Goal: Task Accomplishment & Management: Manage account settings

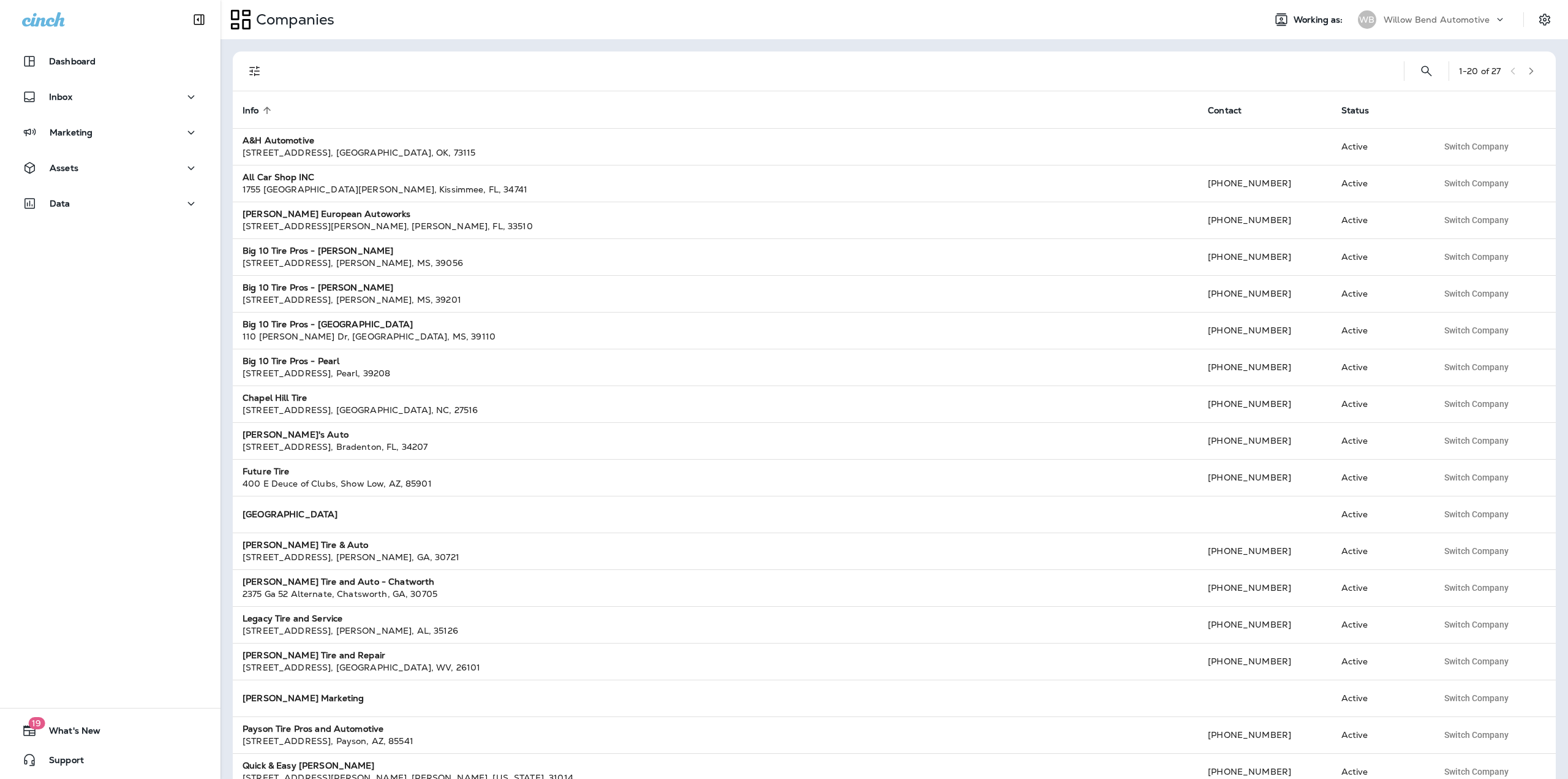
click at [1480, 14] on p "Willow Bend Automotive" at bounding box center [1436, 19] width 106 height 10
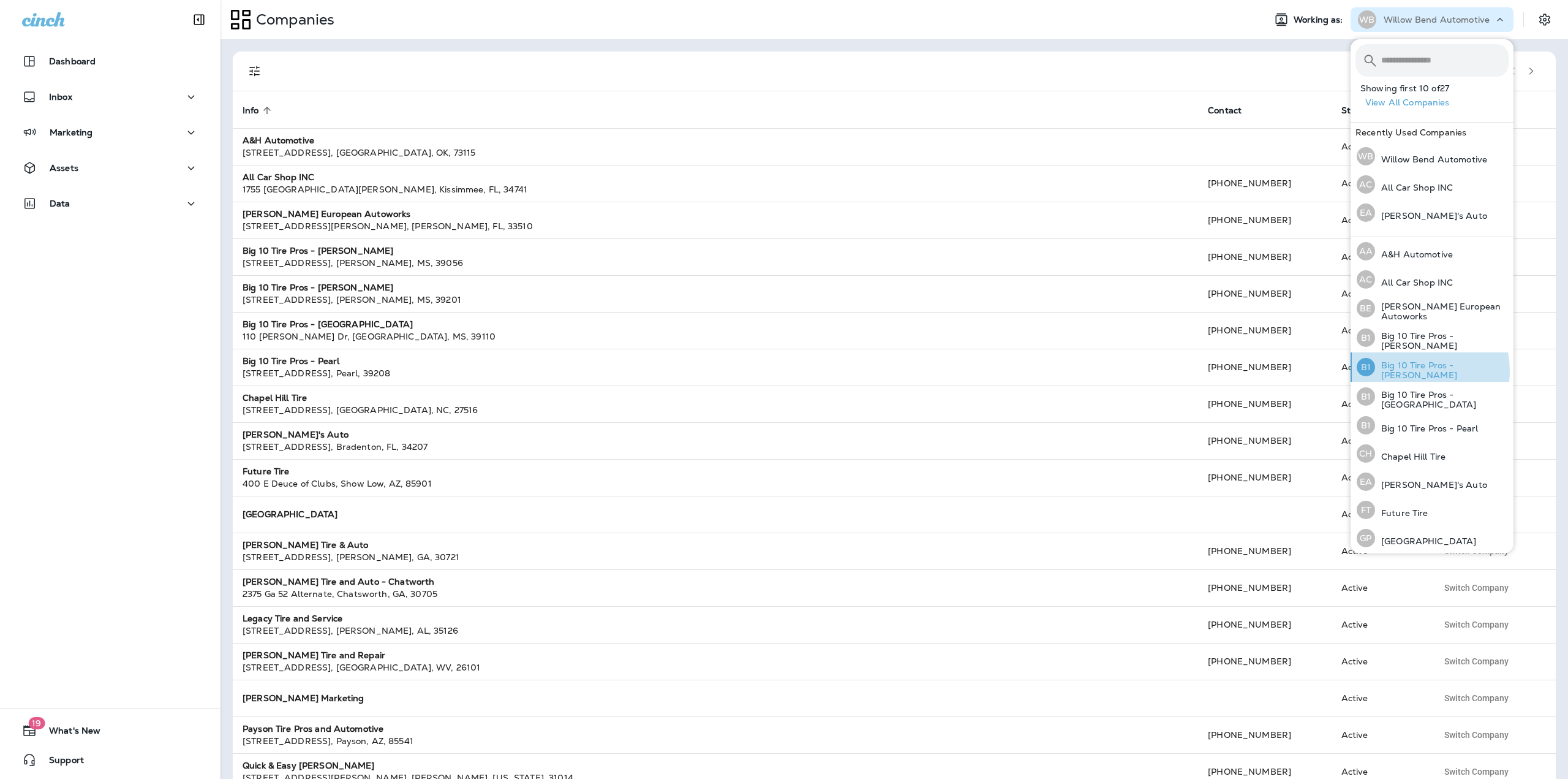
click at [1417, 369] on p "Big 10 Tire Pros - [PERSON_NAME]" at bounding box center [1441, 370] width 133 height 20
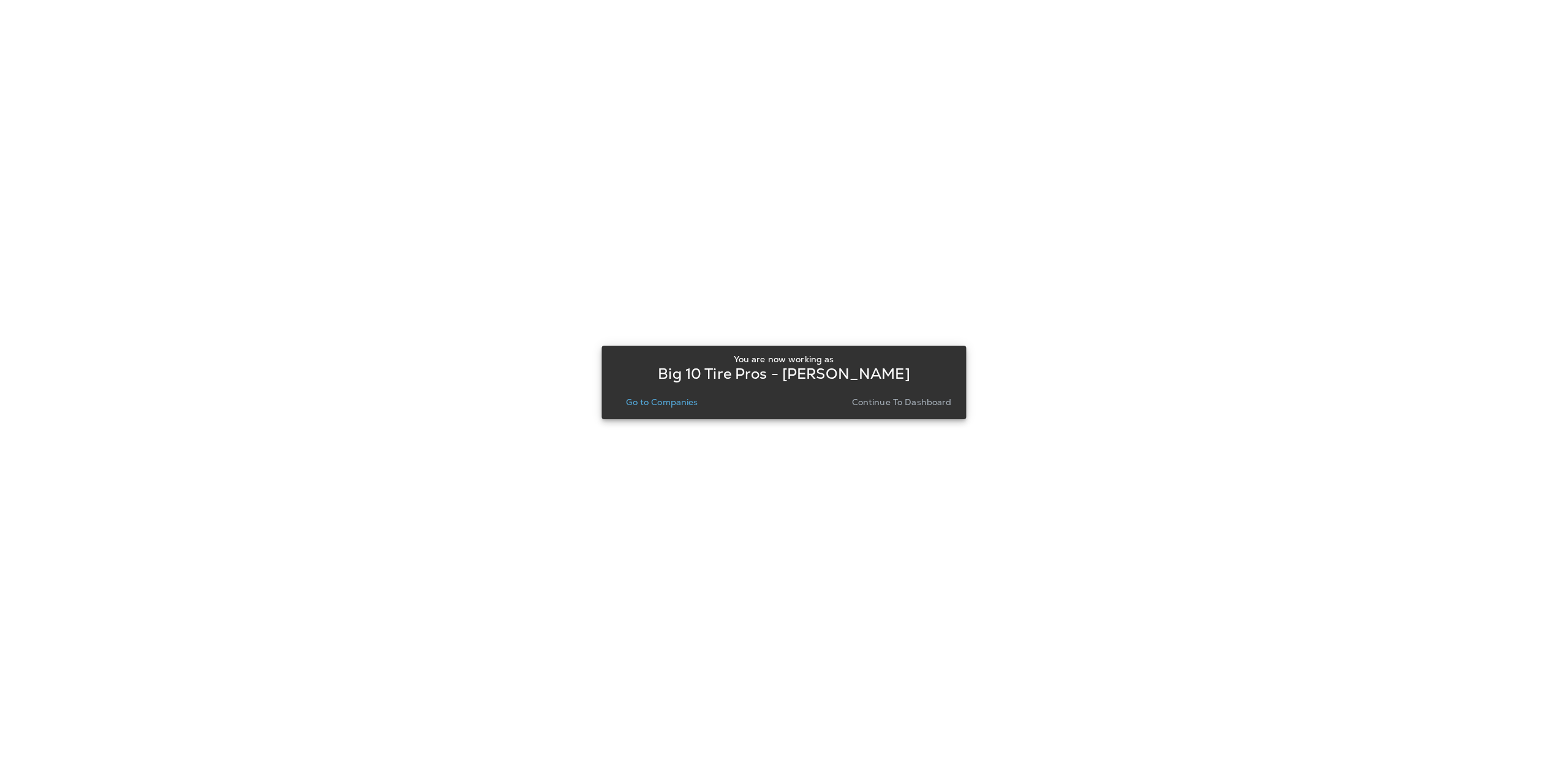
click at [637, 409] on button "Go to Companies" at bounding box center [661, 402] width 81 height 18
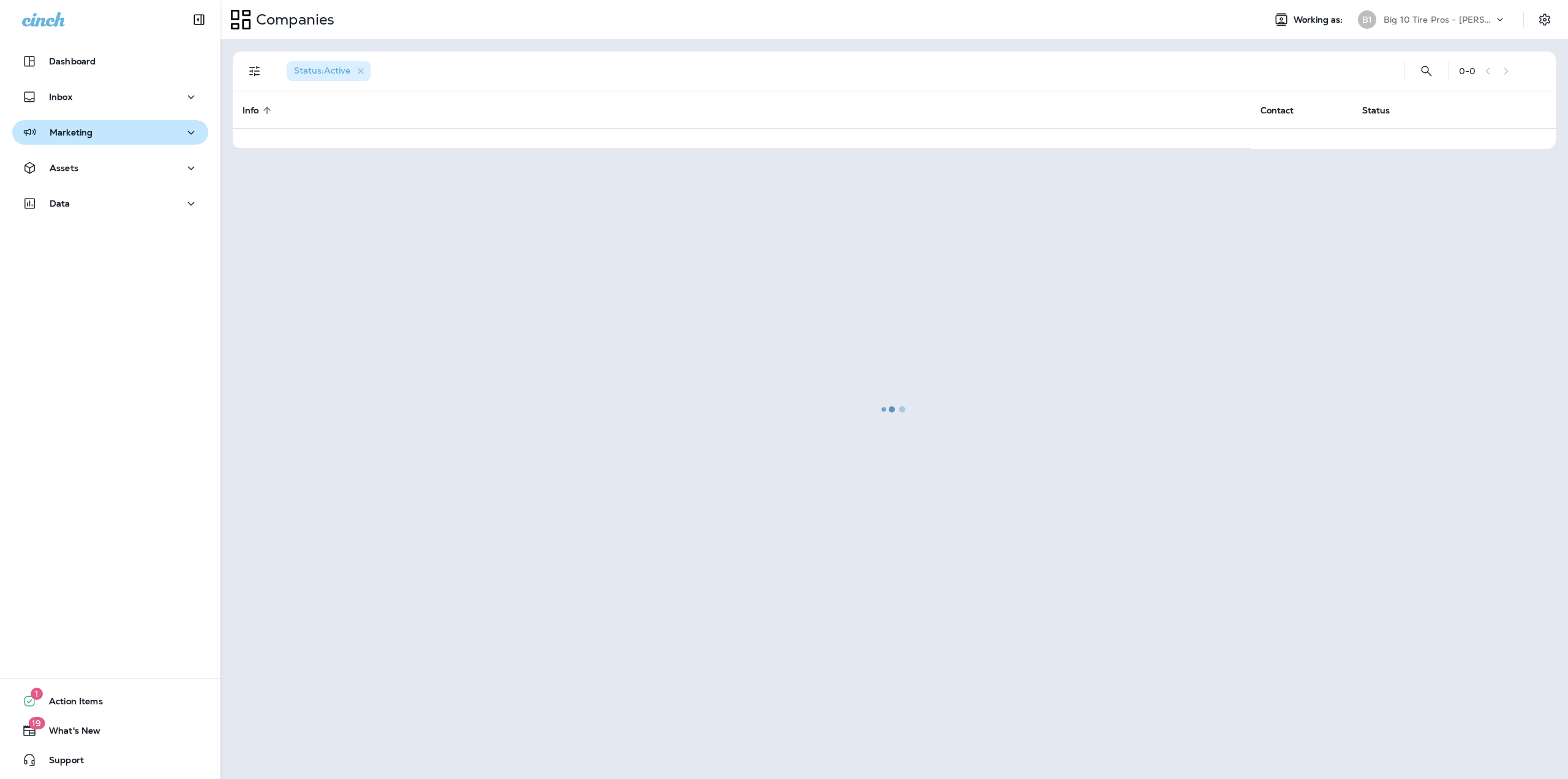
click at [110, 137] on div "Marketing" at bounding box center [110, 132] width 177 height 15
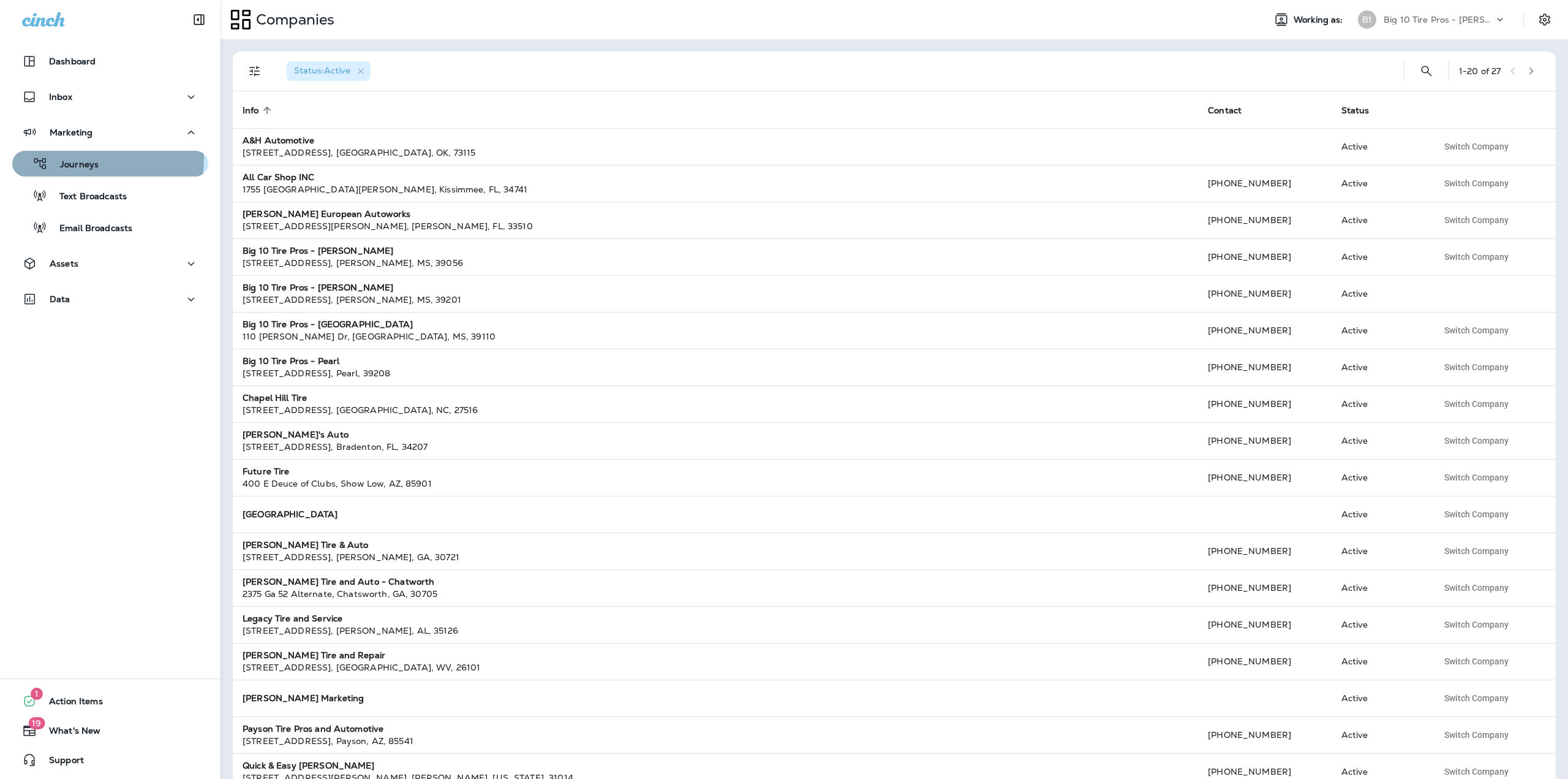
click at [99, 159] on div "Journeys" at bounding box center [110, 164] width 186 height 18
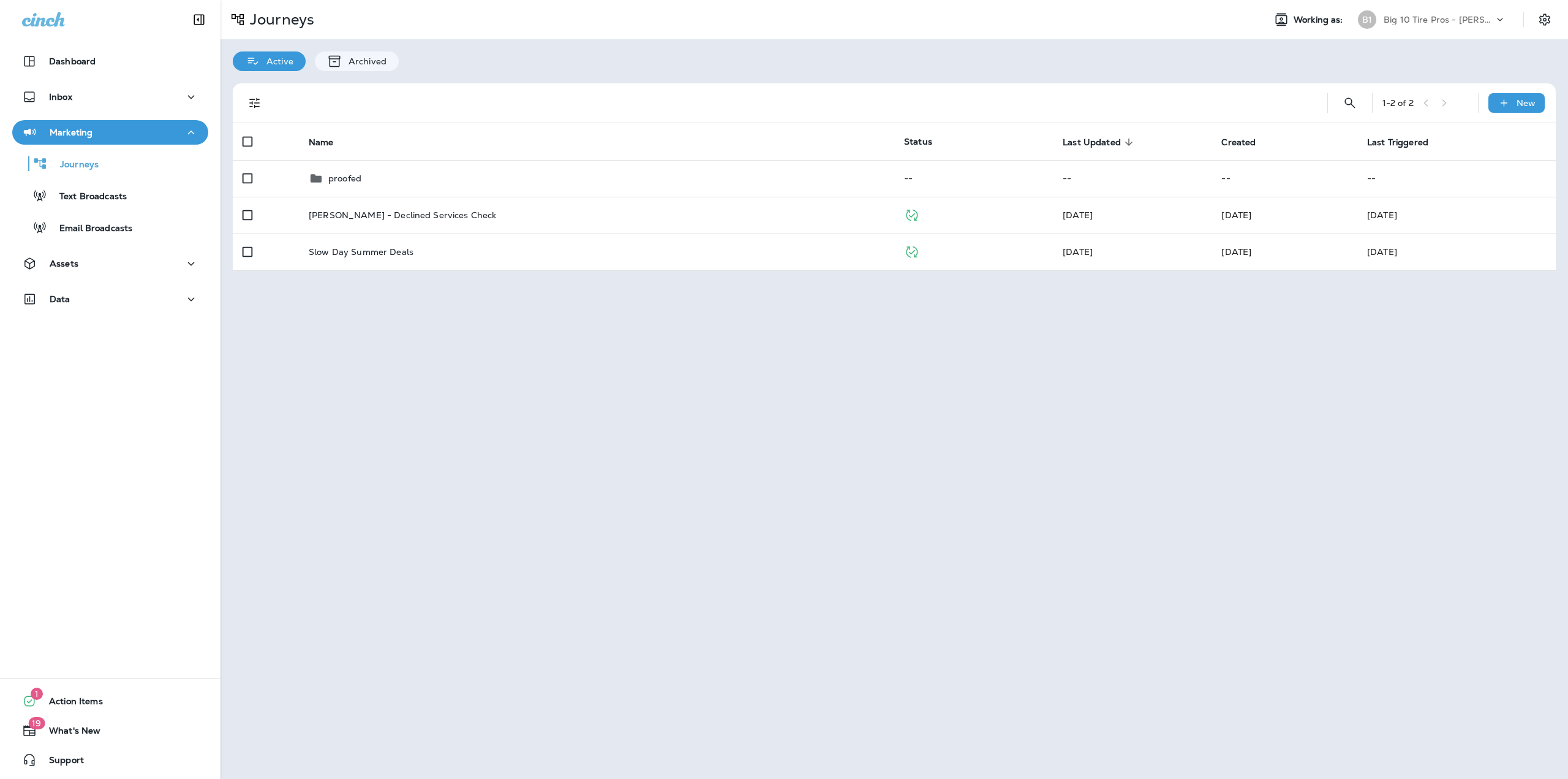
click at [99, 139] on button "Marketing" at bounding box center [110, 132] width 196 height 24
click at [99, 94] on div "Inbox" at bounding box center [110, 97] width 177 height 15
click at [99, 126] on p "Text Messages" at bounding box center [84, 129] width 74 height 11
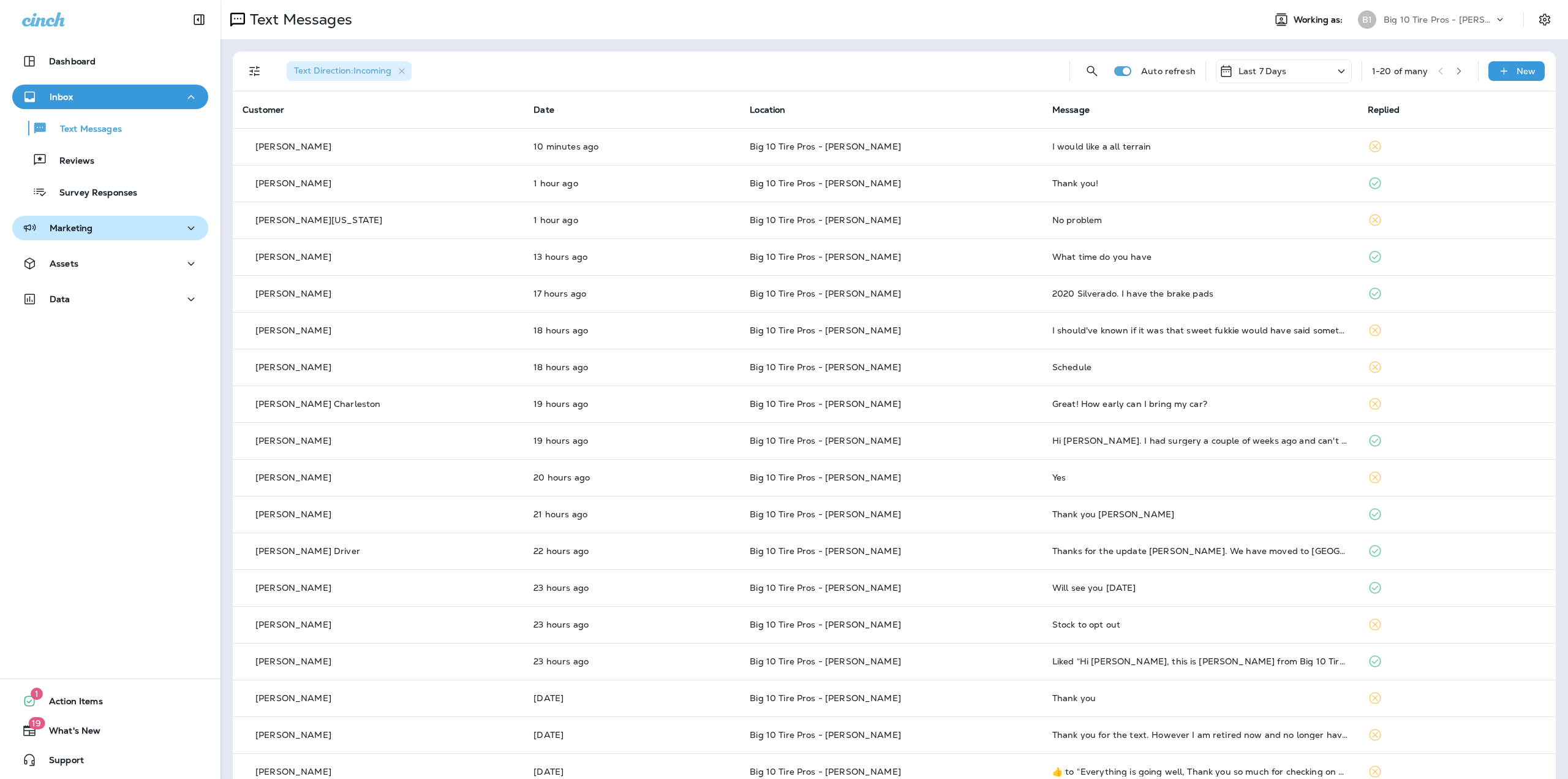
click at [73, 228] on p "Marketing" at bounding box center [71, 228] width 43 height 10
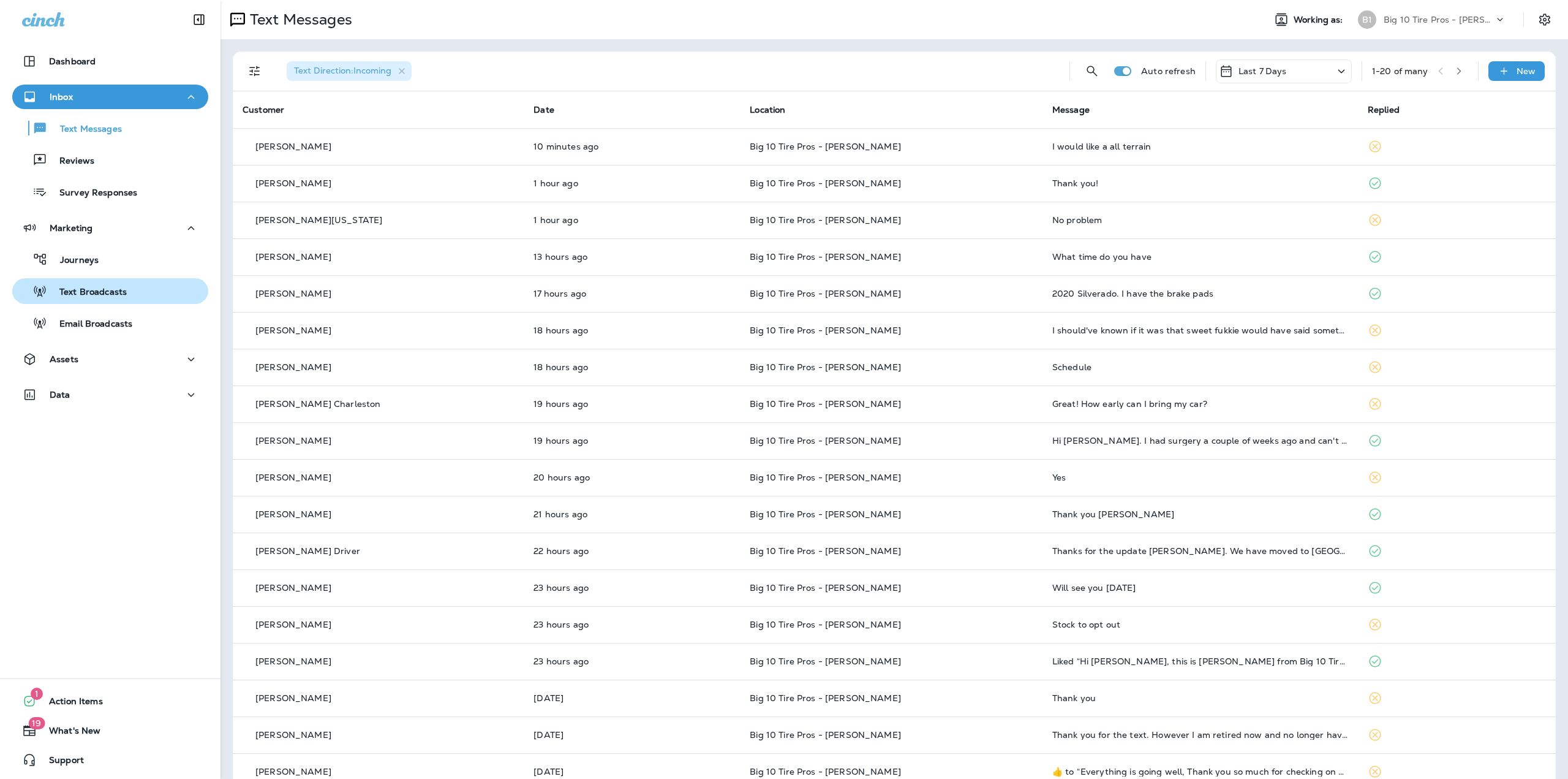
click at [70, 280] on button "Text Broadcasts" at bounding box center [110, 291] width 196 height 26
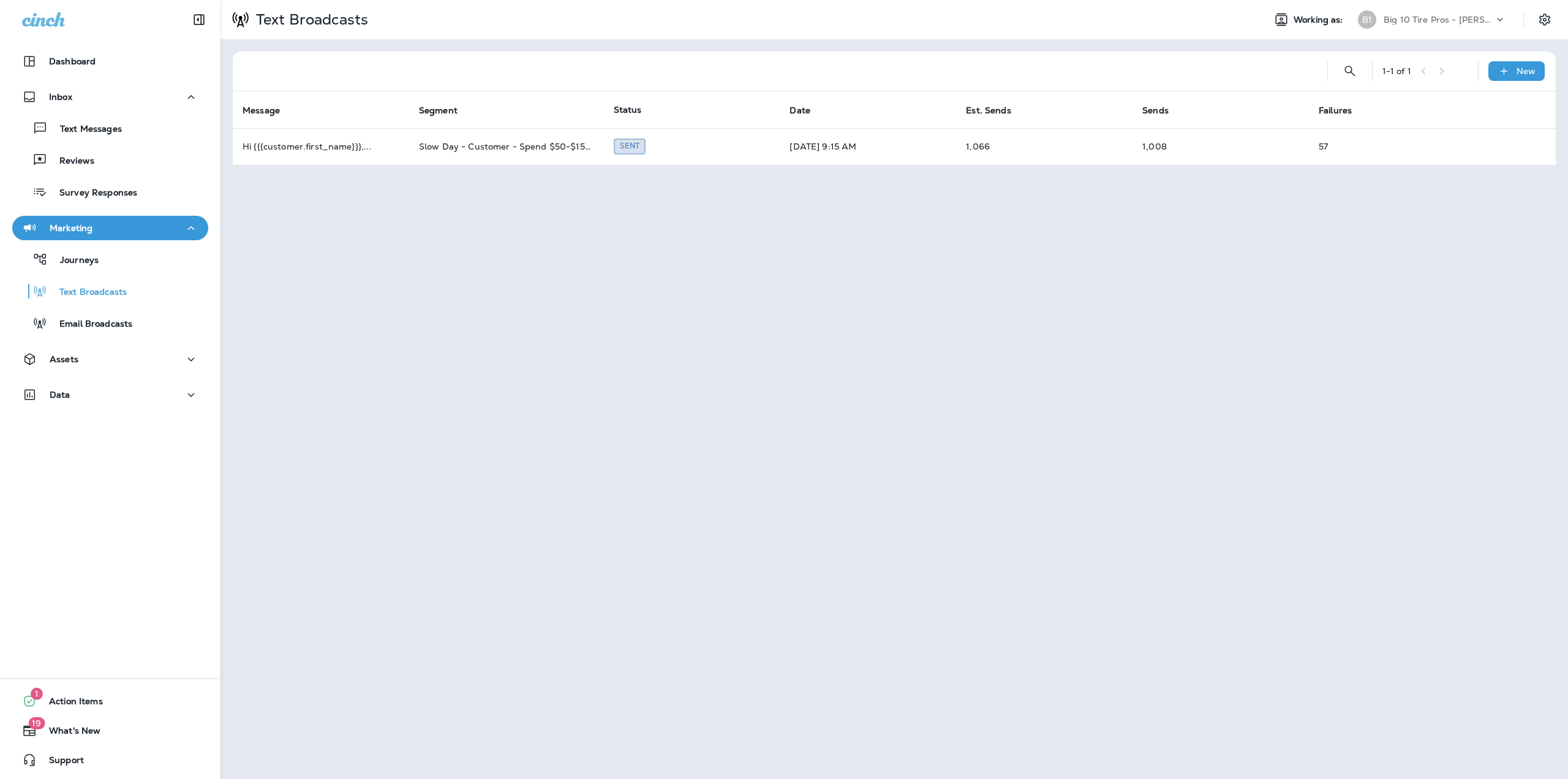
click at [1468, 21] on p "Big 10 Tire Pros - [PERSON_NAME]" at bounding box center [1439, 19] width 110 height 10
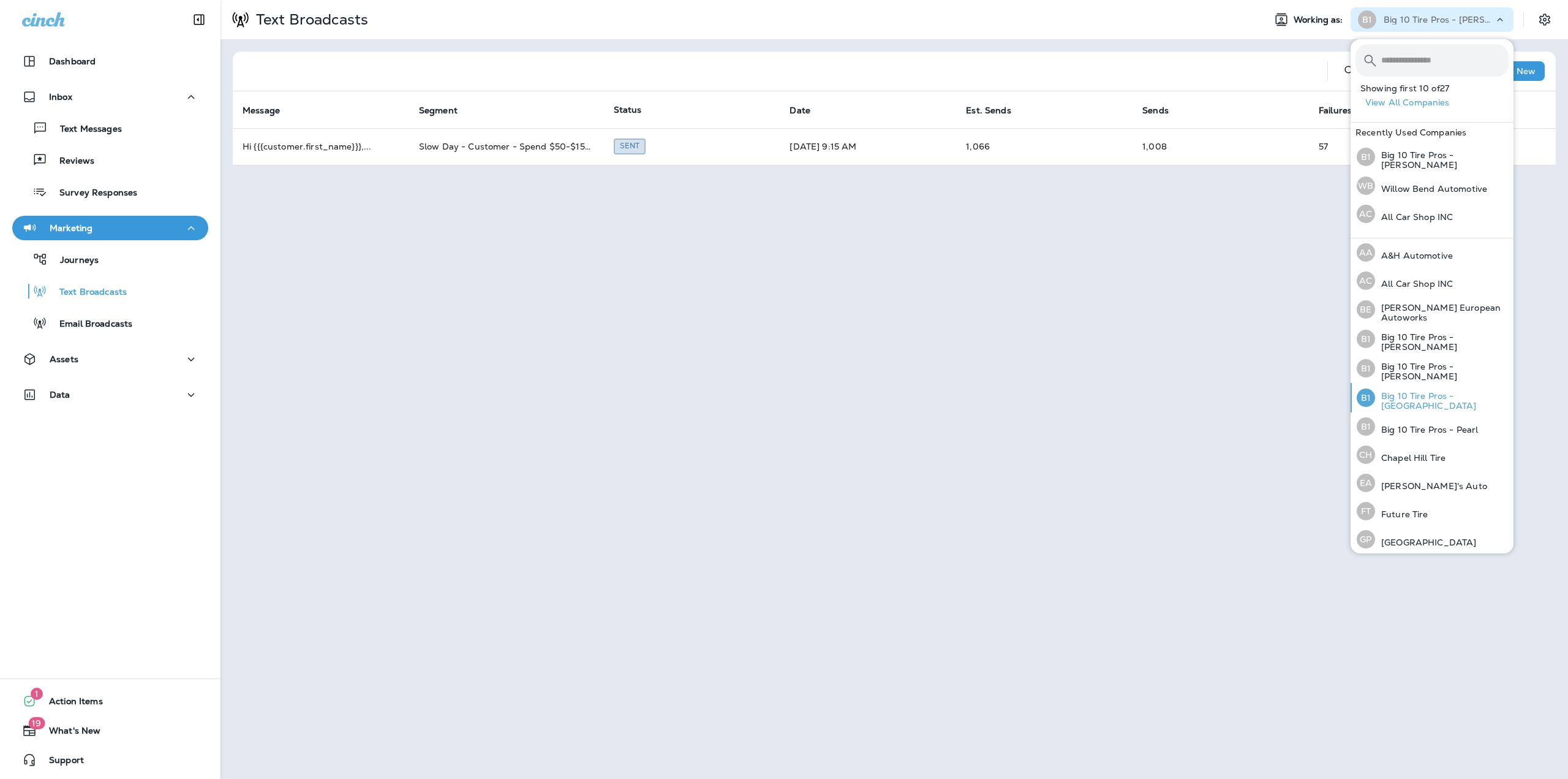
click at [1399, 399] on p "Big 10 Tire Pros - [GEOGRAPHIC_DATA]" at bounding box center [1441, 401] width 133 height 20
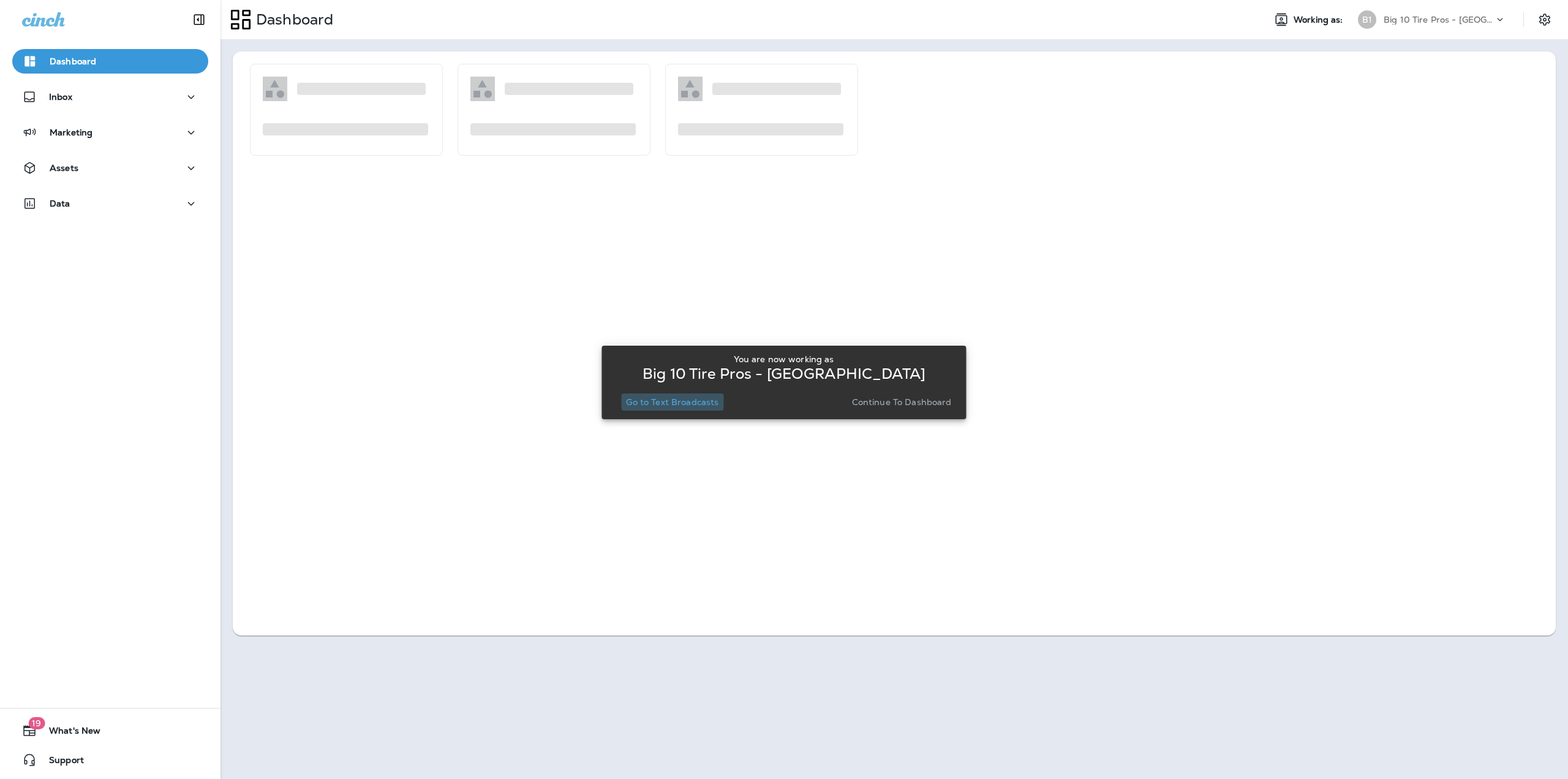
click at [683, 404] on p "Go to Text Broadcasts" at bounding box center [671, 401] width 92 height 10
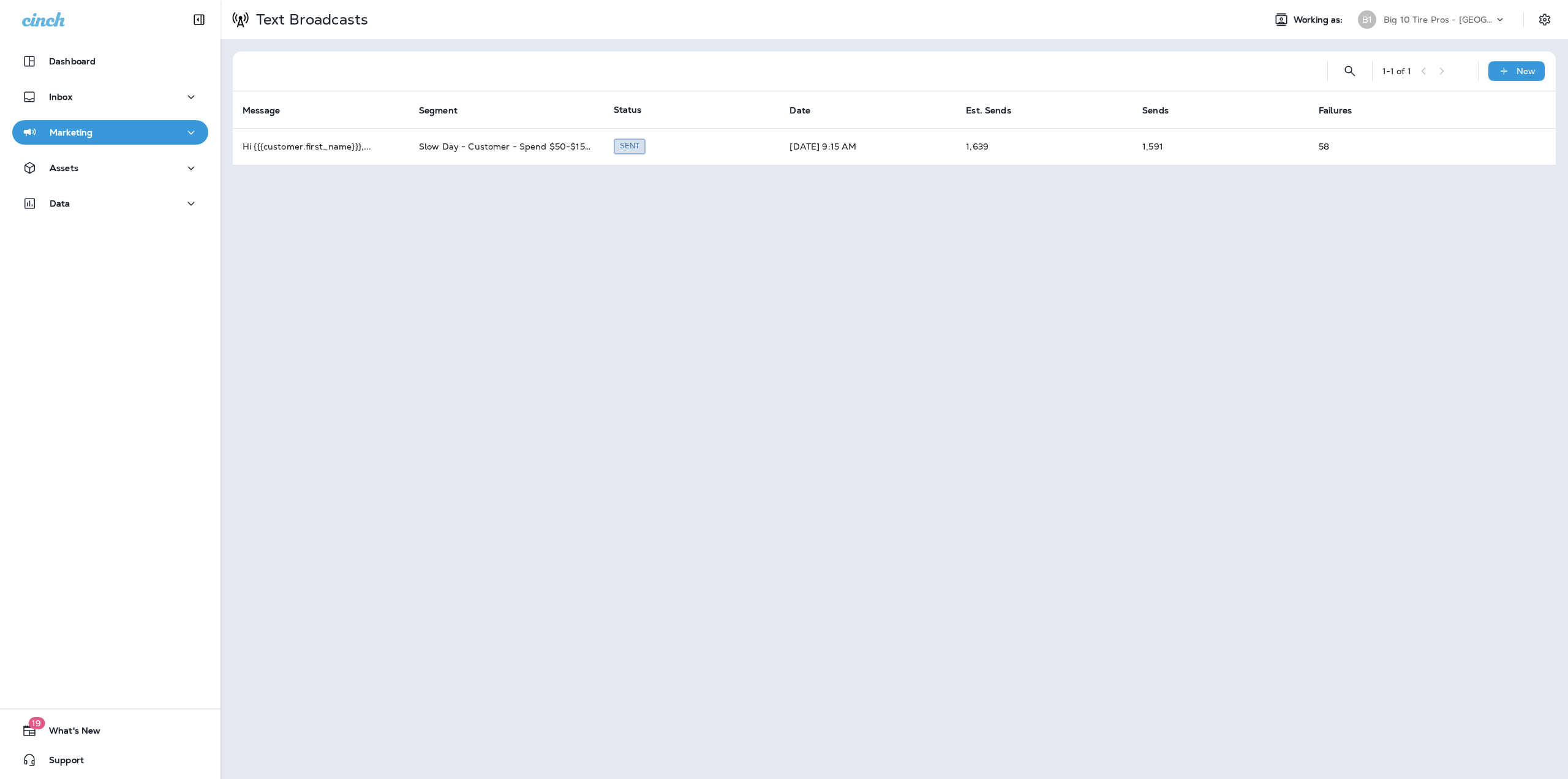
click at [1445, 20] on p "Big 10 Tire Pros - [GEOGRAPHIC_DATA]" at bounding box center [1439, 19] width 110 height 10
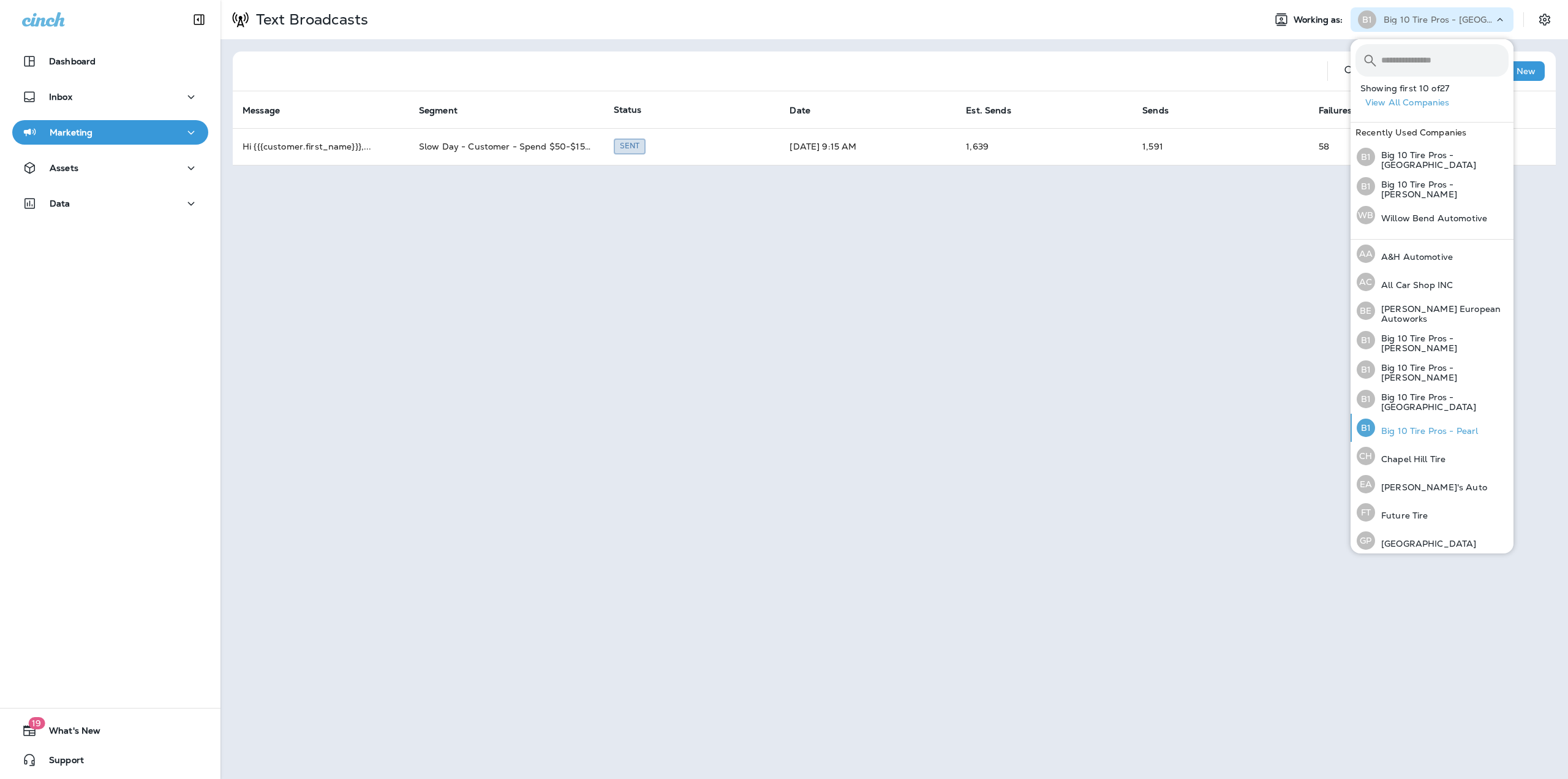
click at [1434, 426] on p "Big 10 Tire Pros - Pearl" at bounding box center [1426, 430] width 103 height 10
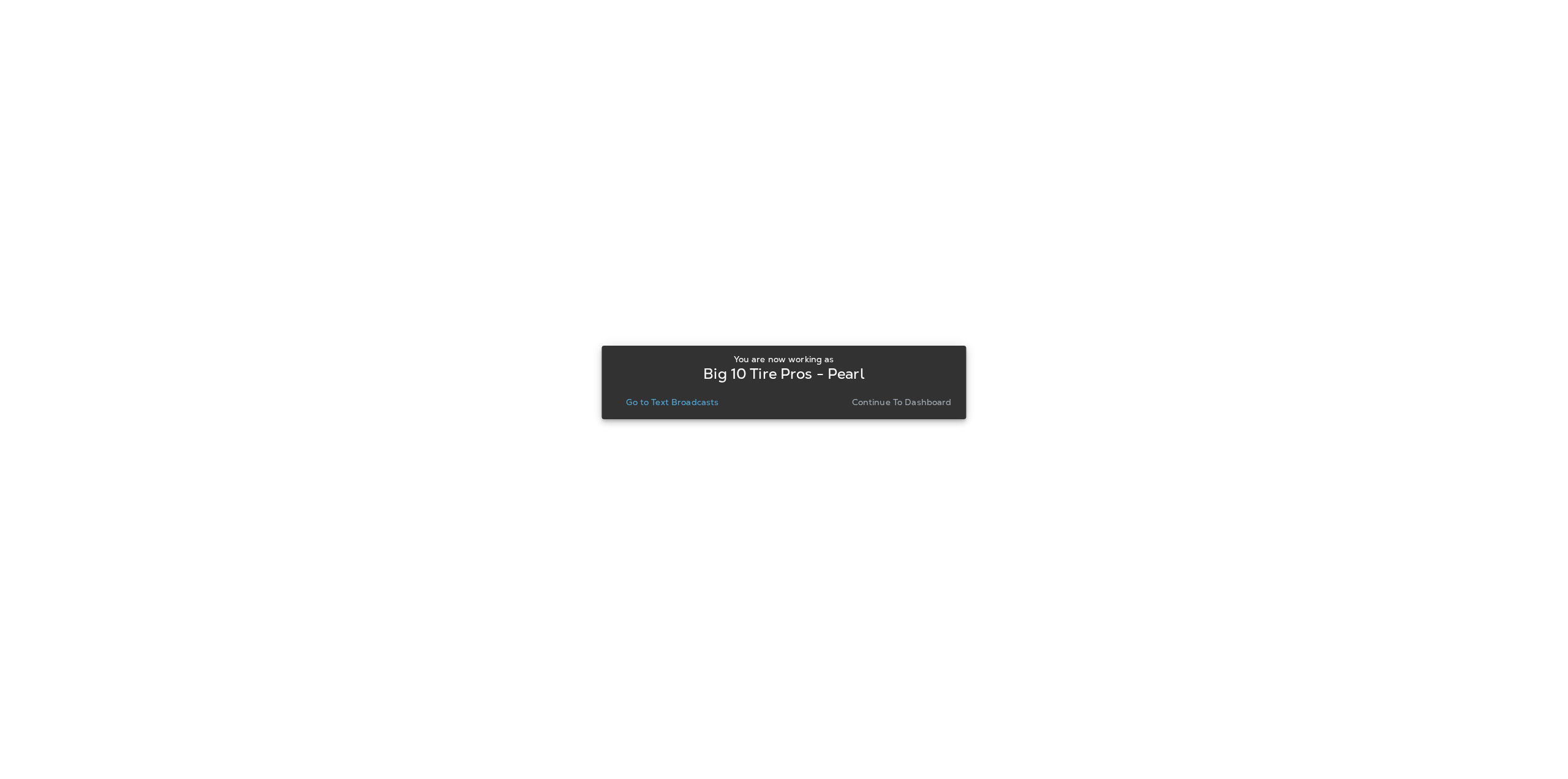
click at [708, 403] on p "Go to Text Broadcasts" at bounding box center [671, 401] width 92 height 10
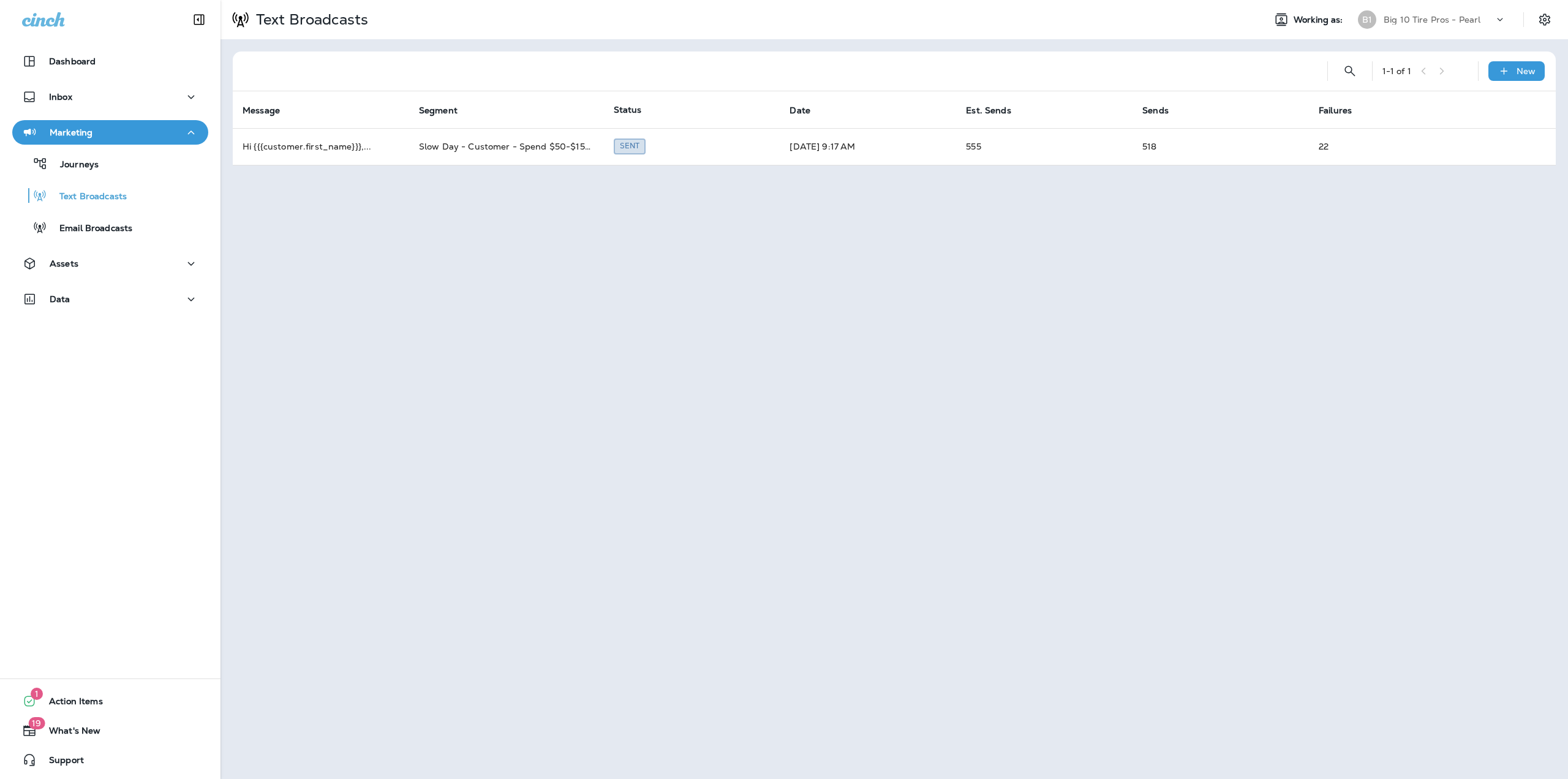
click at [1402, 21] on p "Big 10 Tire Pros - Pearl" at bounding box center [1432, 19] width 97 height 10
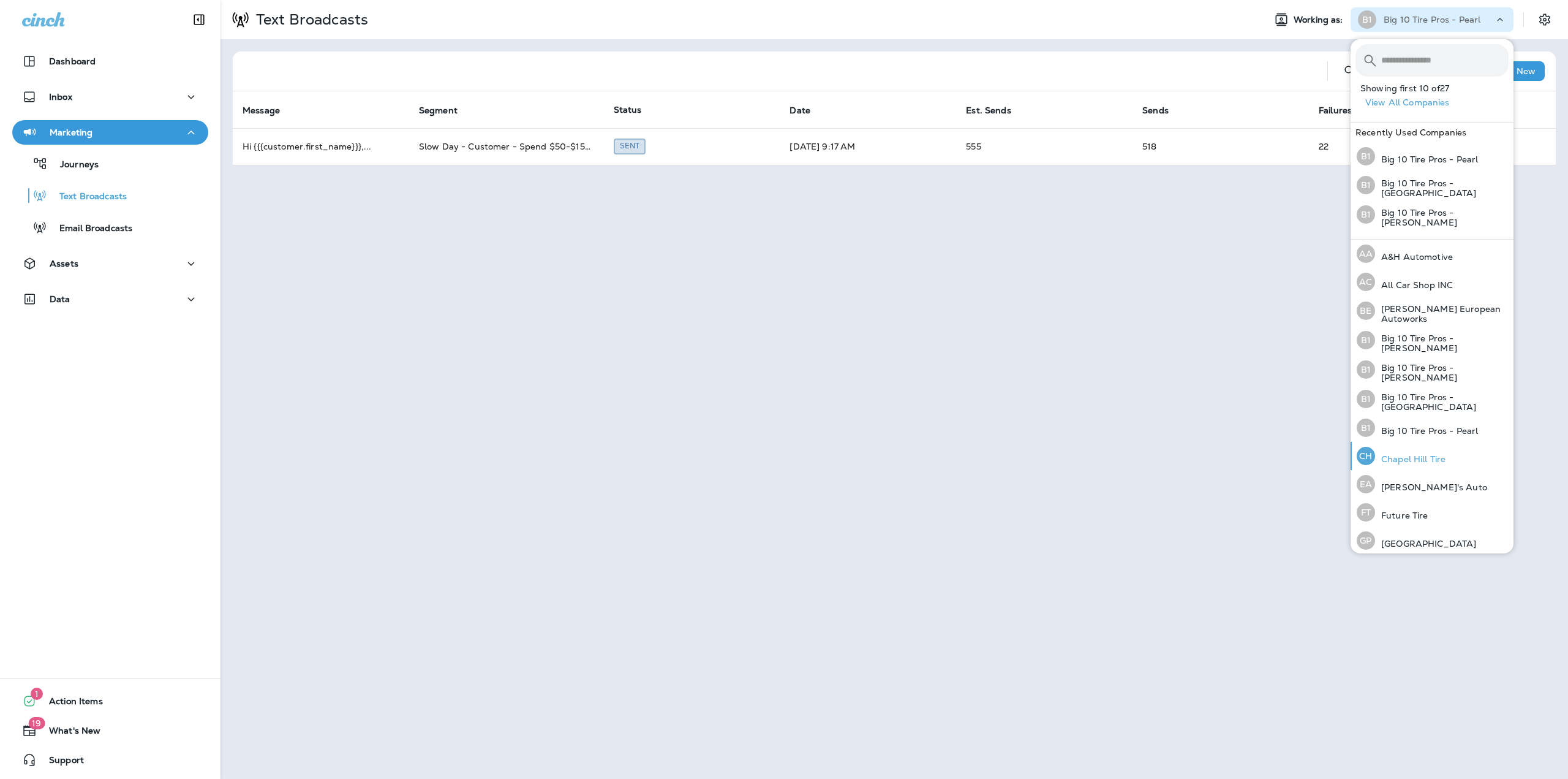
click at [1397, 454] on p "Chapel Hill Tire" at bounding box center [1410, 458] width 71 height 10
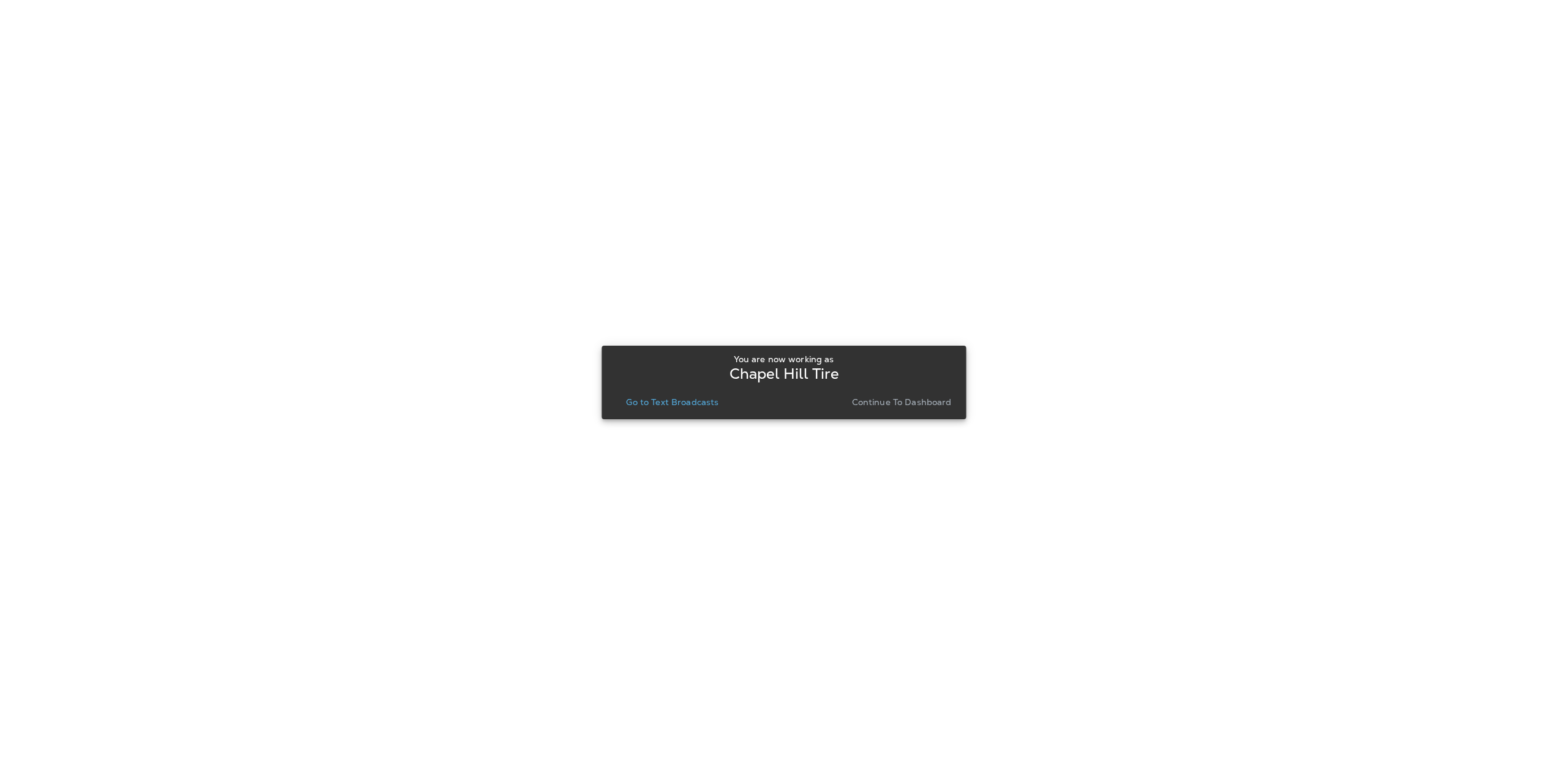
click at [663, 406] on p "Go to Text Broadcasts" at bounding box center [671, 401] width 92 height 10
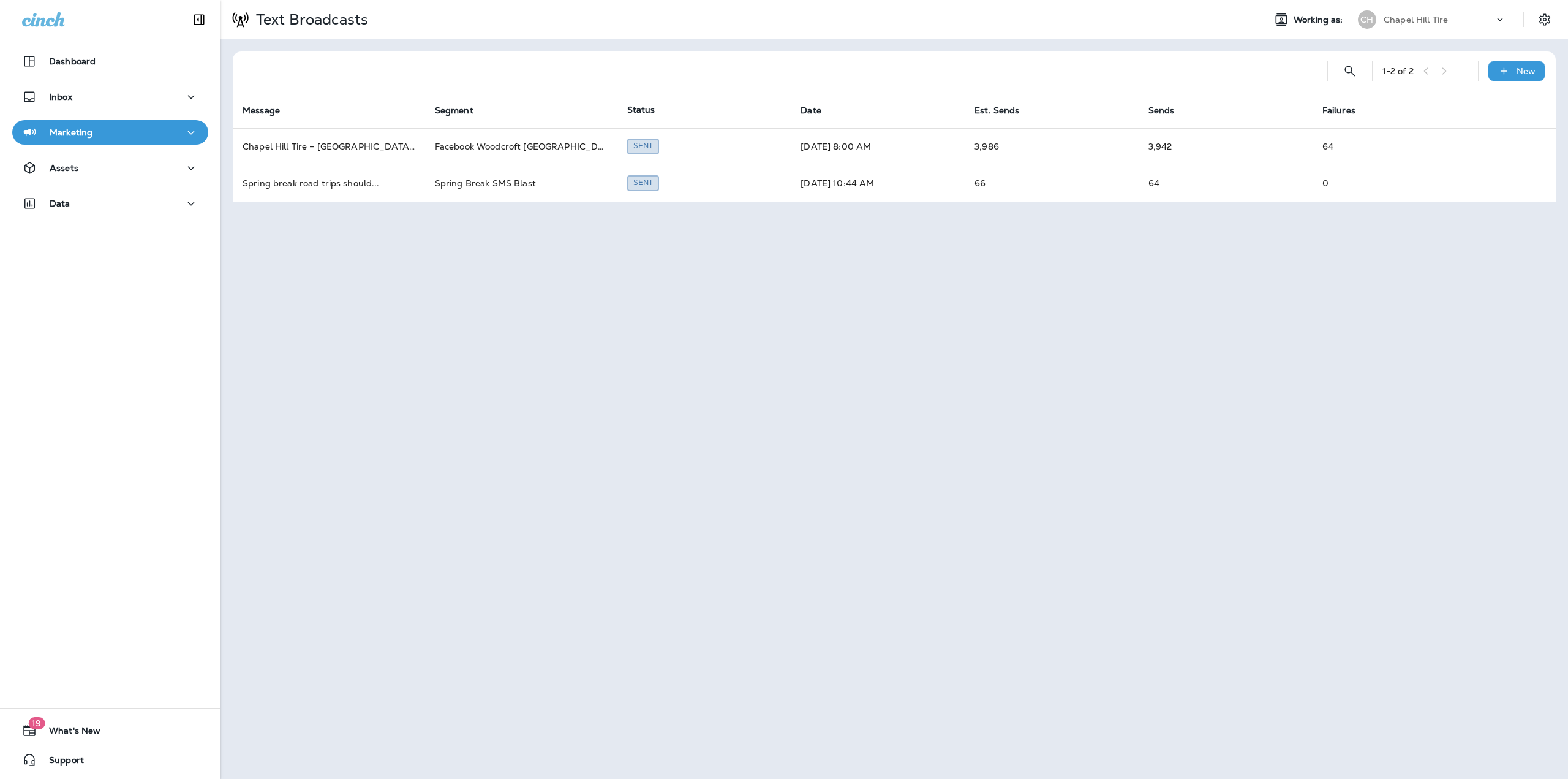
click at [1473, 17] on div "Chapel Hill Tire" at bounding box center [1439, 20] width 110 height 18
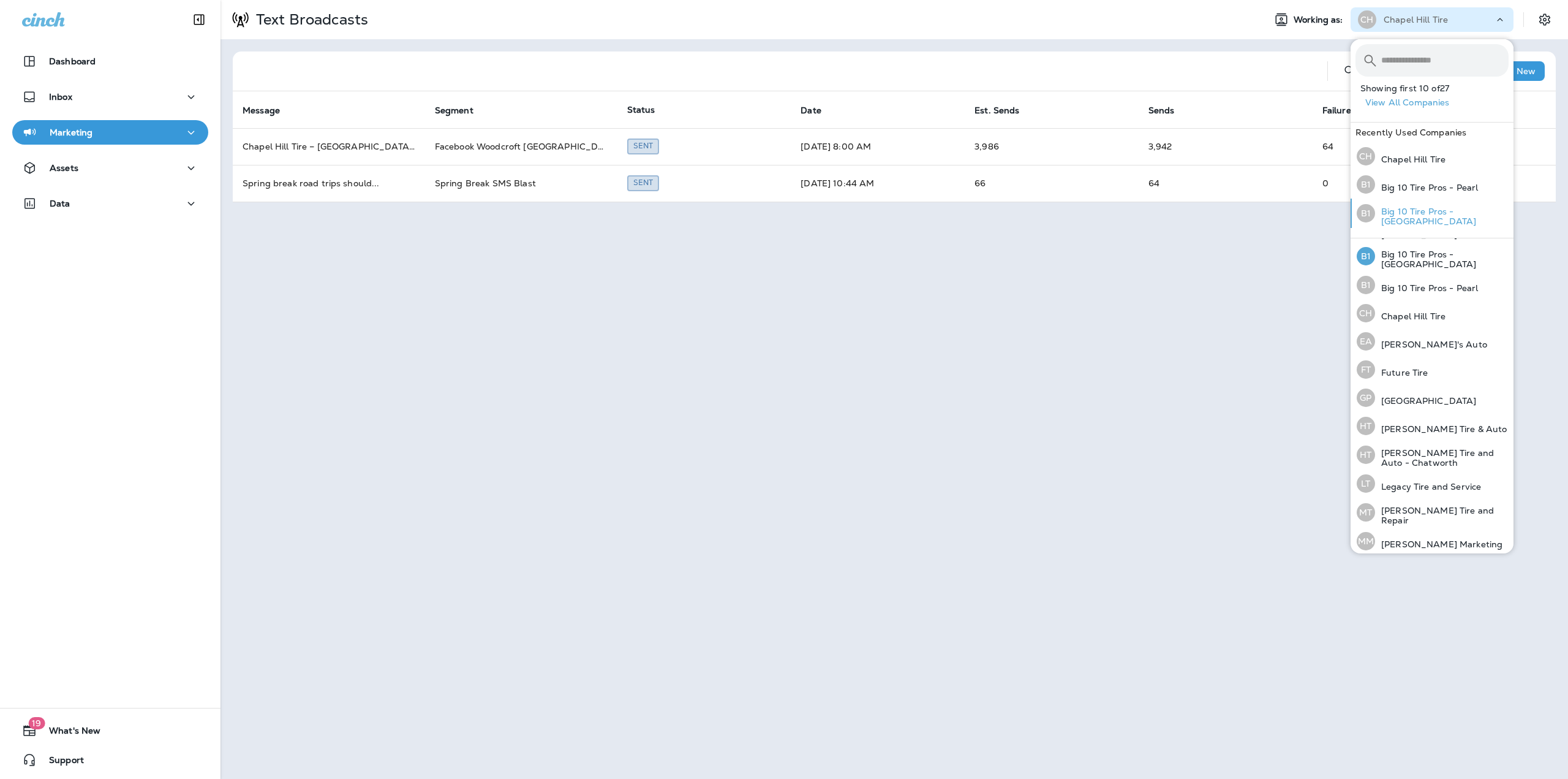
scroll to position [133, 0]
click at [1414, 104] on button "View All Companies" at bounding box center [1436, 102] width 153 height 19
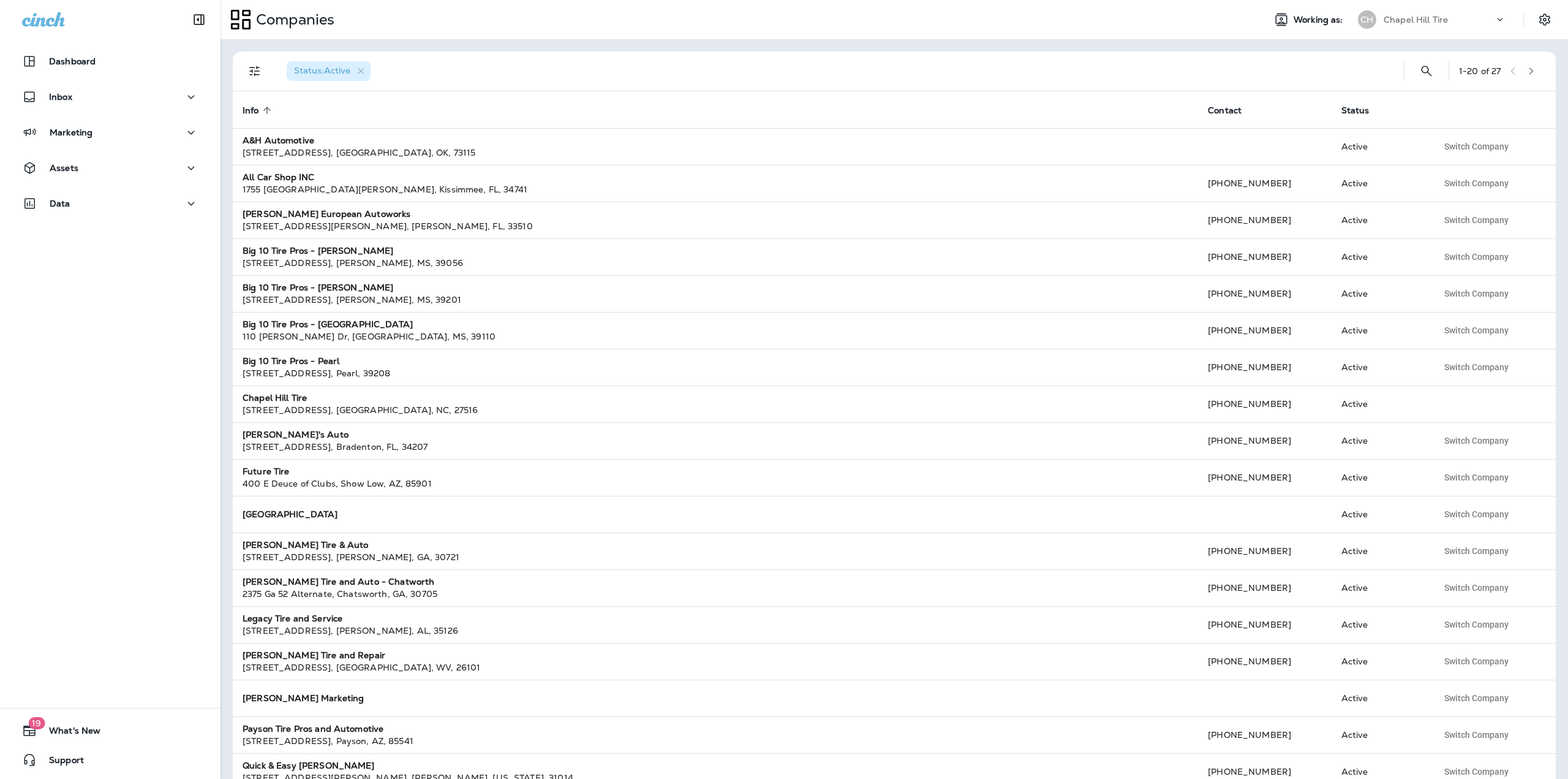
click at [1528, 61] on div "Status : Active 1 - 20 of 27" at bounding box center [897, 71] width 1308 height 39
click at [1531, 65] on button "button" at bounding box center [1531, 71] width 18 height 18
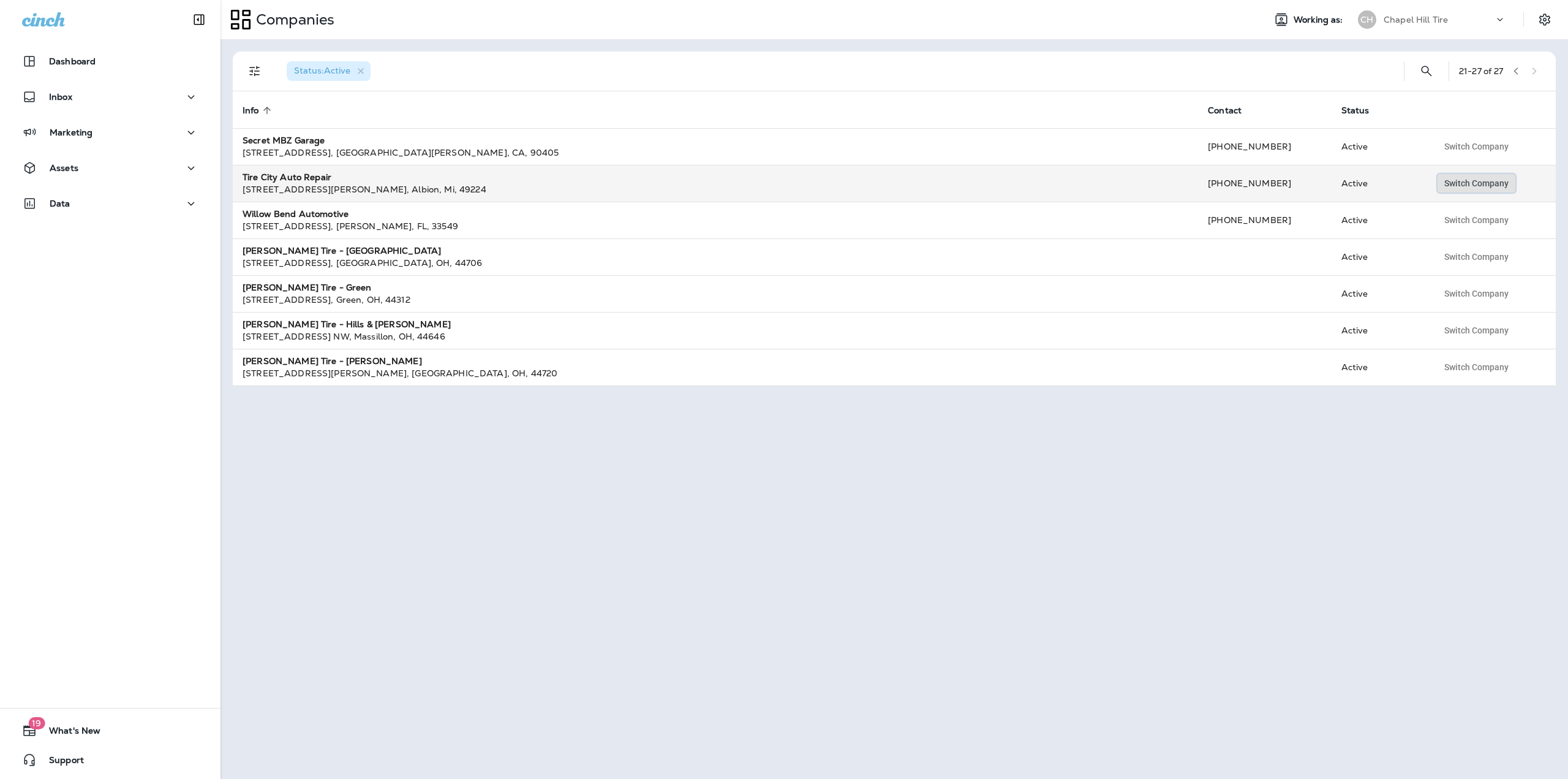
click at [1475, 176] on button "Switch Company" at bounding box center [1476, 184] width 78 height 18
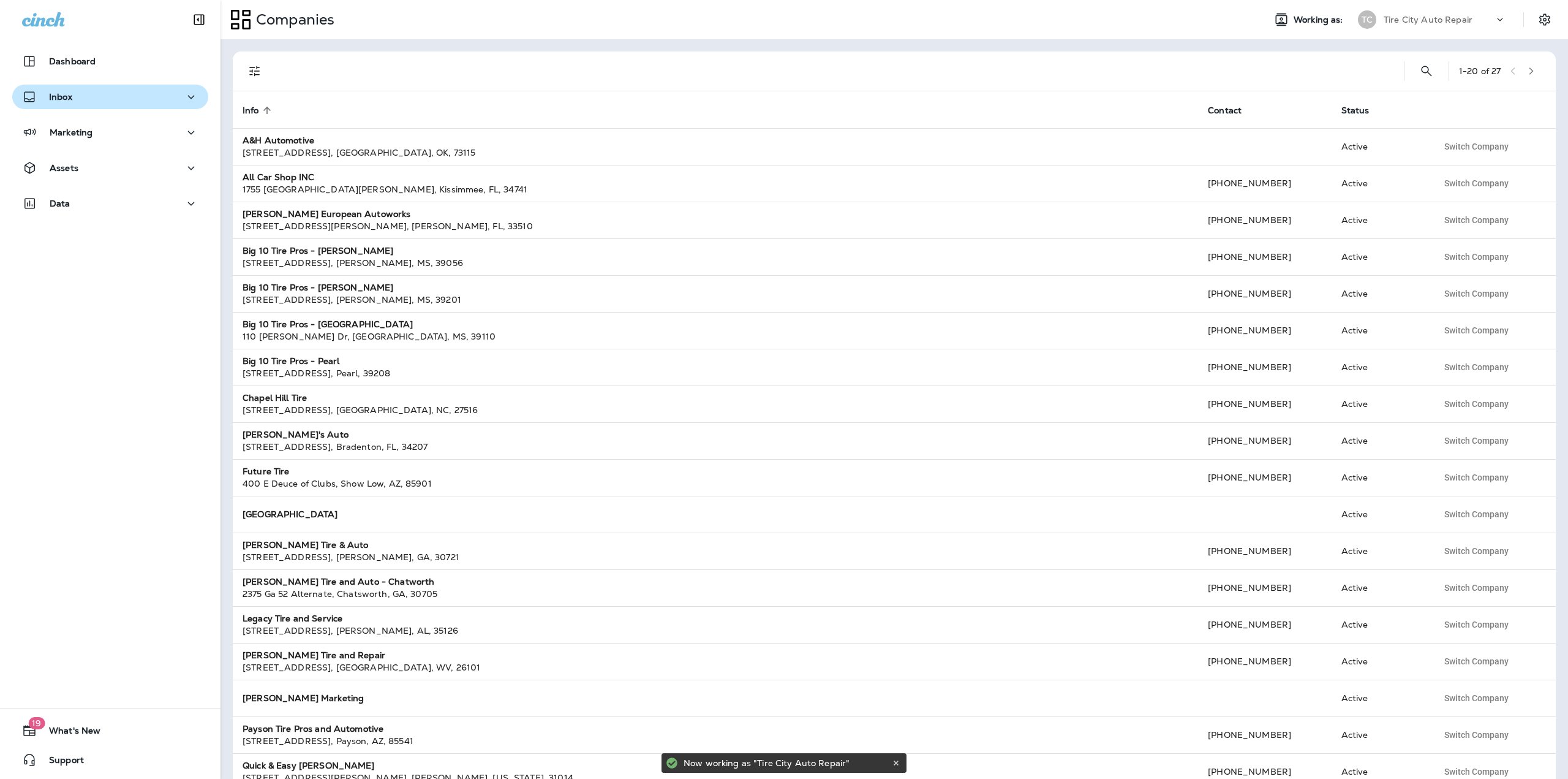
click at [75, 101] on div "Inbox" at bounding box center [110, 97] width 177 height 15
click at [86, 104] on div "Inbox" at bounding box center [110, 97] width 177 height 15
click at [80, 136] on p "Marketing" at bounding box center [71, 132] width 43 height 10
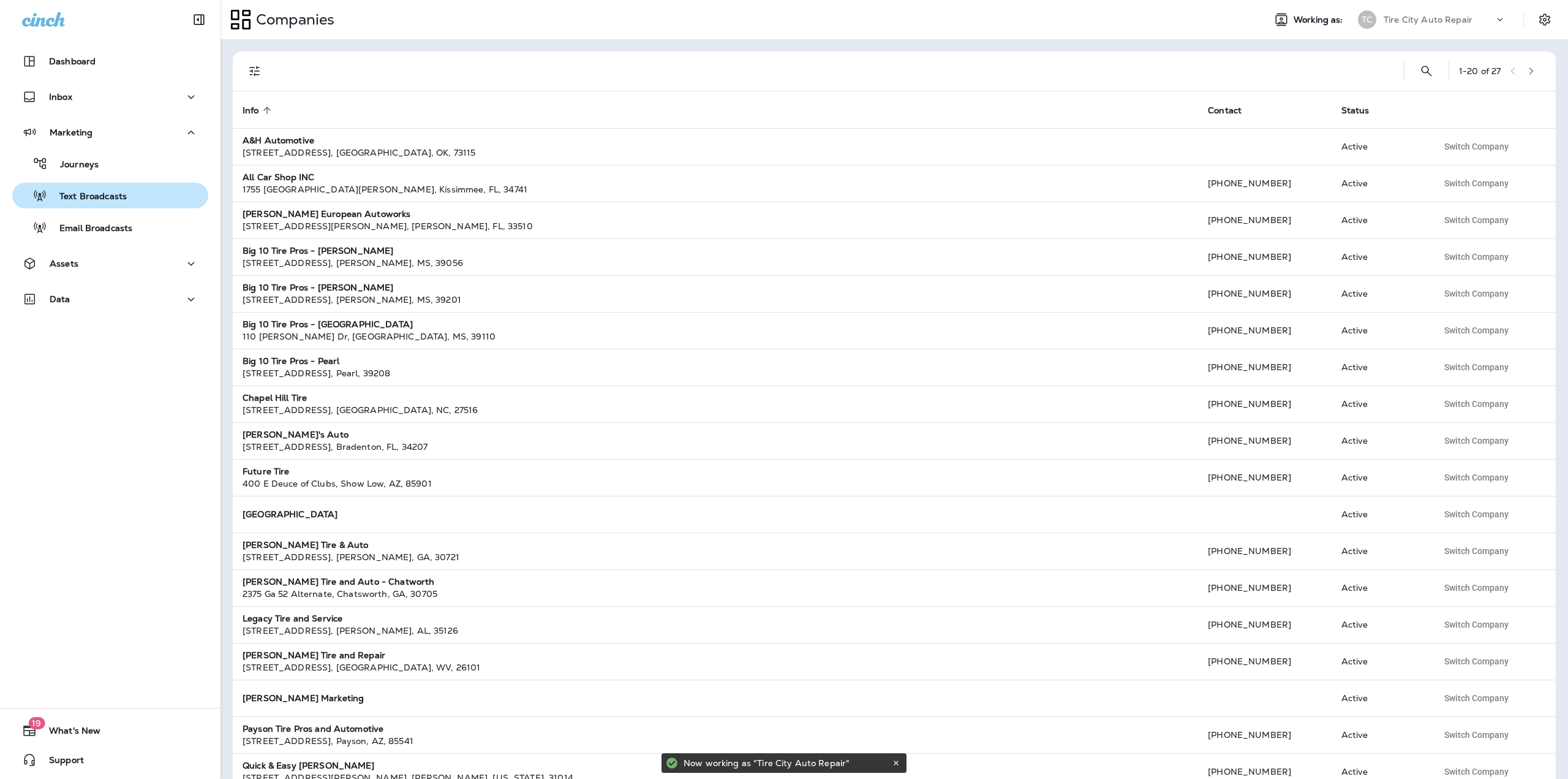
click at [89, 200] on p "Text Broadcasts" at bounding box center [87, 196] width 80 height 11
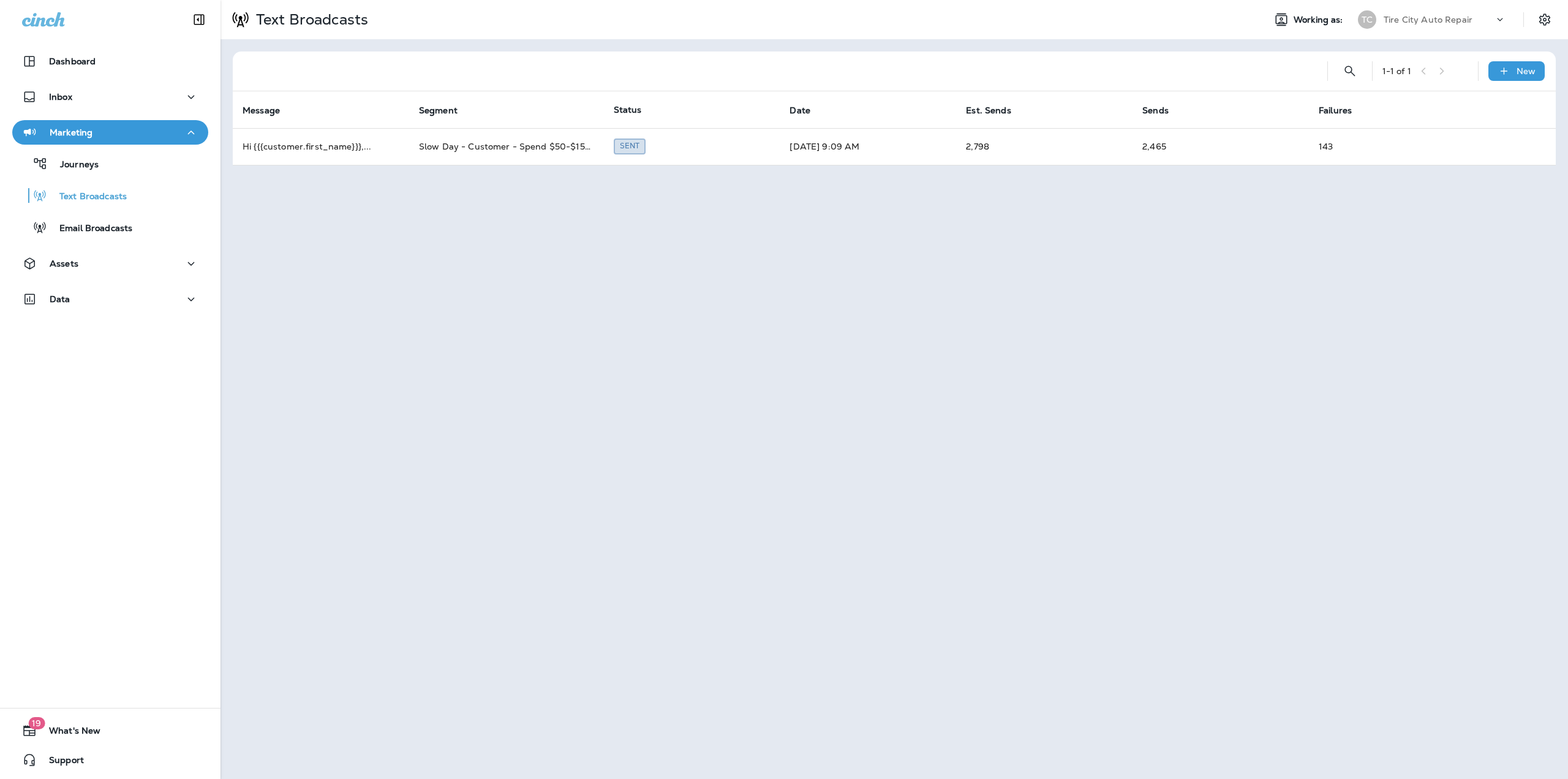
click at [1394, 32] on div "Text Broadcasts Working as: TC Tire City Auto Repair" at bounding box center [894, 19] width 1347 height 39
click at [80, 91] on div "Inbox" at bounding box center [110, 97] width 177 height 15
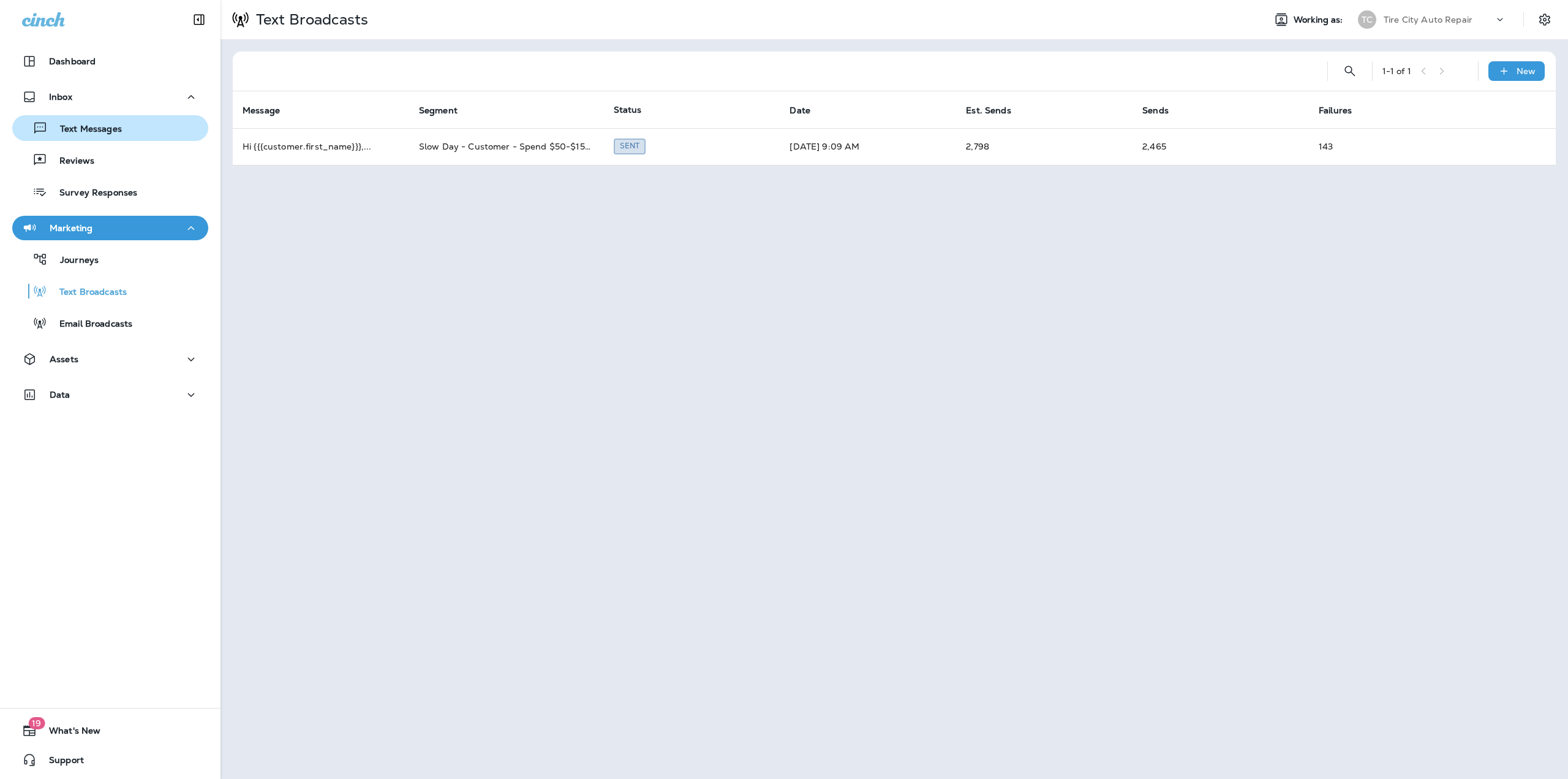
click at [75, 128] on p "Text Messages" at bounding box center [84, 129] width 74 height 11
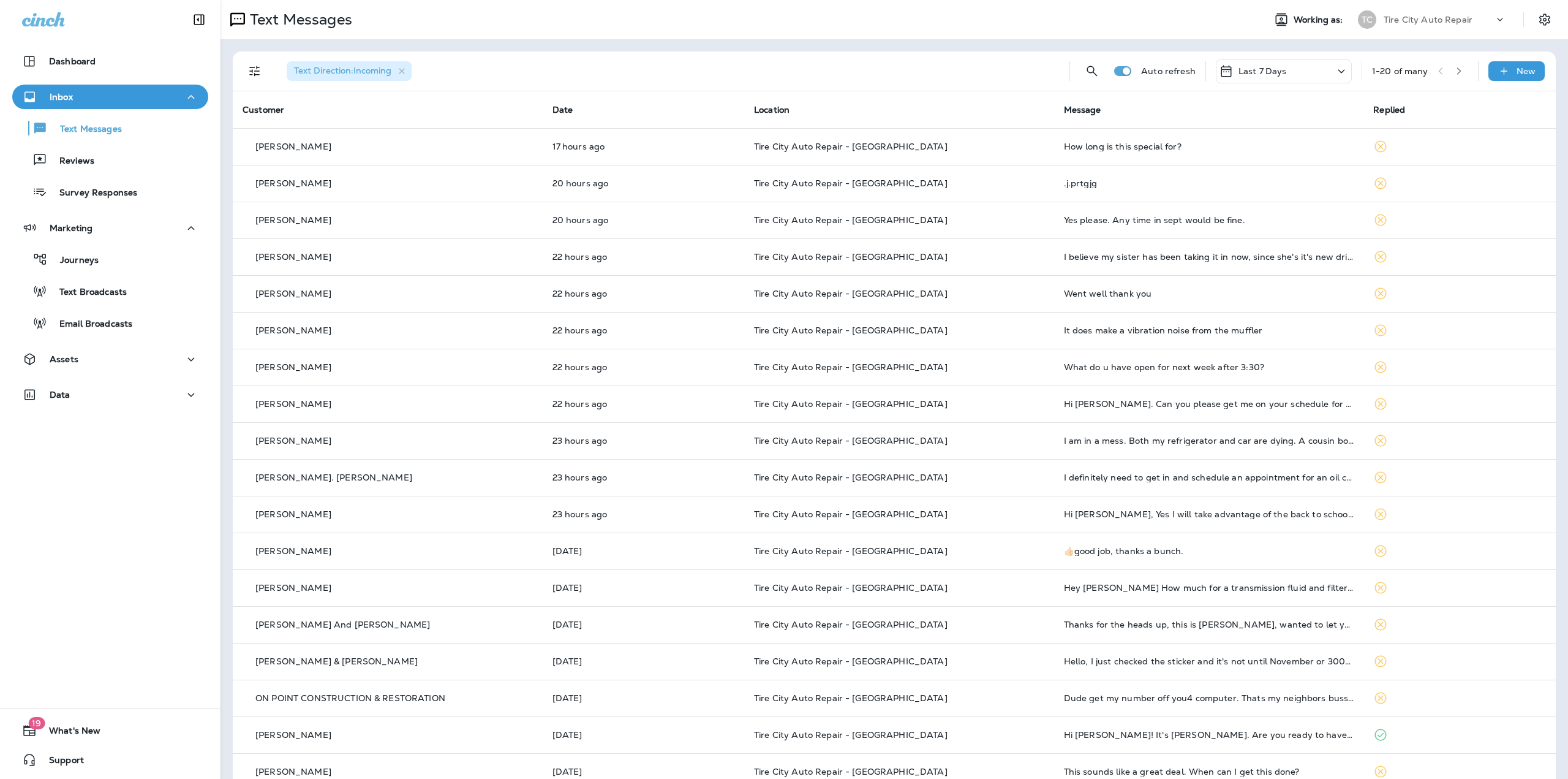
click at [1431, 27] on div "Tire City Auto Repair" at bounding box center [1439, 20] width 110 height 18
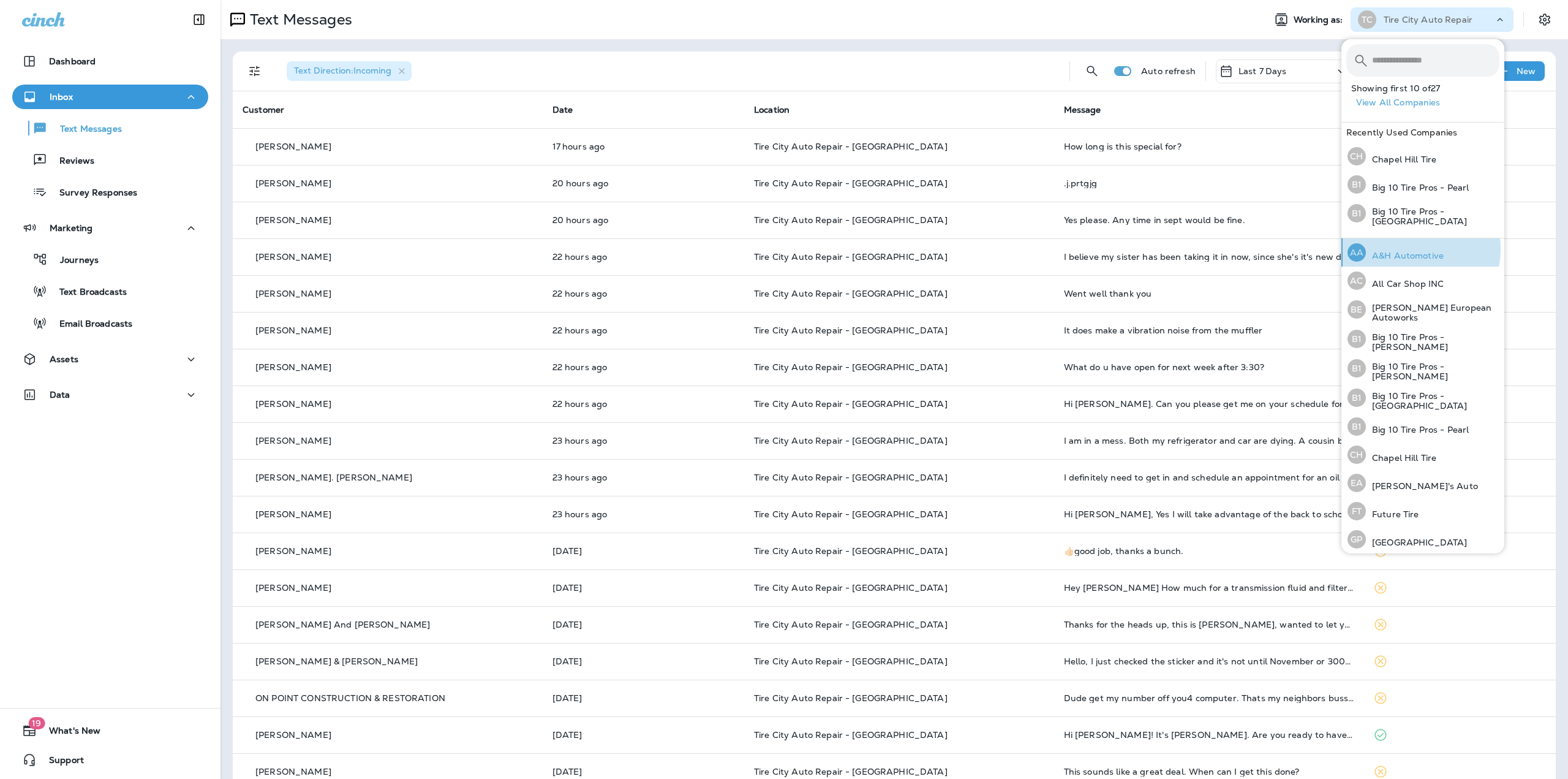
click at [1403, 247] on div "AA A&H Automotive" at bounding box center [1395, 252] width 106 height 28
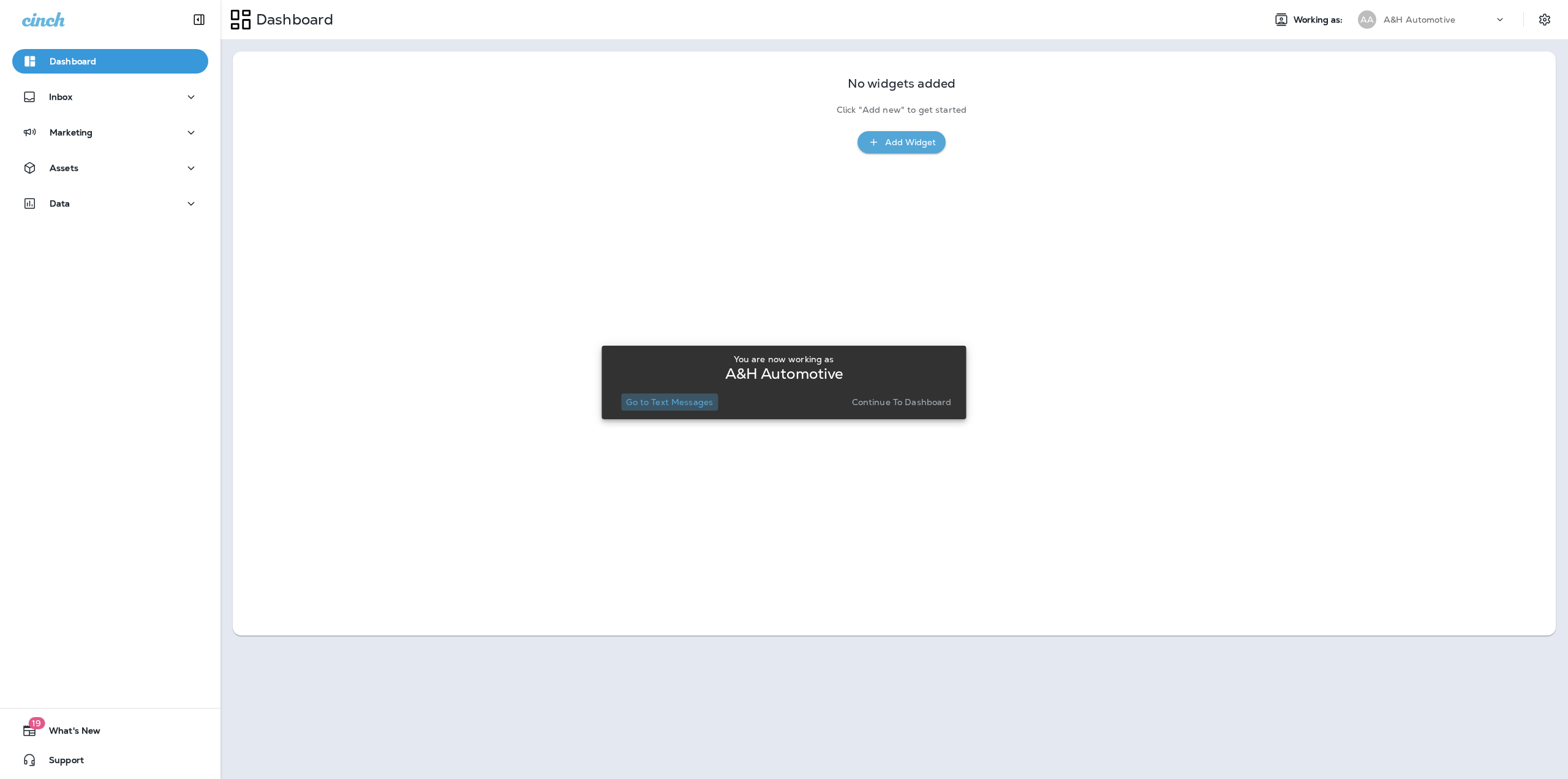
click at [684, 403] on p "Go to Text Messages" at bounding box center [669, 401] width 87 height 10
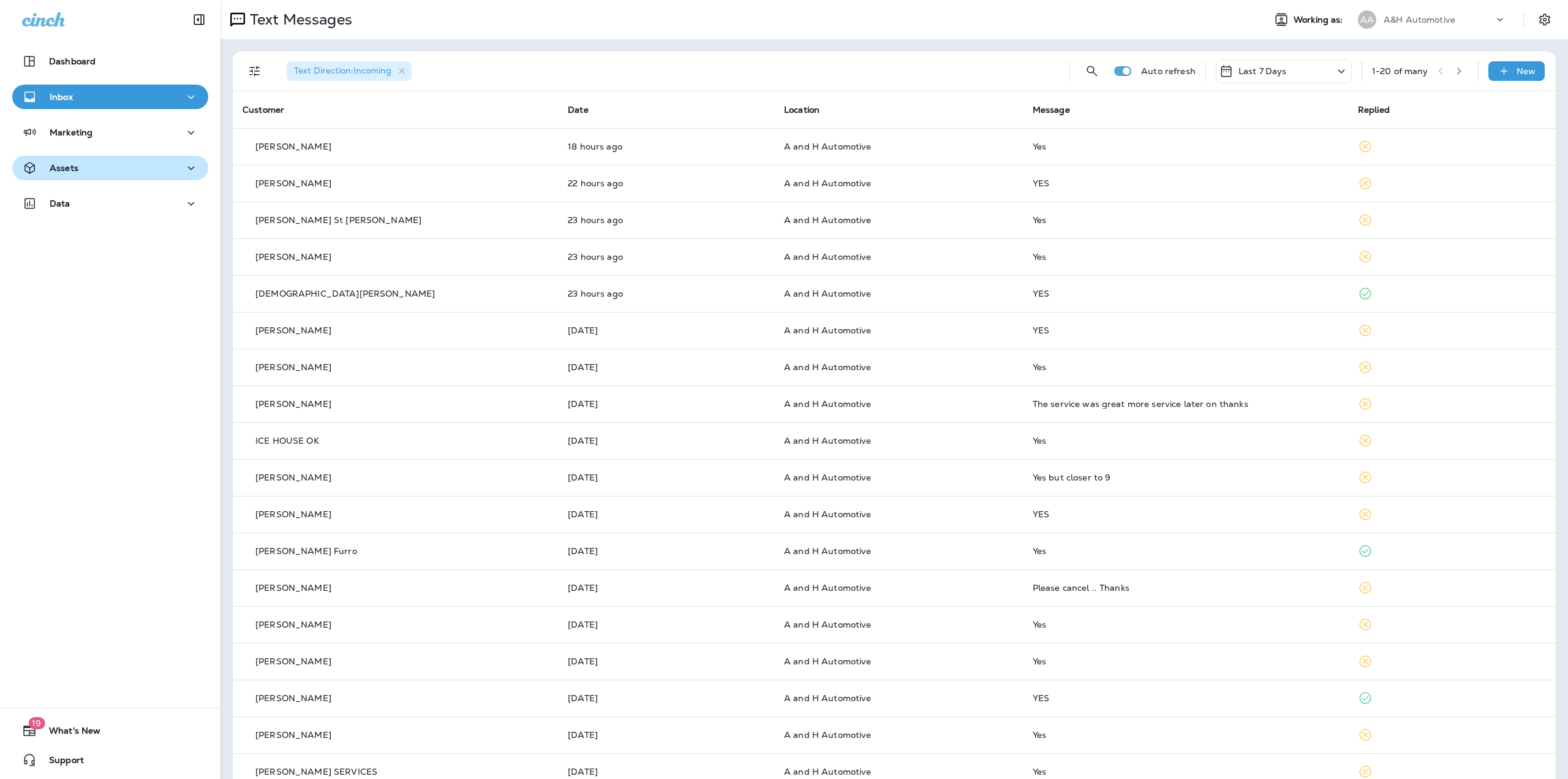
click at [147, 169] on div "Assets" at bounding box center [110, 168] width 177 height 15
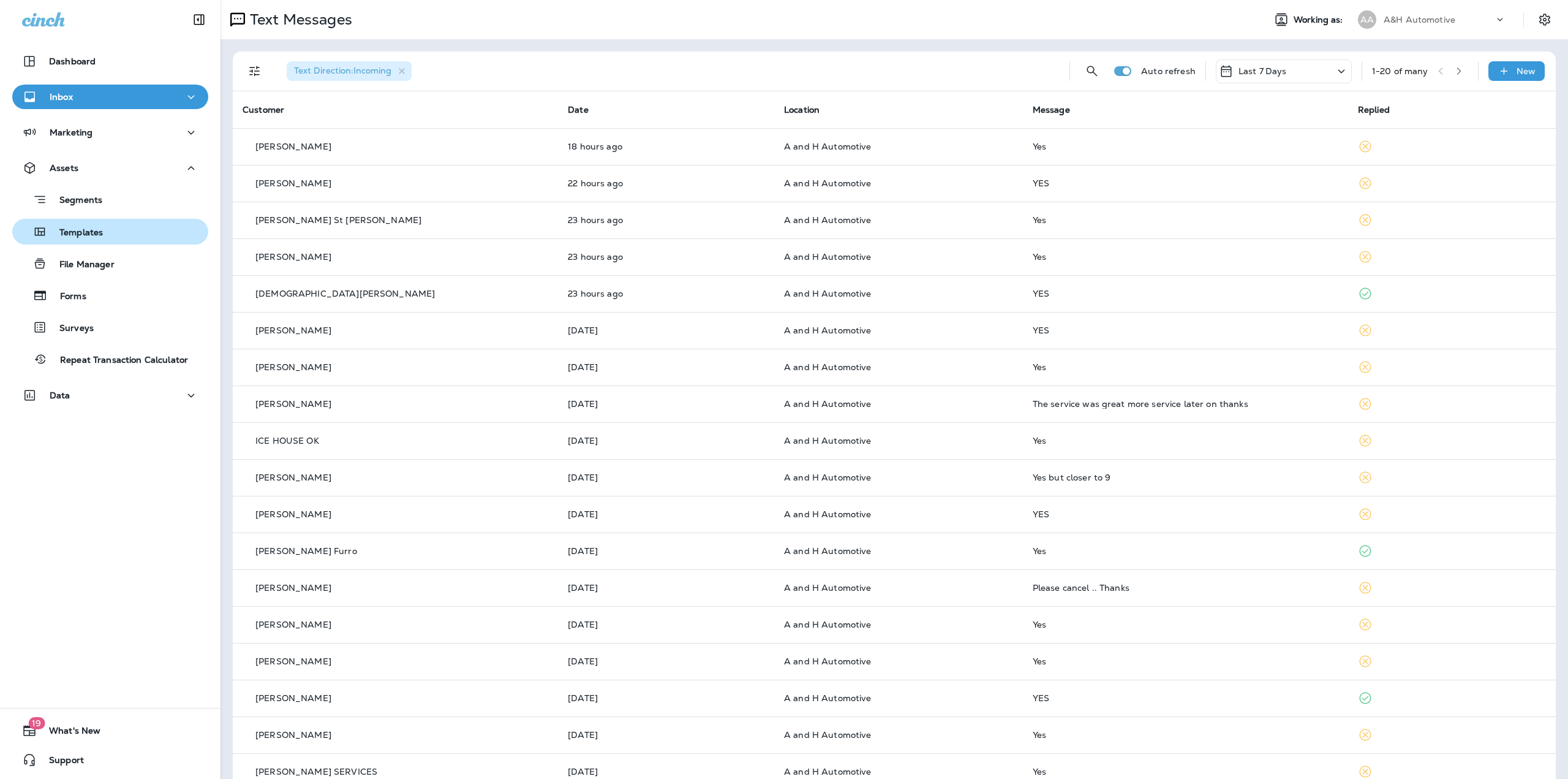
click at [112, 226] on div "Templates" at bounding box center [110, 231] width 186 height 18
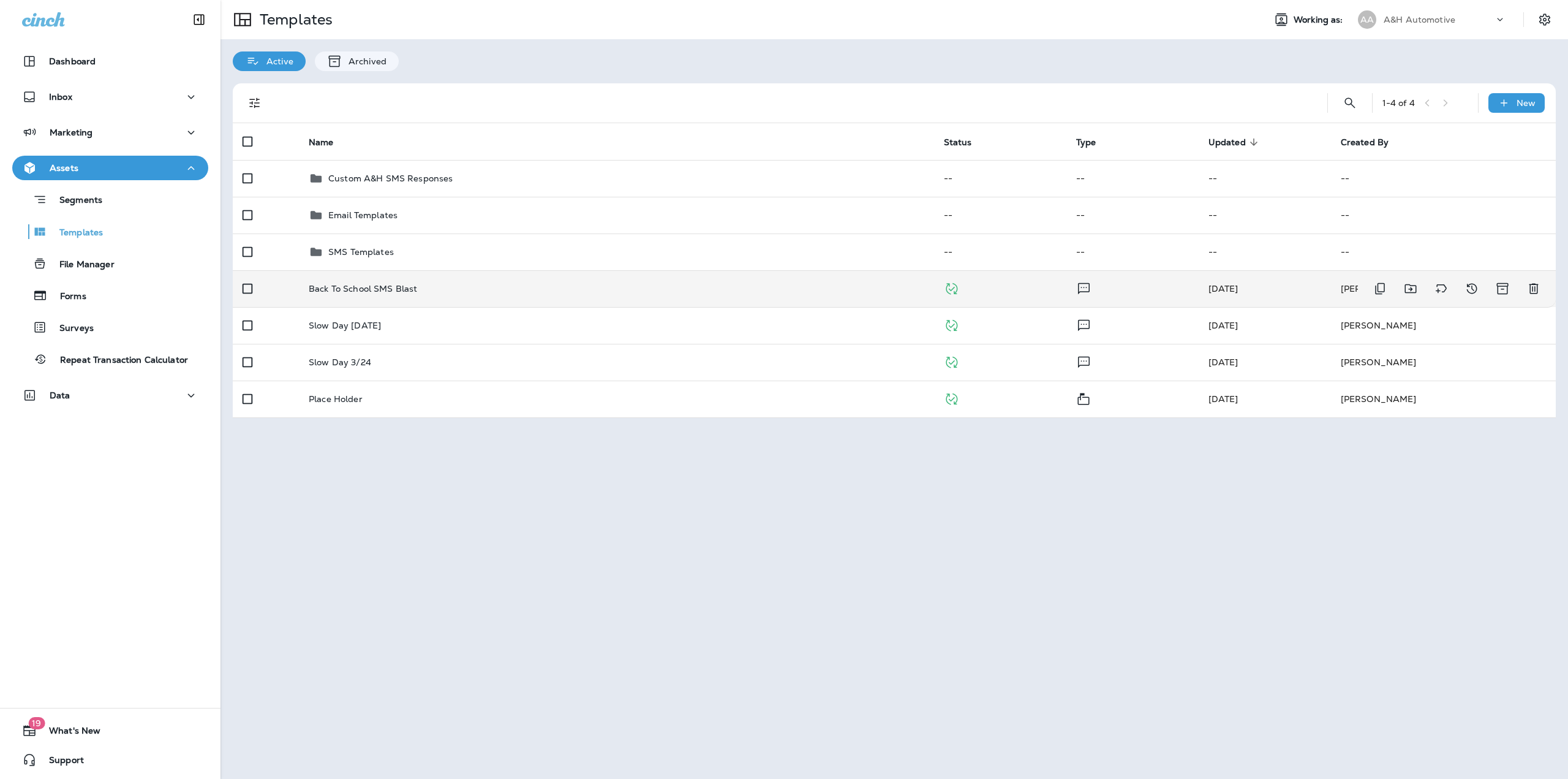
click at [476, 284] on div "Back To School SMS Blast" at bounding box center [617, 289] width 616 height 10
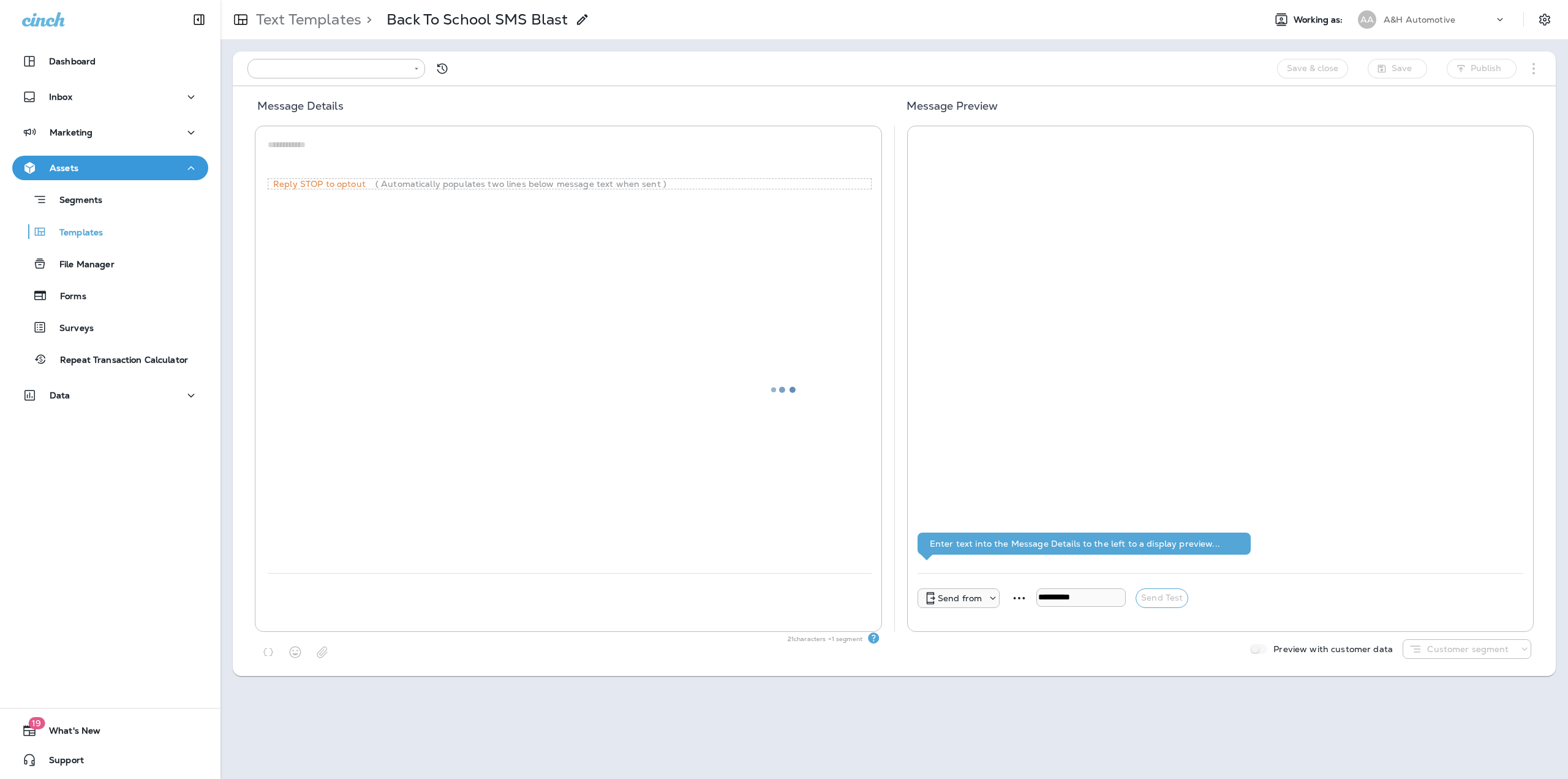
type input "**********"
type textarea "**********"
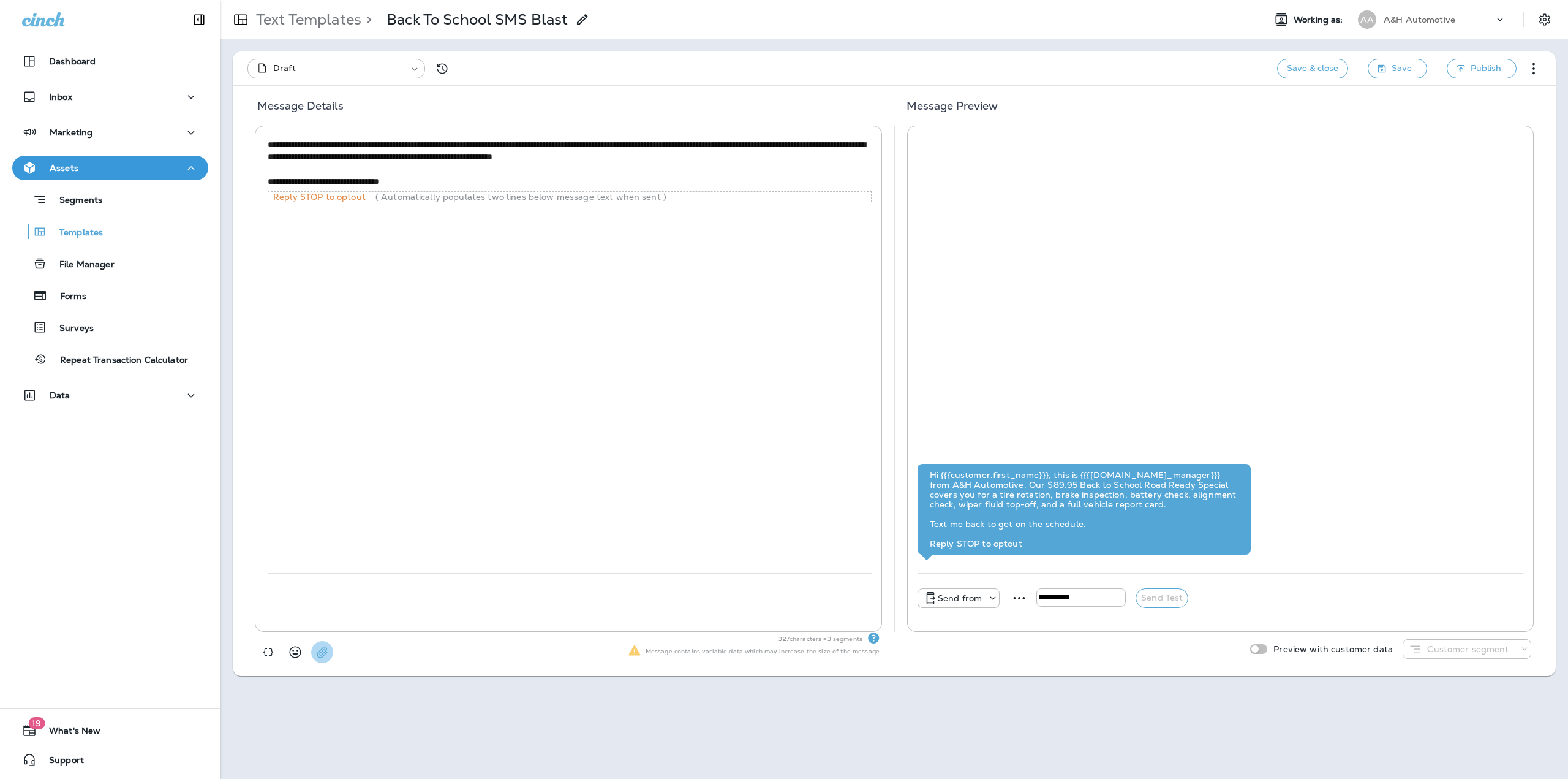
click at [328, 656] on button "button" at bounding box center [322, 652] width 22 height 22
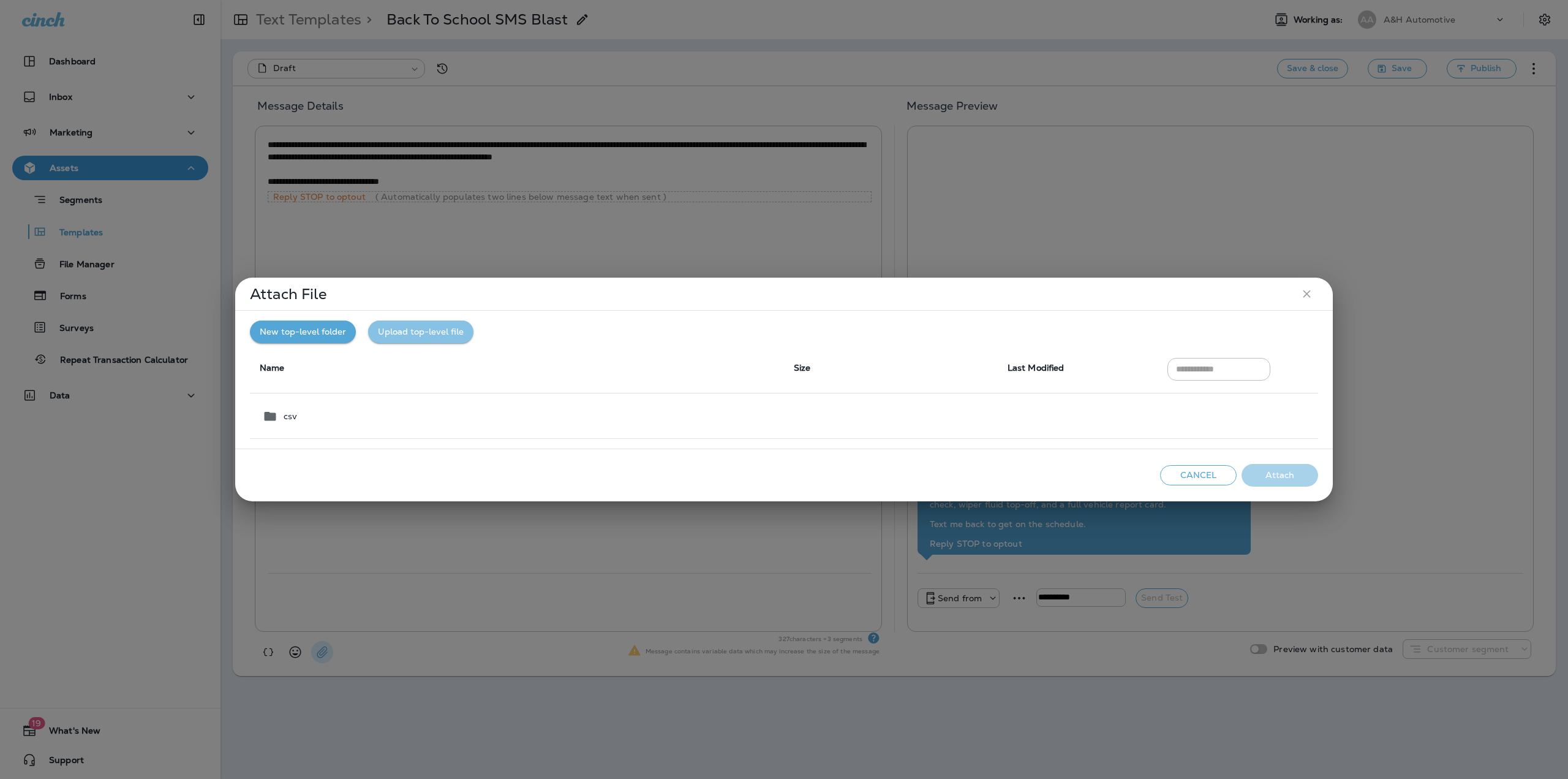
click at [406, 338] on button "Upload top-level file" at bounding box center [421, 332] width 105 height 23
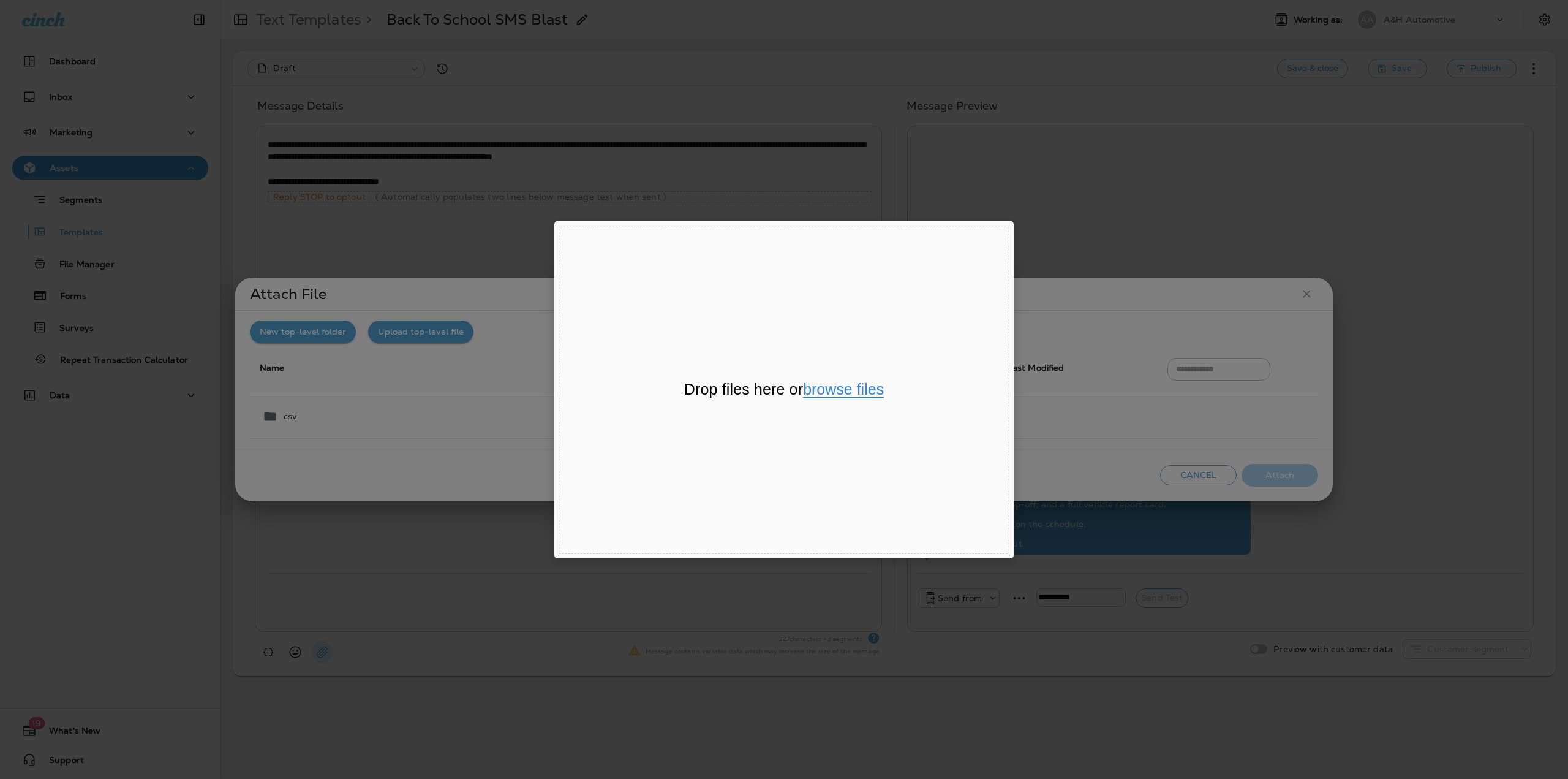
click at [847, 391] on button "browse files" at bounding box center [843, 389] width 81 height 16
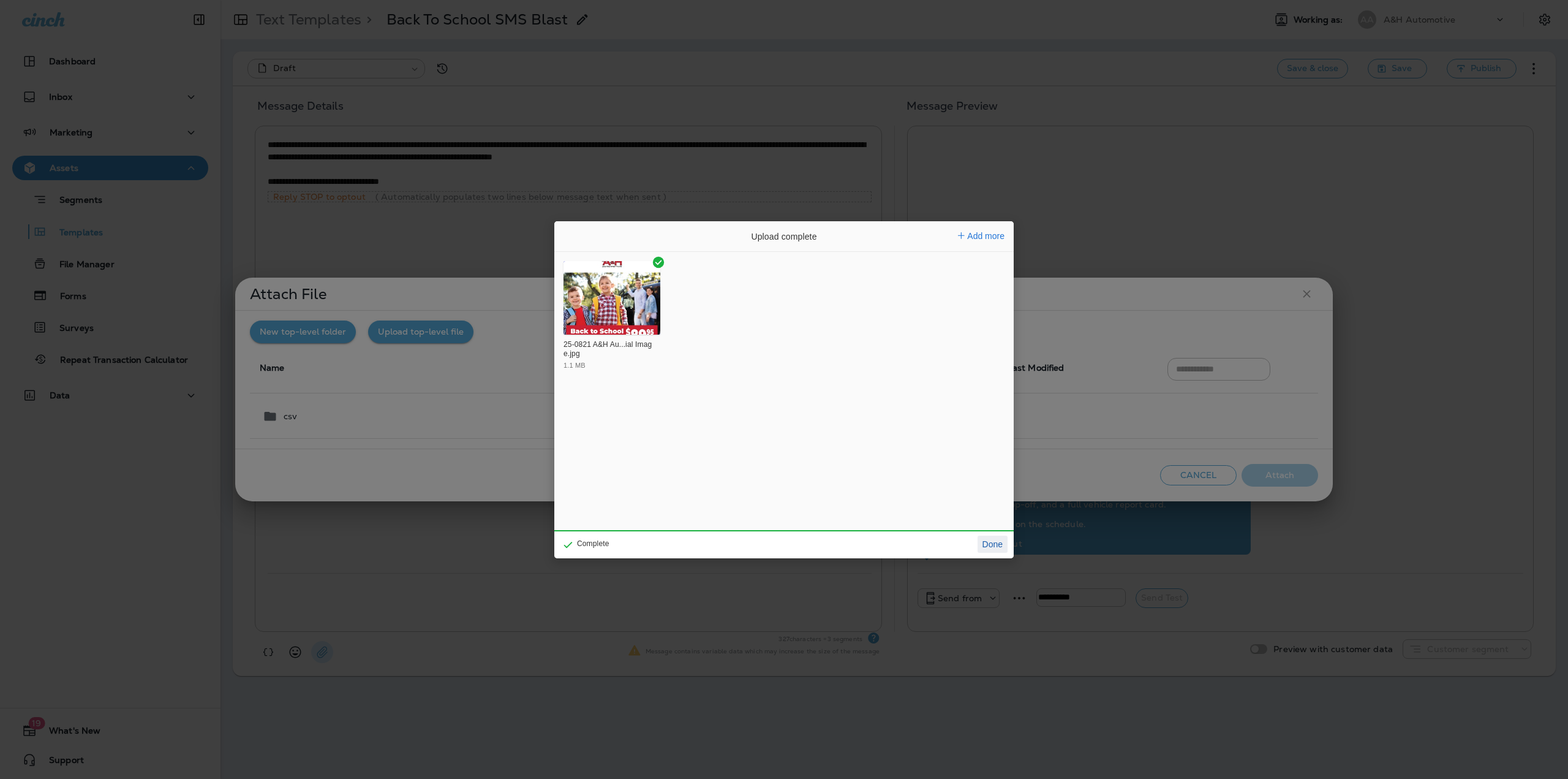
click at [1002, 546] on button "Done" at bounding box center [992, 544] width 30 height 18
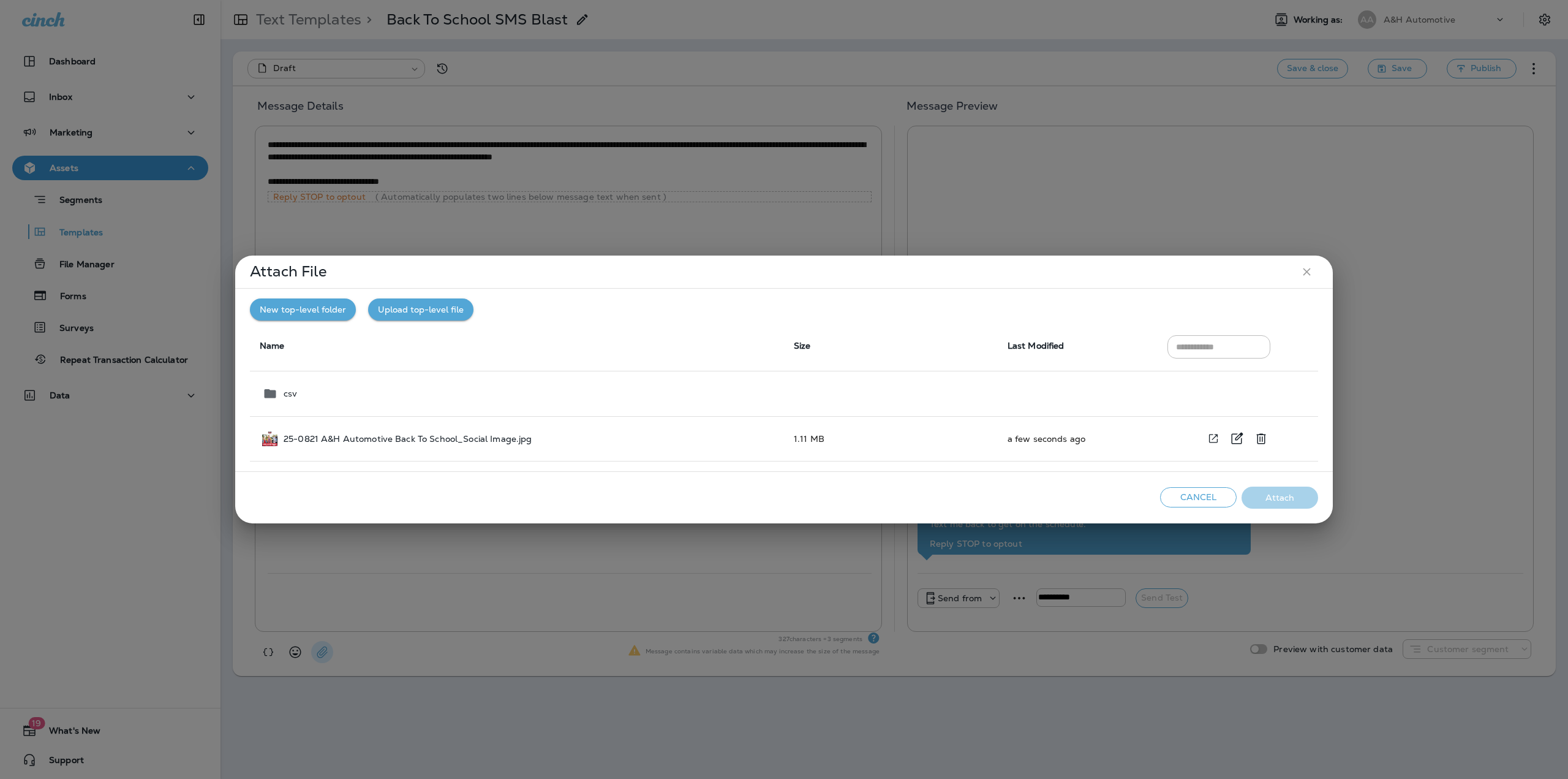
click at [484, 442] on p "25-0821 A&H Automotive Back To School_Social Image.jpg" at bounding box center [408, 439] width 249 height 10
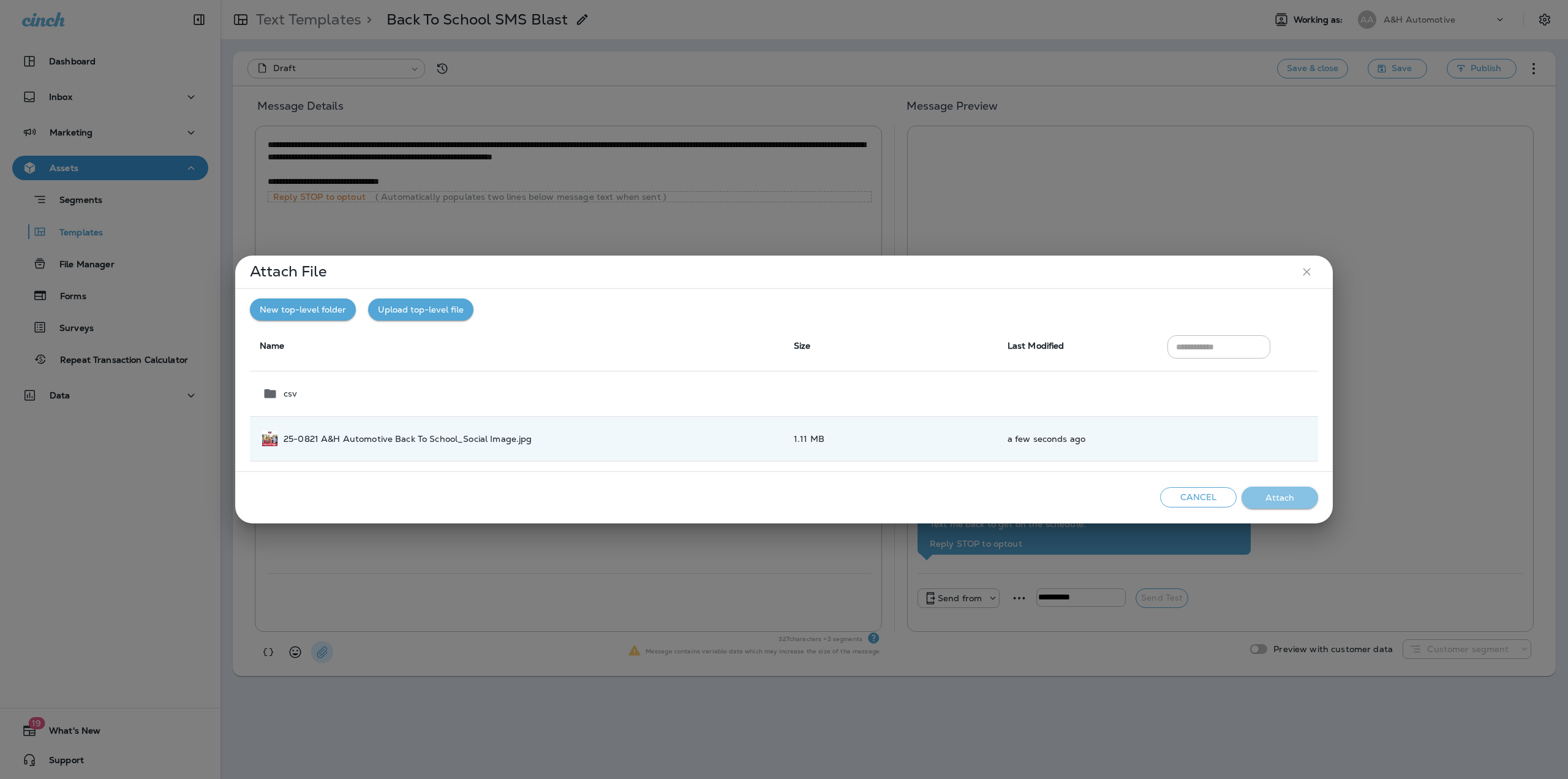
click at [1267, 503] on button "Attach" at bounding box center [1280, 498] width 77 height 23
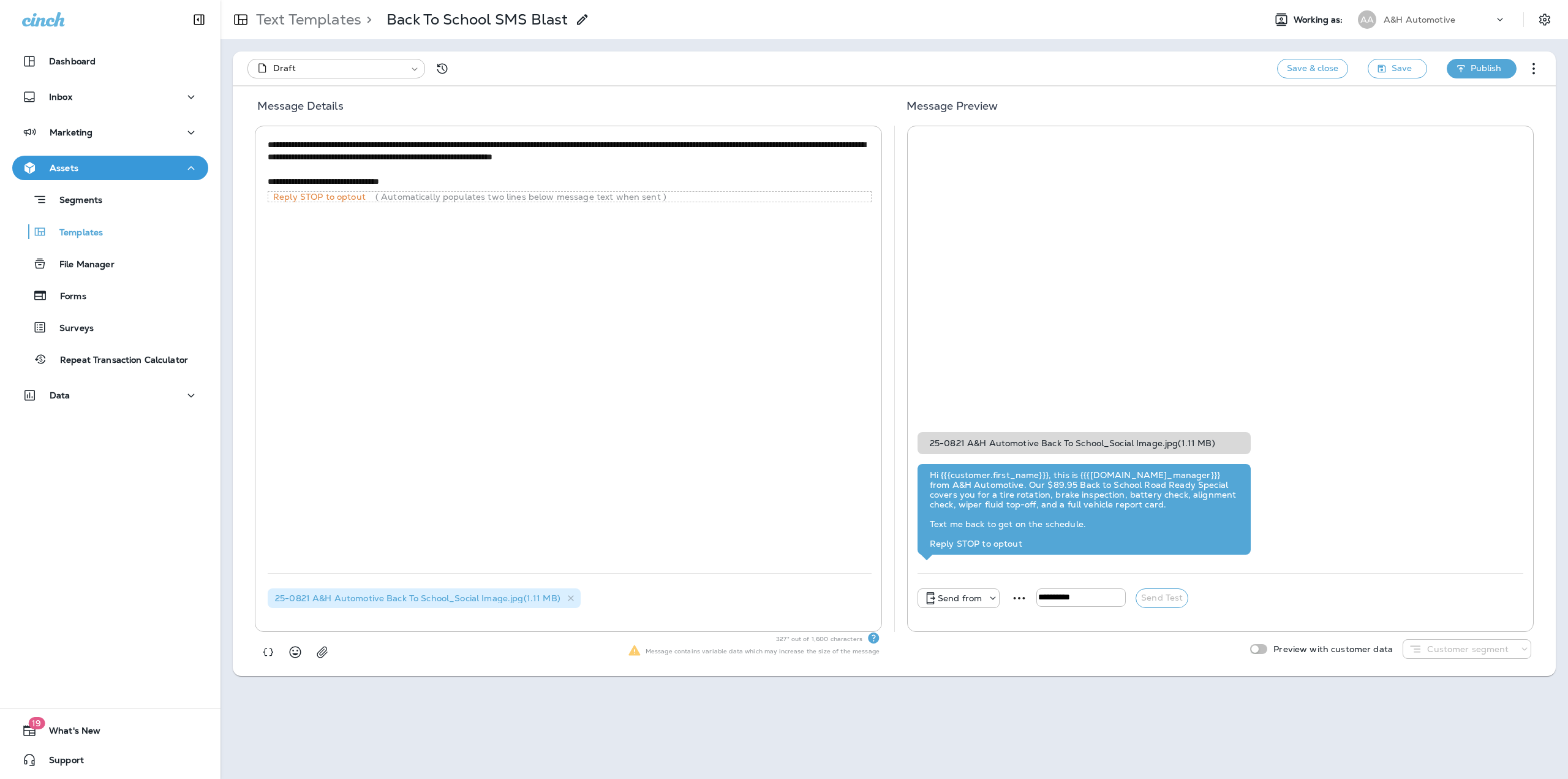
click at [1481, 64] on span "Publish" at bounding box center [1486, 69] width 30 height 15
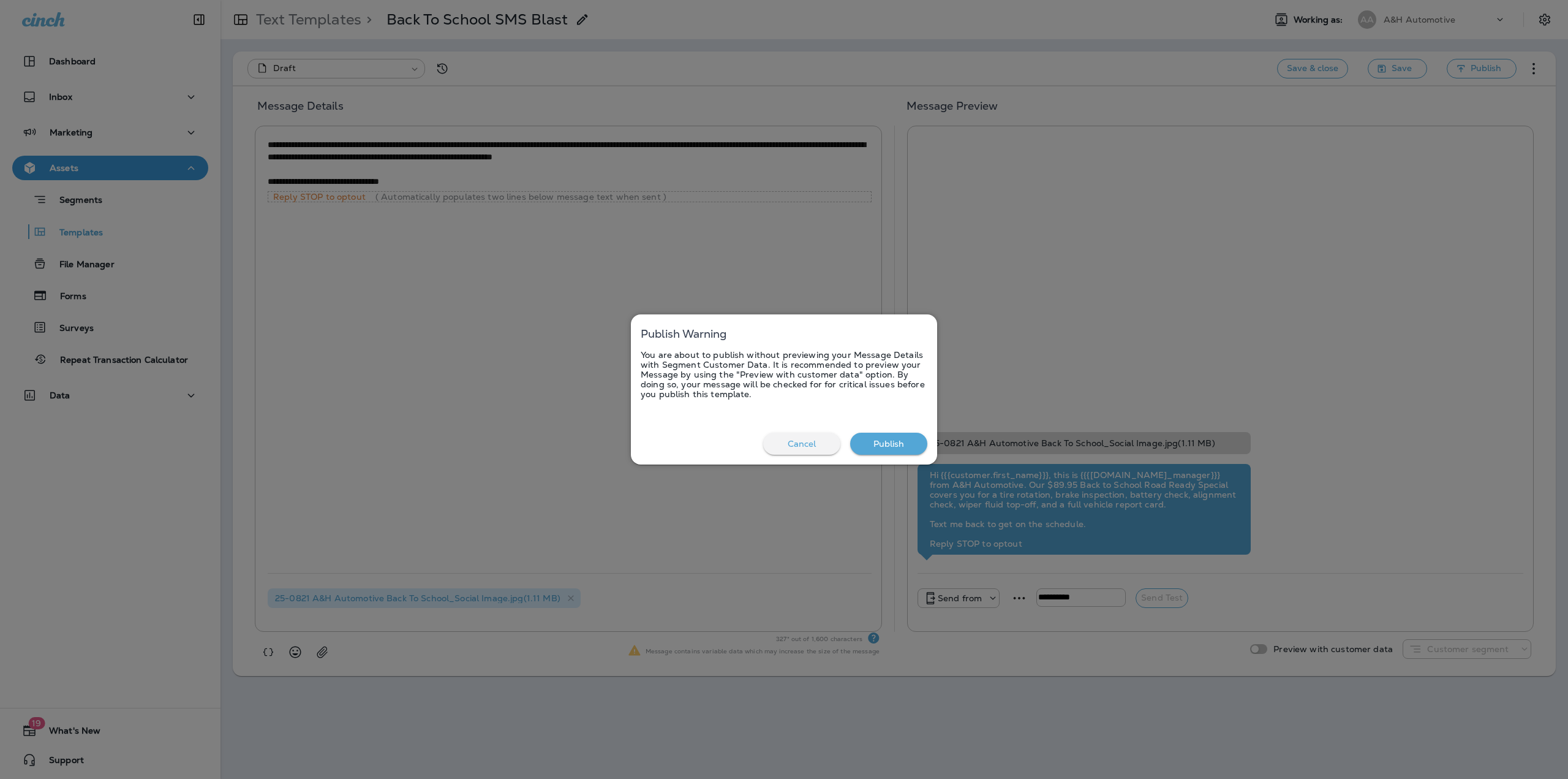
click at [867, 444] on button "Publish" at bounding box center [888, 444] width 77 height 23
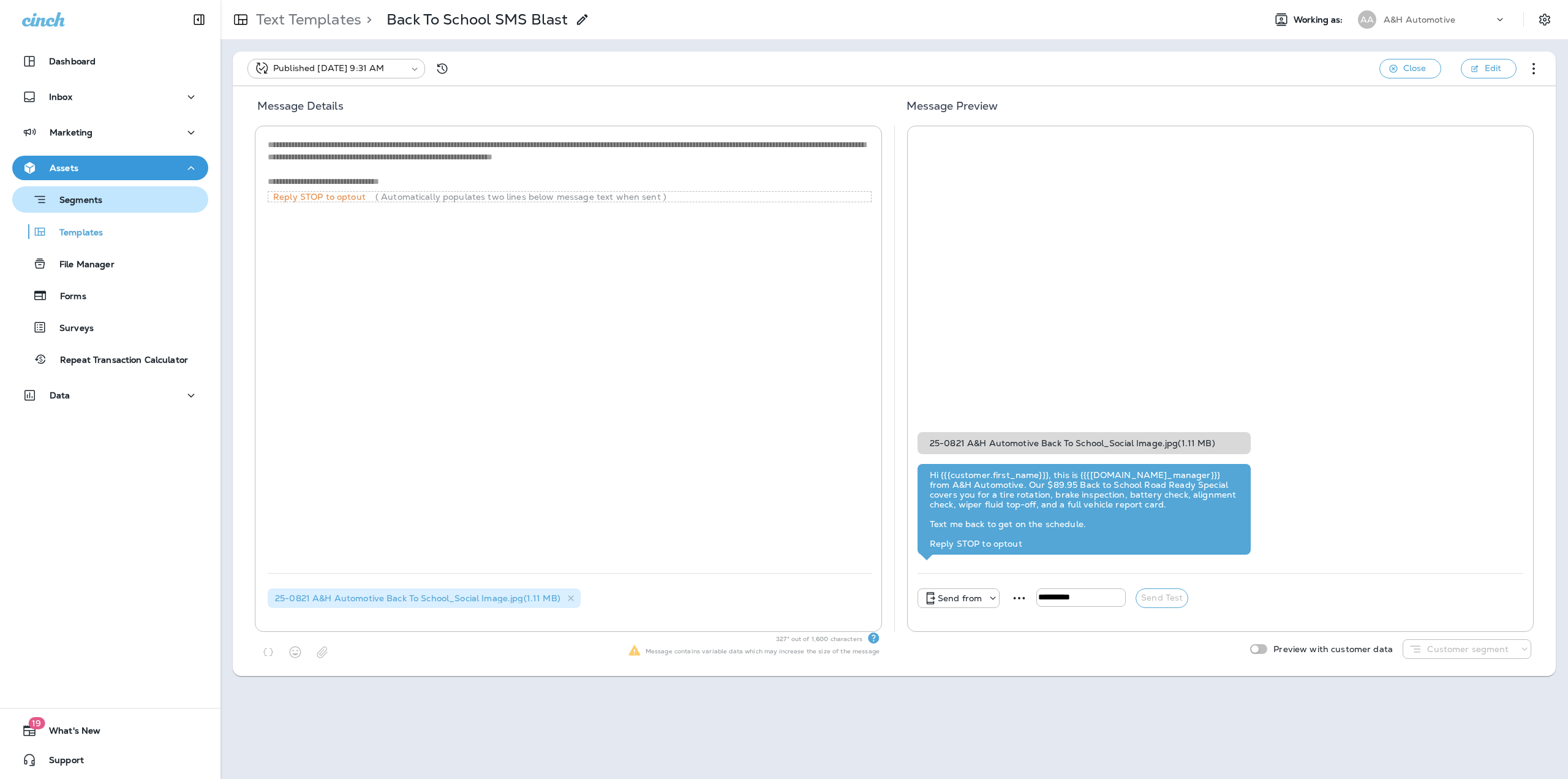
click at [81, 206] on p "Segments" at bounding box center [75, 201] width 55 height 12
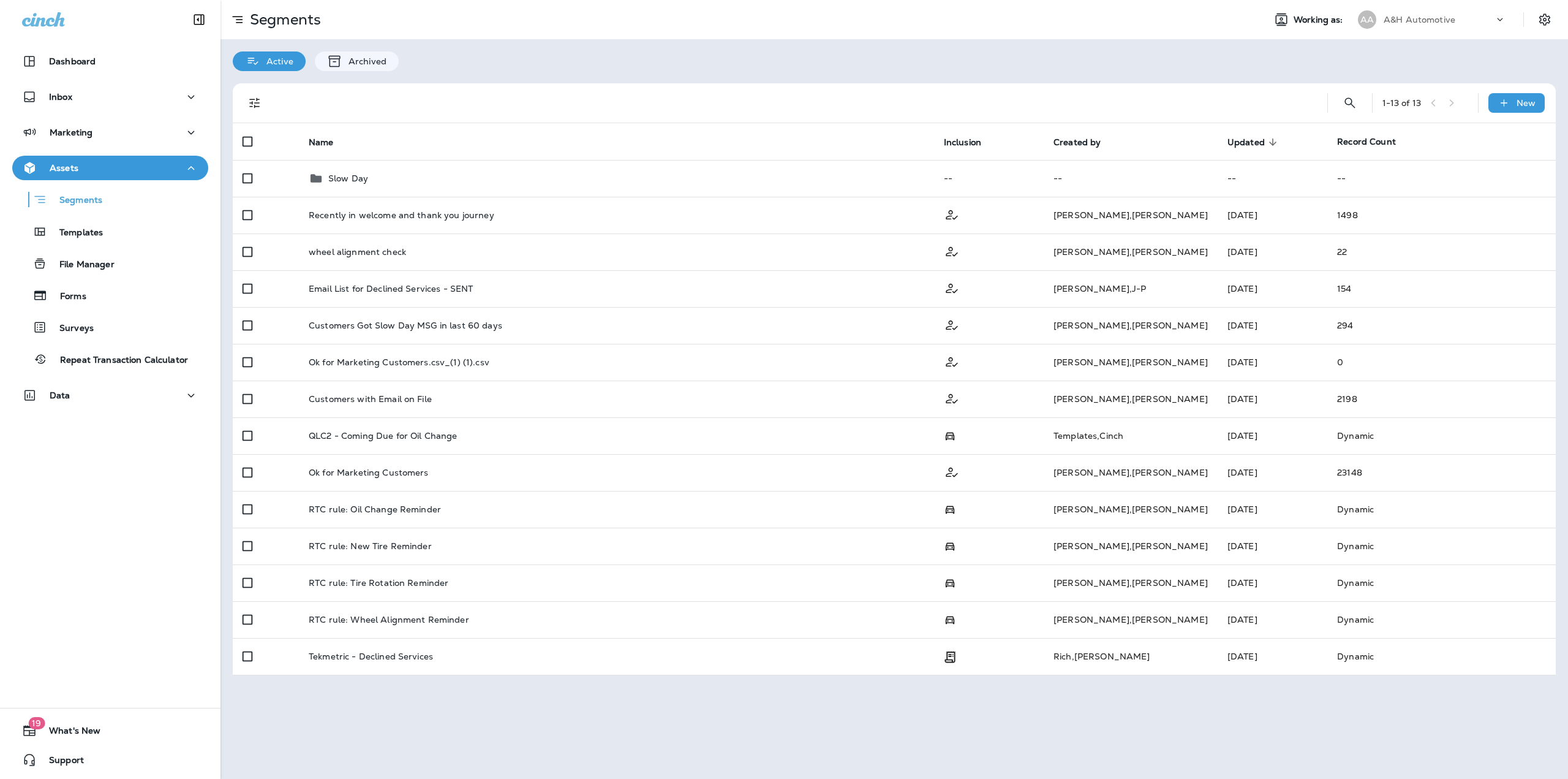
click at [1499, 18] on icon at bounding box center [1500, 20] width 12 height 12
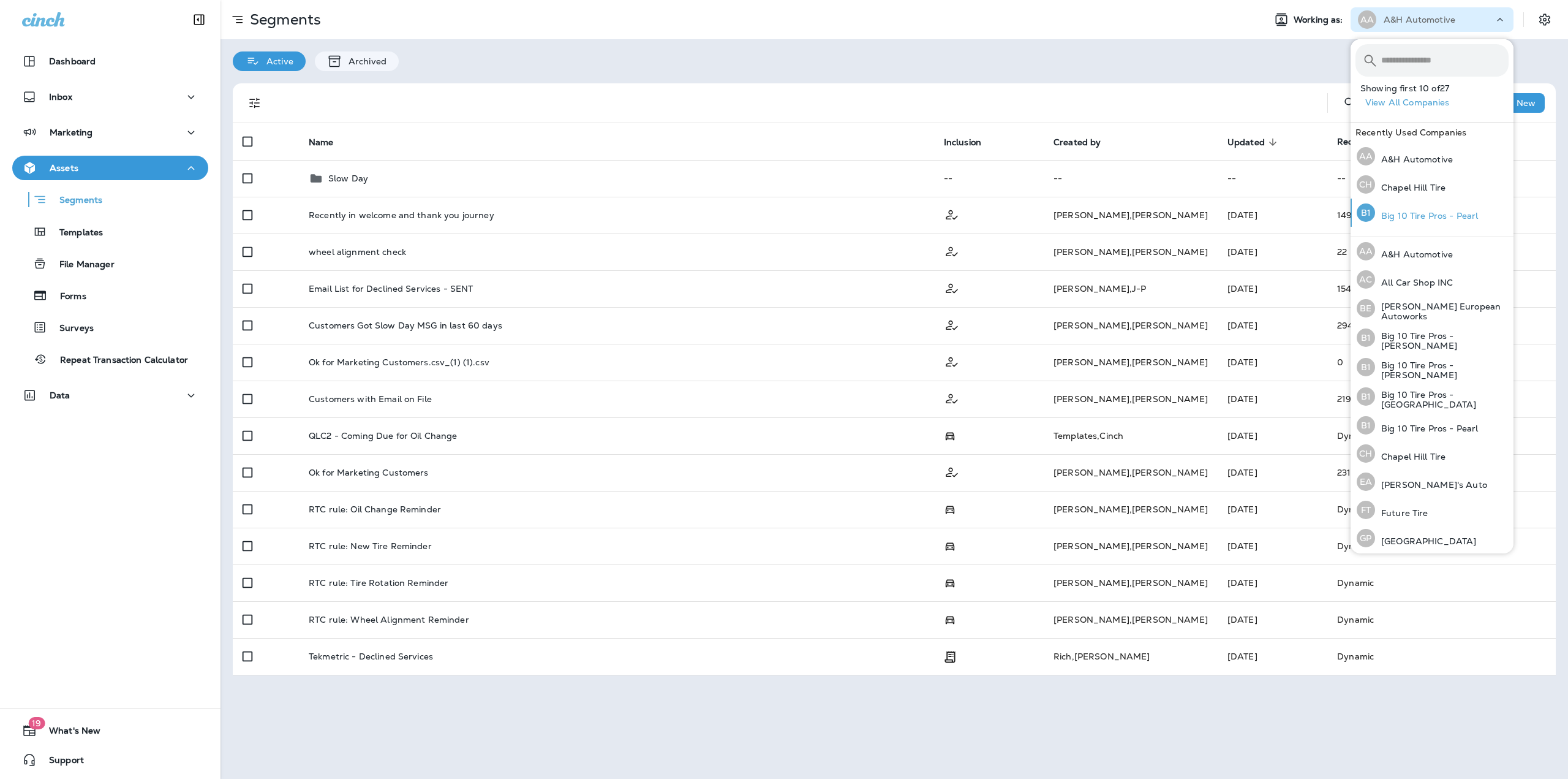
click at [1404, 224] on div "B1 Big 10 Tire Pros - Pearl" at bounding box center [1417, 212] width 131 height 28
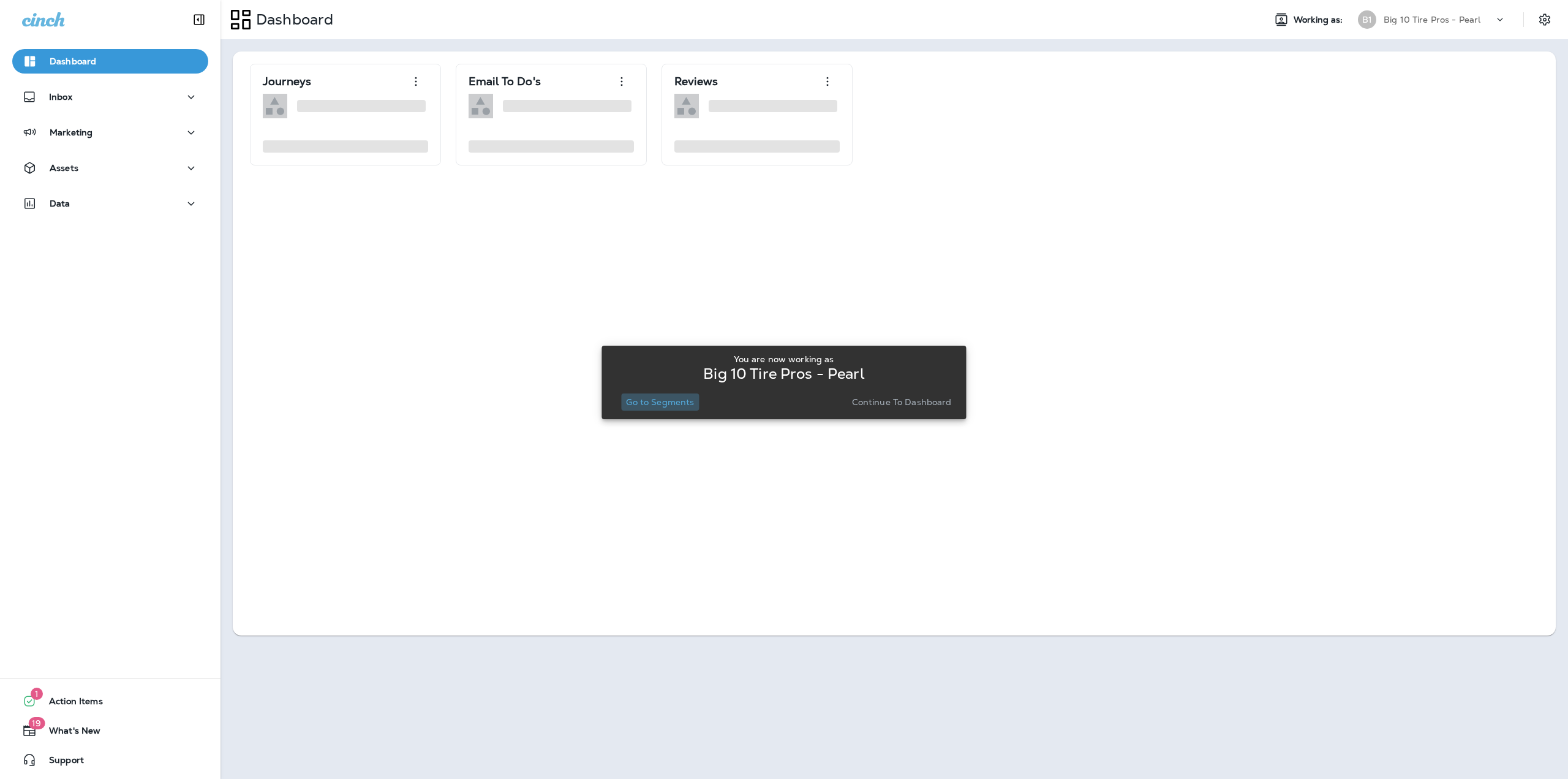
click at [676, 409] on button "Go to Segments" at bounding box center [660, 402] width 78 height 18
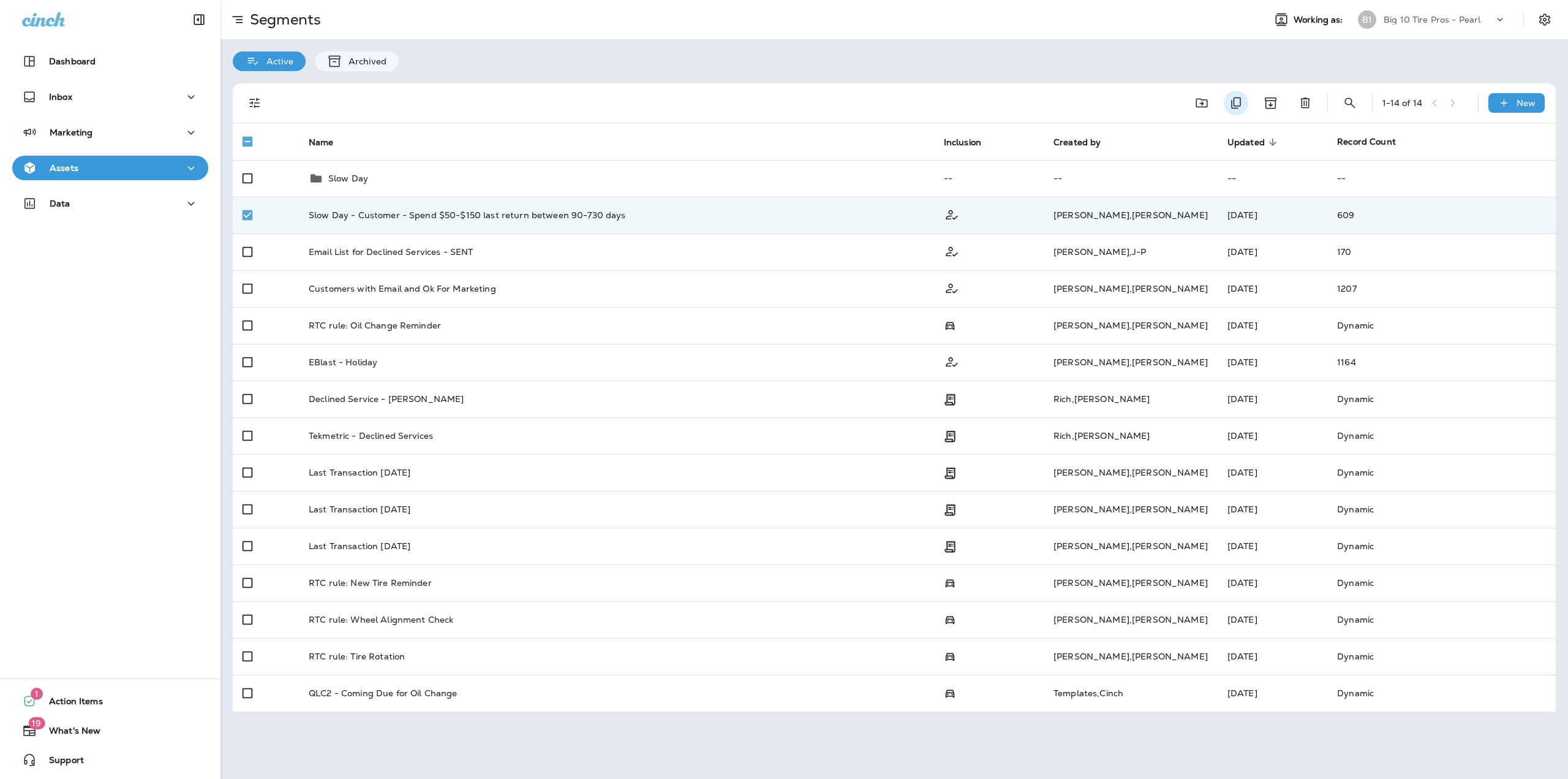
click at [1234, 108] on icon "Duplicate" at bounding box center [1235, 103] width 10 height 11
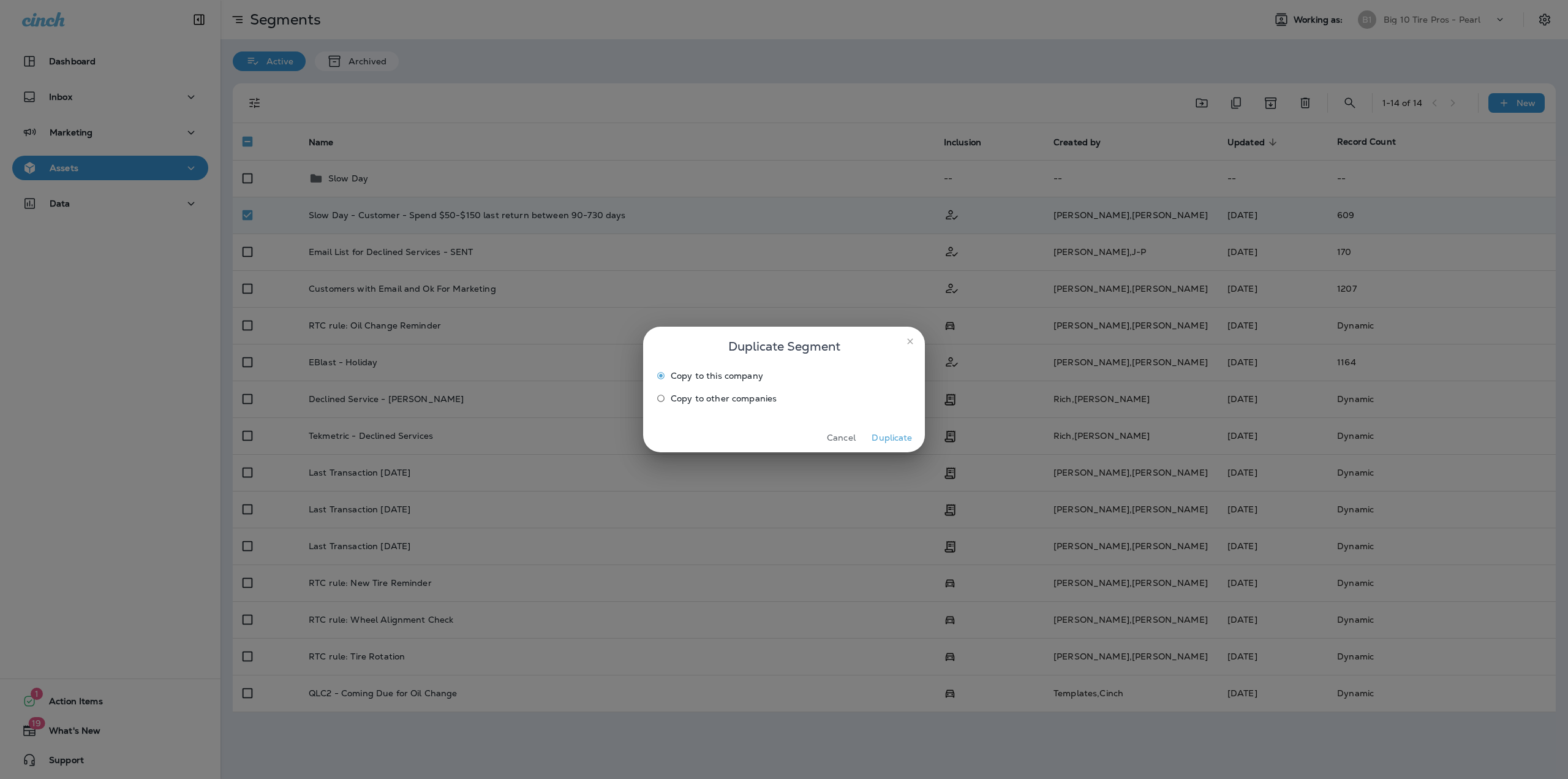
click at [741, 397] on span "Copy to other companies" at bounding box center [723, 398] width 106 height 10
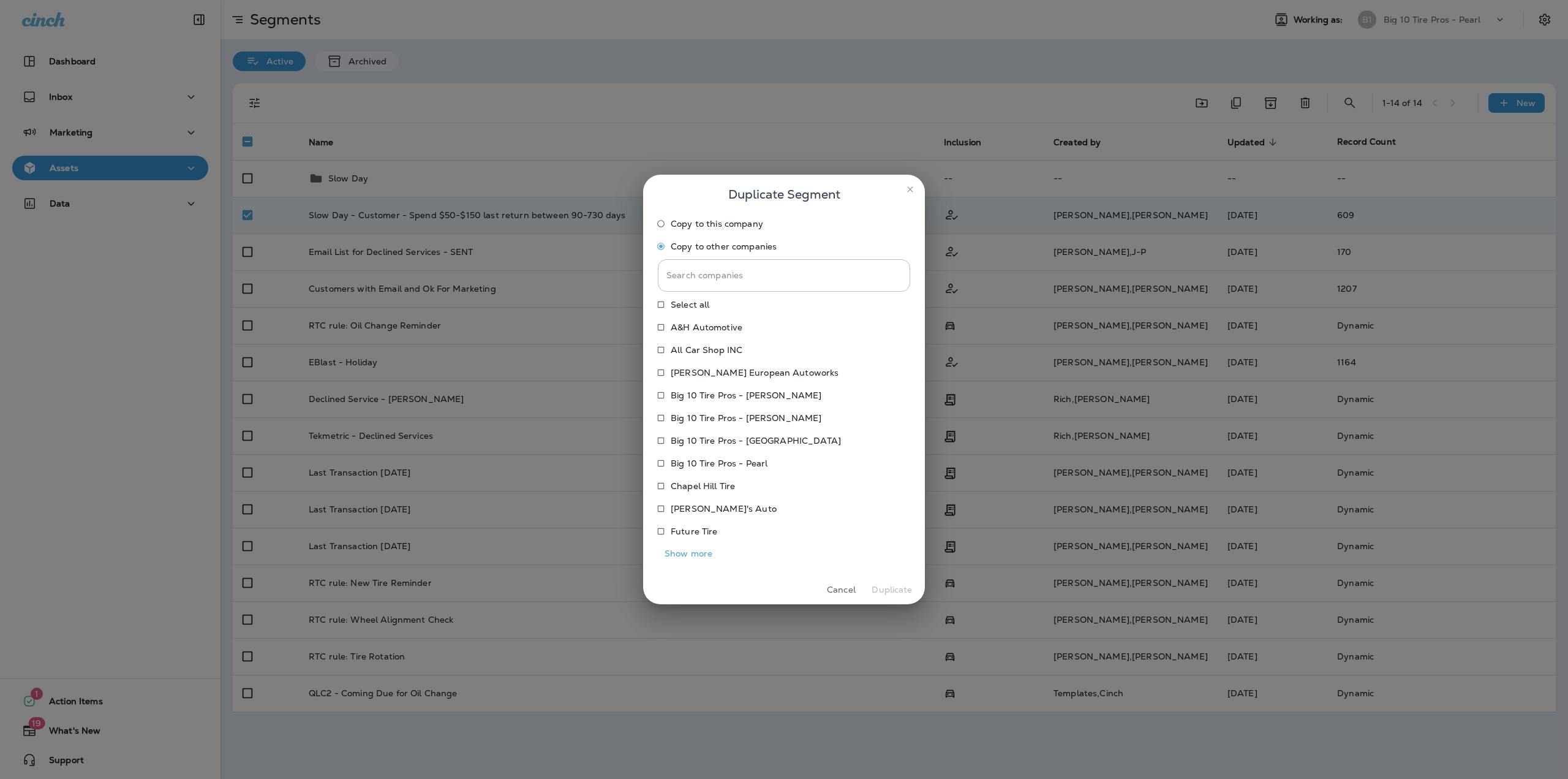
click at [715, 327] on p "A&H Automotive" at bounding box center [706, 327] width 72 height 10
click at [884, 590] on button "Duplicate" at bounding box center [892, 589] width 46 height 19
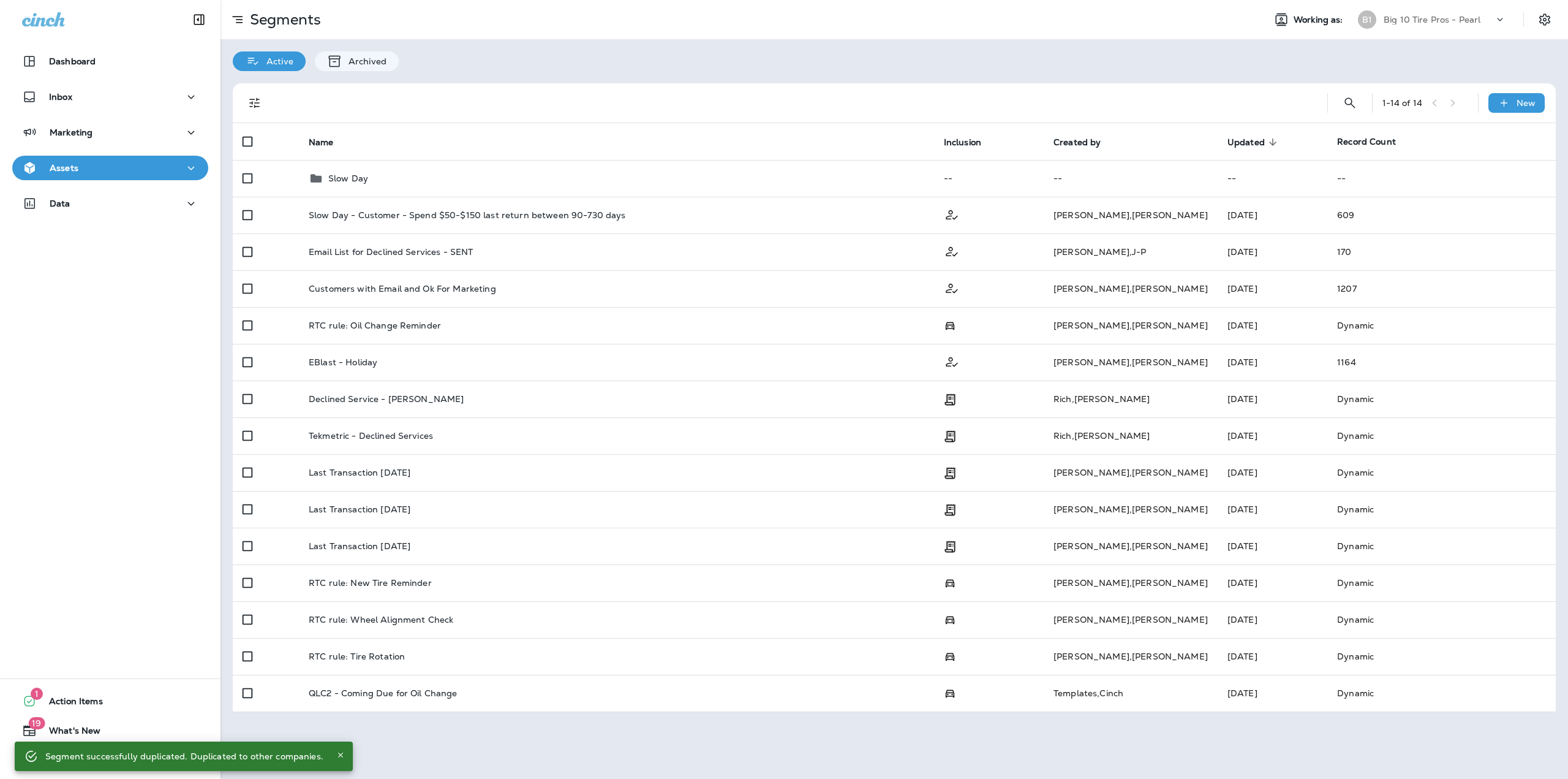
click at [1436, 18] on p "Big 10 Tire Pros - Pearl" at bounding box center [1432, 19] width 97 height 10
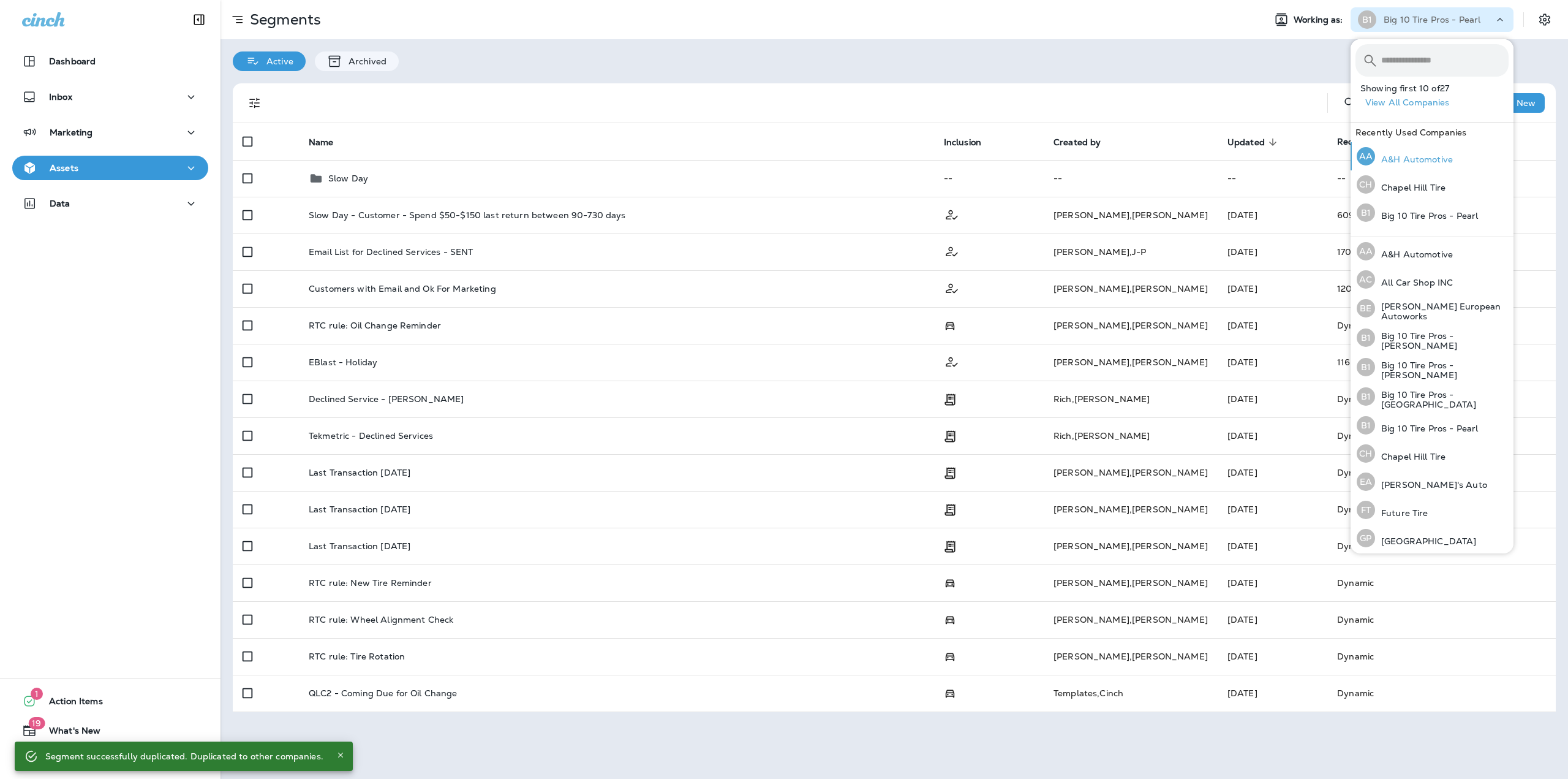
click at [1426, 158] on p "A&H Automotive" at bounding box center [1413, 159] width 78 height 10
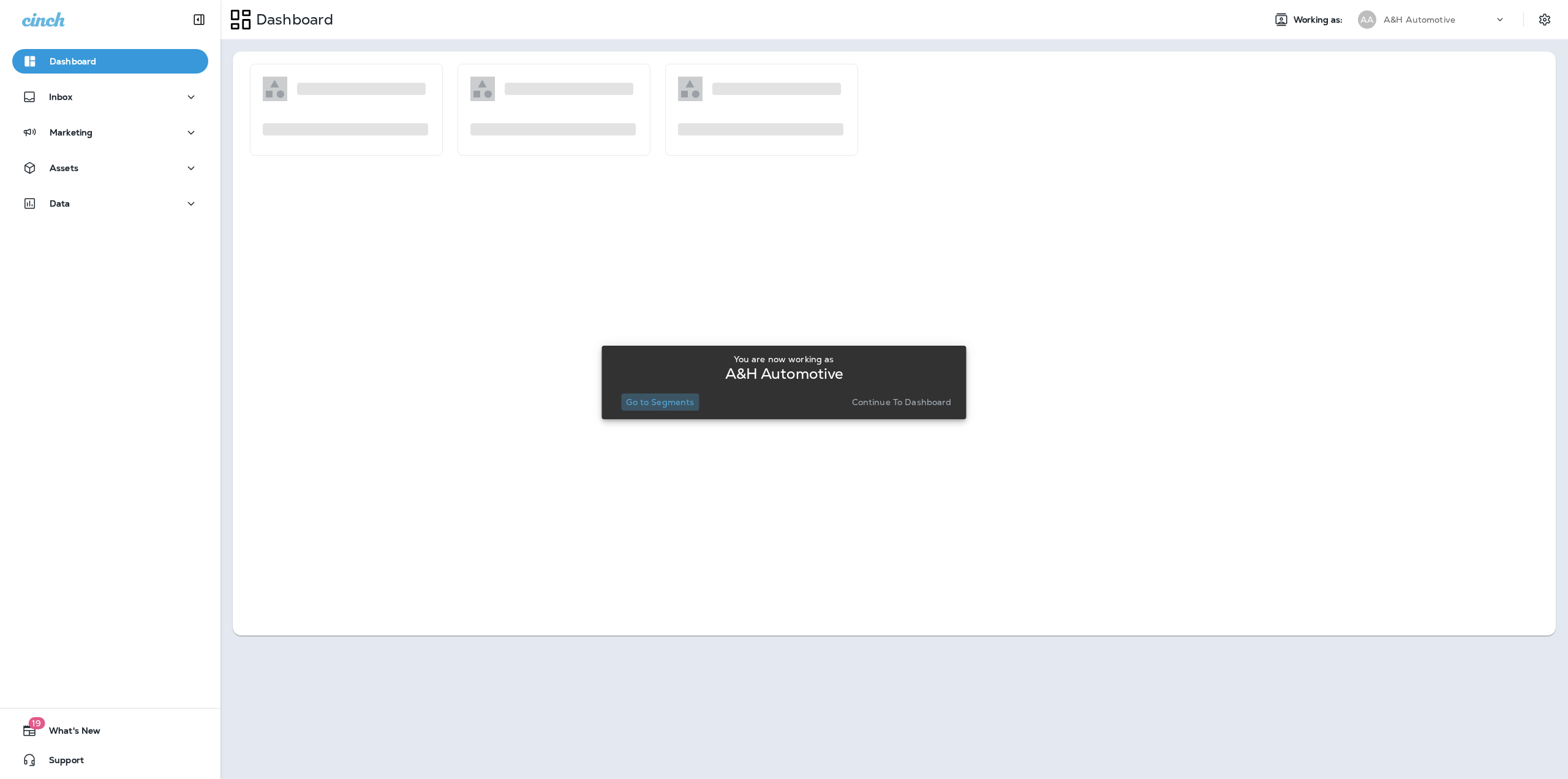
click at [652, 402] on p "Go to Segments" at bounding box center [659, 401] width 68 height 10
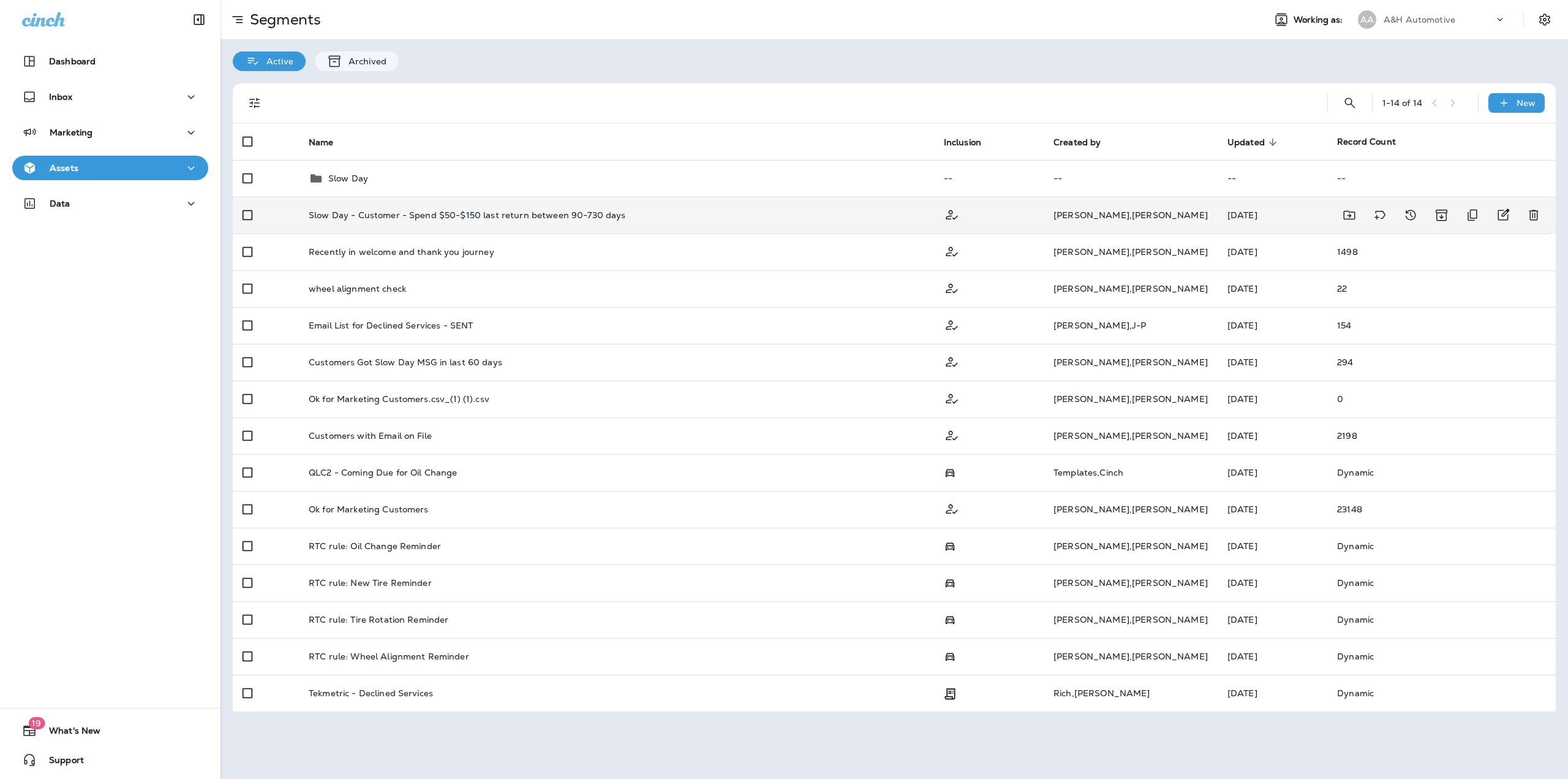
click at [400, 213] on p "Slow Day - Customer - Spend $50-$150 last return between 90-730 days" at bounding box center [467, 215] width 317 height 10
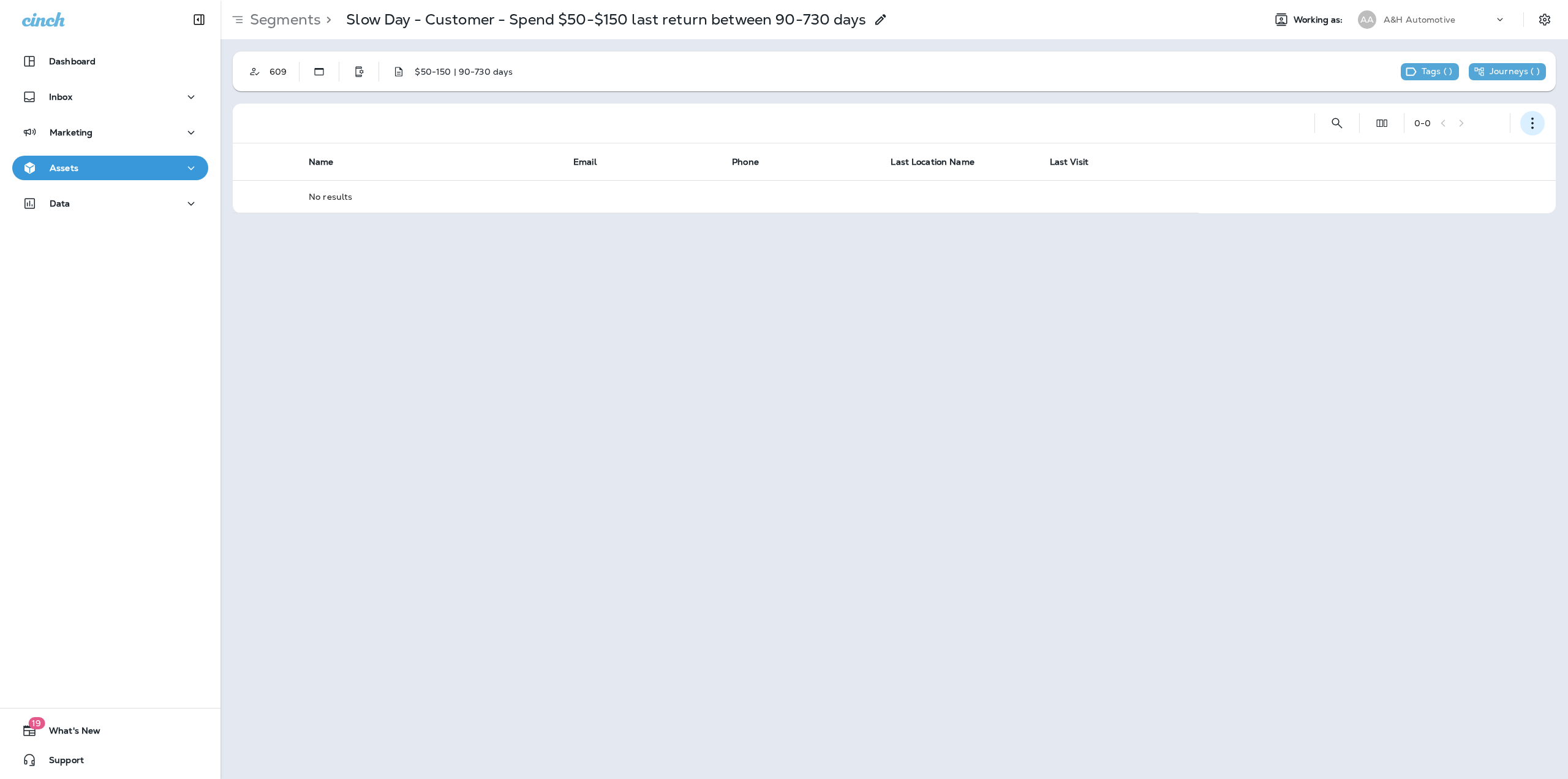
click at [1540, 126] on button "button" at bounding box center [1532, 123] width 24 height 24
click at [1471, 158] on p "Edit Segment" at bounding box center [1451, 155] width 63 height 10
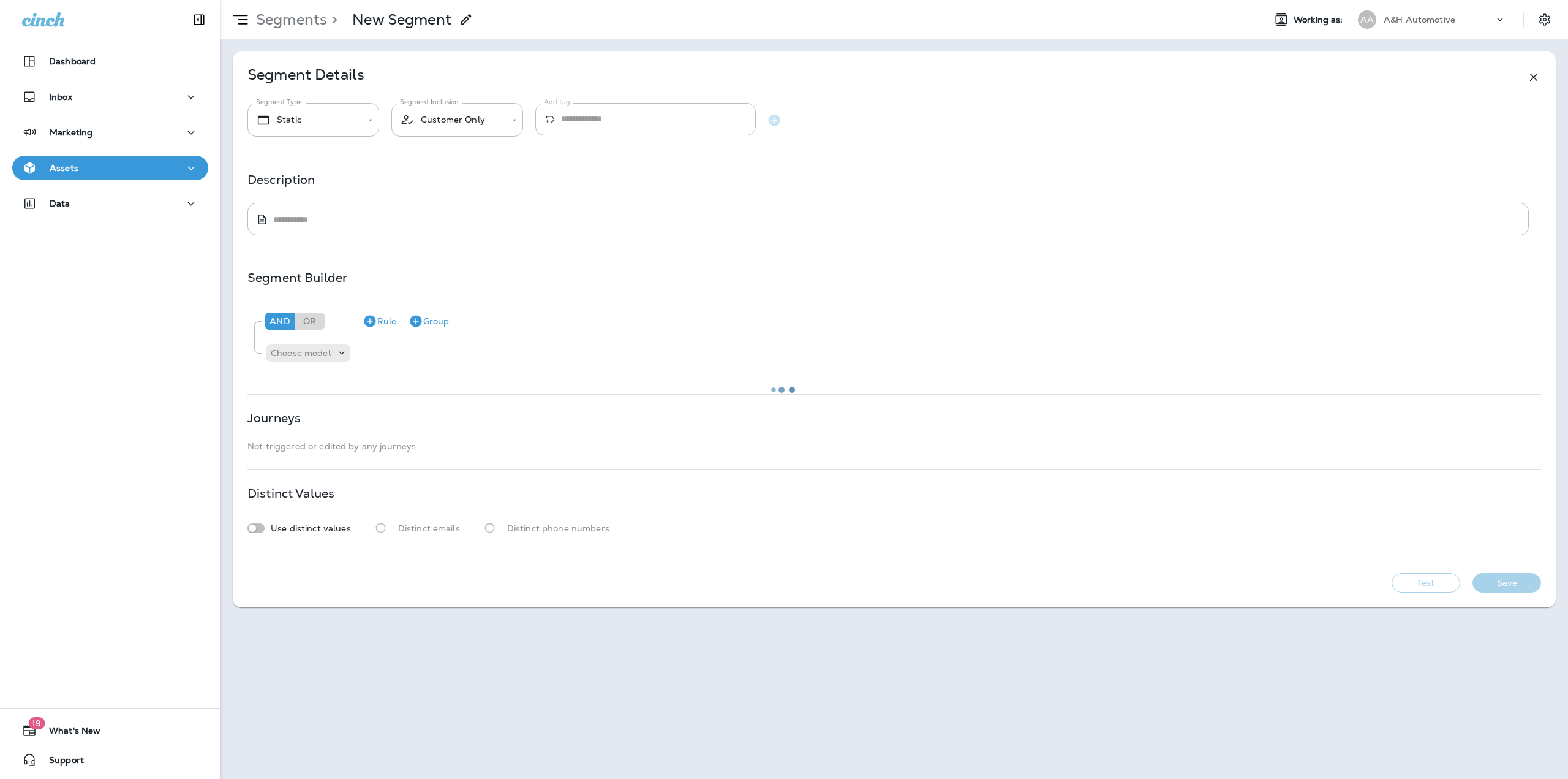
type textarea "**********"
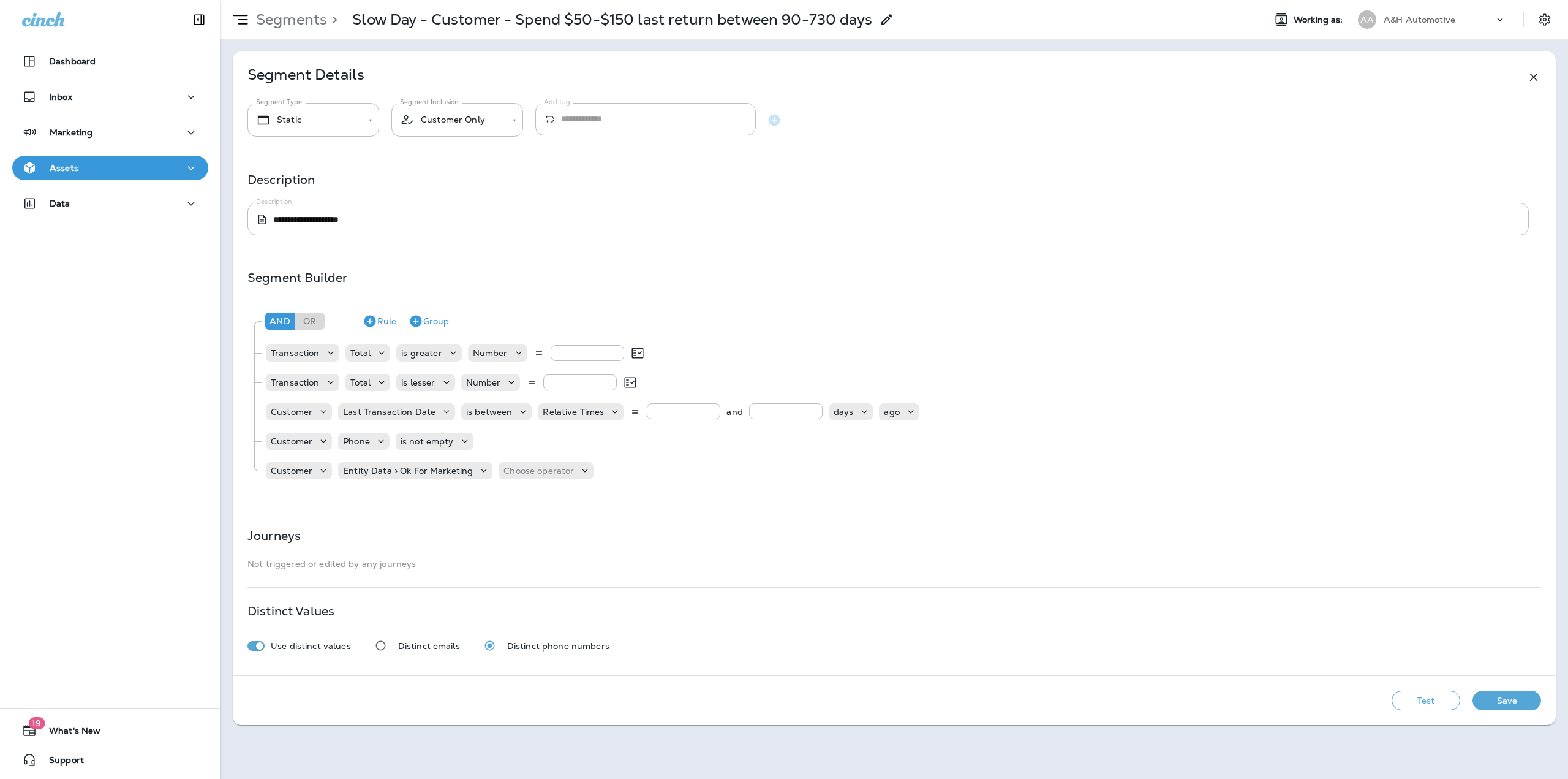
click at [1400, 695] on button "Test" at bounding box center [1426, 701] width 69 height 20
click at [1413, 704] on button "Test" at bounding box center [1426, 701] width 69 height 20
drag, startPoint x: 574, startPoint y: 383, endPoint x: 553, endPoint y: 382, distance: 21.0
click at [553, 382] on input "***" at bounding box center [580, 382] width 74 height 16
type input "***"
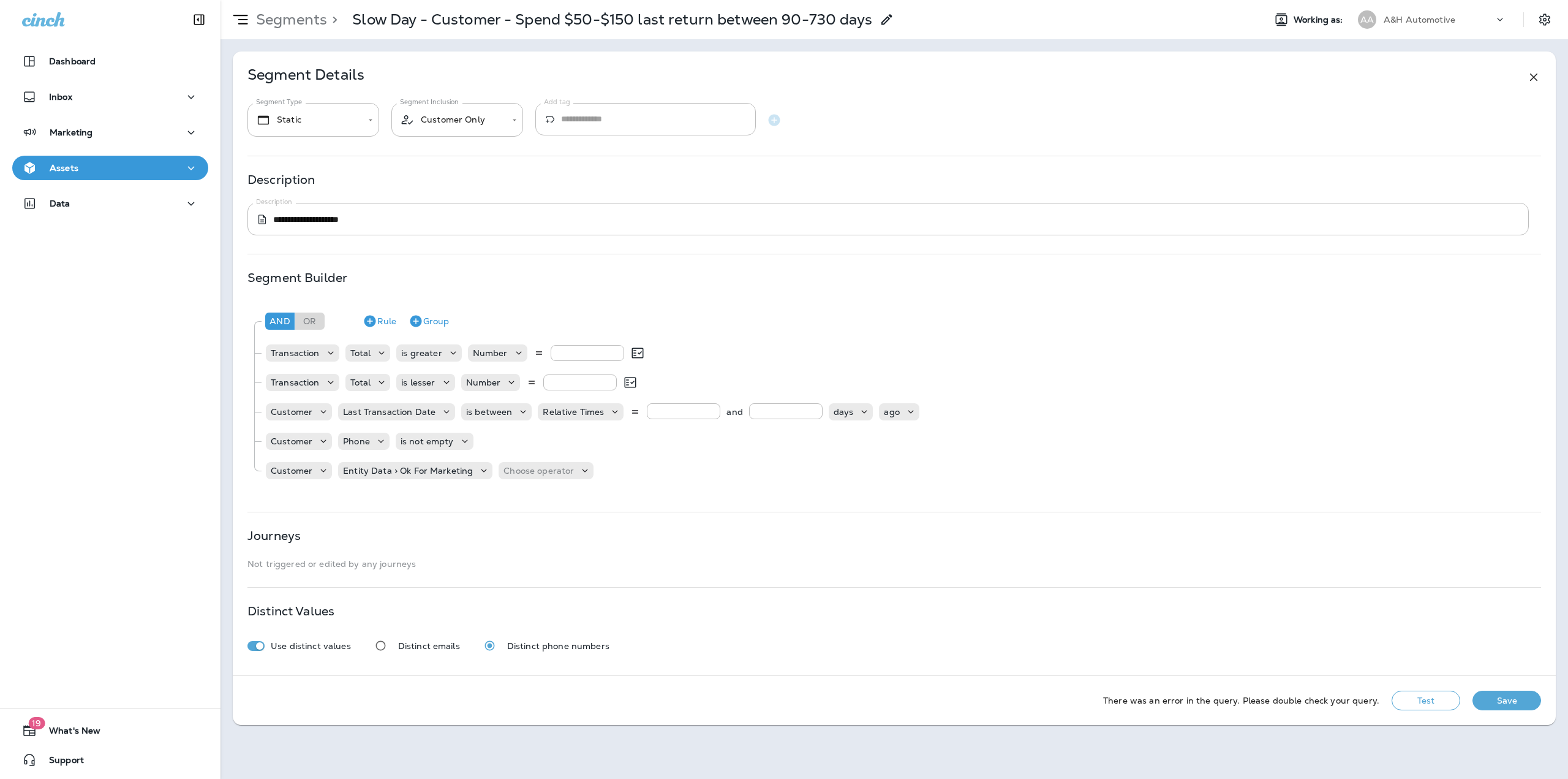
click at [1426, 696] on button "Test" at bounding box center [1426, 701] width 69 height 20
click at [1517, 701] on button "Save" at bounding box center [1506, 701] width 69 height 20
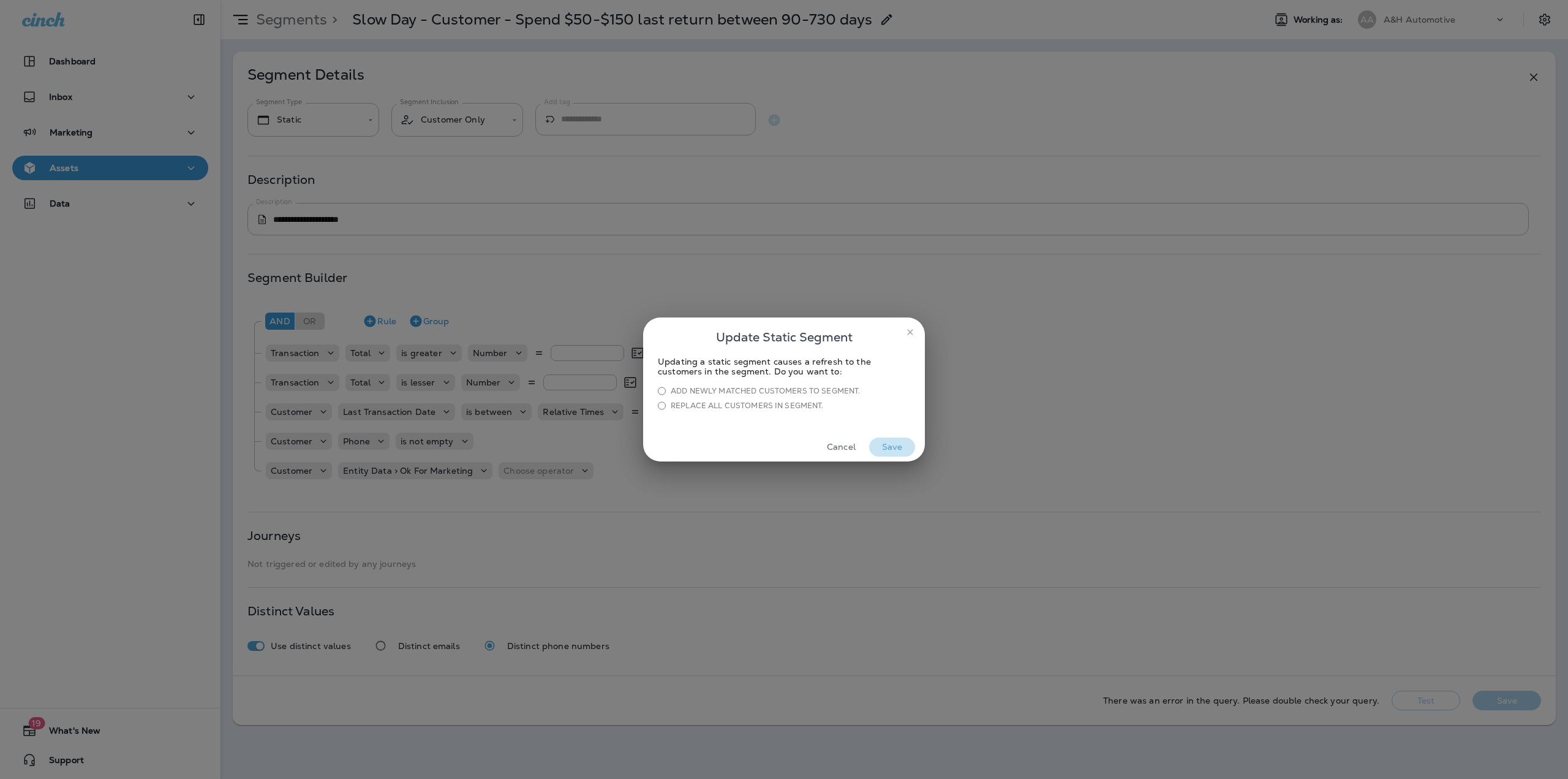
click at [891, 450] on button "Save" at bounding box center [892, 447] width 46 height 19
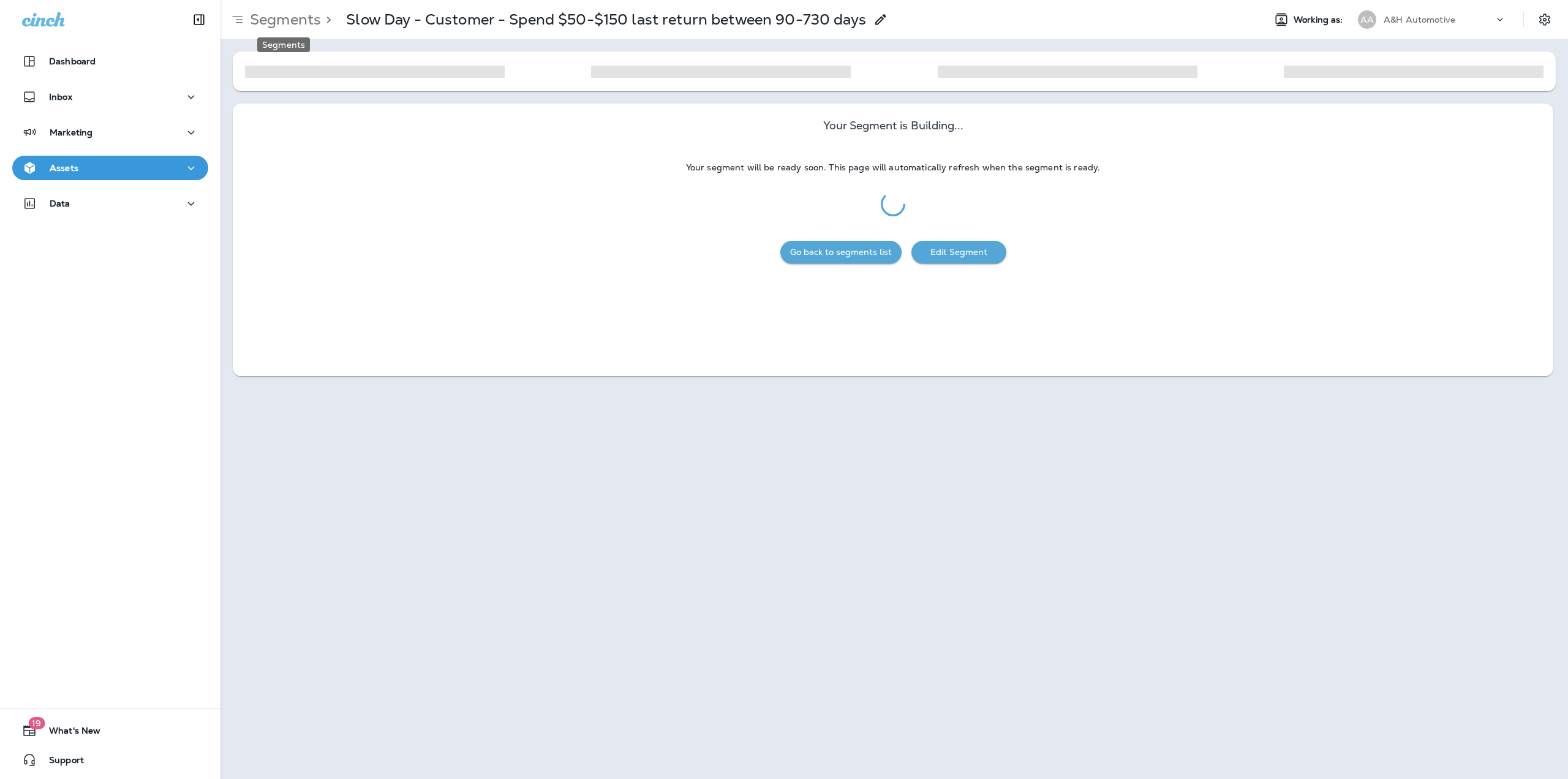
click at [277, 14] on p "Segments" at bounding box center [283, 20] width 76 height 18
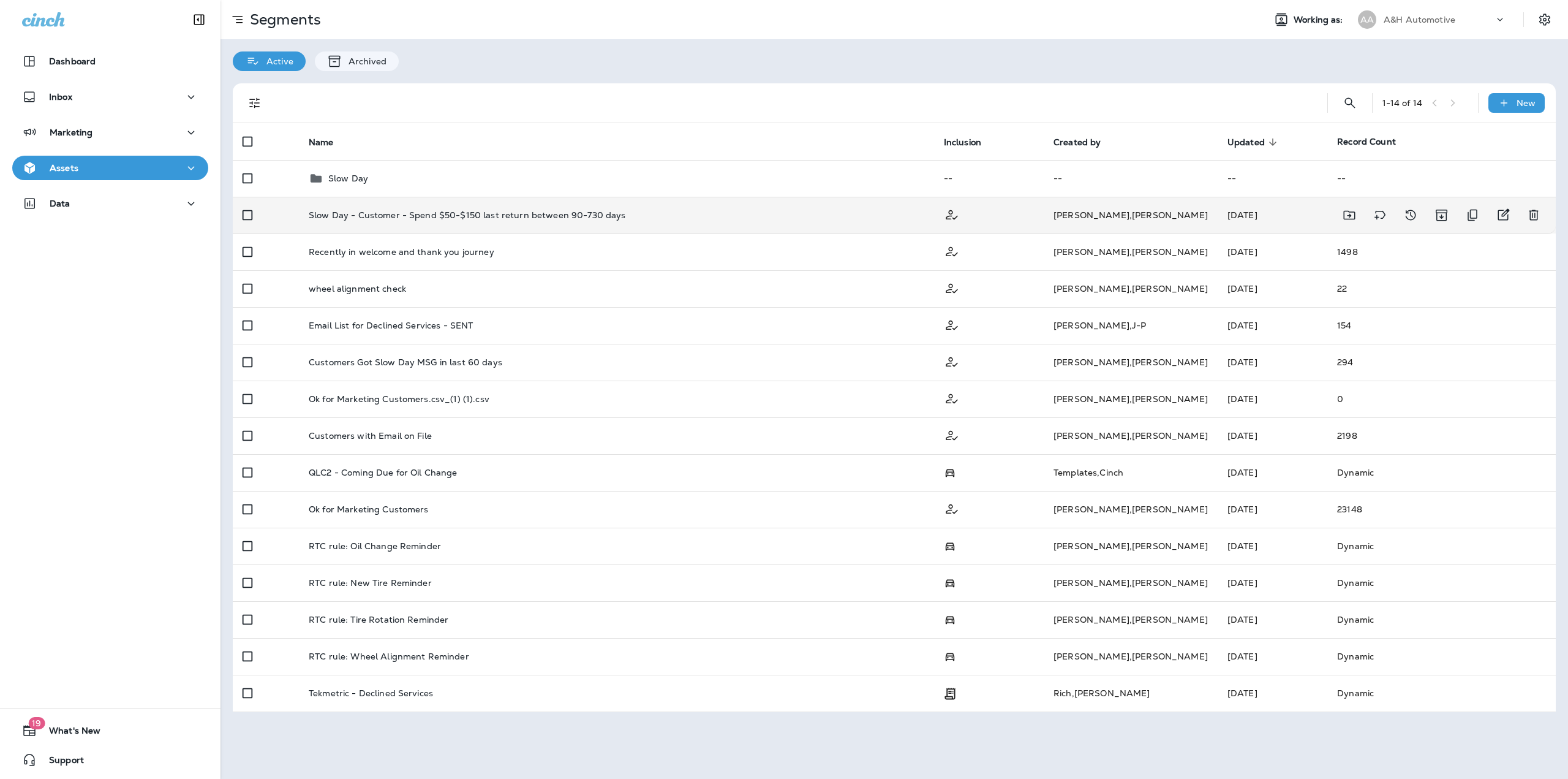
click at [592, 224] on td "Slow Day - Customer - Spend $50-$150 last return between 90-730 days" at bounding box center [617, 215] width 635 height 37
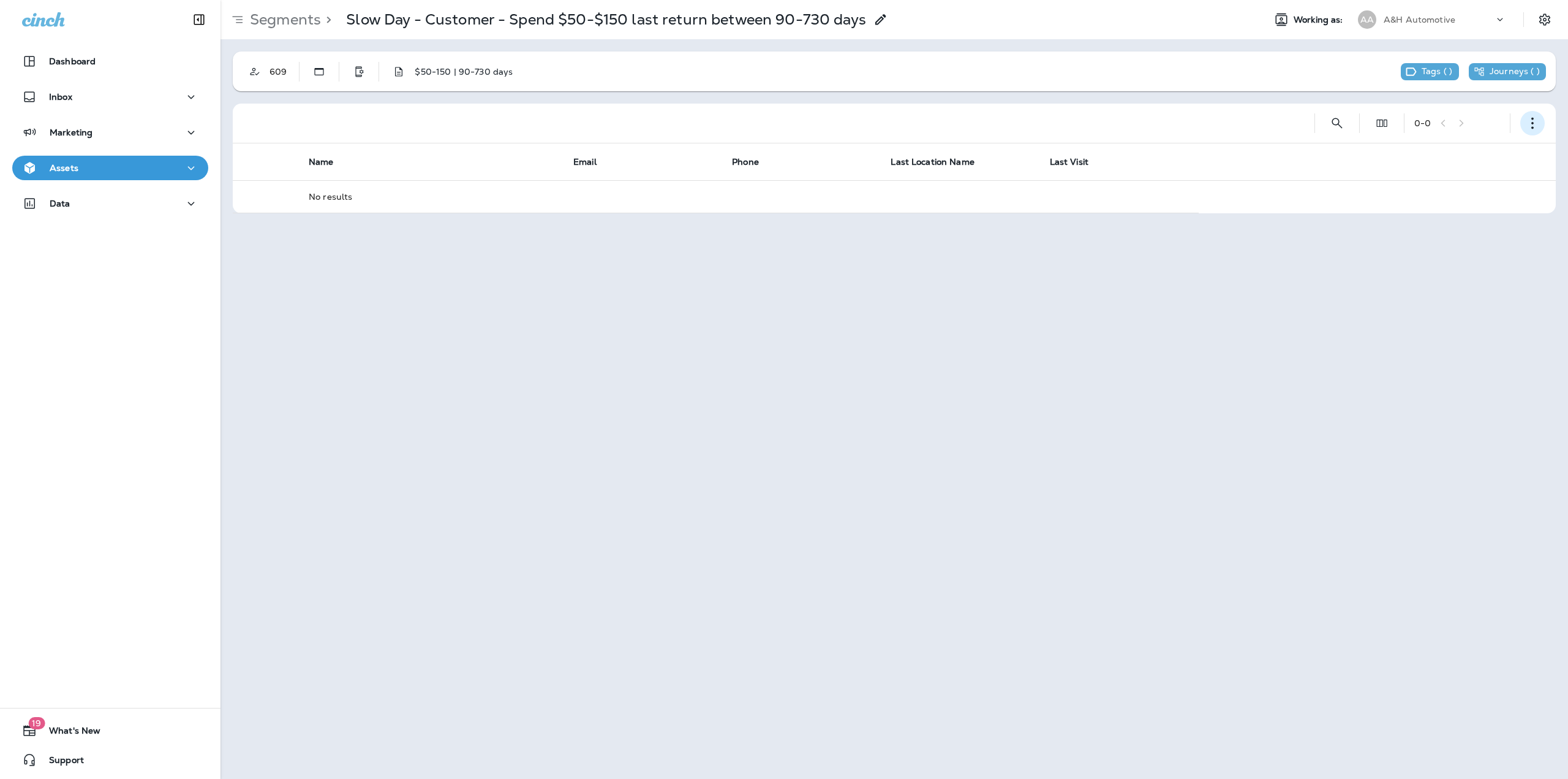
click at [1538, 129] on icon "button" at bounding box center [1532, 123] width 12 height 12
click at [1458, 158] on p "Edit Segment" at bounding box center [1451, 155] width 63 height 10
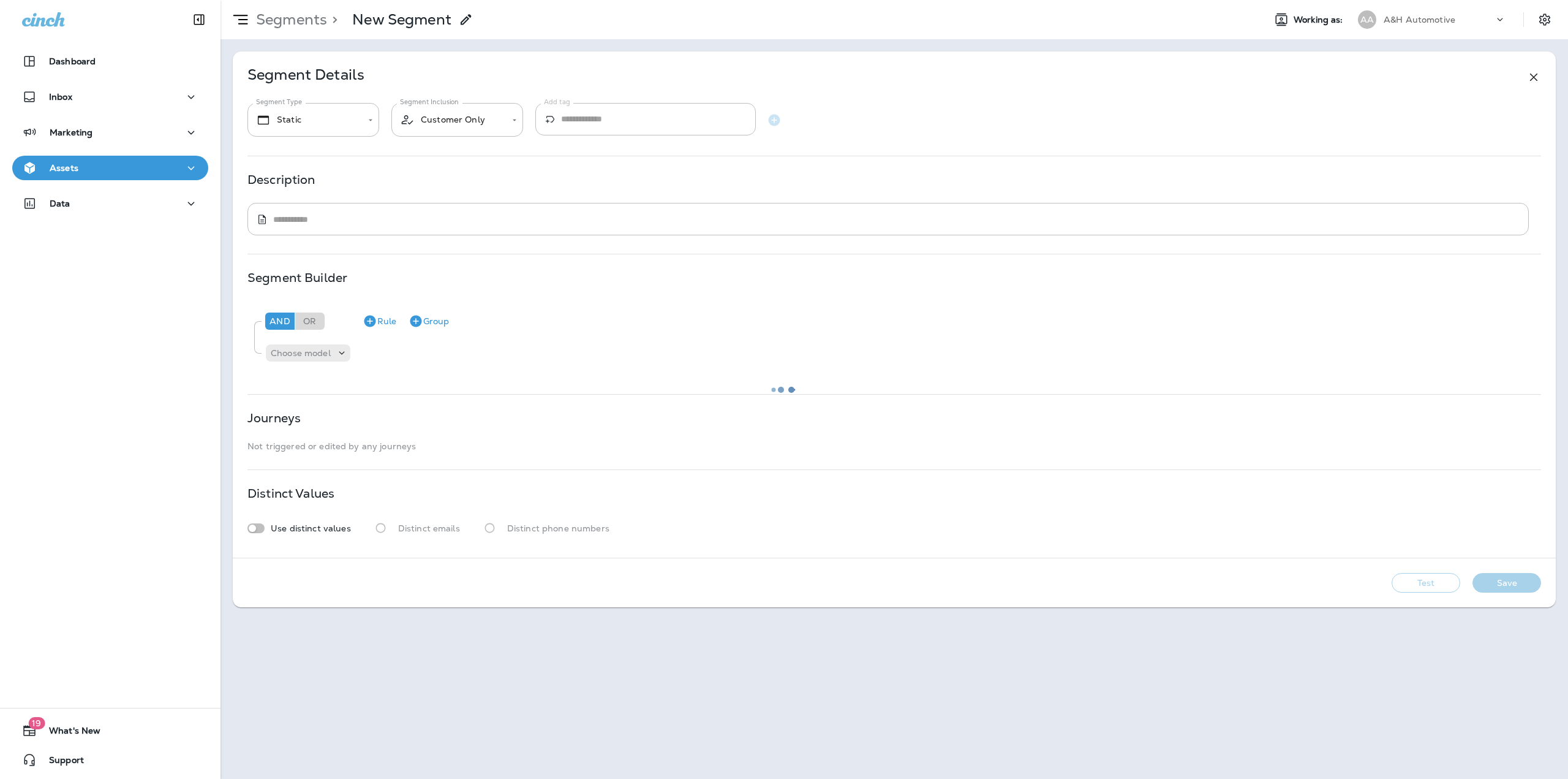
type textarea "**********"
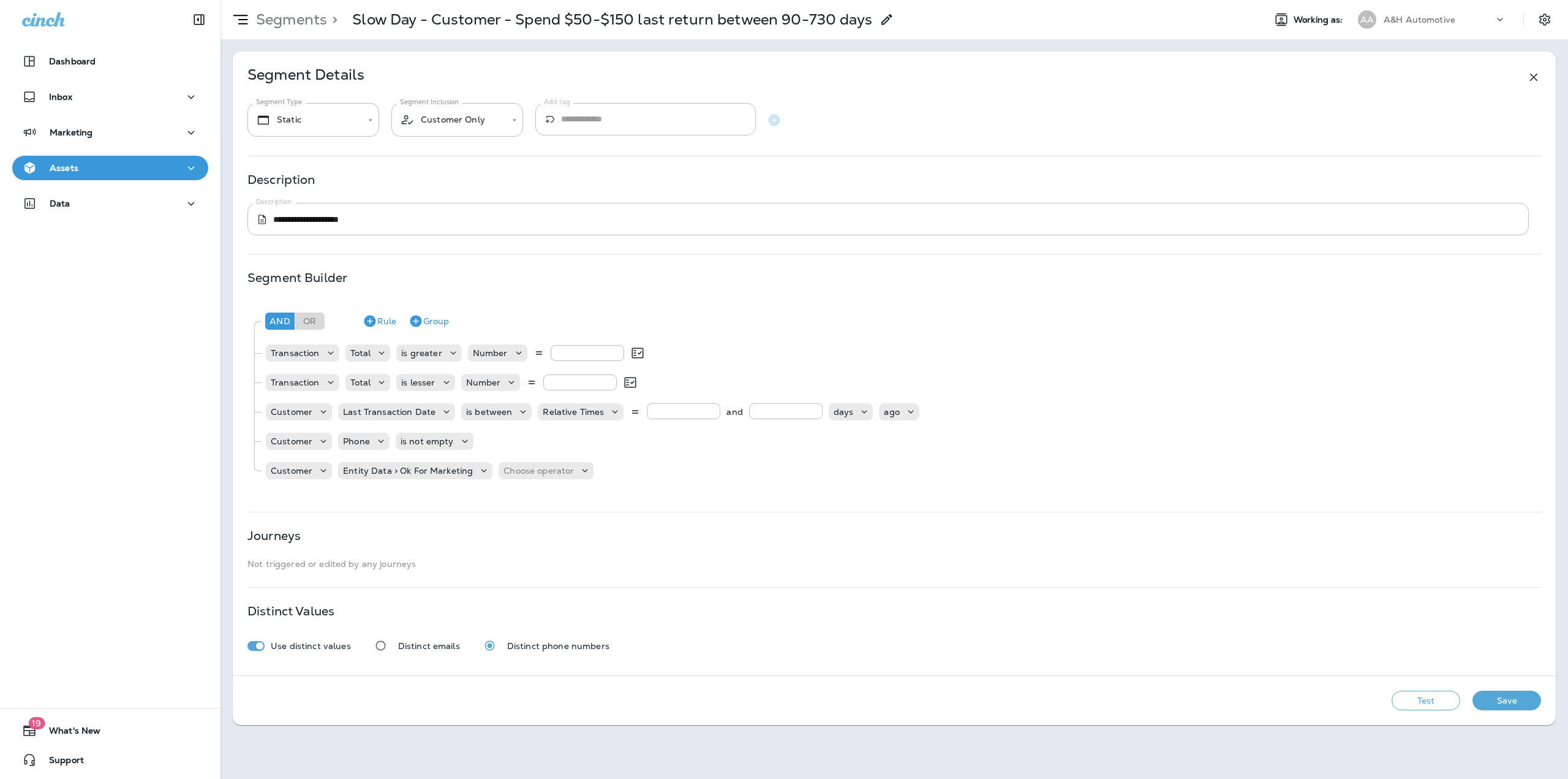
click at [1412, 690] on div "Test Save" at bounding box center [894, 701] width 1323 height 49
click at [1414, 698] on button "Test" at bounding box center [1426, 701] width 69 height 20
click at [302, 19] on p "Segments" at bounding box center [289, 20] width 76 height 18
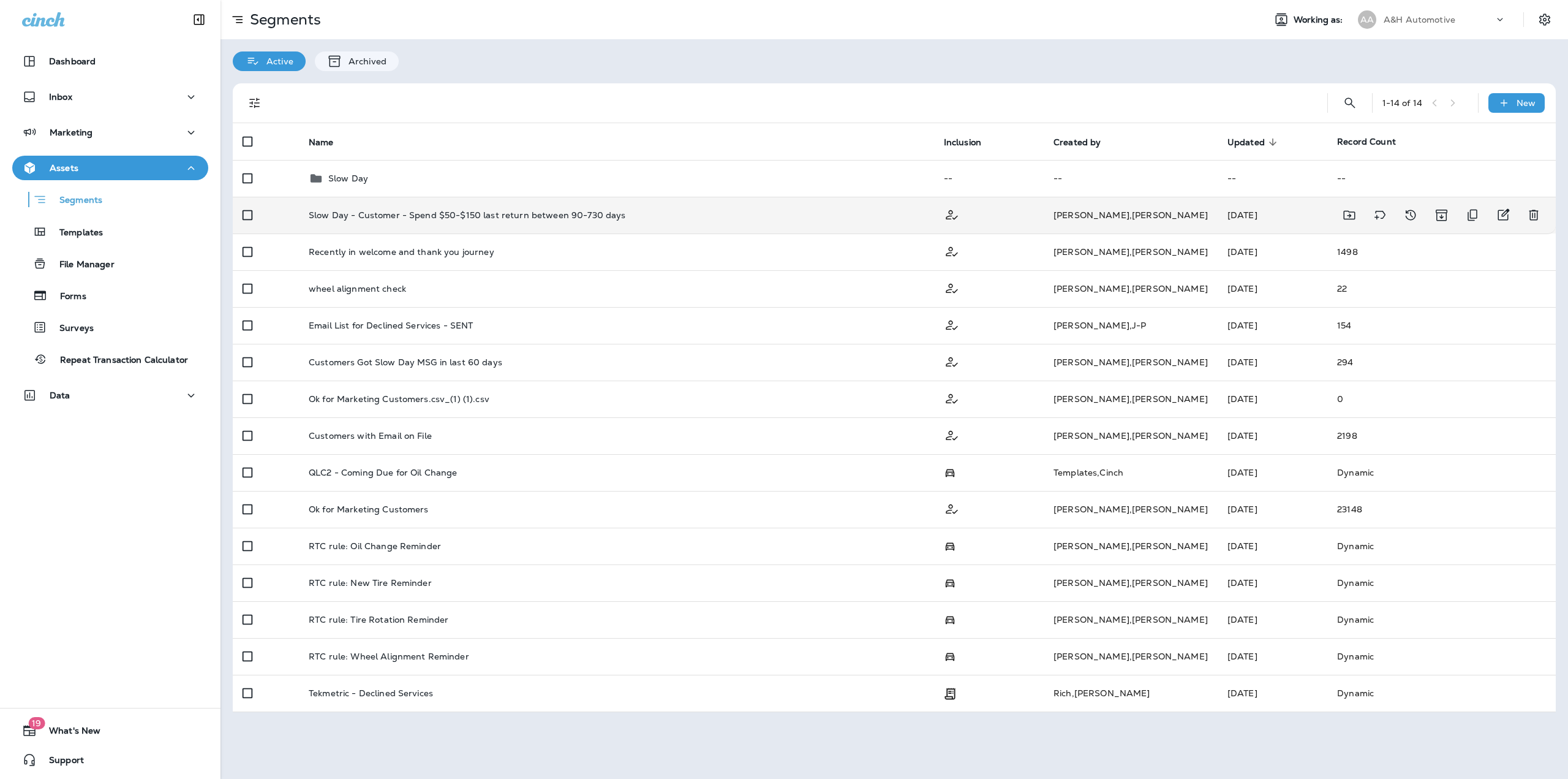
click at [566, 219] on p "Slow Day - Customer - Spend $50-$150 last return between 90-730 days" at bounding box center [467, 215] width 317 height 10
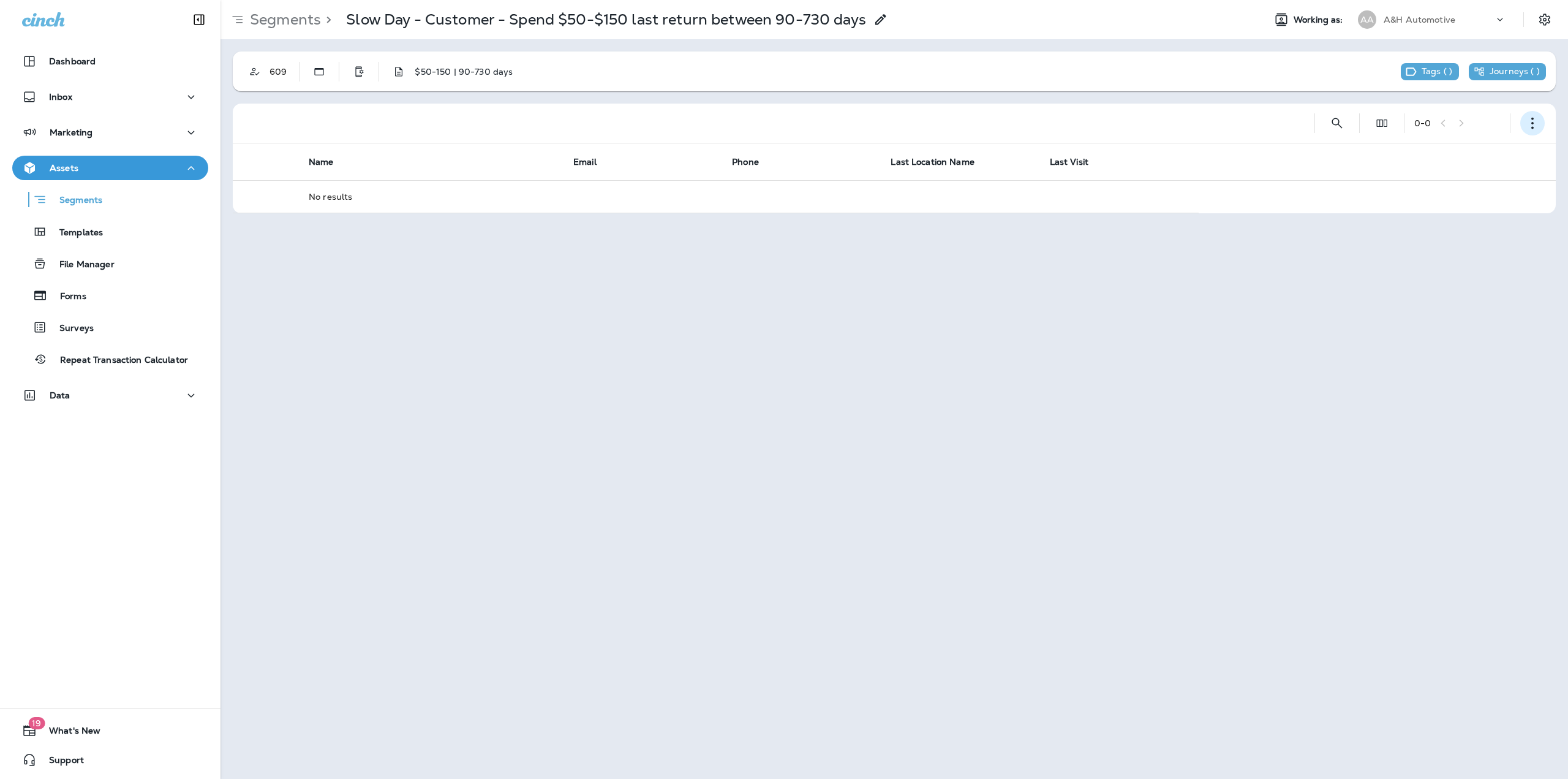
click at [1525, 125] on button "button" at bounding box center [1532, 123] width 24 height 24
click at [1468, 157] on p "Edit Segment" at bounding box center [1451, 155] width 63 height 10
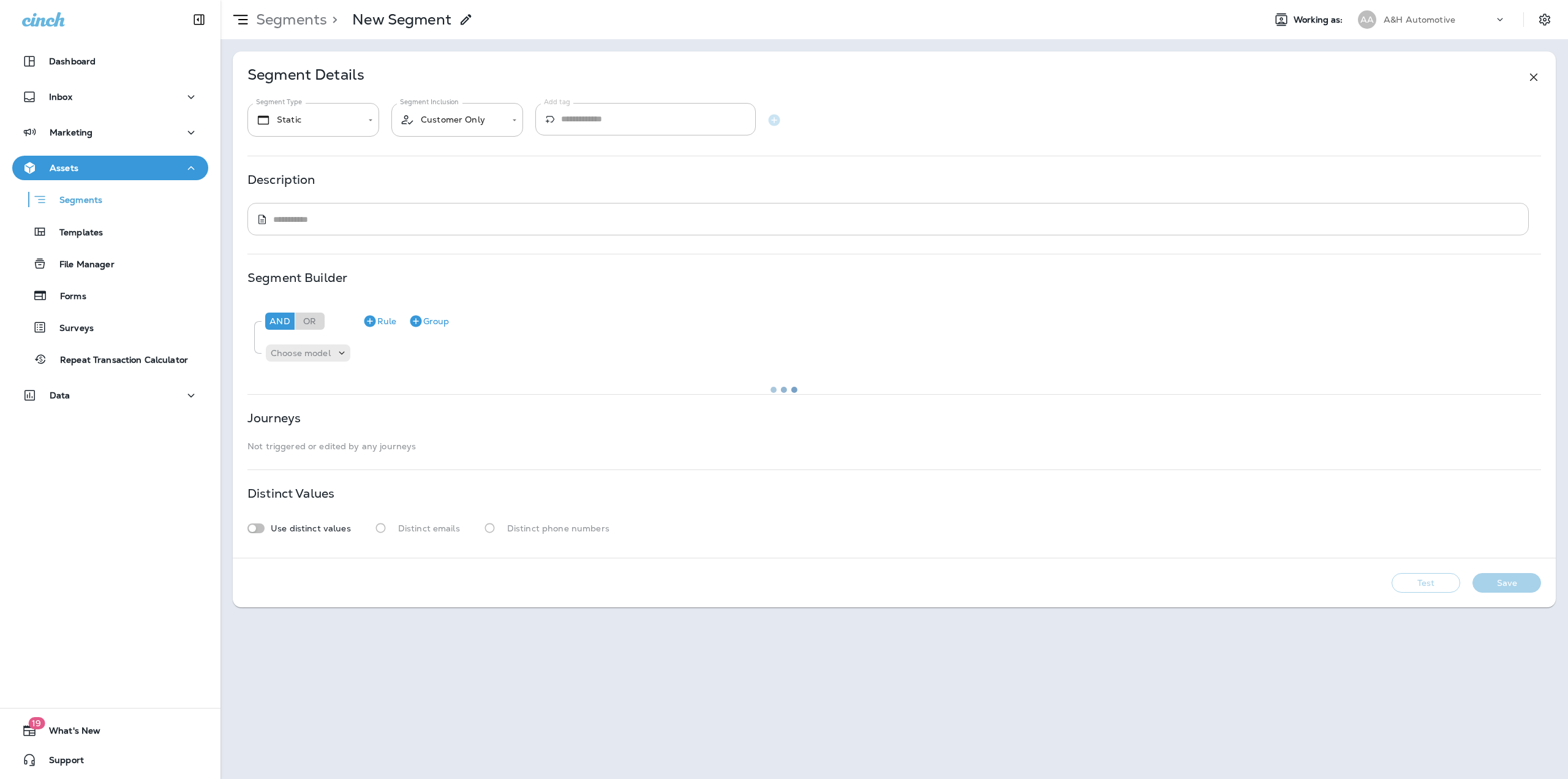
type textarea "**********"
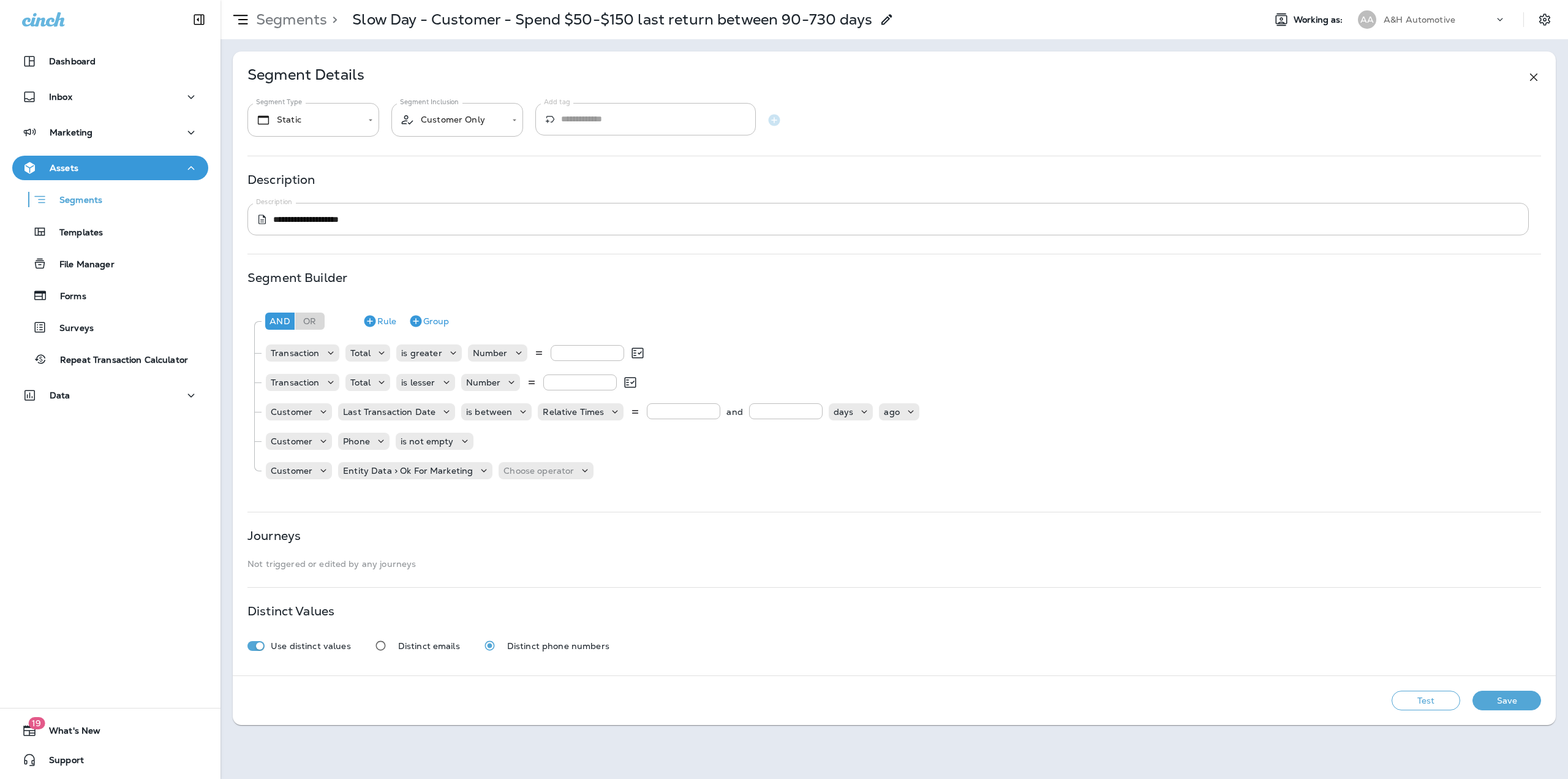
click at [1442, 700] on button "Test" at bounding box center [1426, 701] width 69 height 20
click at [304, 22] on p "Segments" at bounding box center [289, 20] width 76 height 18
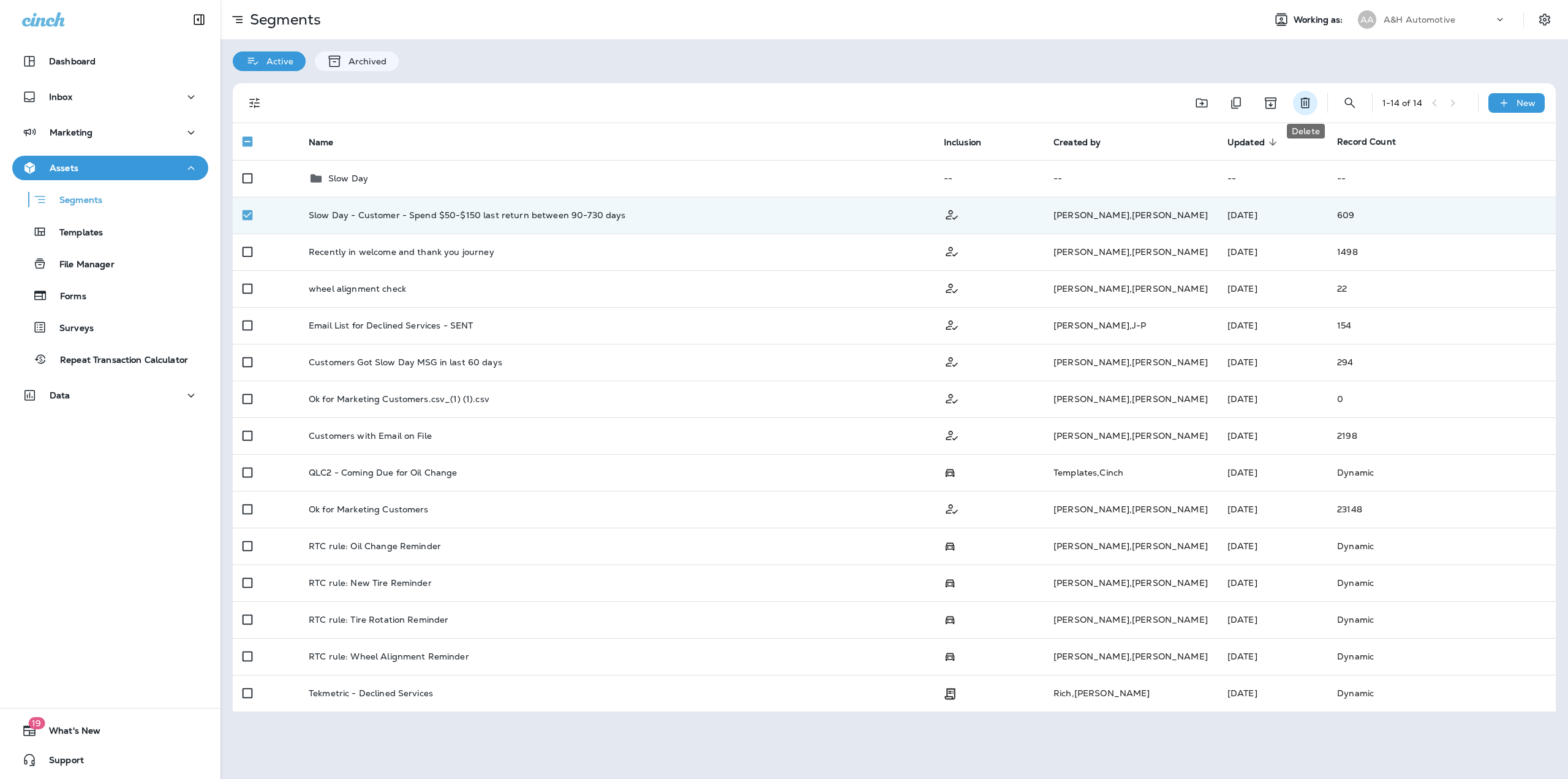
click at [1308, 102] on icon "Delete" at bounding box center [1305, 103] width 14 height 14
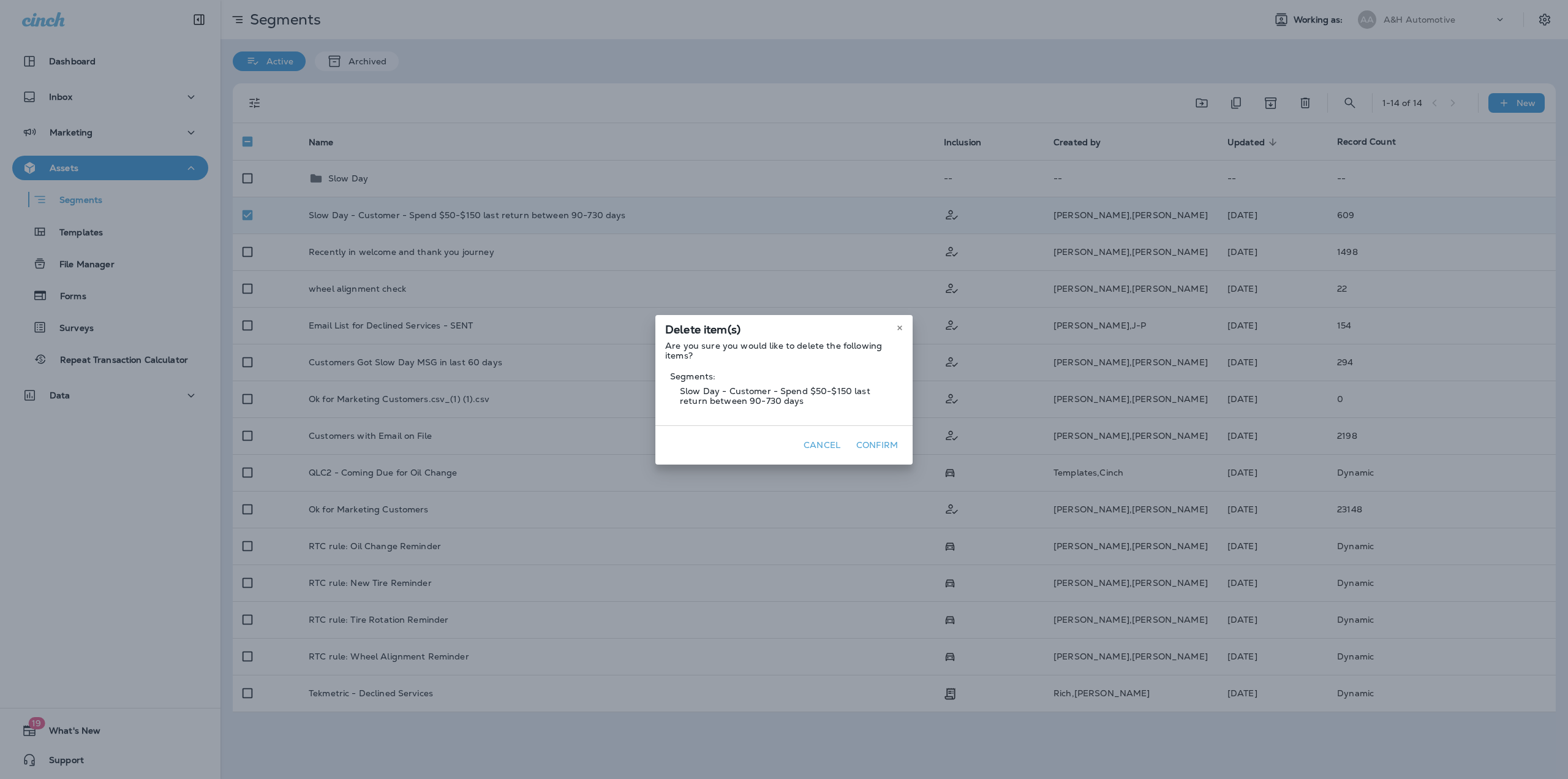
click at [876, 439] on button "Confirm" at bounding box center [877, 445] width 52 height 19
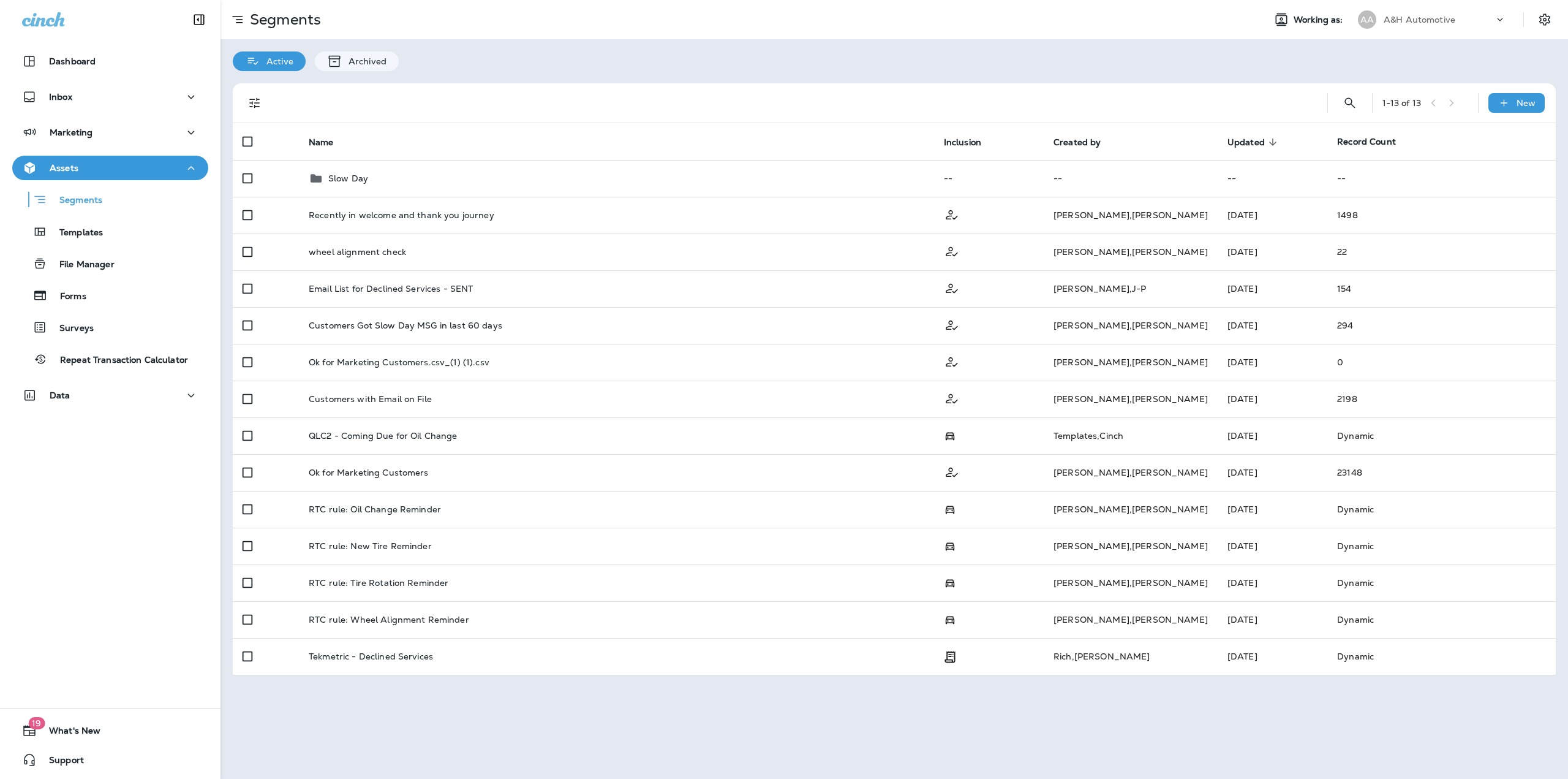
click at [323, 171] on div at bounding box center [784, 389] width 1568 height 779
click at [323, 171] on td "Slow Day" at bounding box center [617, 178] width 635 height 37
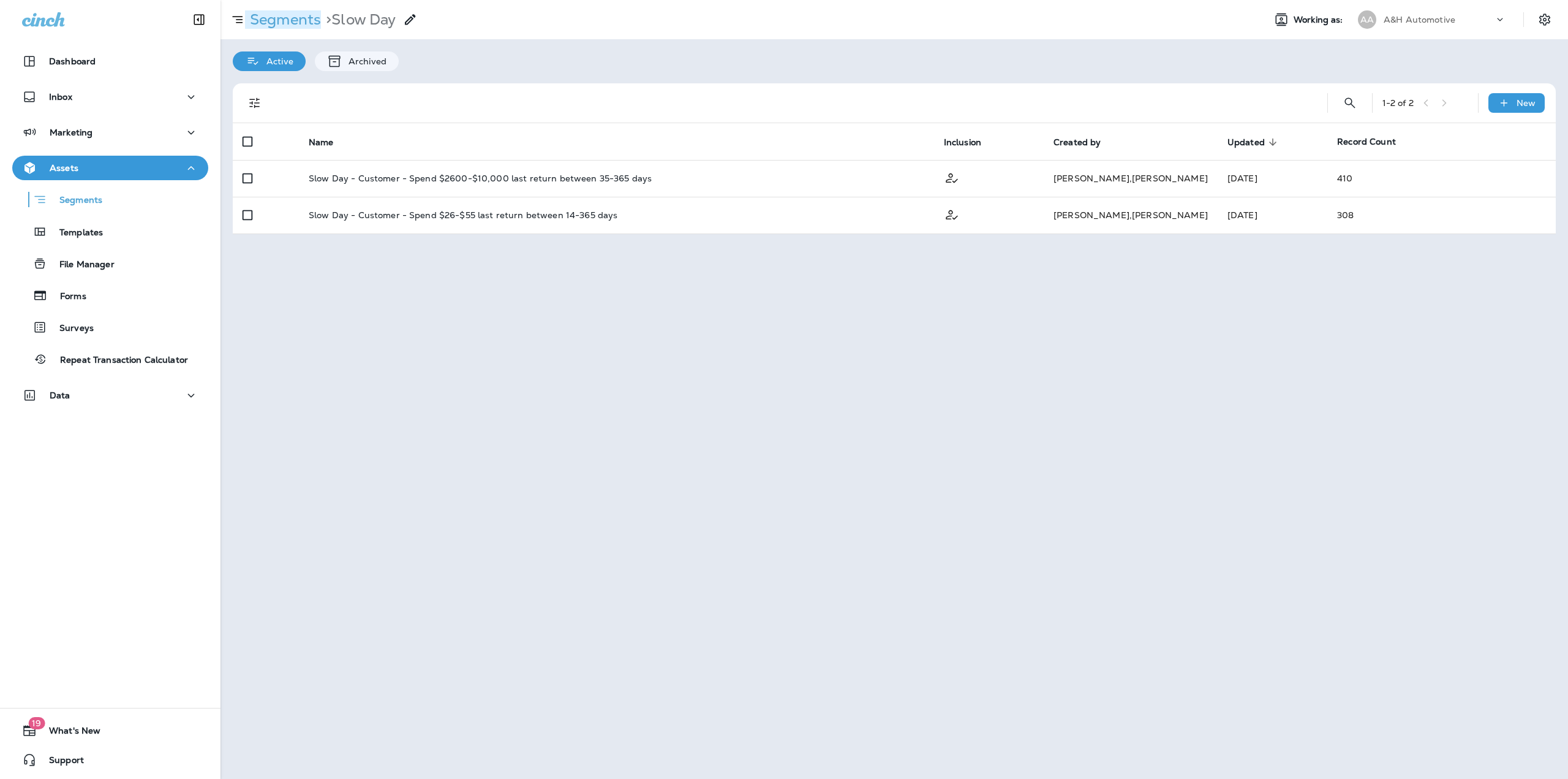
click at [285, 18] on p "Segments" at bounding box center [283, 20] width 76 height 18
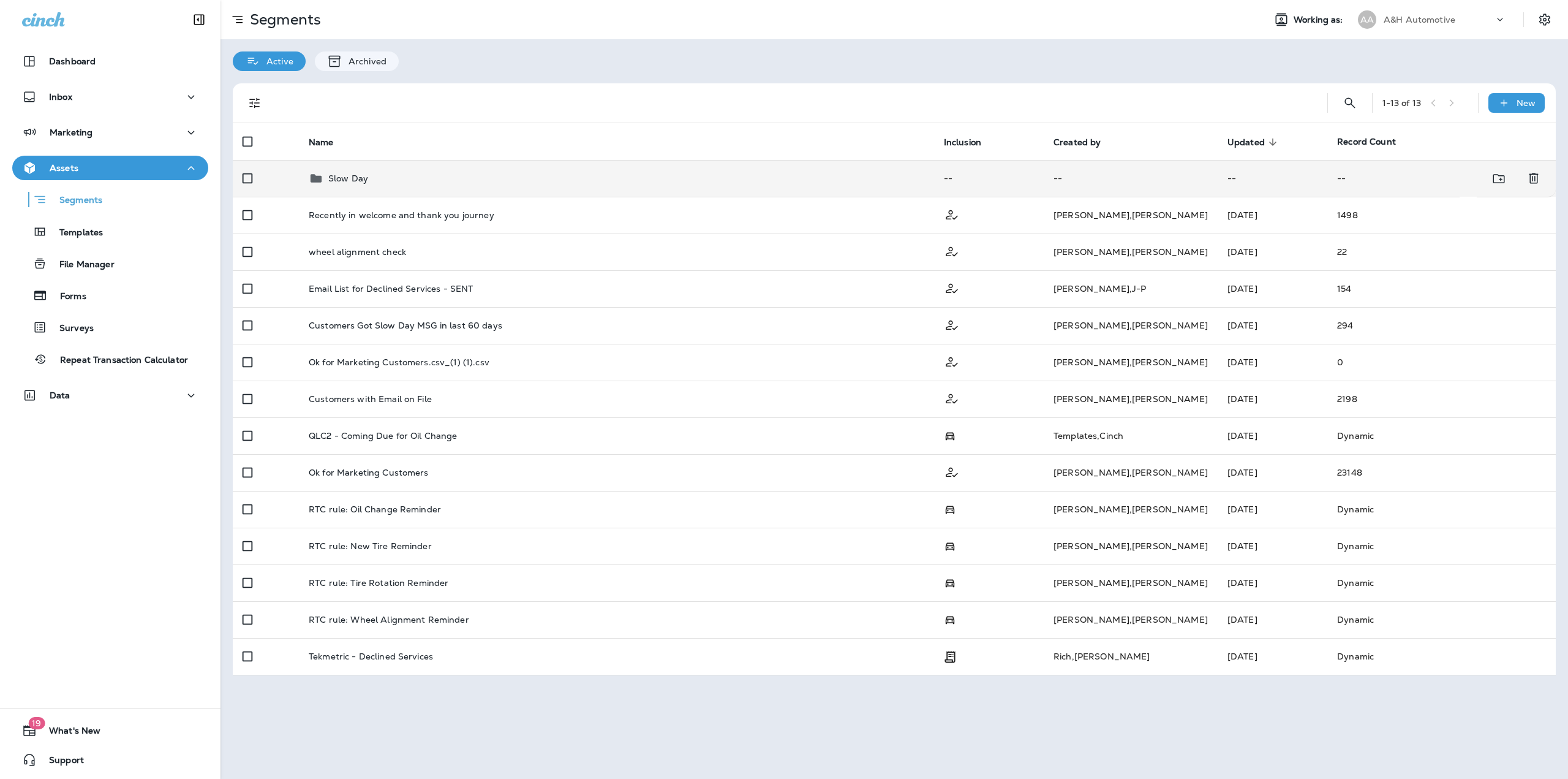
click at [486, 187] on td "Slow Day" at bounding box center [617, 178] width 635 height 37
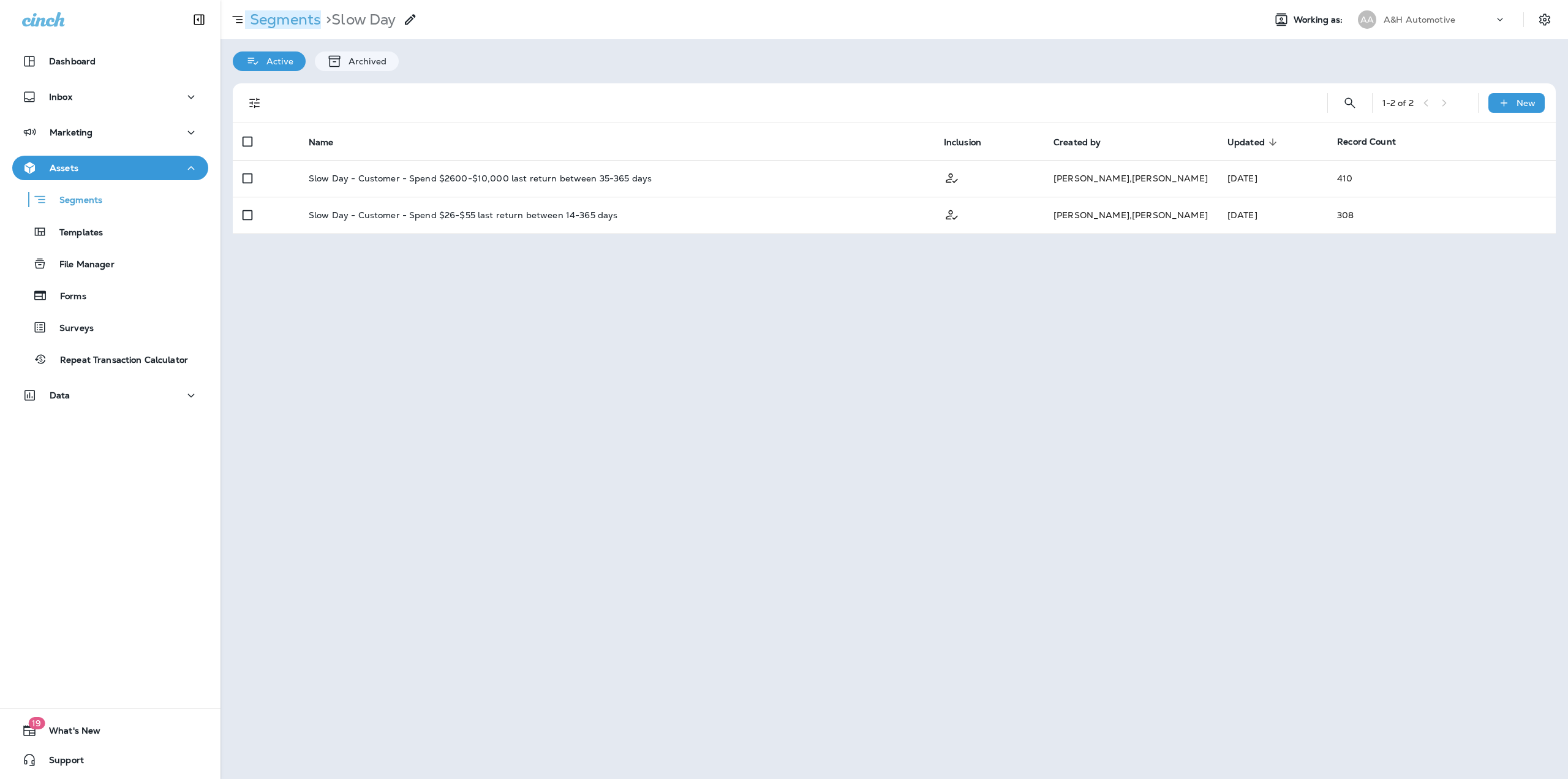
click at [309, 27] on p "Segments" at bounding box center [283, 20] width 76 height 18
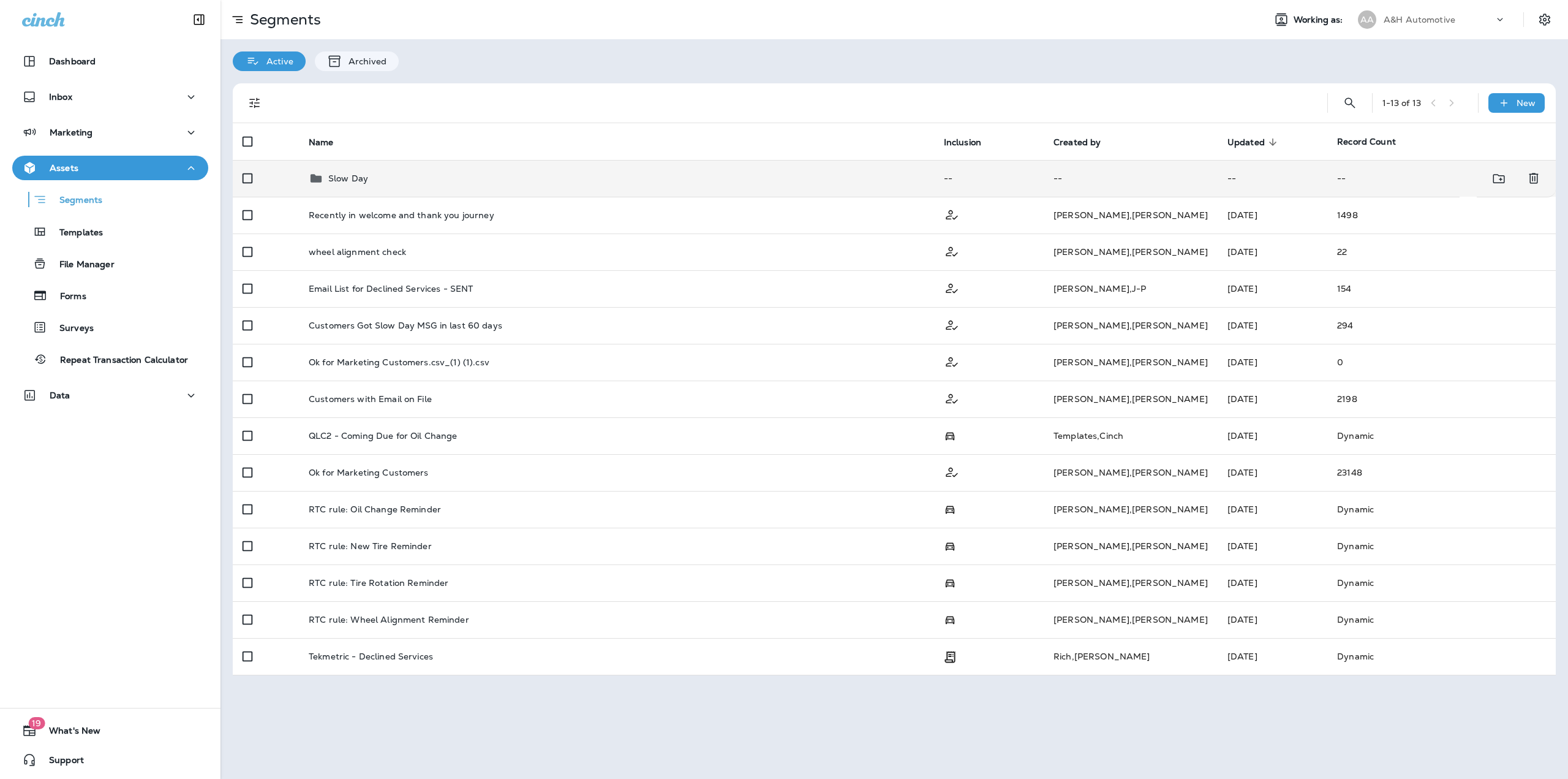
click at [688, 194] on td "Slow Day" at bounding box center [617, 178] width 635 height 37
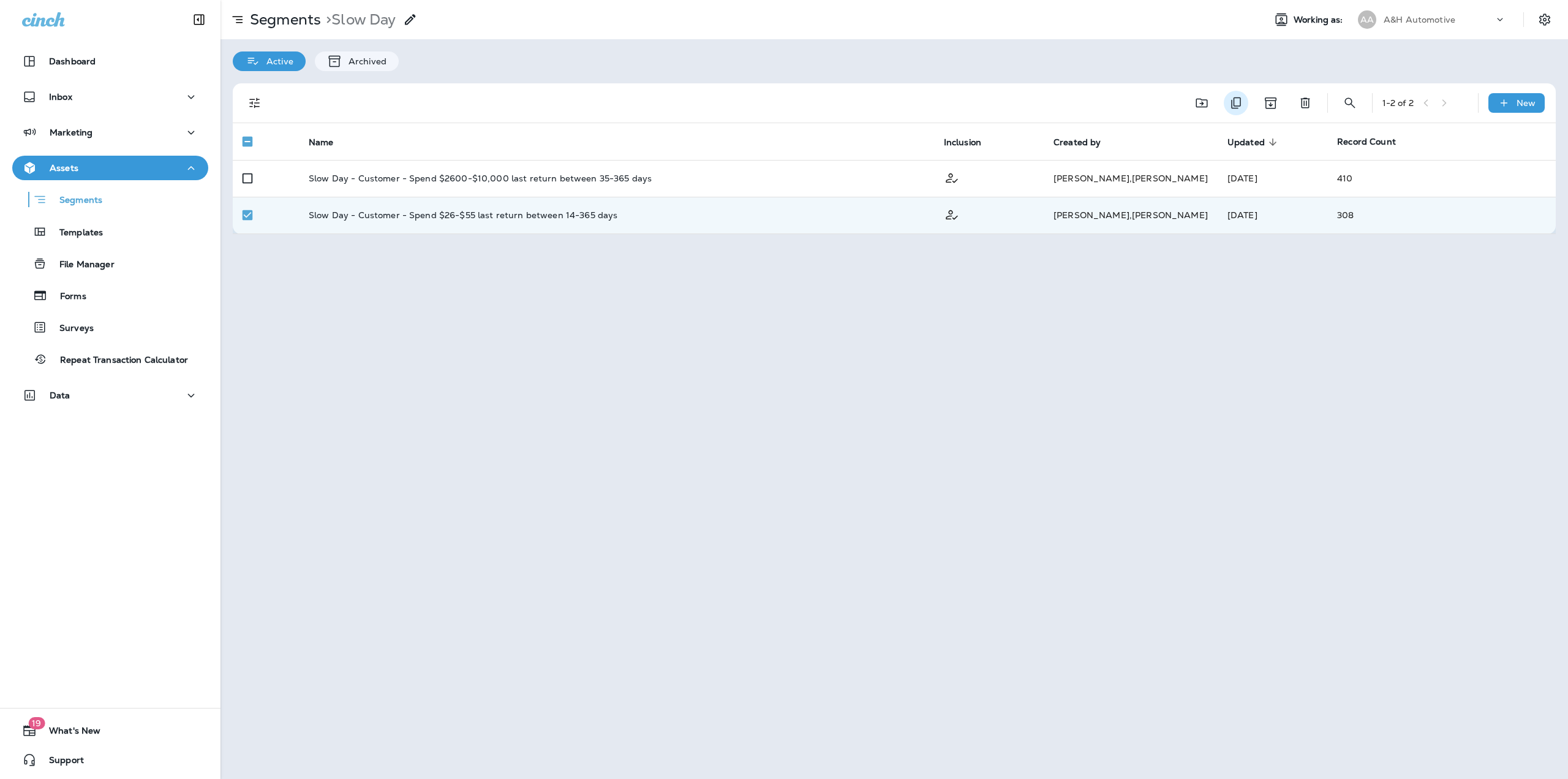
click at [1245, 97] on button "Duplicate" at bounding box center [1236, 103] width 24 height 24
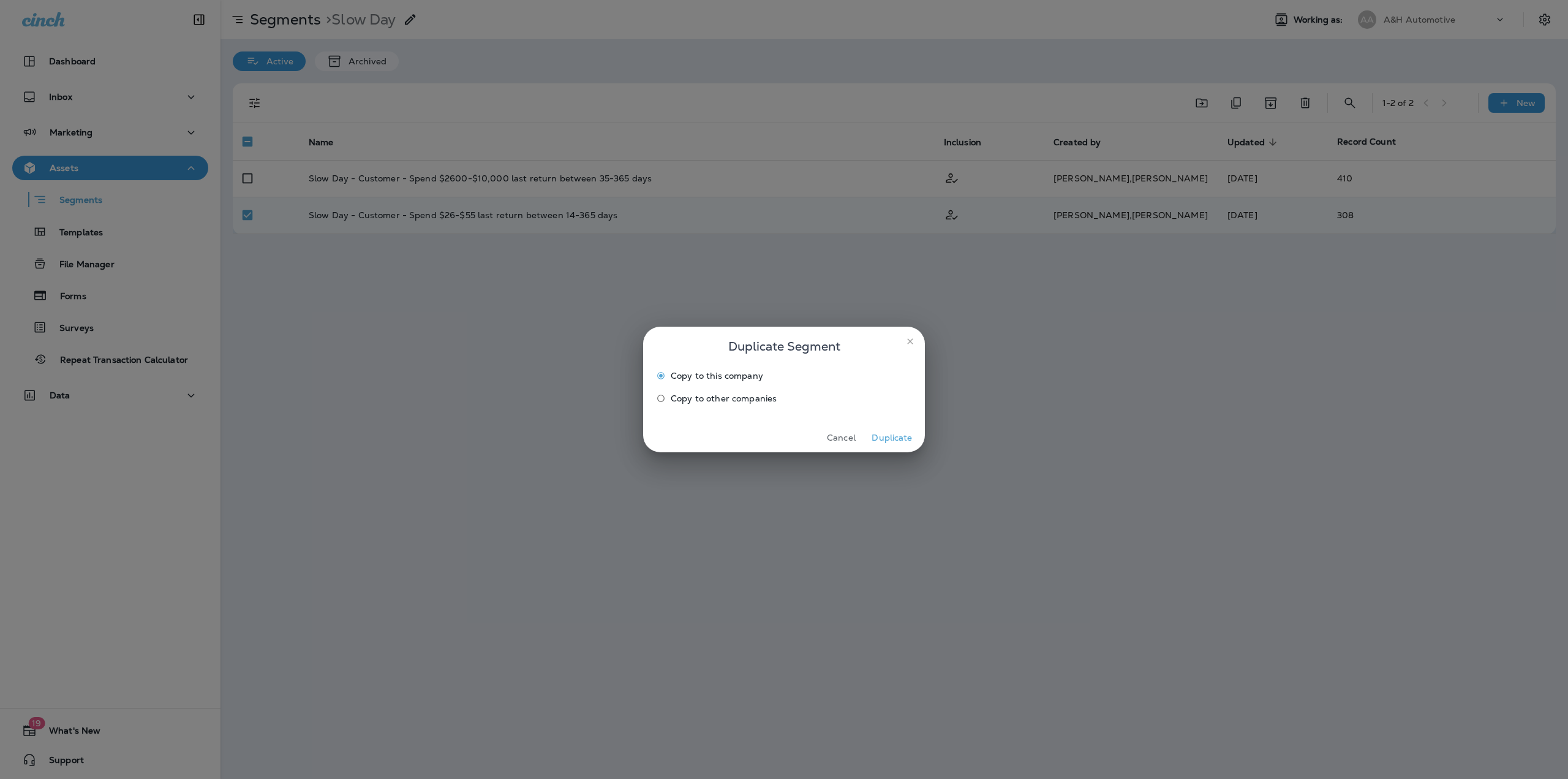
click at [904, 438] on button "Duplicate" at bounding box center [892, 437] width 46 height 19
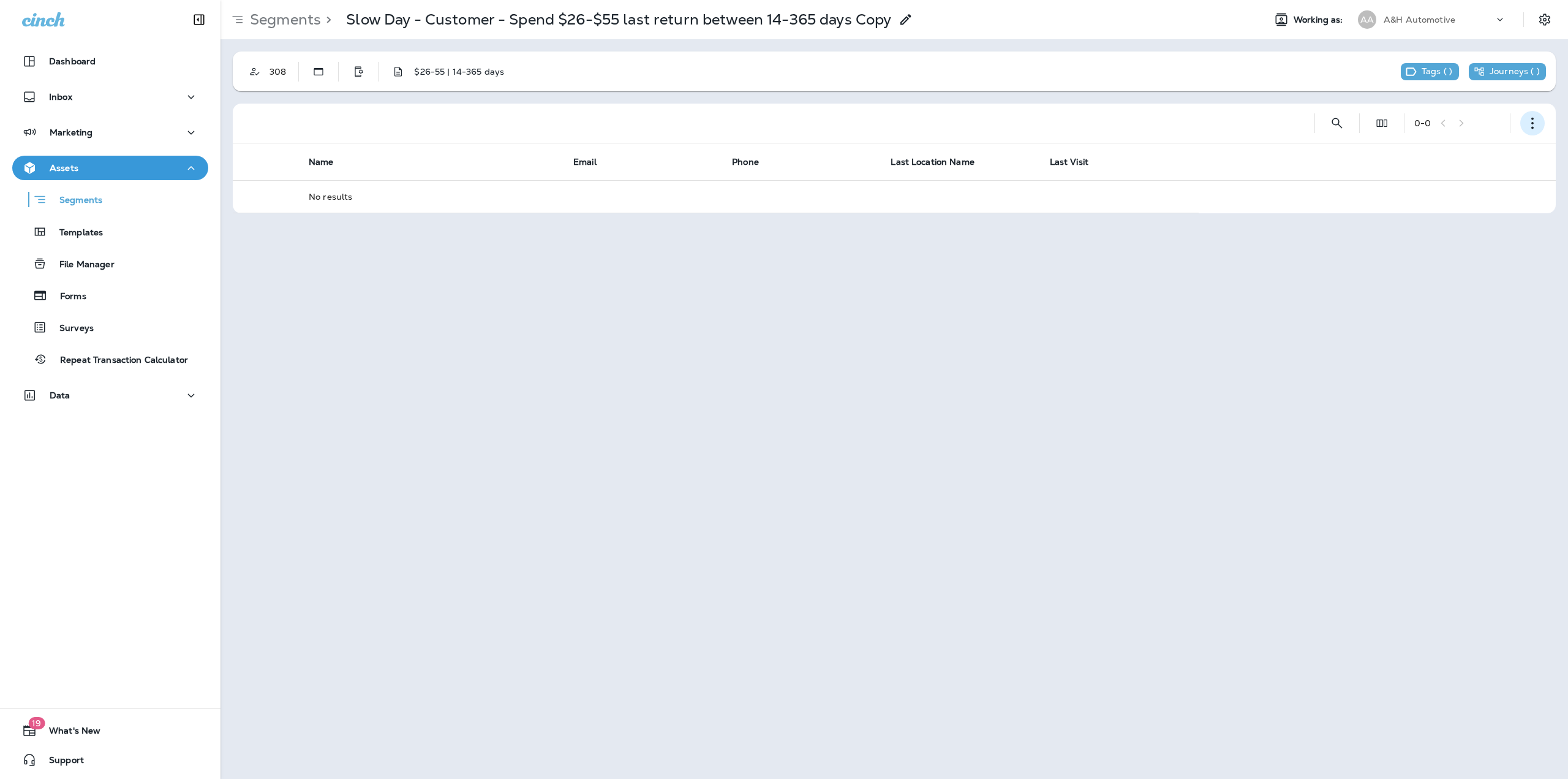
click at [1522, 127] on button "button" at bounding box center [1532, 123] width 24 height 24
click at [1490, 156] on button "Edit Segment" at bounding box center [1471, 155] width 147 height 30
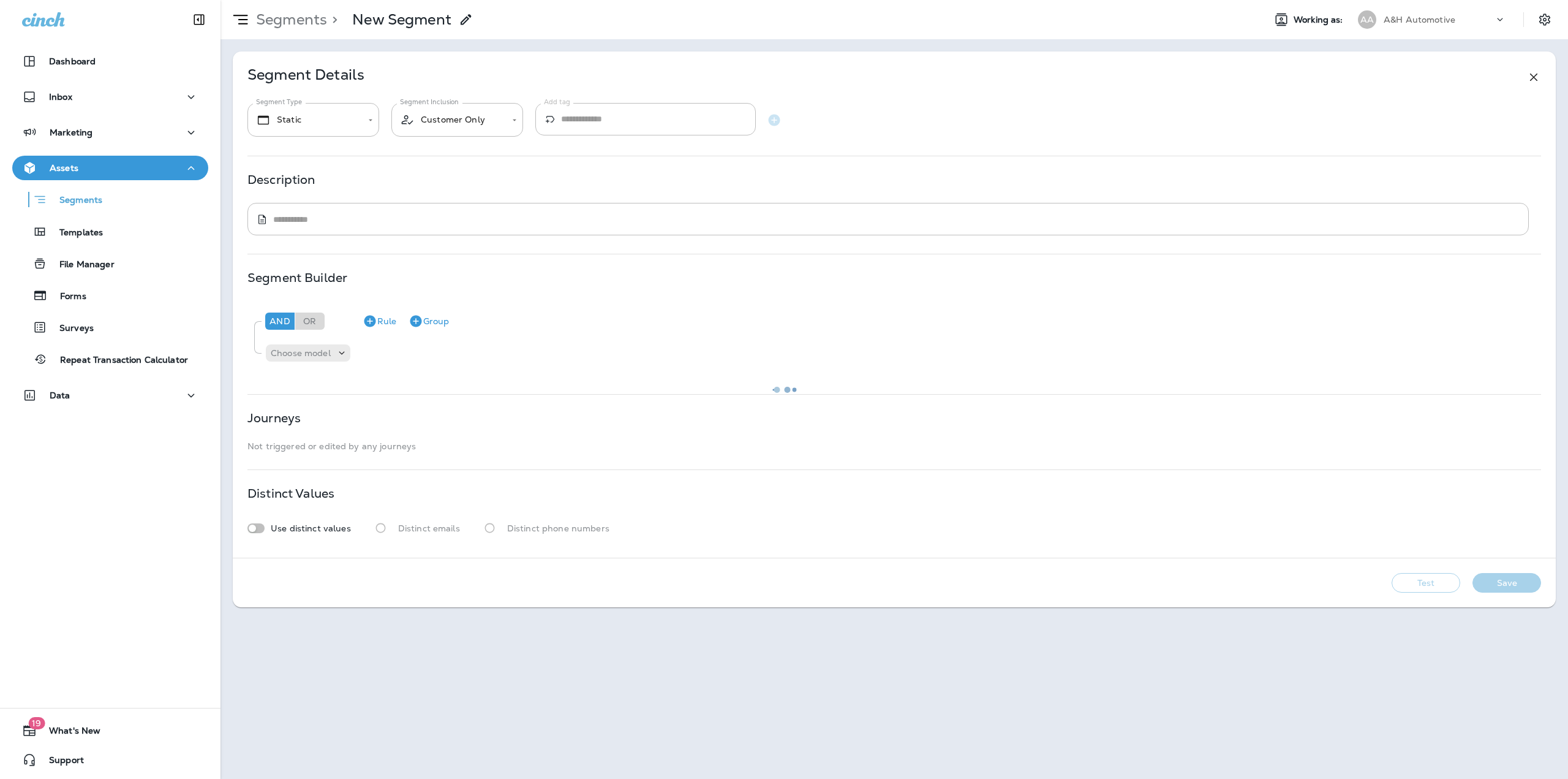
type textarea "**********"
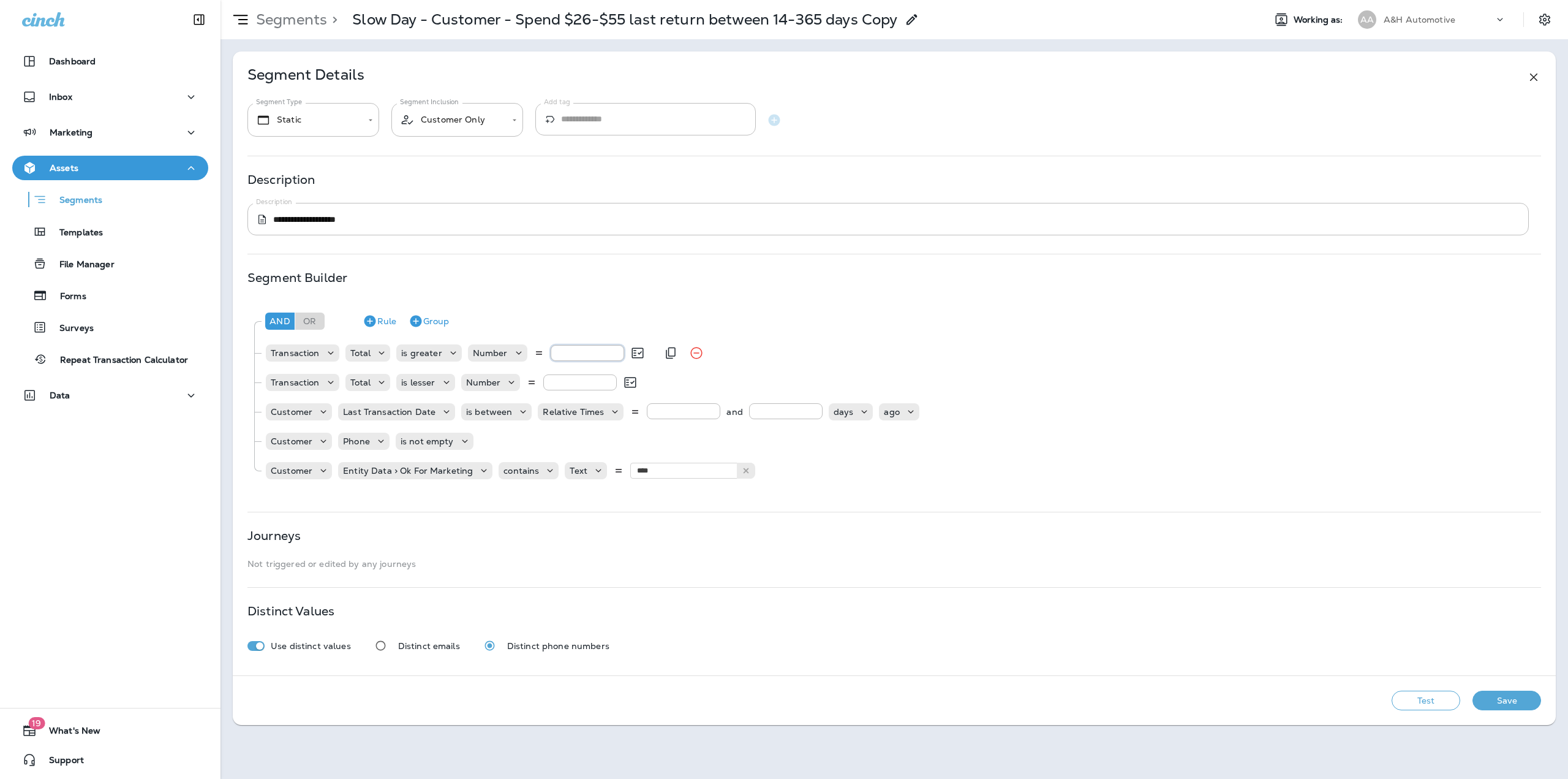
drag, startPoint x: 569, startPoint y: 353, endPoint x: 525, endPoint y: 351, distance: 44.0
click at [531, 351] on div "Number **" at bounding box center [556, 353] width 177 height 18
click at [570, 355] on input "**" at bounding box center [587, 353] width 74 height 16
drag, startPoint x: 567, startPoint y: 355, endPoint x: 553, endPoint y: 355, distance: 14.0
click at [553, 355] on input "**" at bounding box center [587, 353] width 74 height 16
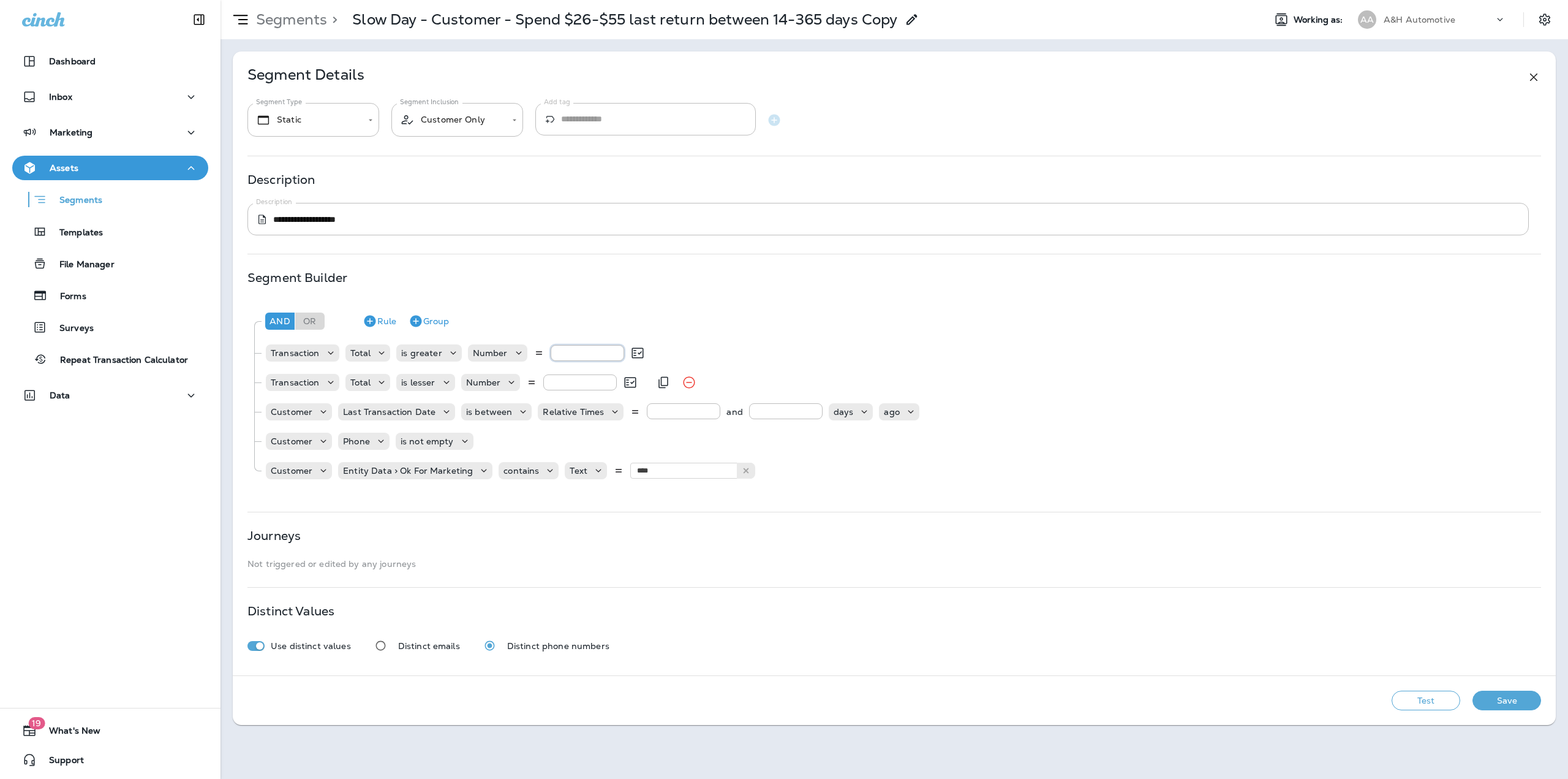
type input "**"
drag, startPoint x: 569, startPoint y: 388, endPoint x: 535, endPoint y: 389, distance: 34.0
click at [536, 389] on div "Number **" at bounding box center [550, 382] width 177 height 18
type input "***"
drag, startPoint x: 651, startPoint y: 413, endPoint x: 642, endPoint y: 413, distance: 9.0
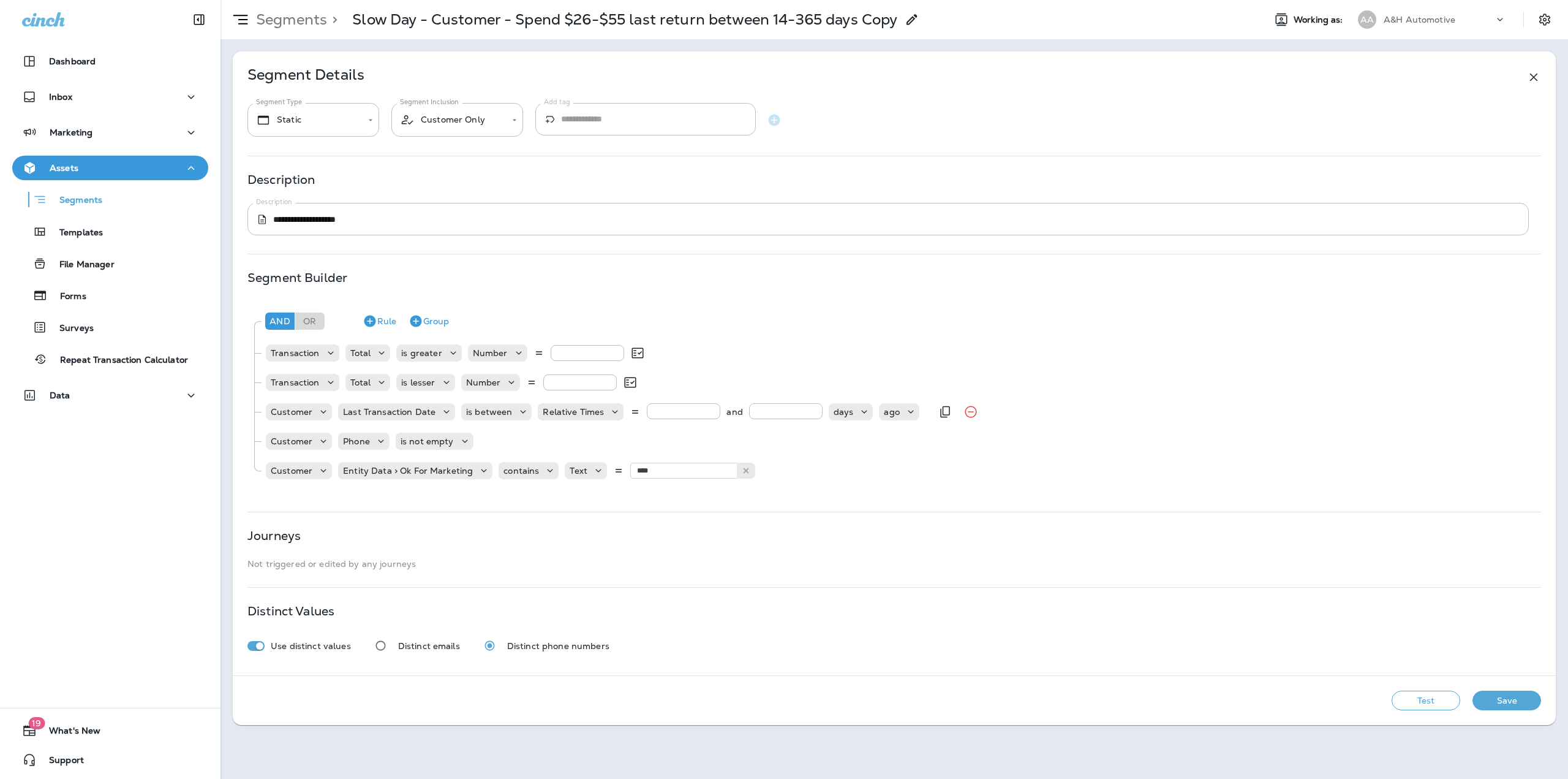
click at [647, 413] on input "**" at bounding box center [684, 410] width 74 height 16
type input "**"
drag, startPoint x: 766, startPoint y: 411, endPoint x: 741, endPoint y: 409, distance: 25.1
click at [741, 409] on div "** and *** days ago" at bounding box center [782, 411] width 272 height 18
type input "***"
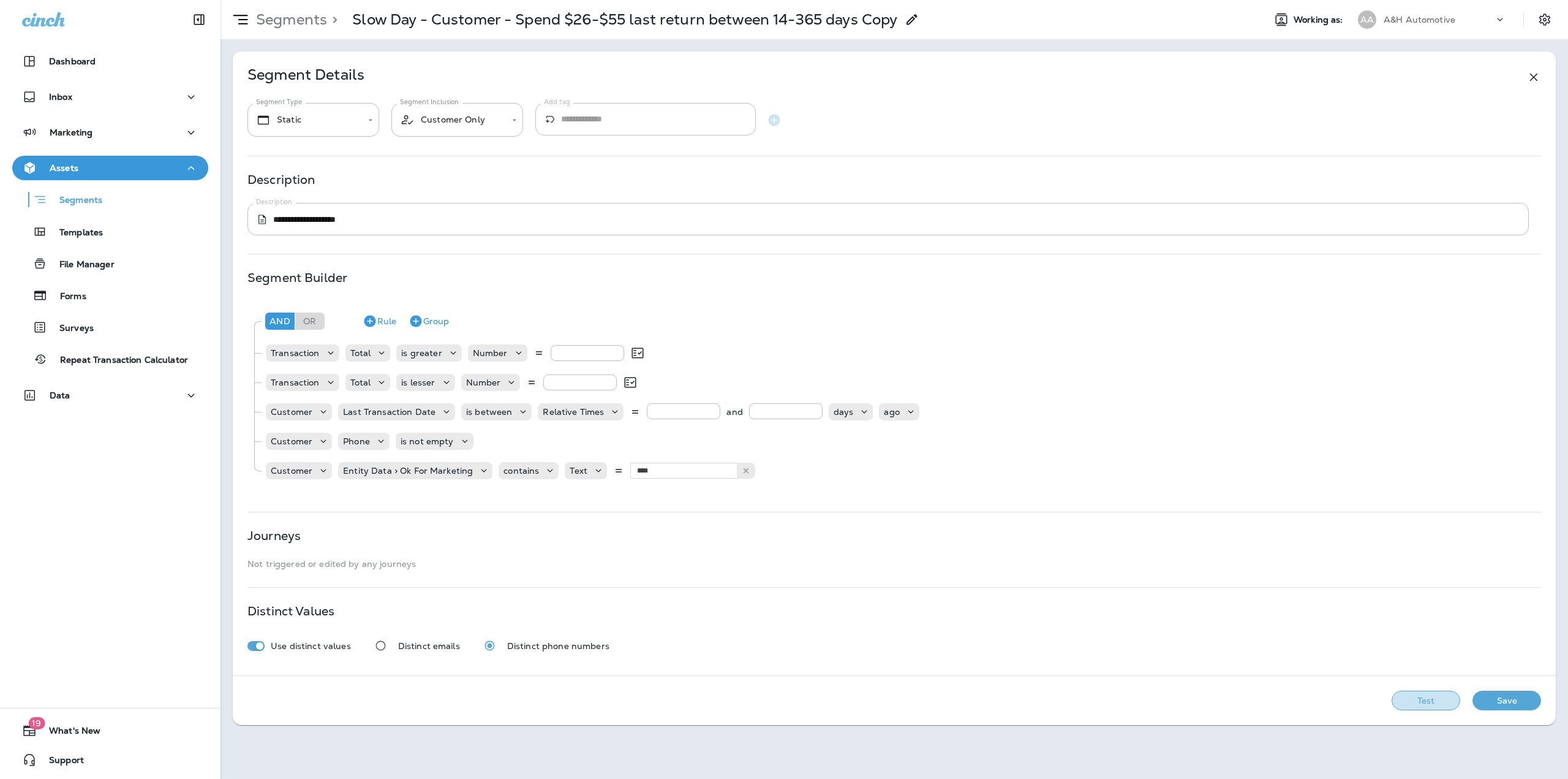
click at [1422, 701] on button "Test" at bounding box center [1426, 701] width 69 height 20
click at [1363, 699] on button "Get Total" at bounding box center [1339, 701] width 81 height 20
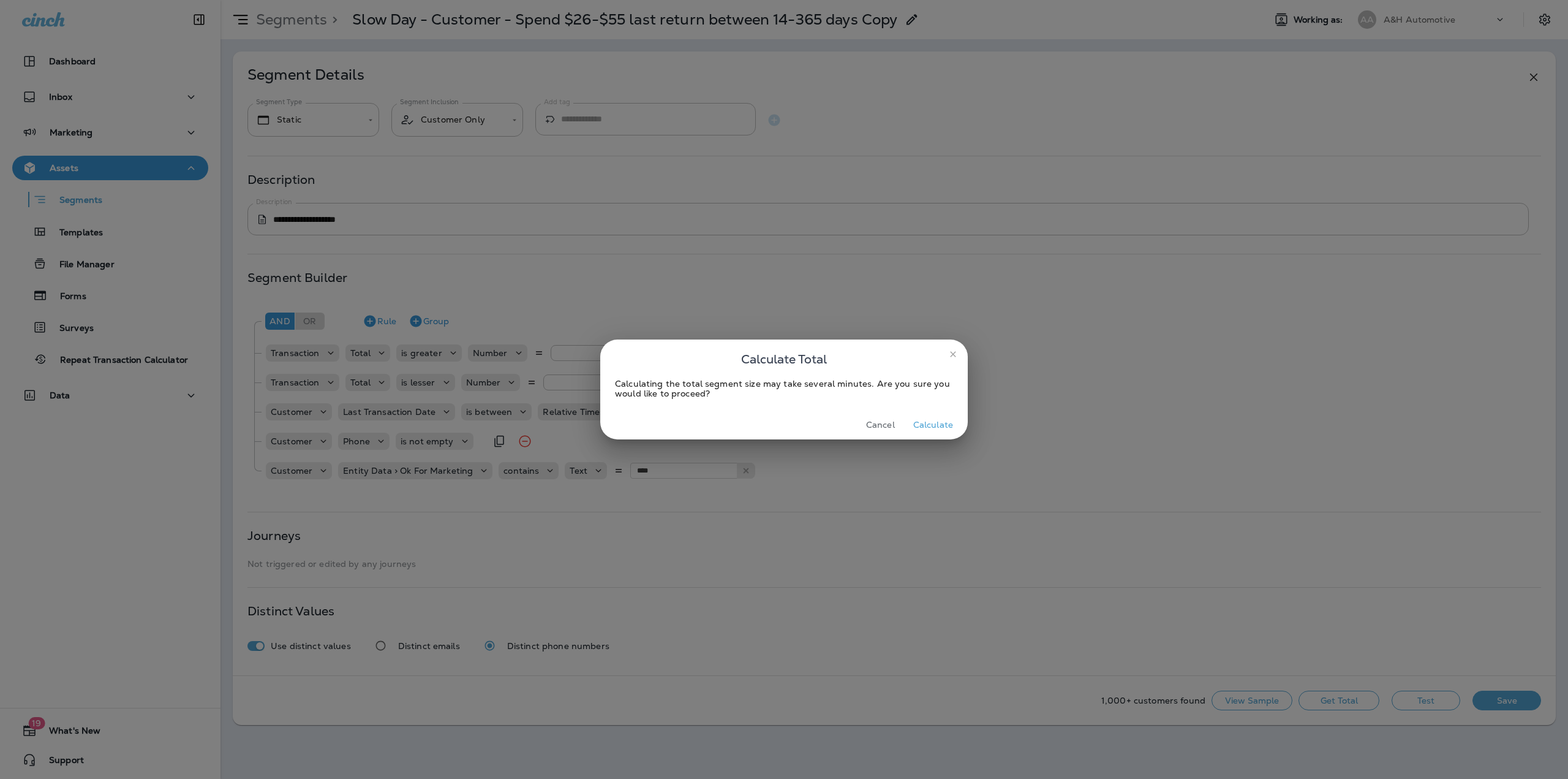
click at [942, 429] on button "Calculate" at bounding box center [932, 425] width 49 height 19
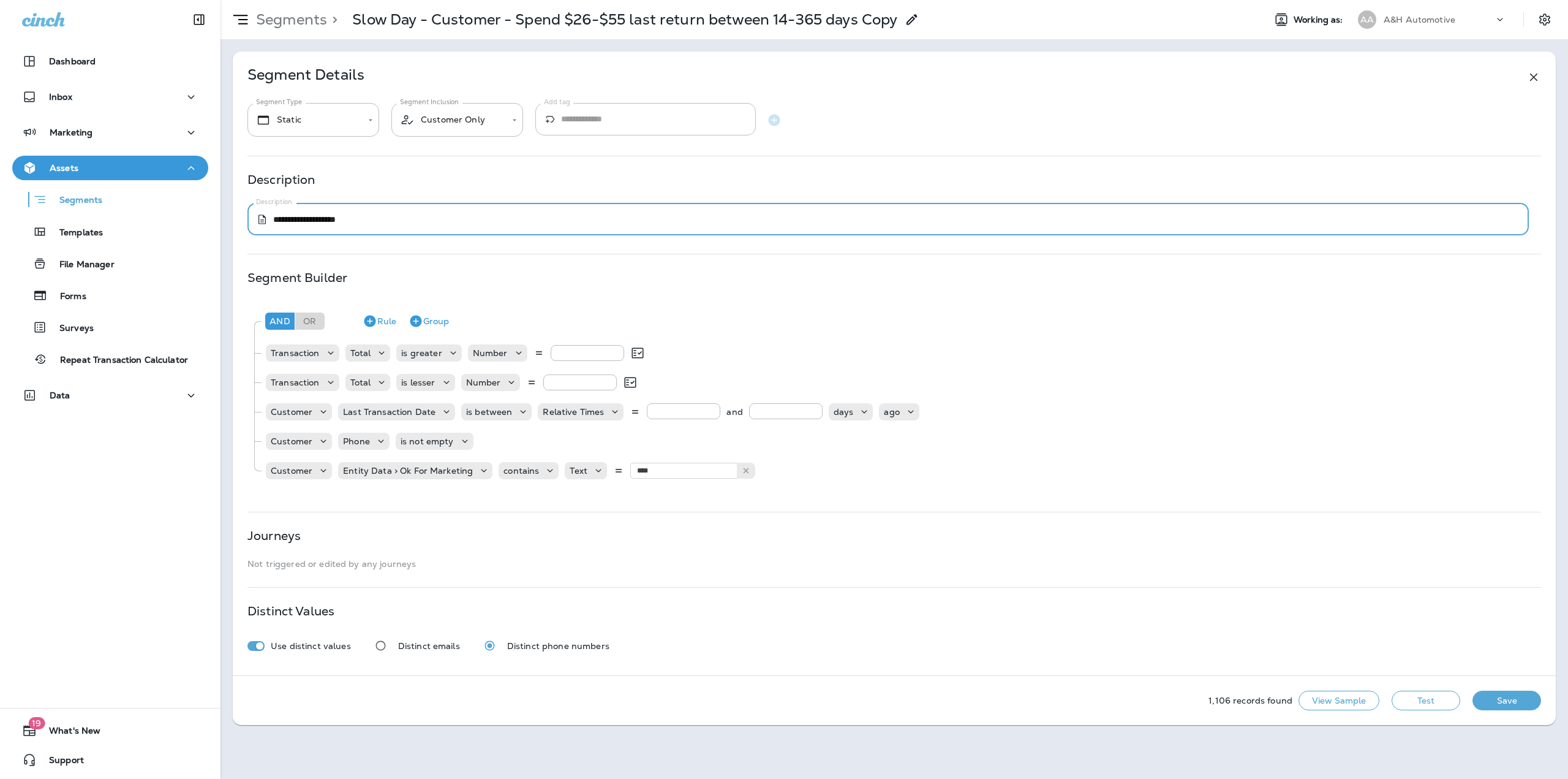
drag, startPoint x: 288, startPoint y: 218, endPoint x: 280, endPoint y: 219, distance: 8.1
click at [280, 219] on textarea "**********" at bounding box center [897, 219] width 1247 height 12
click at [300, 222] on textarea "**********" at bounding box center [897, 219] width 1247 height 12
drag, startPoint x: 304, startPoint y: 222, endPoint x: 294, endPoint y: 222, distance: 10.0
click at [294, 222] on textarea "**********" at bounding box center [897, 219] width 1247 height 12
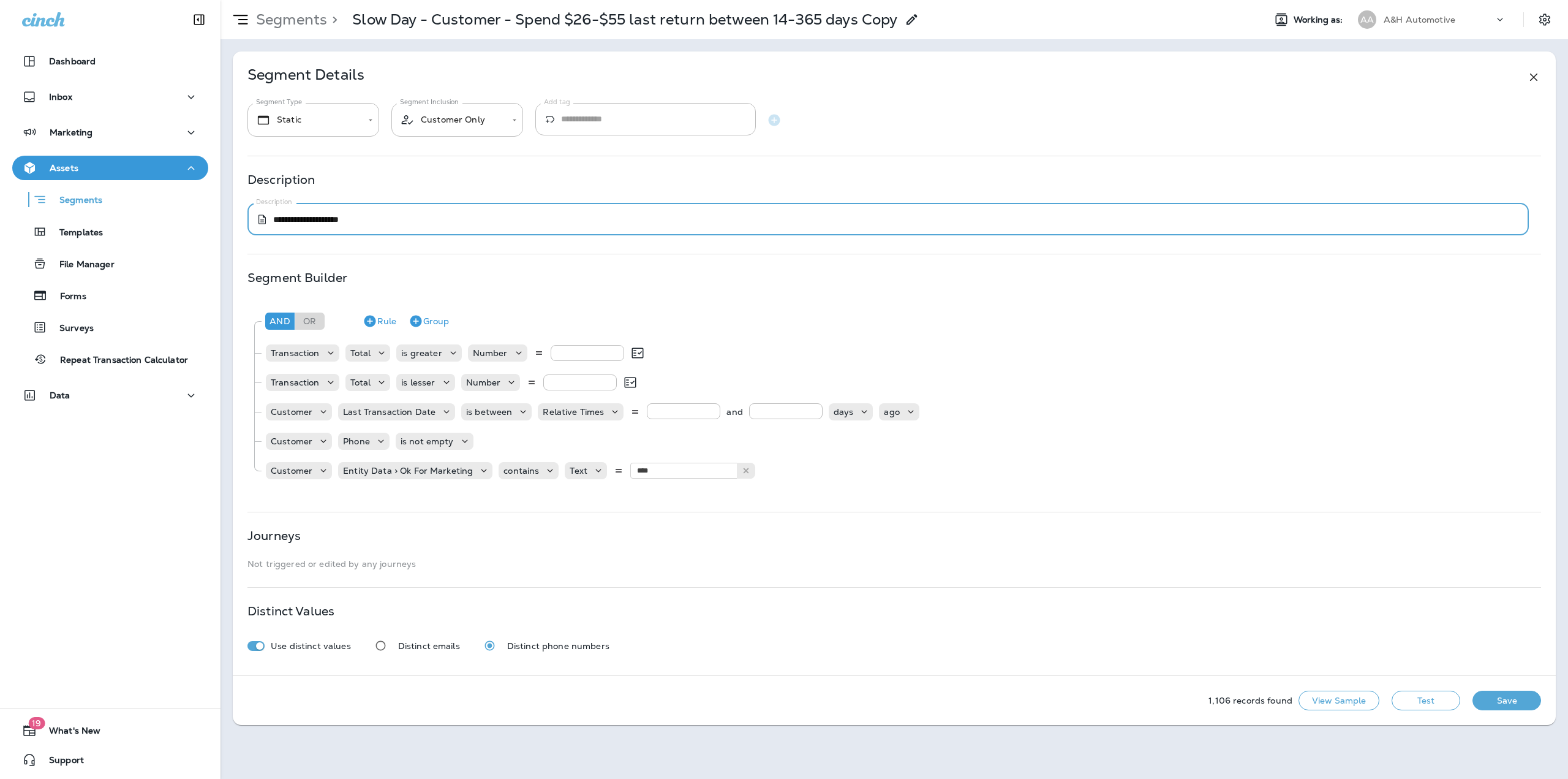
drag, startPoint x: 324, startPoint y: 222, endPoint x: 317, endPoint y: 221, distance: 7.1
click at [317, 221] on textarea "**********" at bounding box center [897, 219] width 1247 height 12
drag, startPoint x: 346, startPoint y: 222, endPoint x: 333, endPoint y: 222, distance: 13.0
click at [333, 222] on textarea "**********" at bounding box center [897, 219] width 1247 height 12
type textarea "**********"
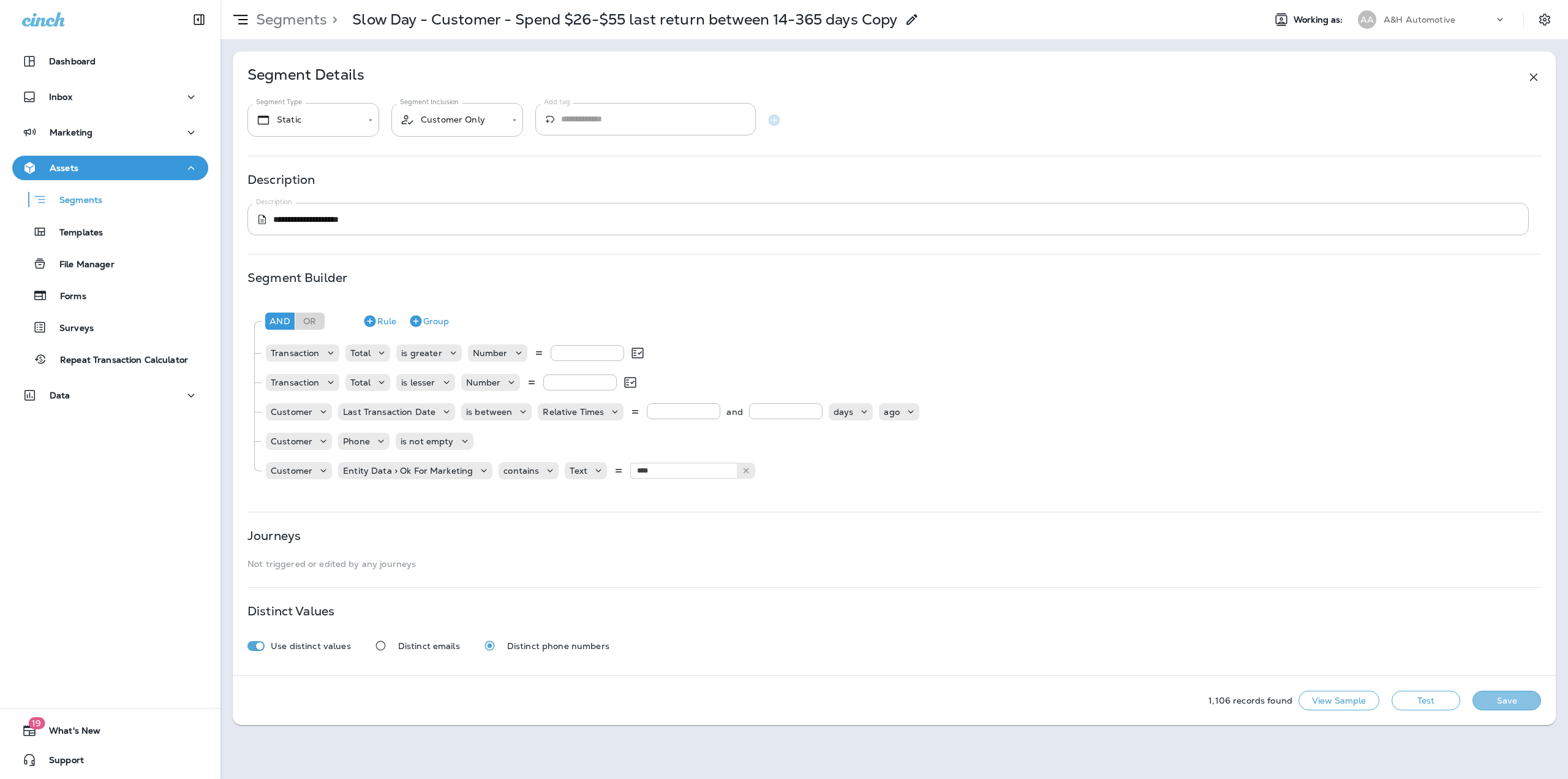
click at [1494, 698] on button "Save" at bounding box center [1506, 701] width 69 height 20
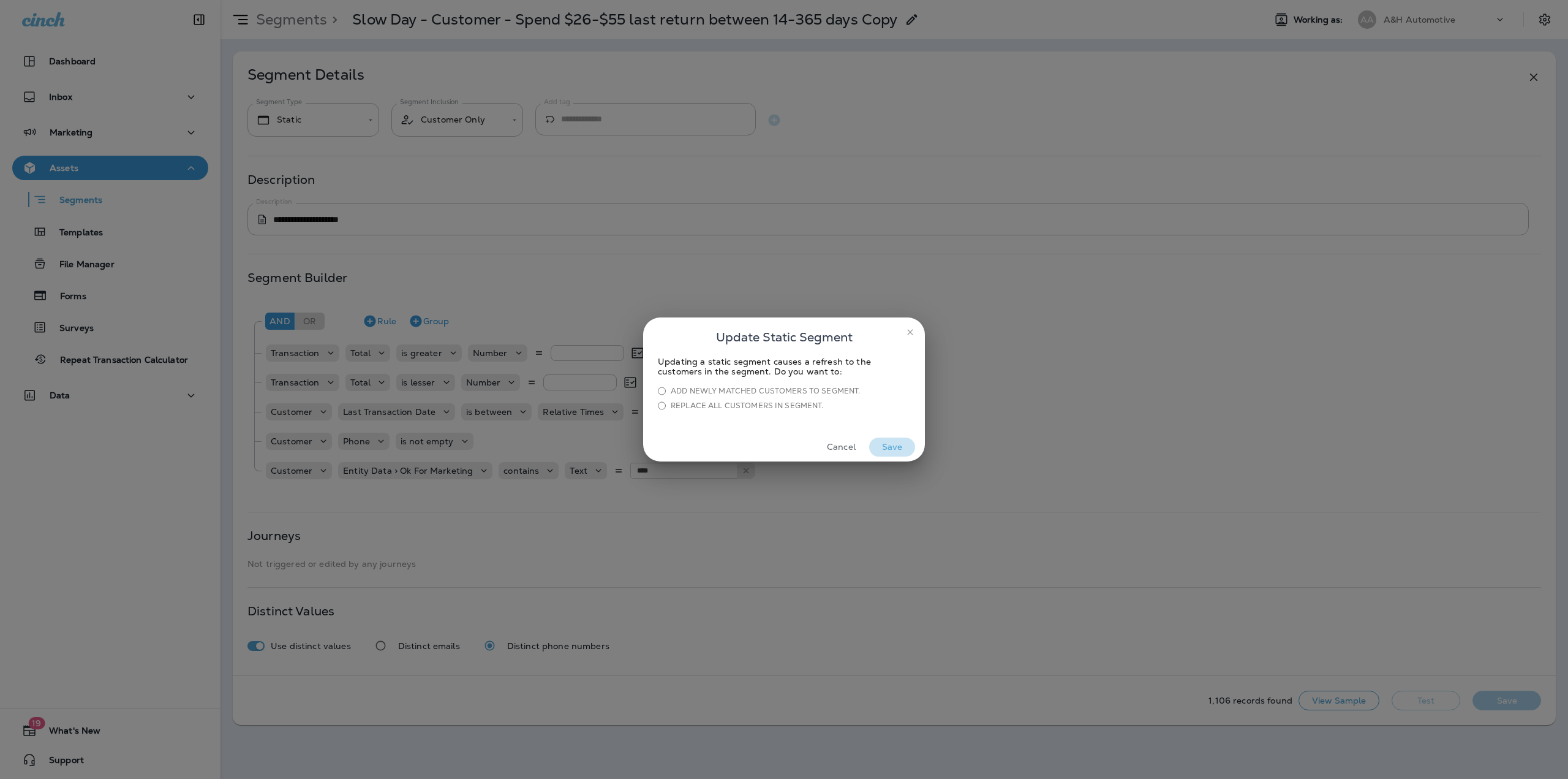
click at [896, 443] on button "Save" at bounding box center [892, 447] width 46 height 19
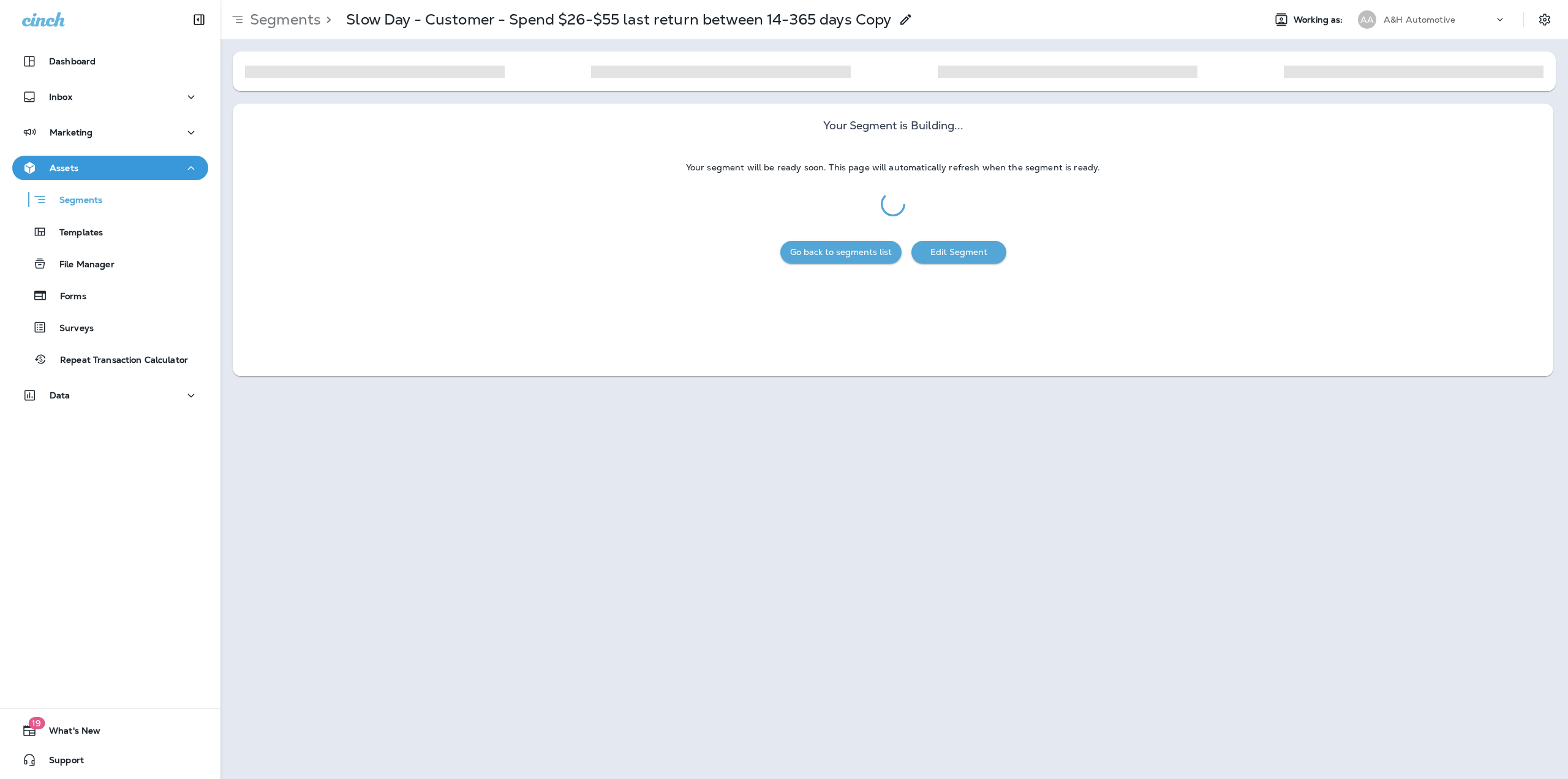
click at [913, 21] on icon at bounding box center [905, 19] width 14 height 14
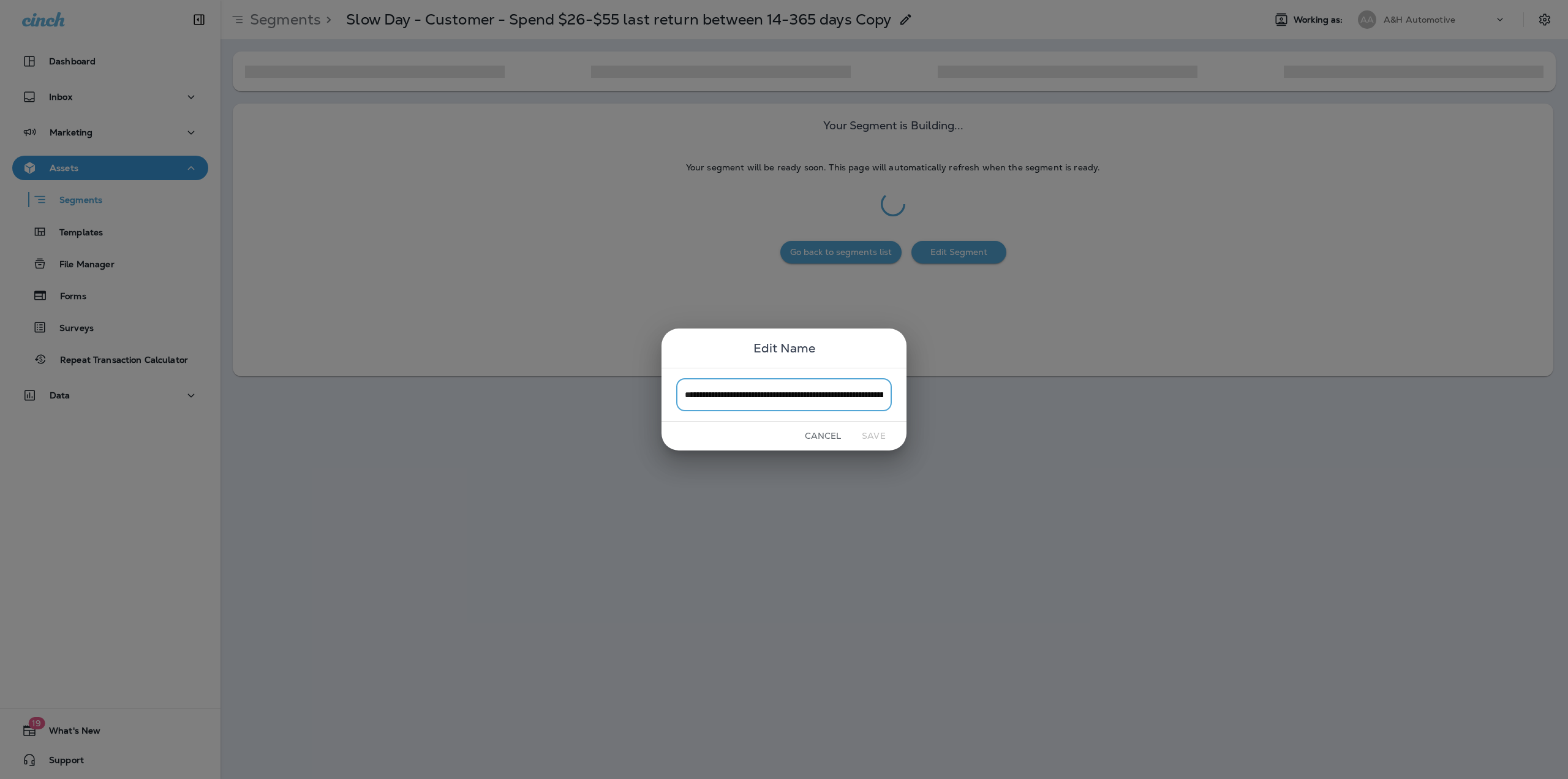
scroll to position [0, 124]
click at [864, 405] on input "**********" at bounding box center [783, 394] width 215 height 33
click at [864, 396] on input "**********" at bounding box center [783, 394] width 215 height 33
drag, startPoint x: 862, startPoint y: 394, endPoint x: 889, endPoint y: 394, distance: 27.0
click at [889, 394] on input "**********" at bounding box center [783, 394] width 215 height 33
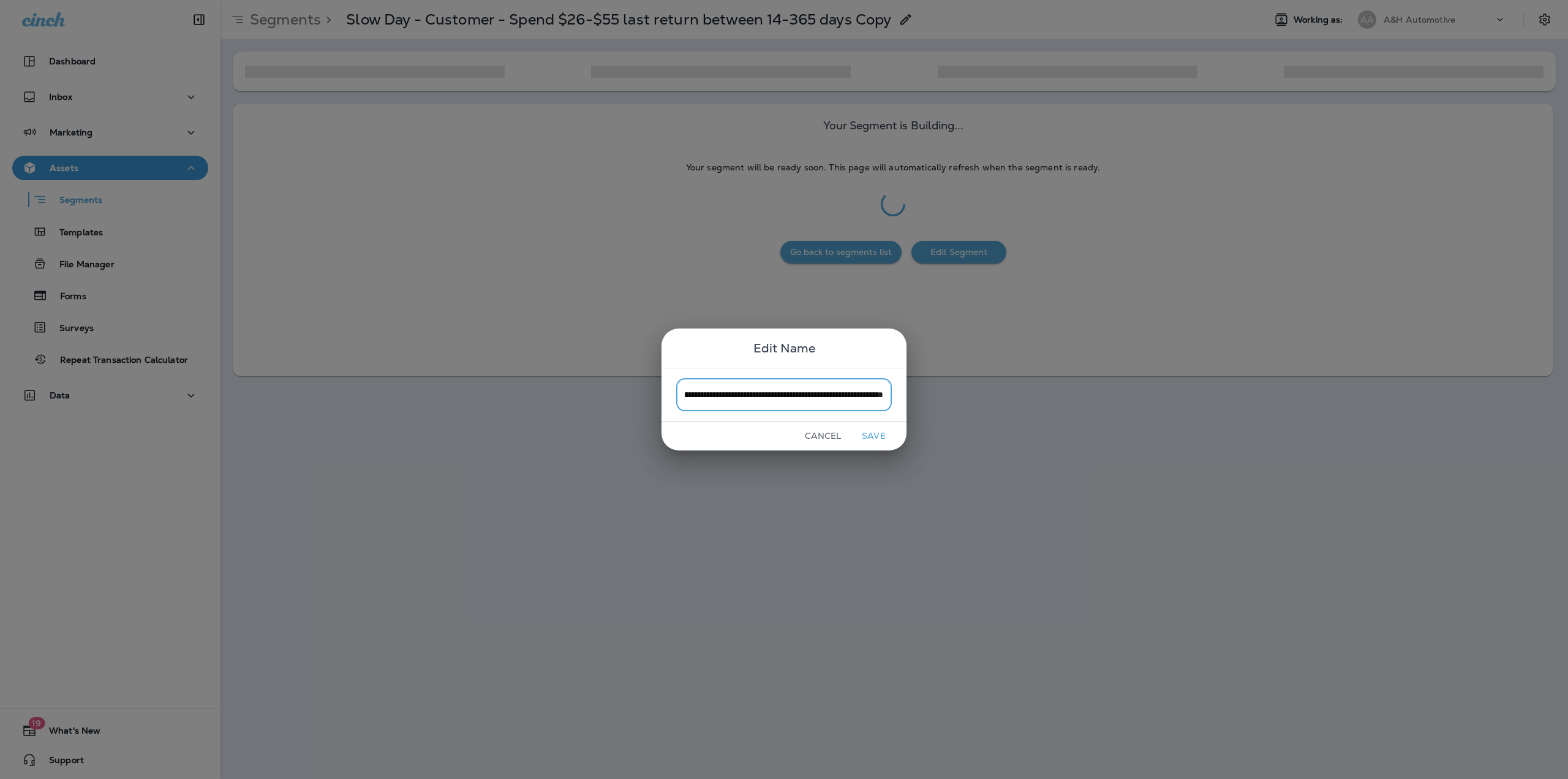
scroll to position [0, 101]
drag, startPoint x: 861, startPoint y: 396, endPoint x: 848, endPoint y: 397, distance: 13.0
click at [848, 397] on input "**********" at bounding box center [783, 394] width 215 height 33
drag, startPoint x: 852, startPoint y: 395, endPoint x: 845, endPoint y: 395, distance: 7.0
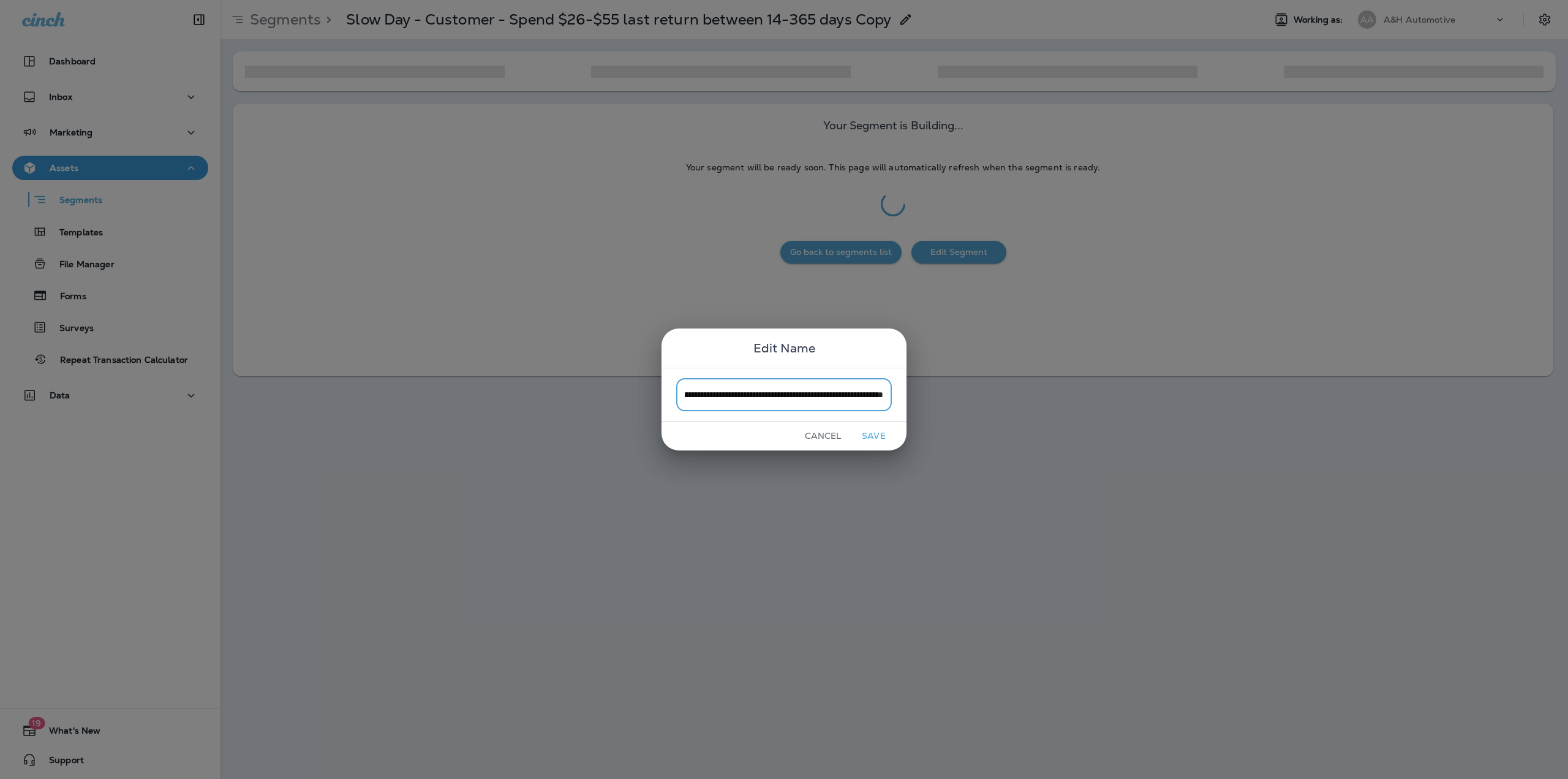
click at [845, 395] on input "**********" at bounding box center [783, 394] width 215 height 33
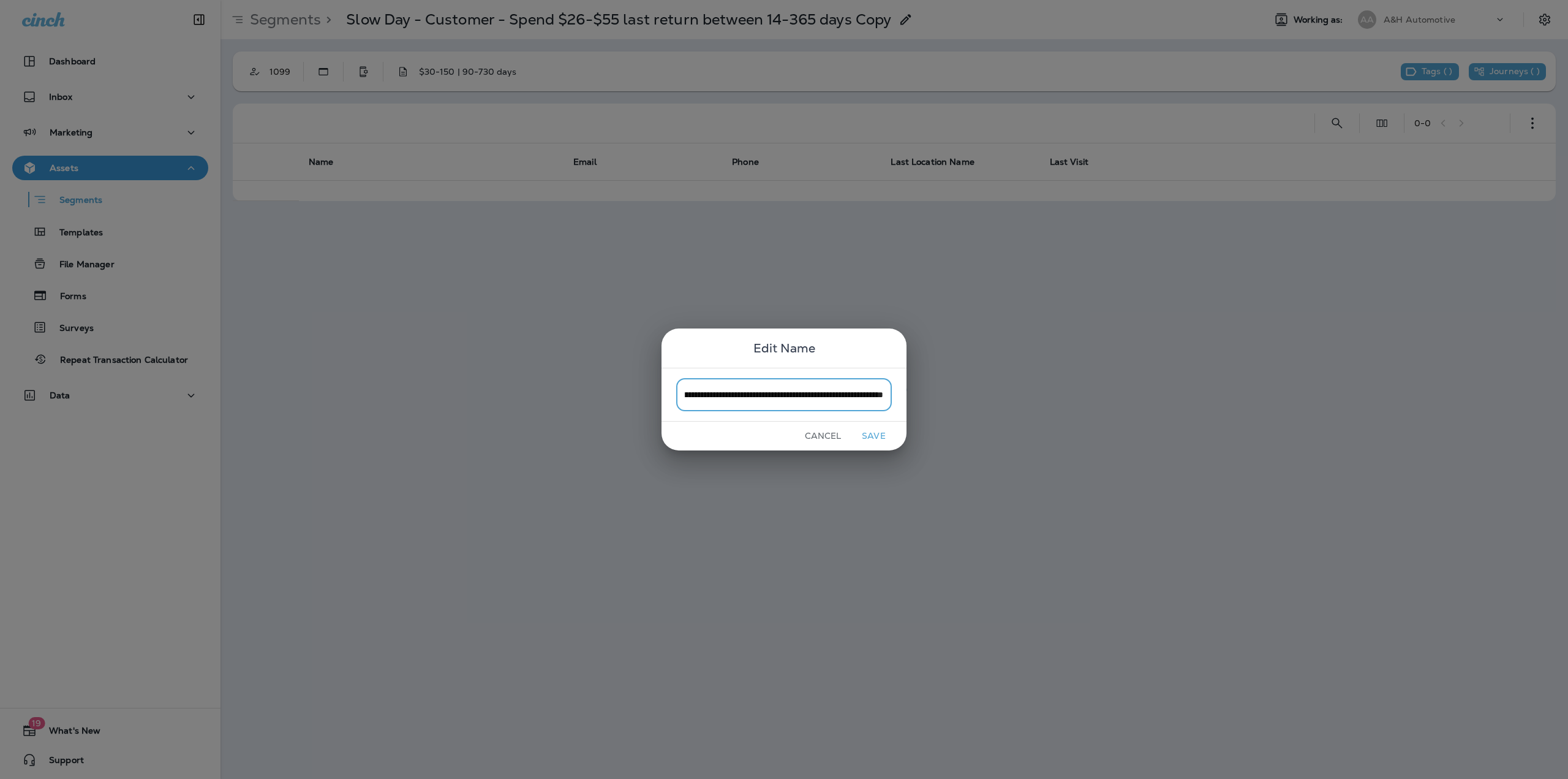
drag, startPoint x: 756, startPoint y: 395, endPoint x: 747, endPoint y: 395, distance: 9.0
click at [747, 395] on input "**********" at bounding box center [783, 394] width 215 height 33
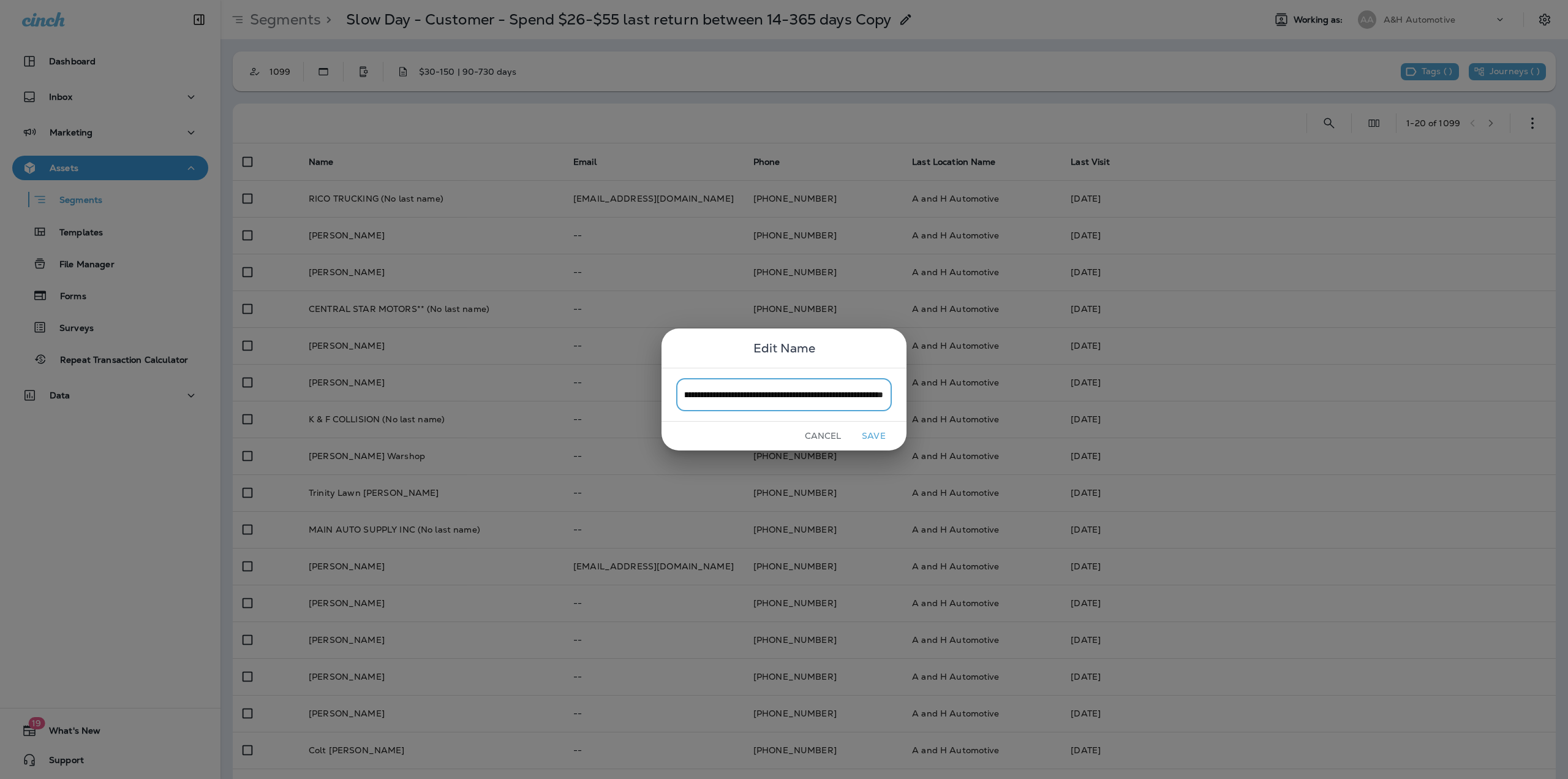
drag, startPoint x: 735, startPoint y: 397, endPoint x: 728, endPoint y: 397, distance: 7.0
click at [728, 397] on input "**********" at bounding box center [783, 394] width 215 height 33
drag, startPoint x: 762, startPoint y: 391, endPoint x: 651, endPoint y: 391, distance: 111.0
click at [651, 391] on div "**********" at bounding box center [784, 389] width 1568 height 779
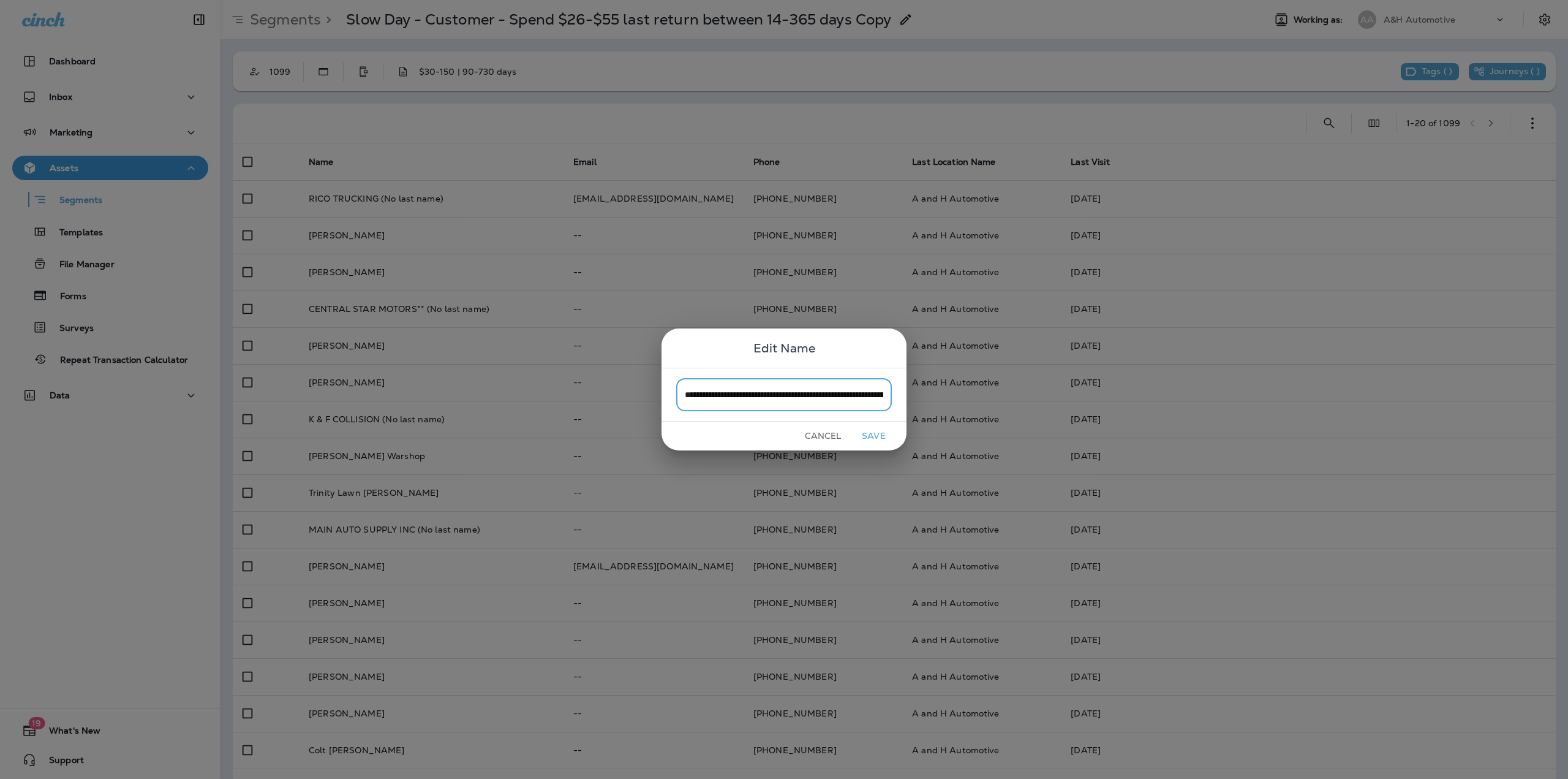
type input "**********"
click at [881, 434] on button "Save" at bounding box center [874, 436] width 46 height 19
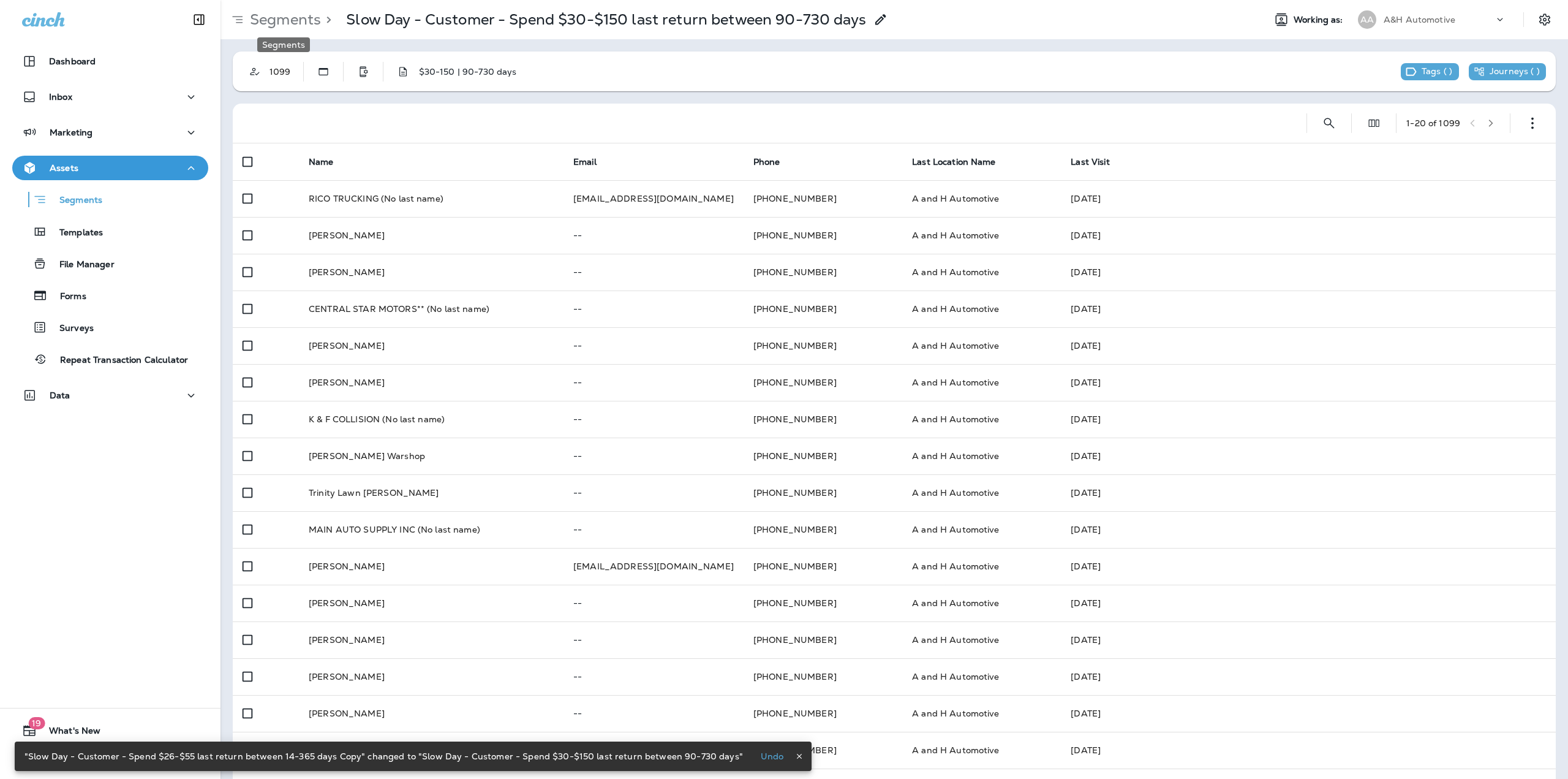
click at [295, 26] on p "Segments" at bounding box center [283, 20] width 76 height 18
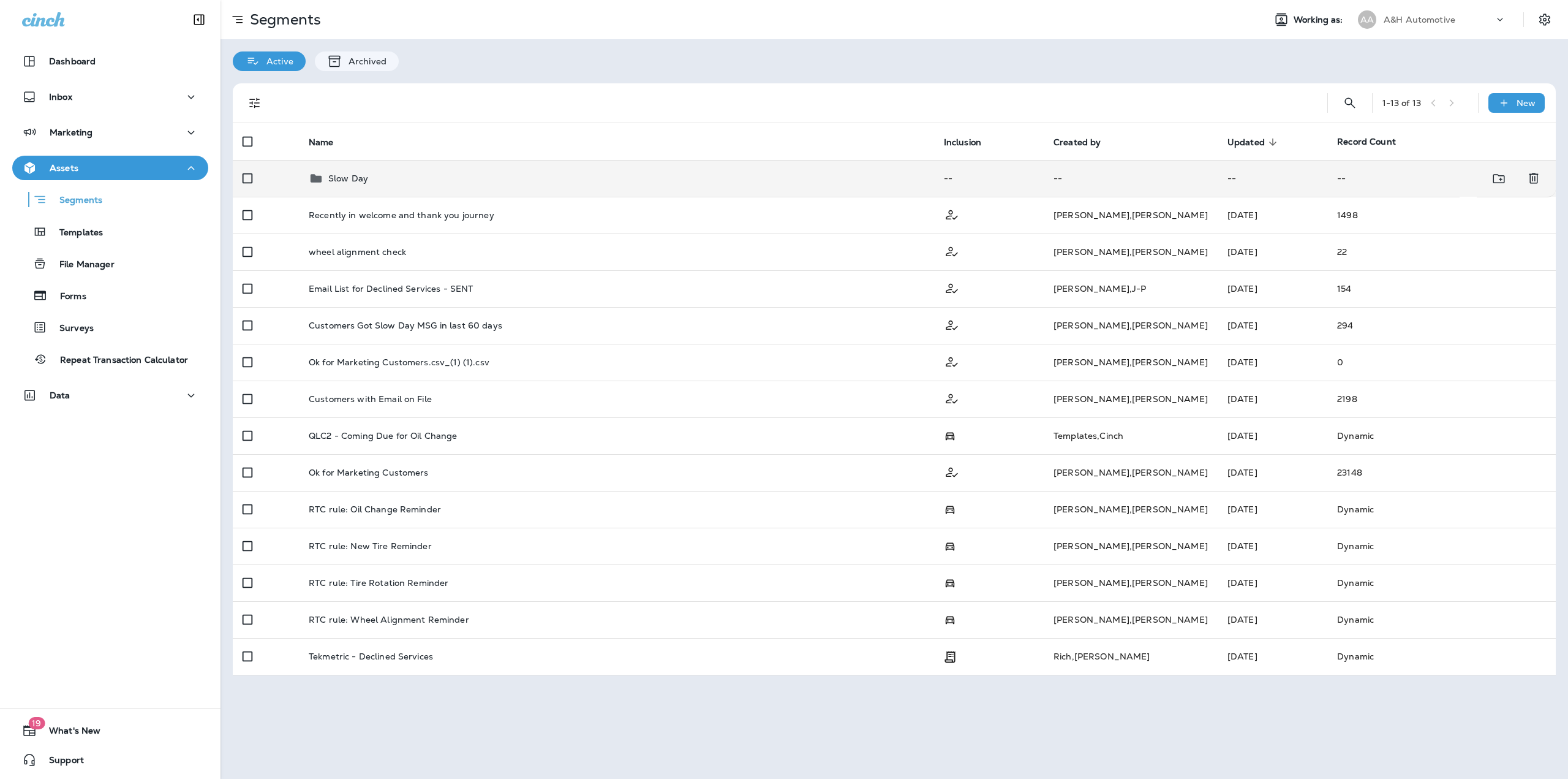
click at [441, 190] on td "Slow Day" at bounding box center [617, 178] width 635 height 37
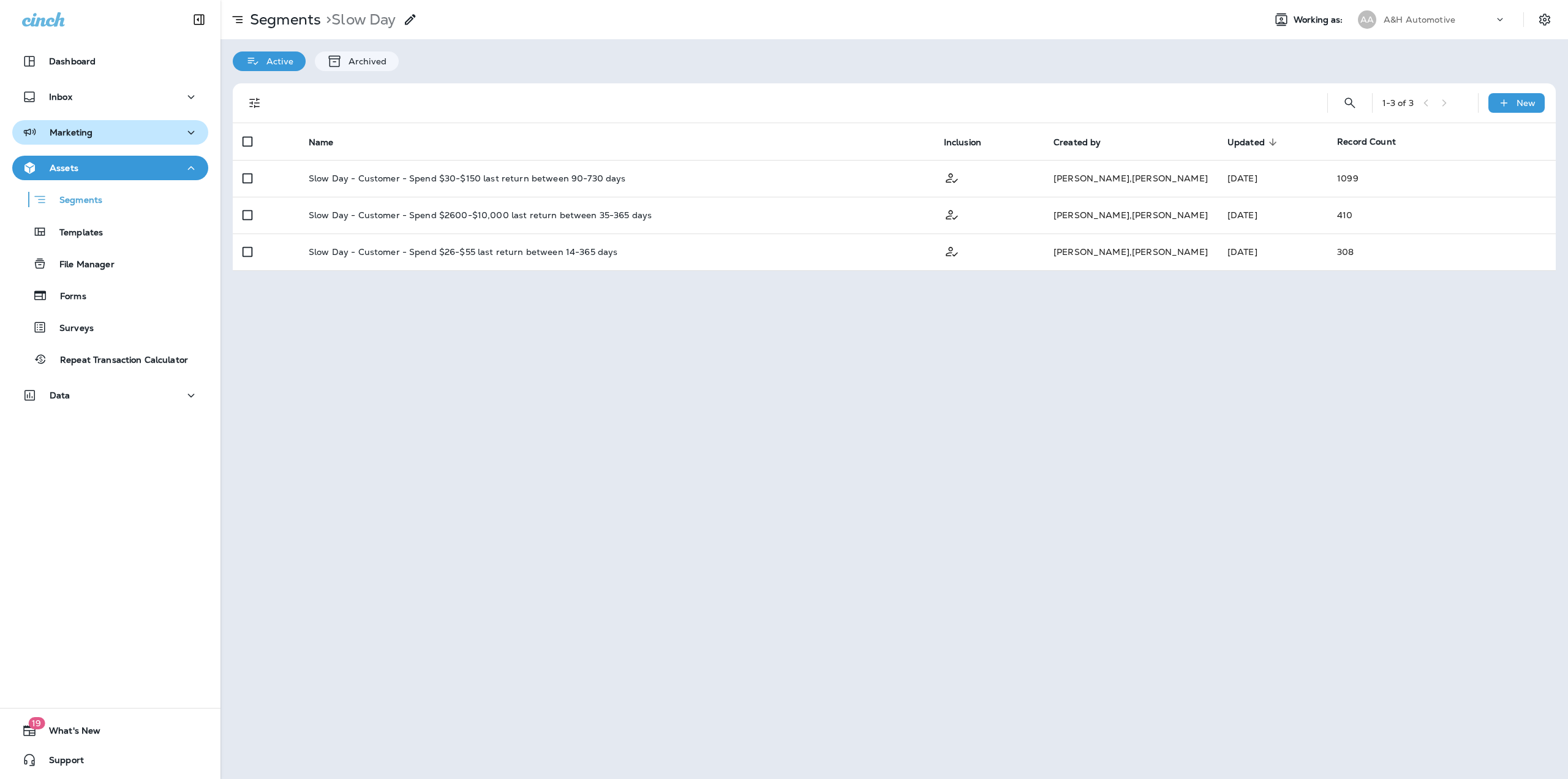
click at [75, 135] on p "Marketing" at bounding box center [71, 132] width 43 height 10
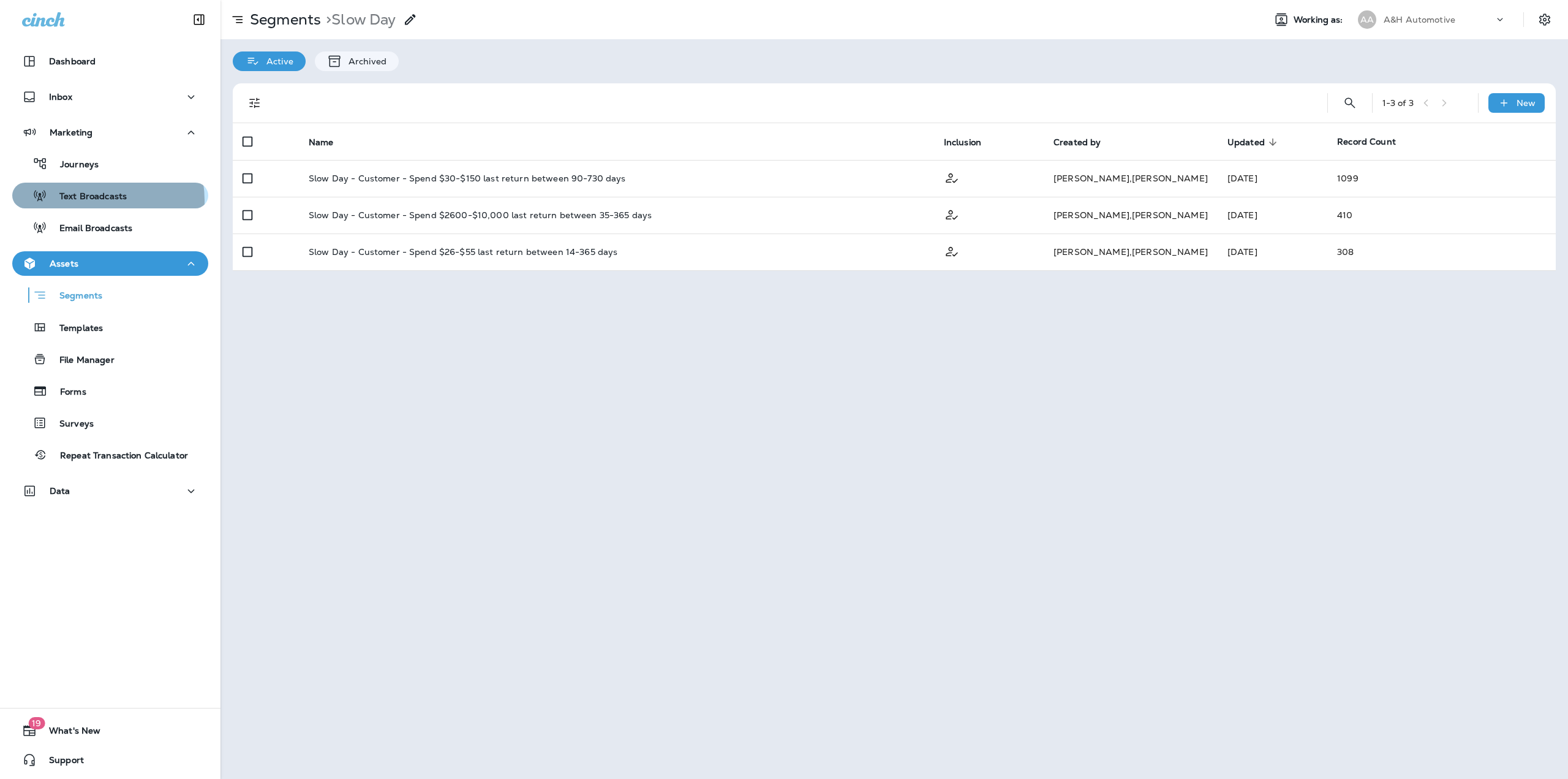
click at [95, 200] on p "Text Broadcasts" at bounding box center [87, 196] width 80 height 11
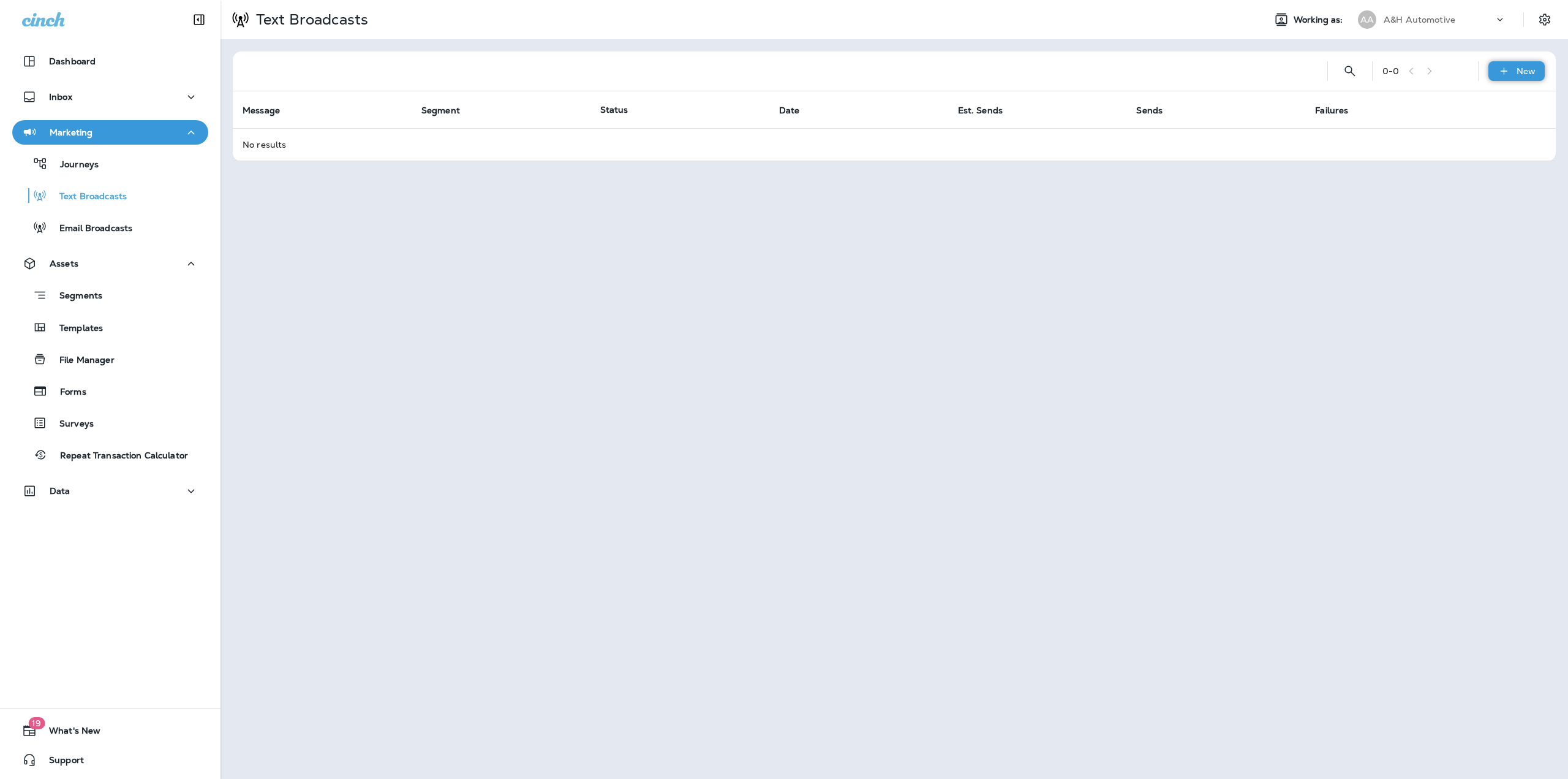
click at [1510, 72] on icon at bounding box center [1503, 71] width 13 height 12
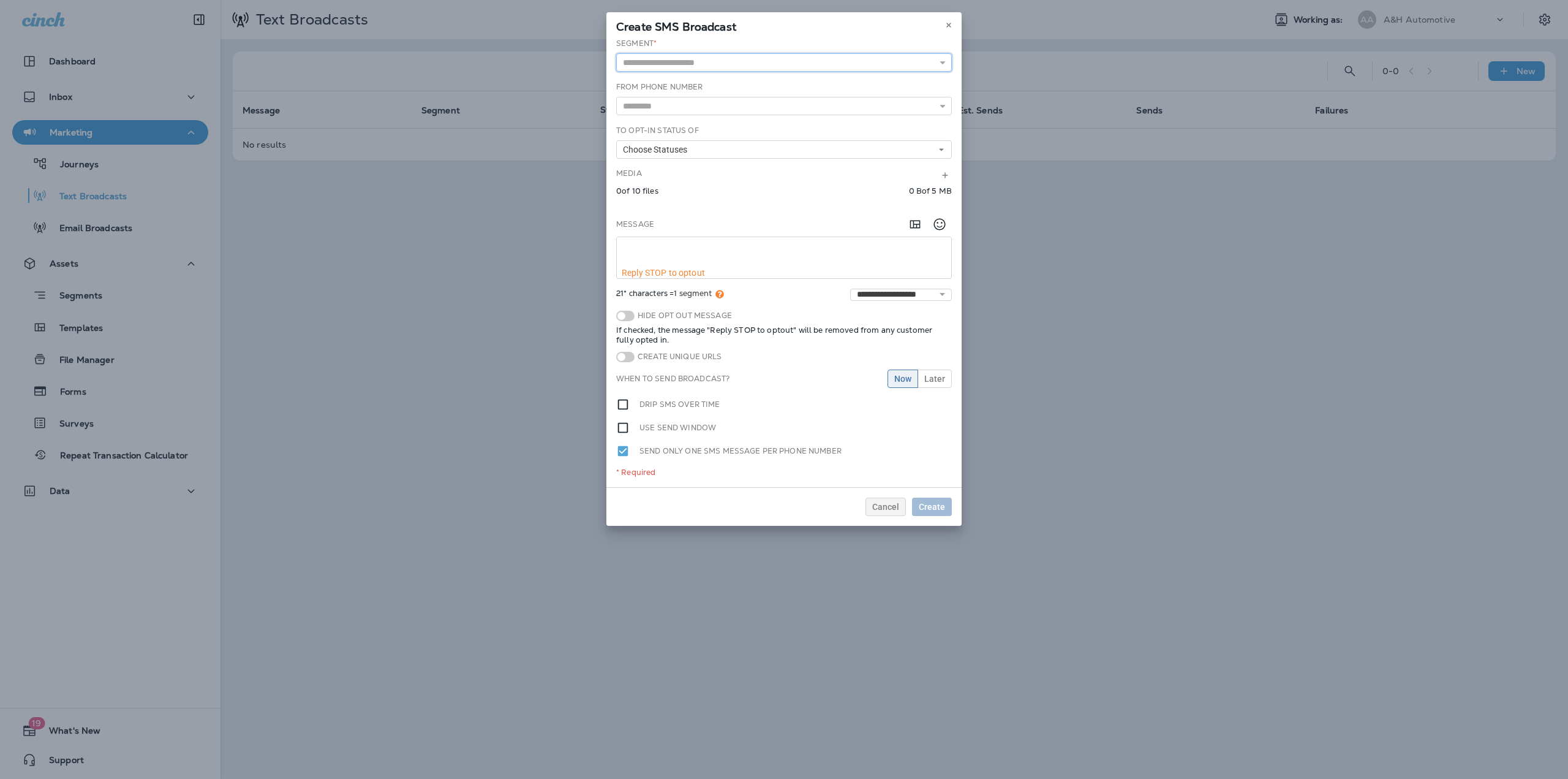
click at [701, 62] on input "text" at bounding box center [783, 62] width 336 height 18
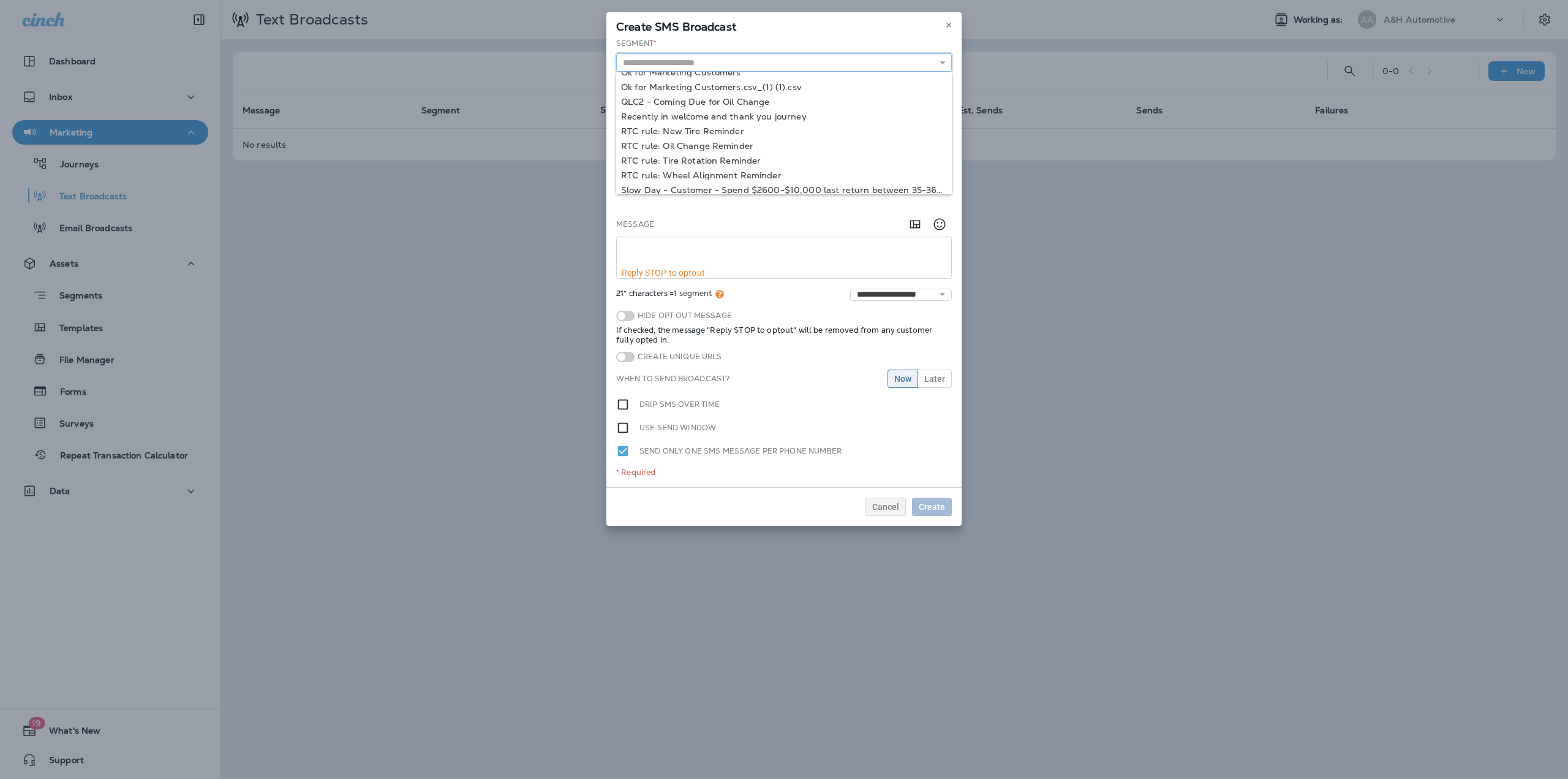
scroll to position [119, 0]
type input "**********"
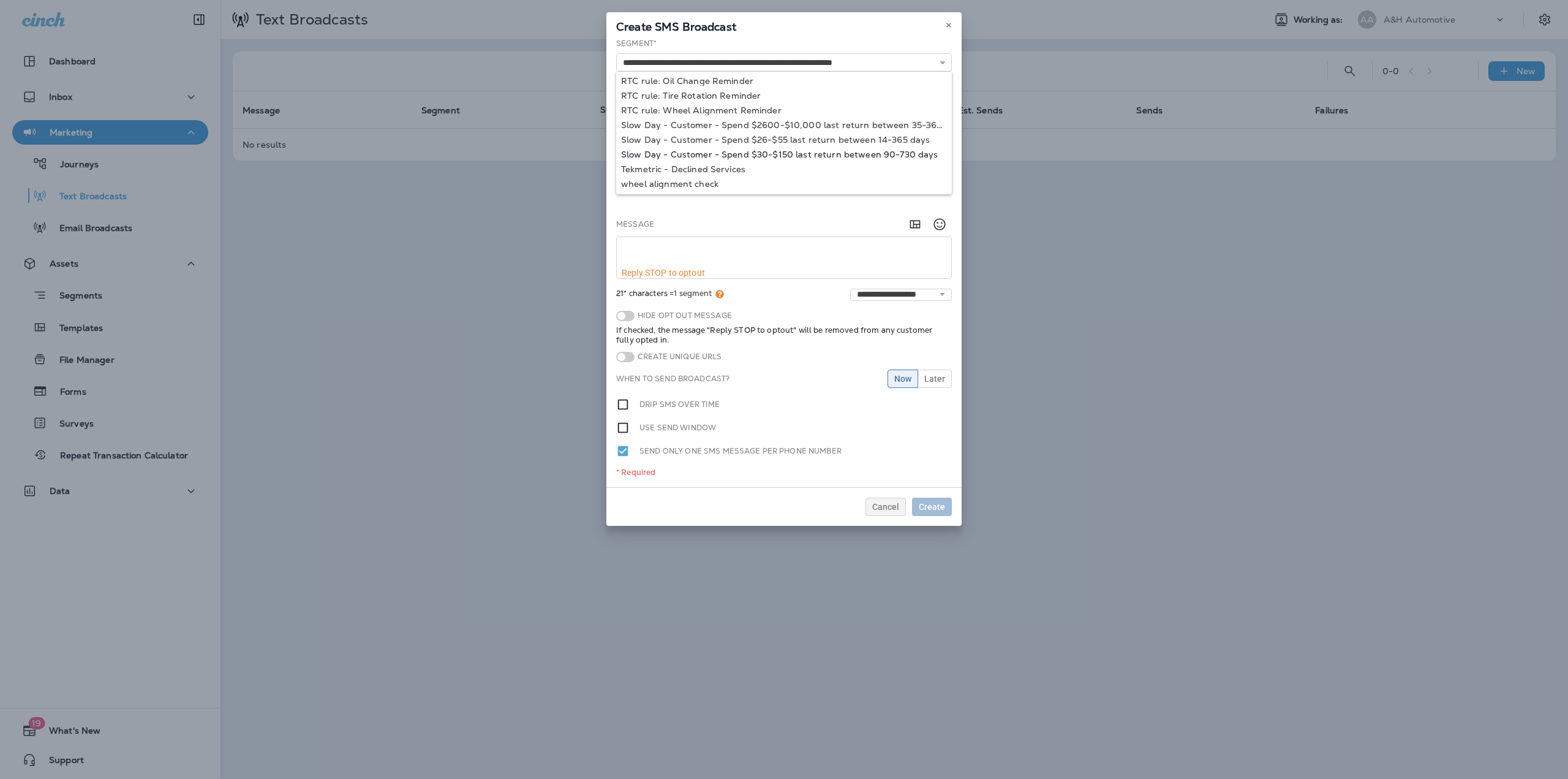
click at [768, 152] on div "**********" at bounding box center [784, 263] width 355 height 449
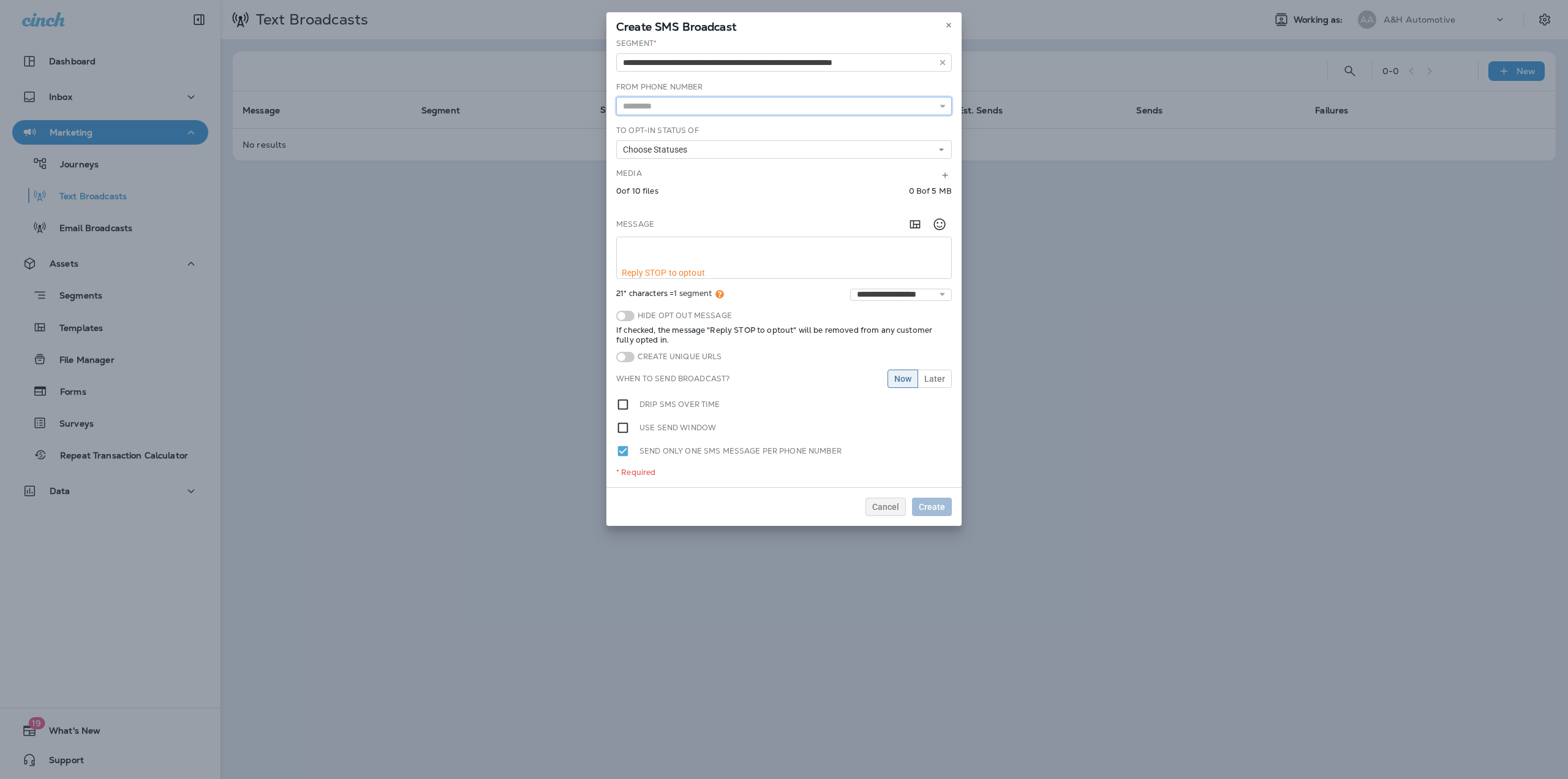
click at [668, 104] on input "text" at bounding box center [783, 106] width 336 height 18
type input "*********"
click at [659, 126] on div "**********" at bounding box center [784, 263] width 355 height 449
click at [658, 147] on span "Choose Statuses" at bounding box center [657, 150] width 69 height 11
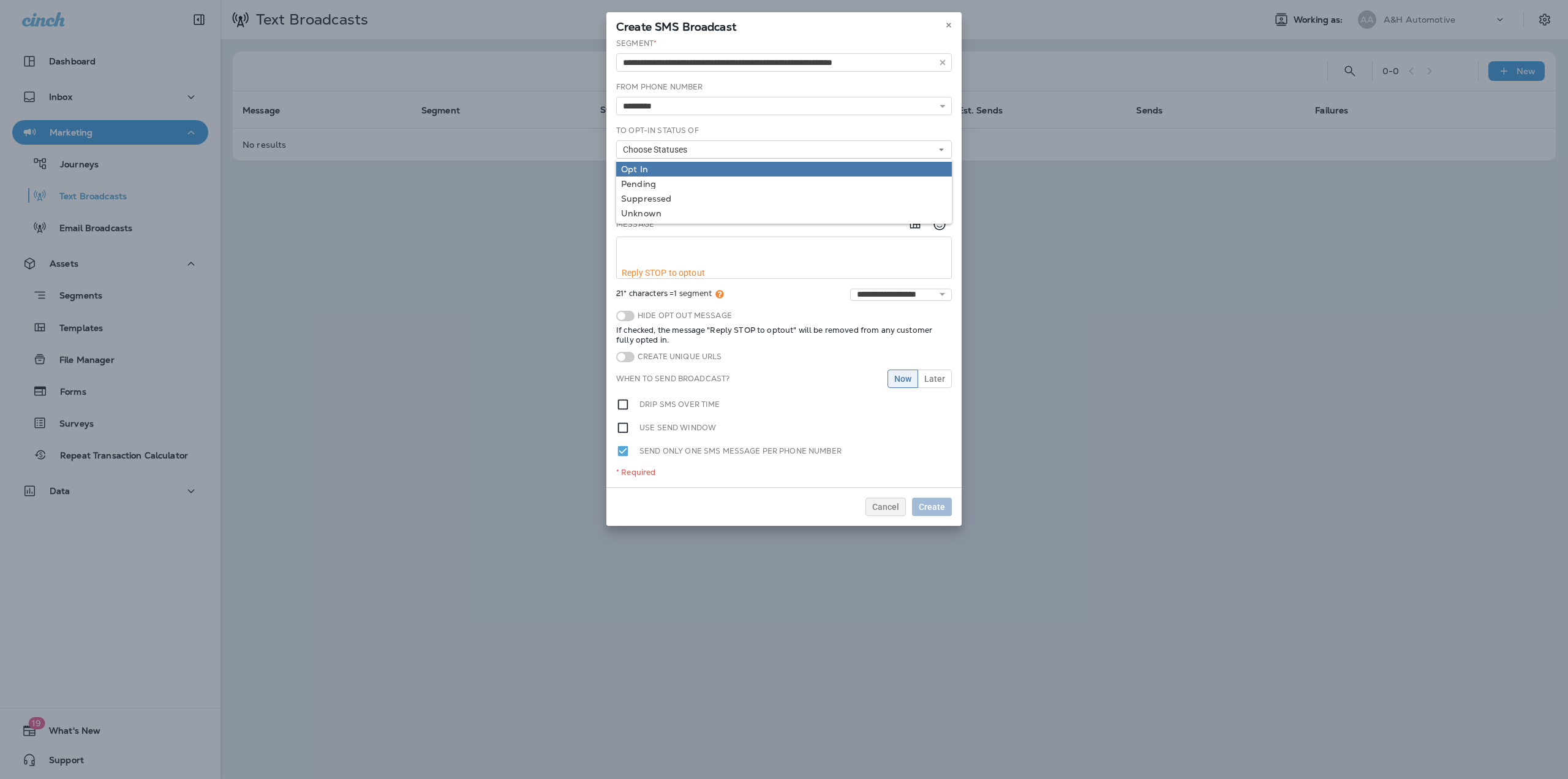
click at [660, 171] on div "Opt In" at bounding box center [784, 169] width 326 height 10
click at [660, 180] on div "Pending" at bounding box center [784, 184] width 326 height 10
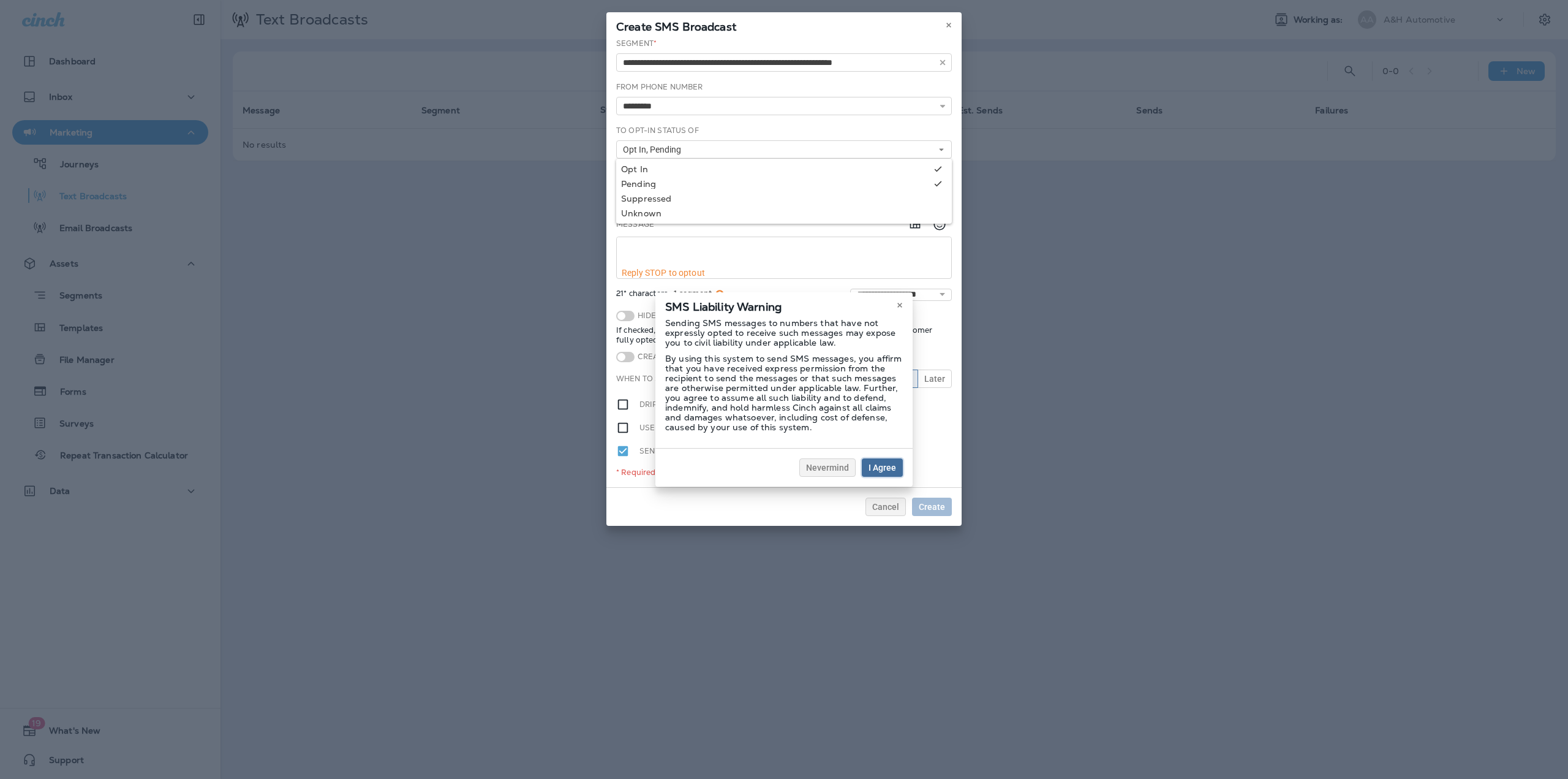
click at [867, 472] on button "I Agree" at bounding box center [882, 468] width 41 height 18
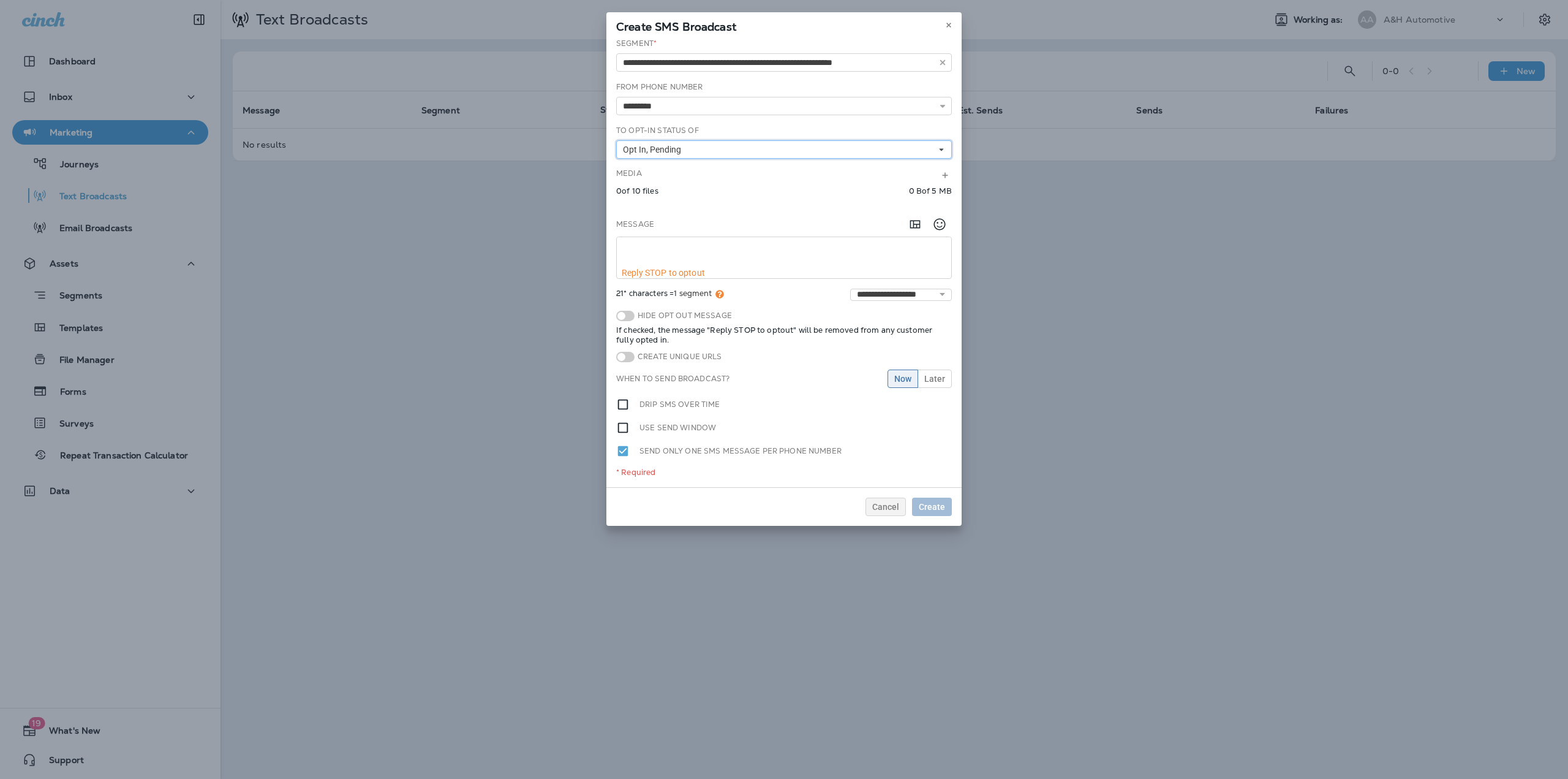
click at [693, 149] on button "Opt In, Pending" at bounding box center [783, 149] width 336 height 18
click at [666, 196] on div "Suppressed" at bounding box center [784, 198] width 326 height 10
click at [662, 210] on div "Unknown" at bounding box center [784, 213] width 326 height 10
click at [691, 228] on div "Message" at bounding box center [783, 224] width 336 height 24
click at [623, 318] on span at bounding box center [625, 316] width 18 height 11
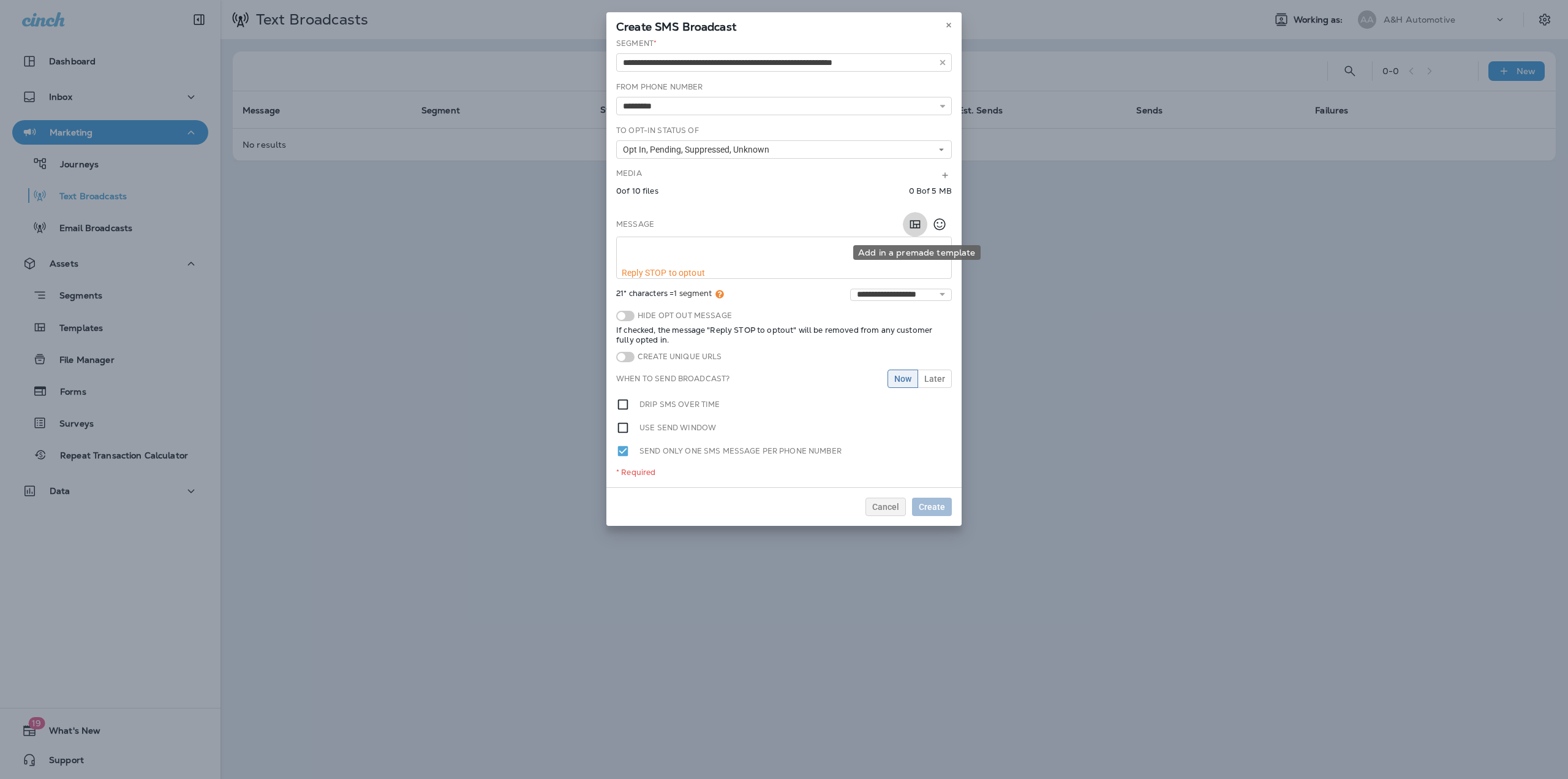
click at [911, 231] on button "Add in a premade template" at bounding box center [915, 224] width 24 height 24
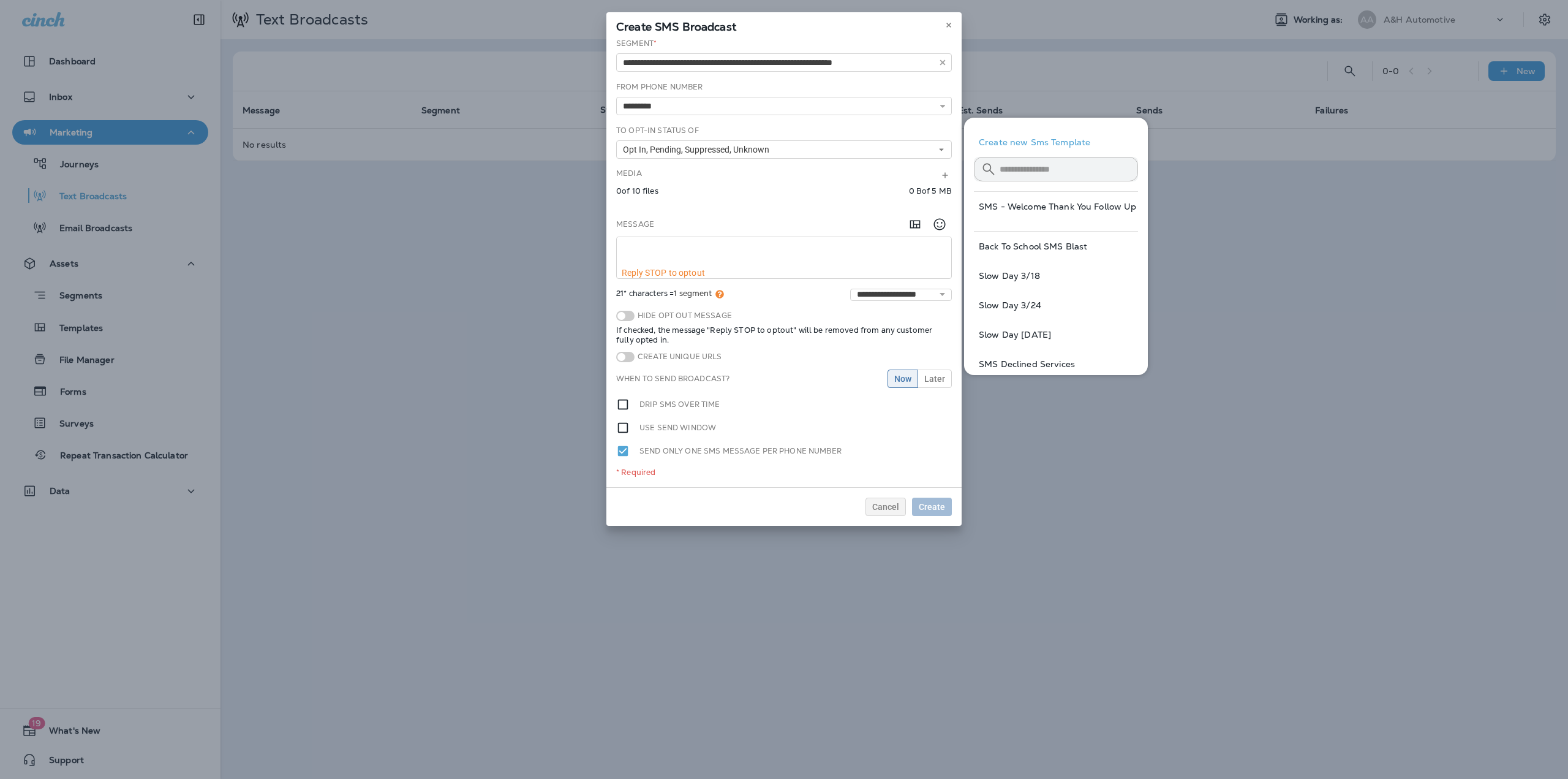
click at [1052, 251] on button "Back To School SMS Blast" at bounding box center [1056, 246] width 164 height 30
type textarea "**********"
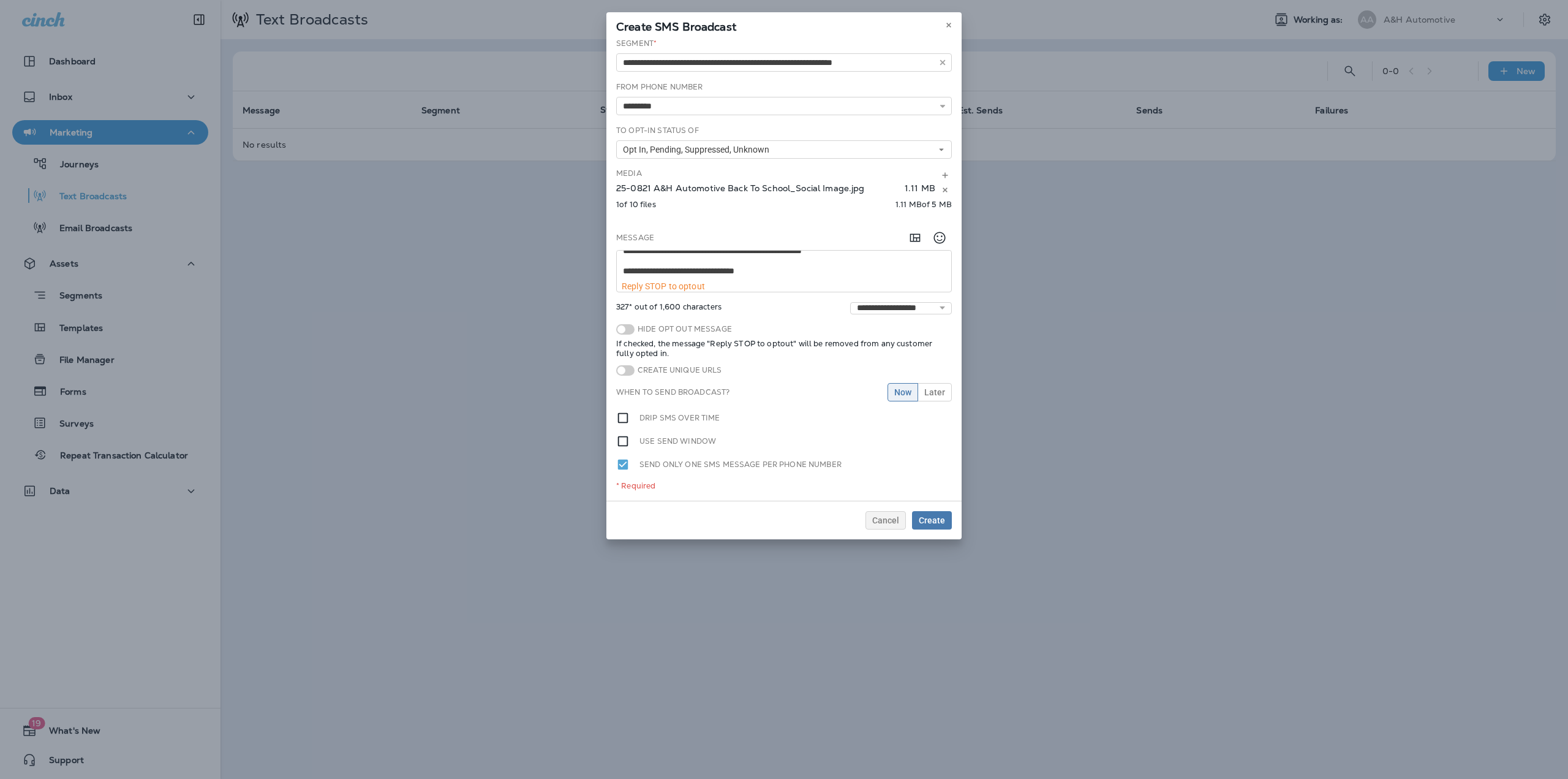
scroll to position [41, 0]
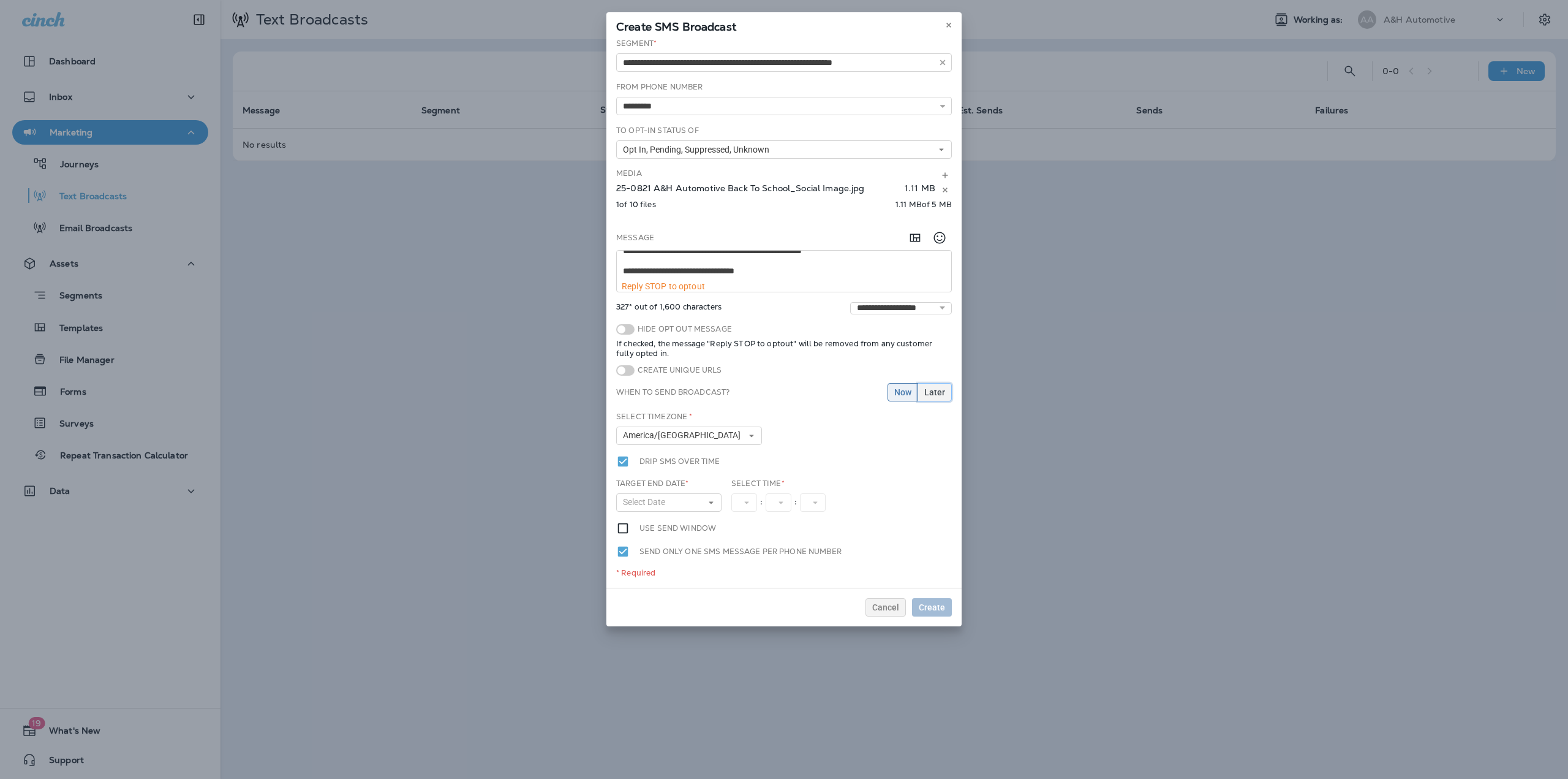
click at [930, 396] on span "Later" at bounding box center [934, 391] width 21 height 8
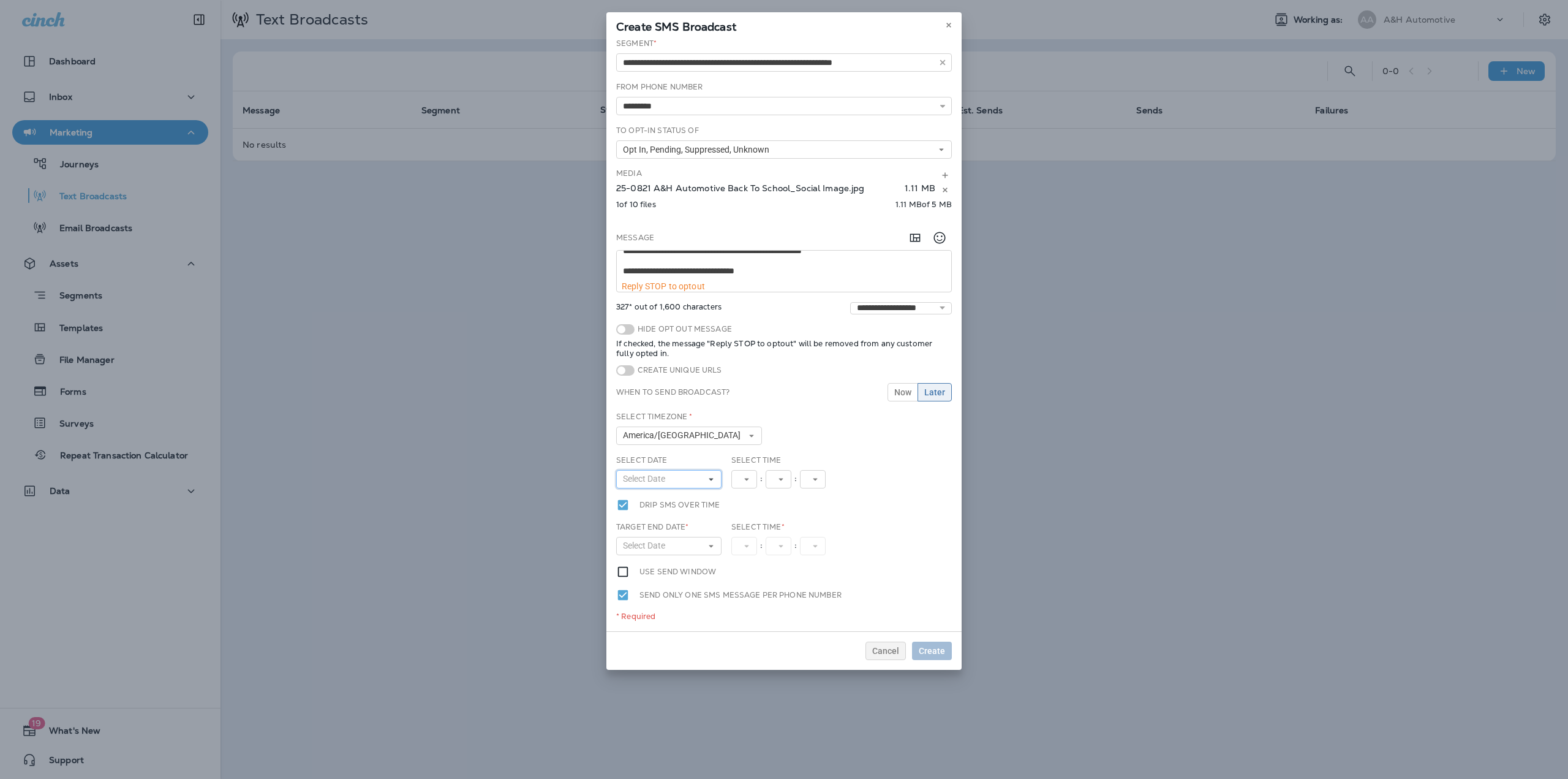
click at [694, 471] on button "Select Date" at bounding box center [668, 479] width 105 height 18
click at [629, 625] on abbr "25" at bounding box center [633, 627] width 8 height 10
click at [751, 482] on span "12" at bounding box center [745, 479] width 14 height 11
click at [736, 610] on link "9" at bounding box center [749, 616] width 36 height 14
click at [744, 487] on button "9" at bounding box center [747, 479] width 30 height 18
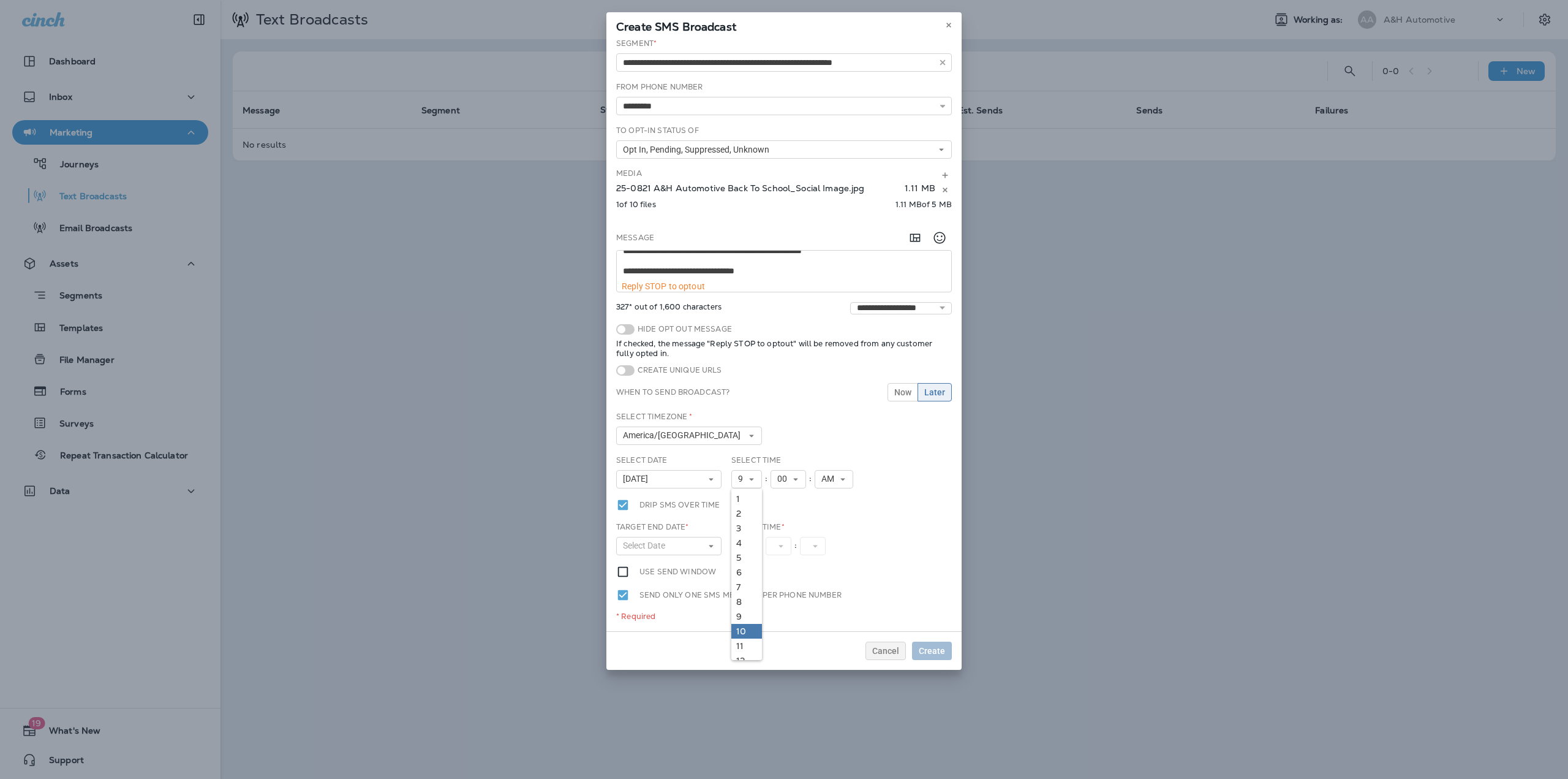
click at [744, 630] on link "10" at bounding box center [747, 631] width 30 height 14
click at [675, 548] on button "Select Date" at bounding box center [668, 546] width 105 height 18
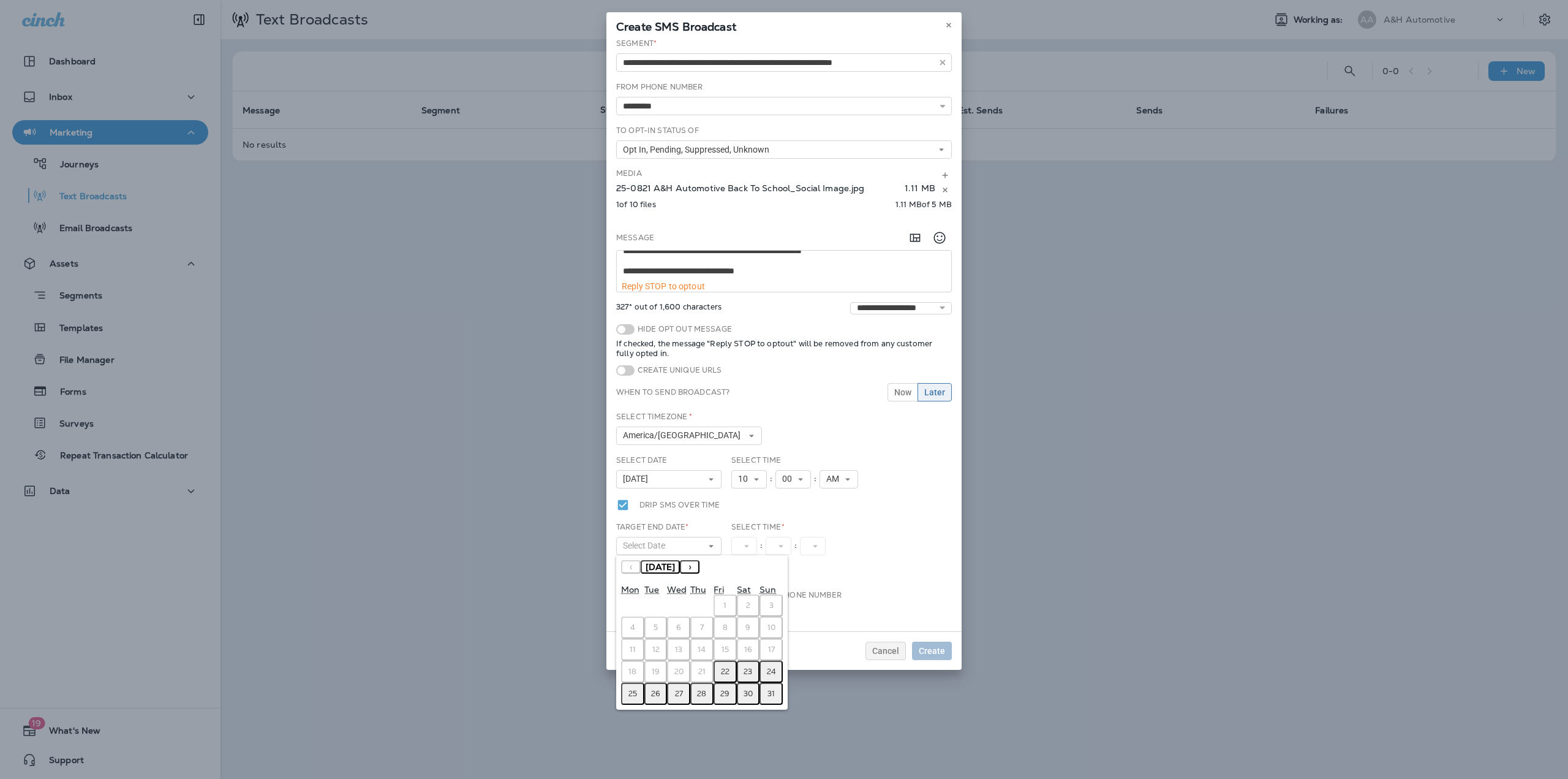
click at [725, 694] on abbr "29" at bounding box center [725, 693] width 9 height 10
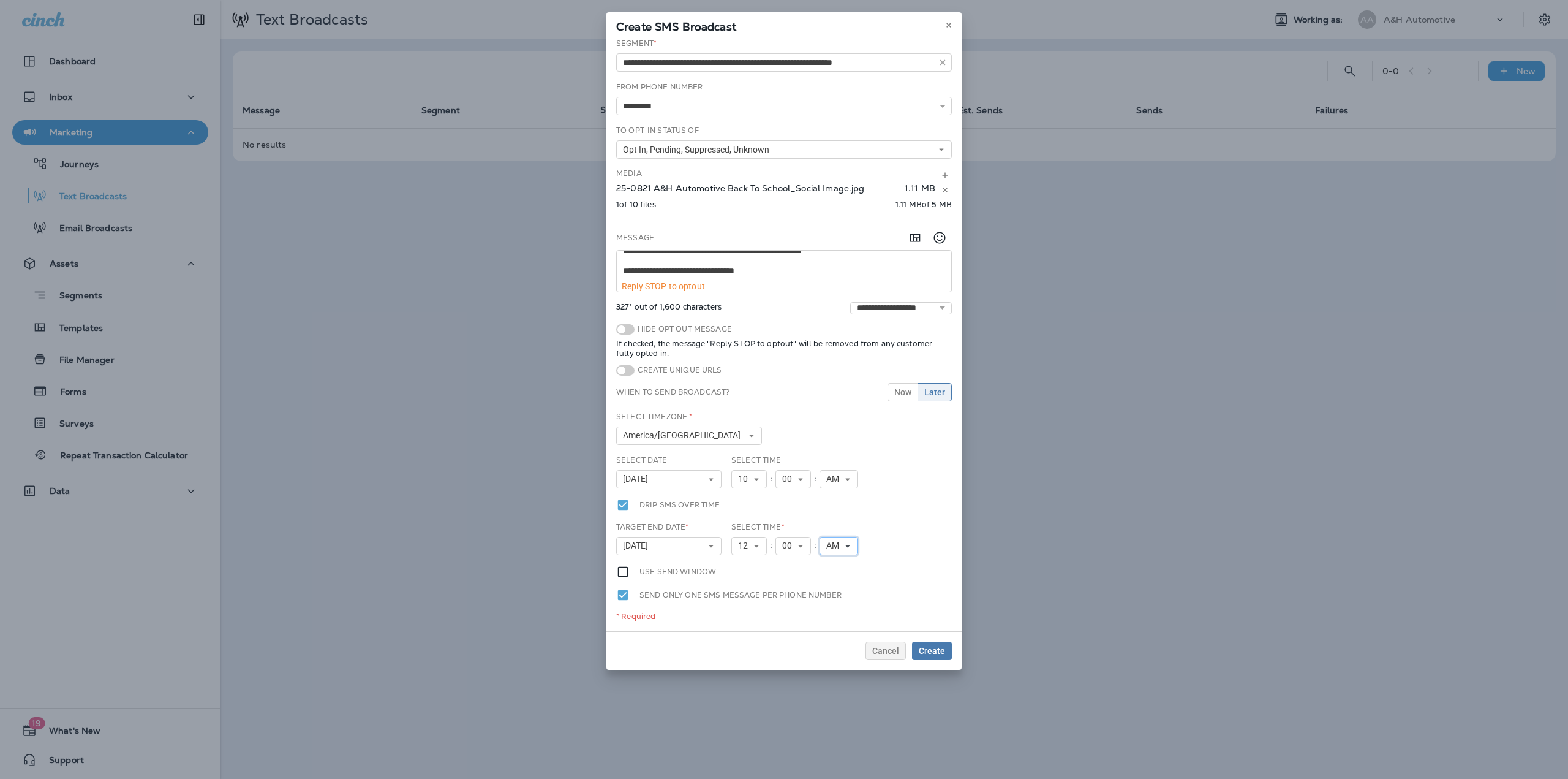
click at [834, 551] on span "AM" at bounding box center [834, 546] width 18 height 11
click at [835, 579] on link "PM" at bounding box center [839, 579] width 39 height 14
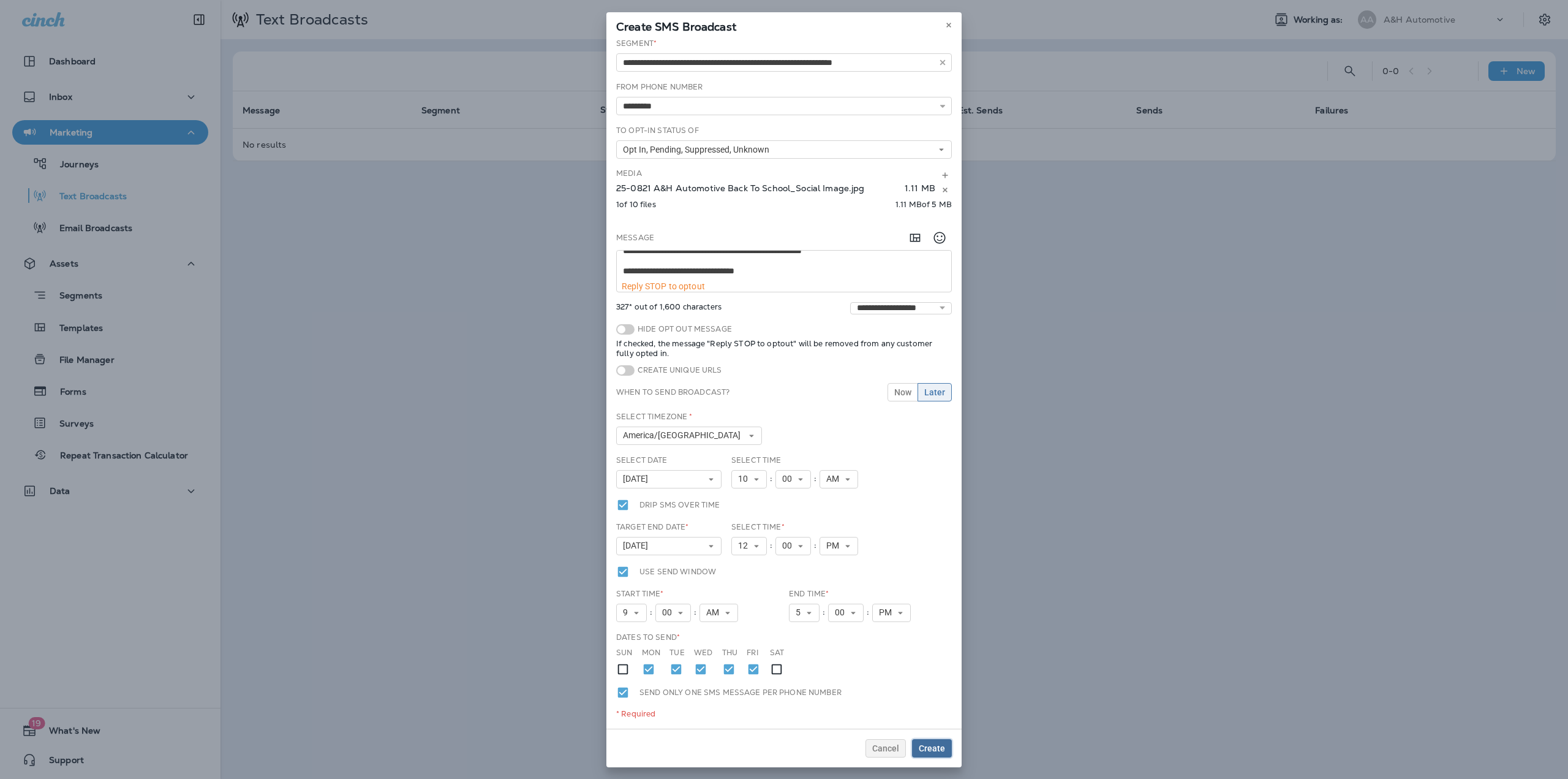
click at [923, 746] on span "Create" at bounding box center [932, 748] width 27 height 8
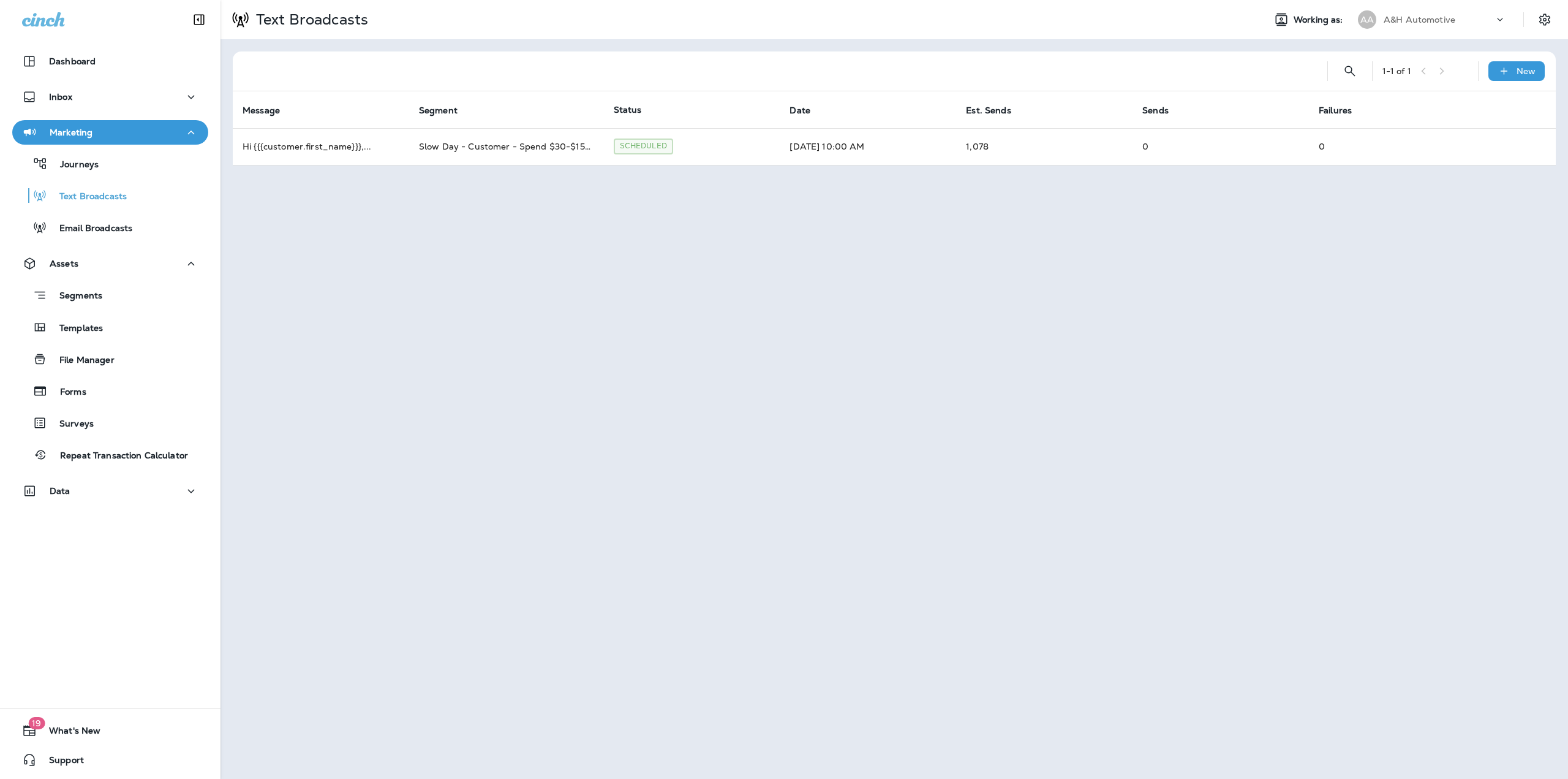
click at [1457, 12] on div "A&H Automotive" at bounding box center [1439, 20] width 110 height 18
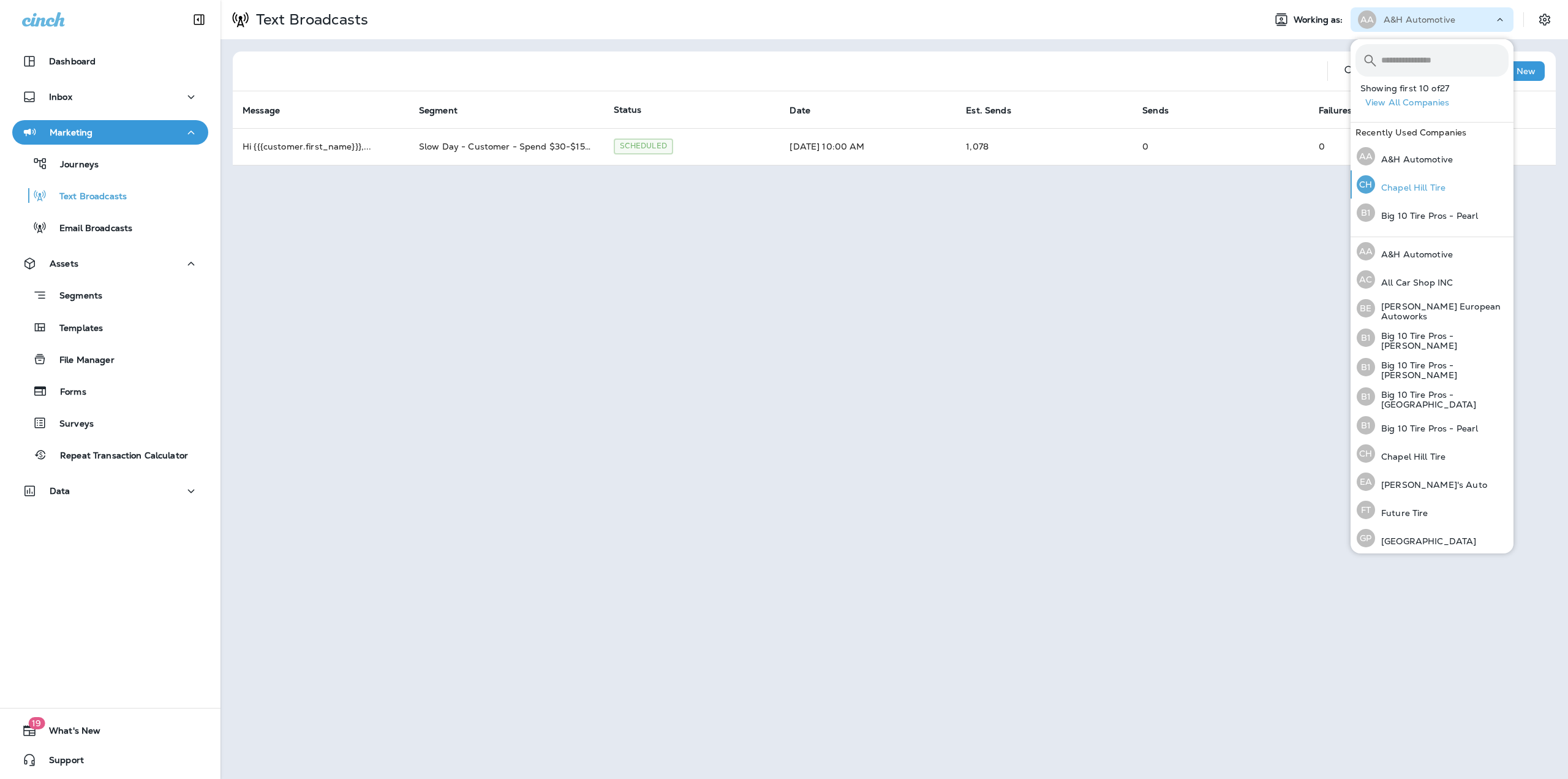
click at [1414, 193] on p "Chapel Hill Tire" at bounding box center [1410, 187] width 71 height 10
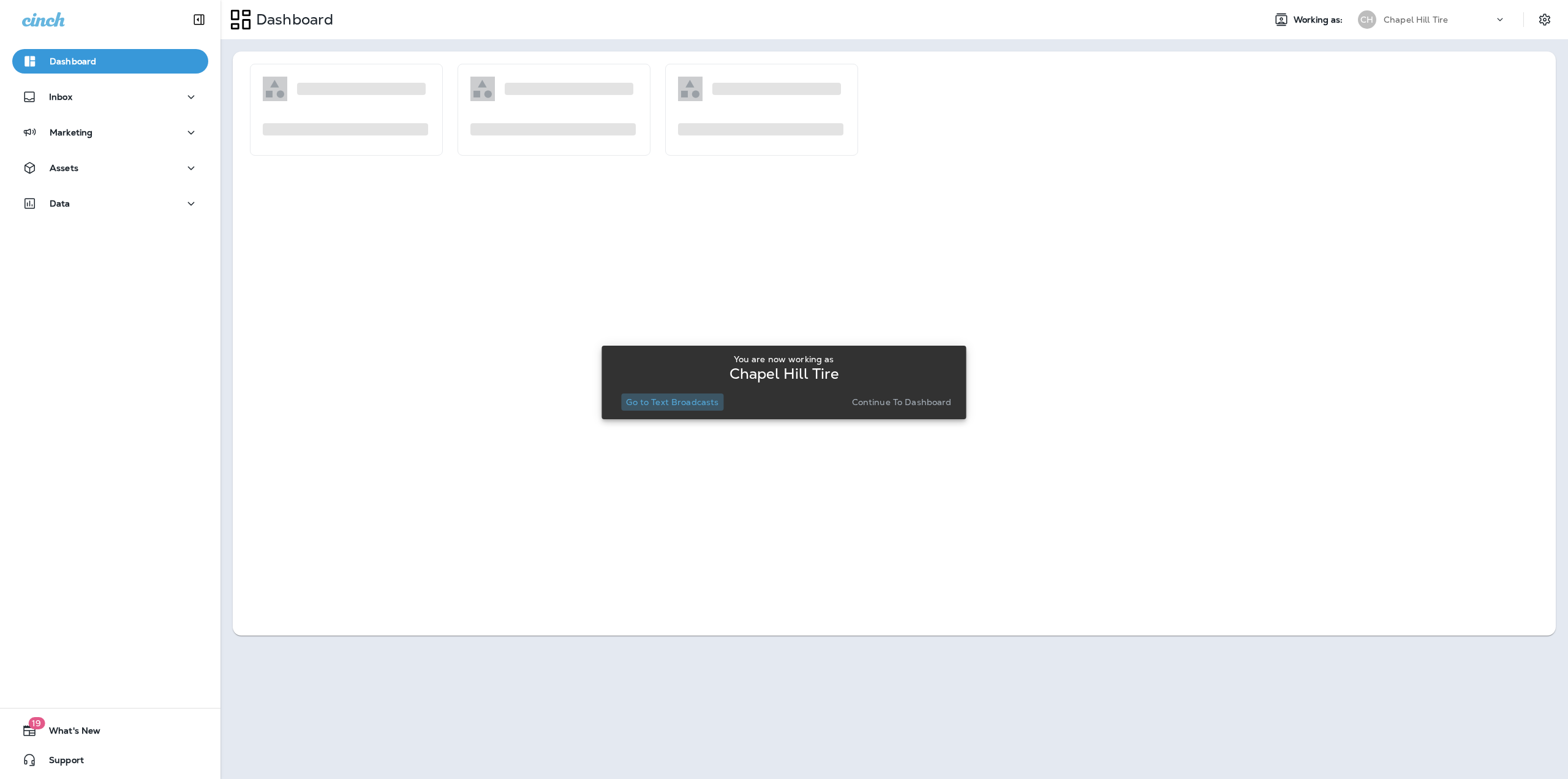
click at [690, 394] on button "Go to Text Broadcasts" at bounding box center [672, 402] width 102 height 18
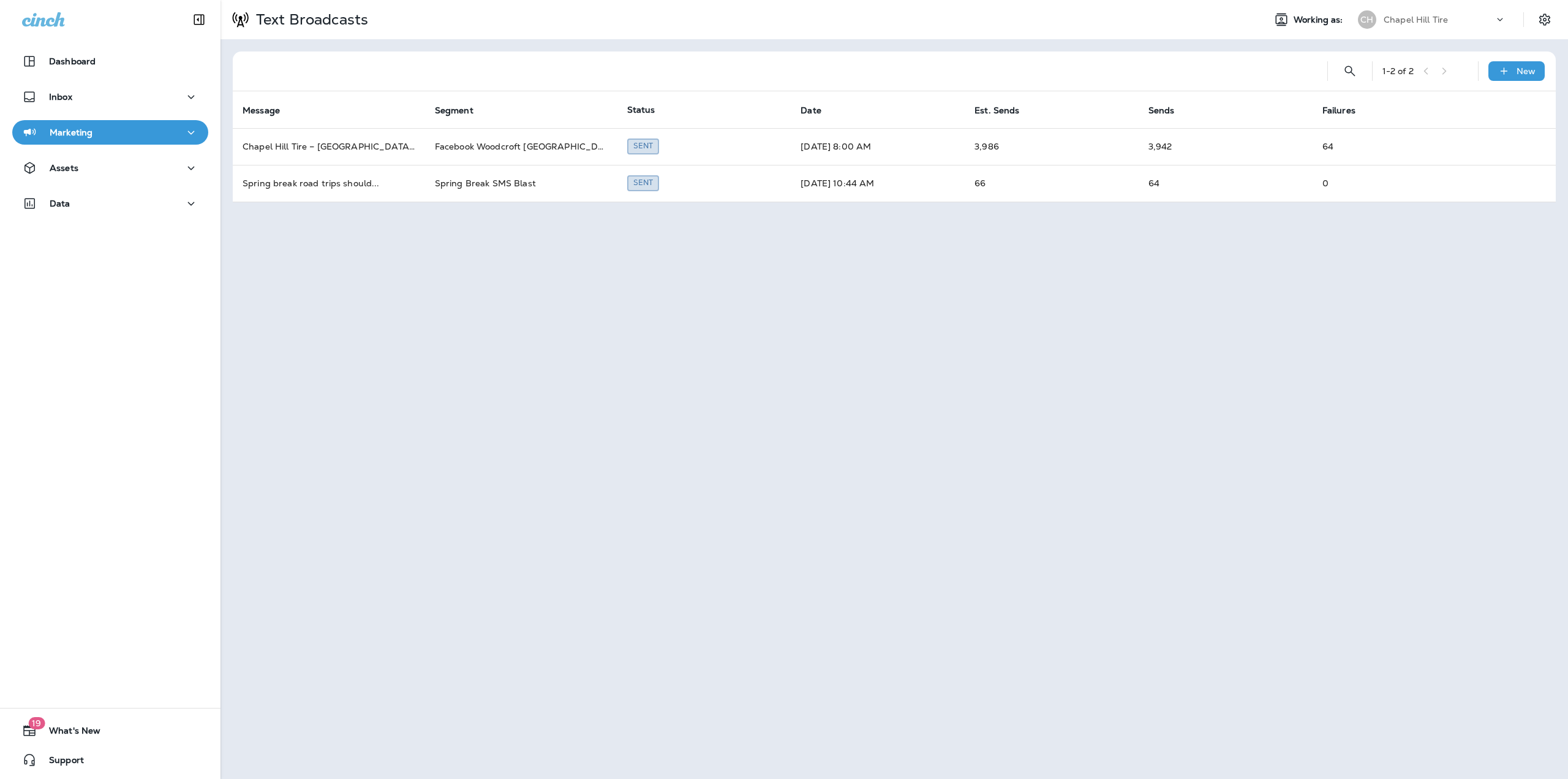
click at [89, 132] on p "Marketing" at bounding box center [71, 132] width 43 height 10
click at [87, 161] on p "Journeys" at bounding box center [73, 164] width 51 height 11
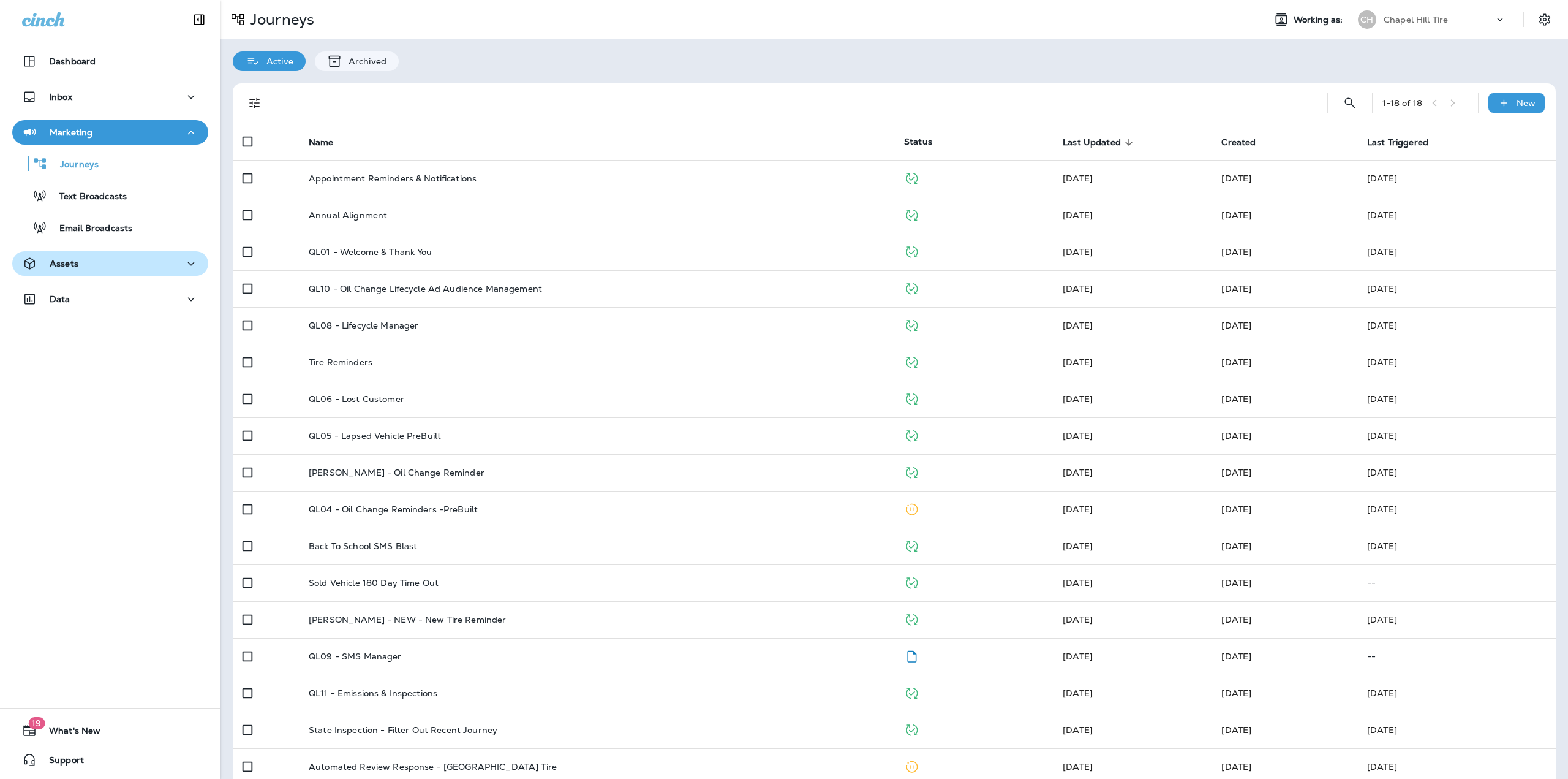
click at [116, 260] on div "Assets" at bounding box center [110, 263] width 177 height 15
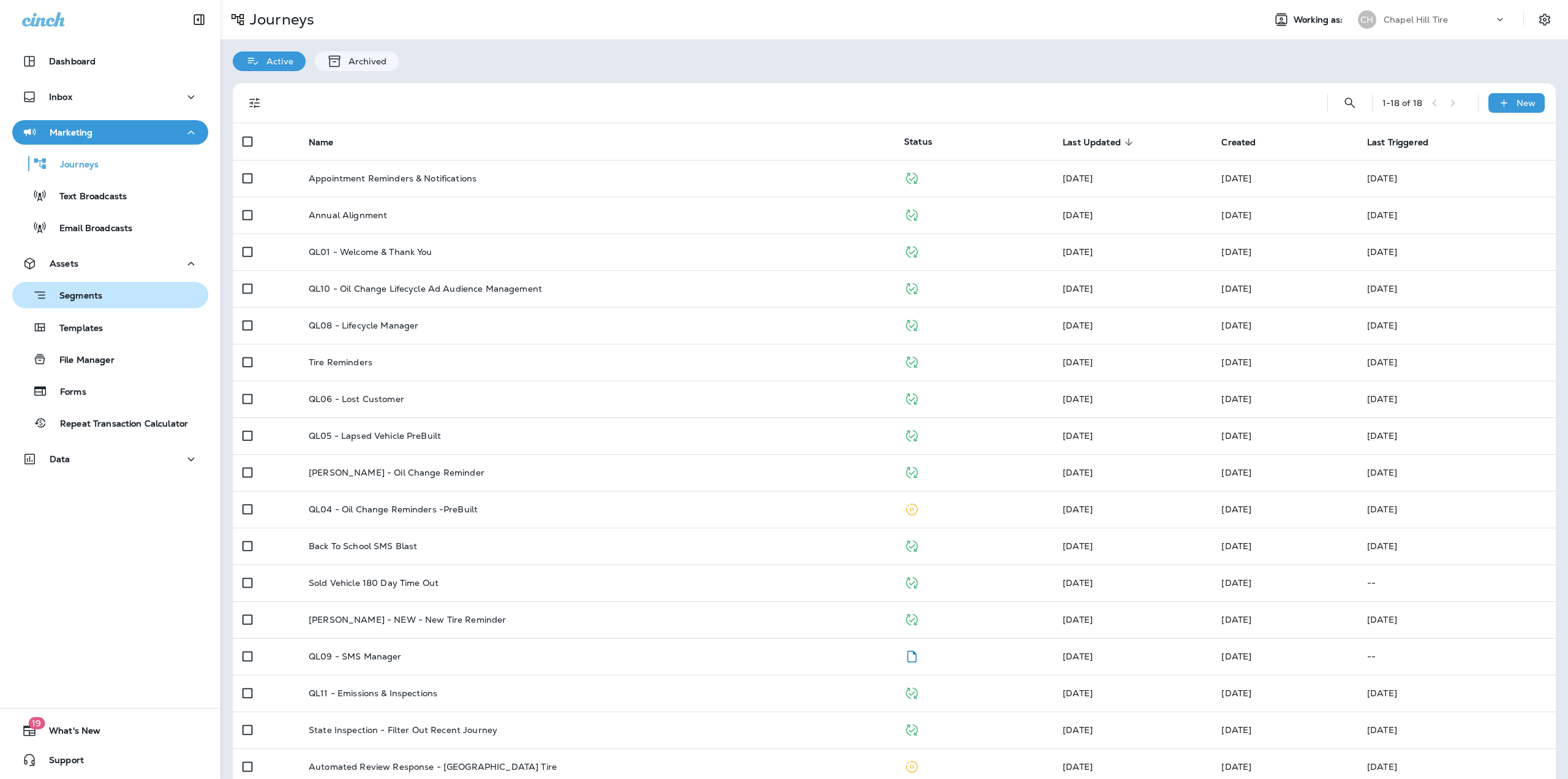
click at [97, 301] on p "Segments" at bounding box center [75, 296] width 55 height 12
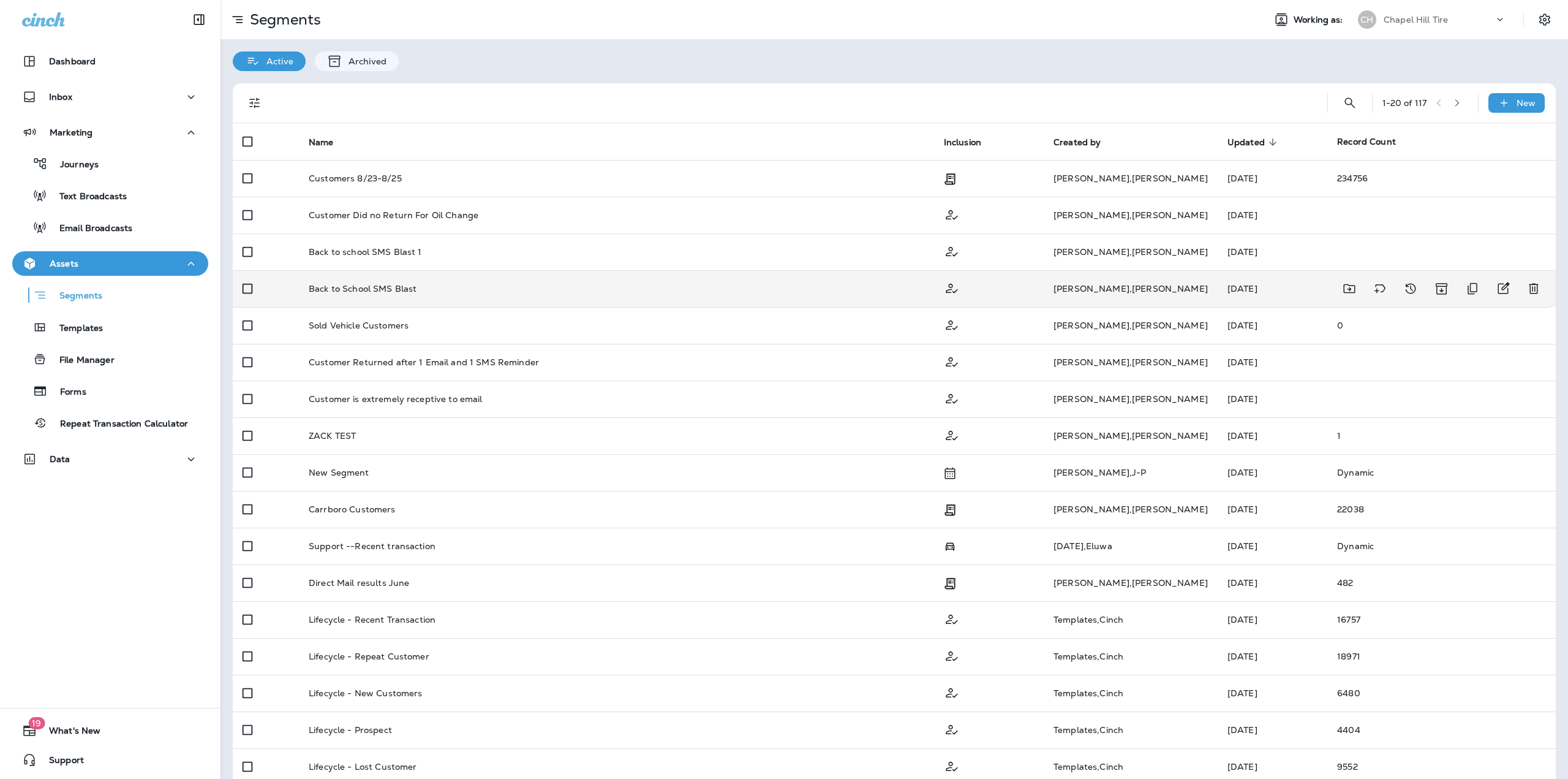
click at [393, 293] on p "Back to School SMS Blast" at bounding box center [363, 289] width 108 height 10
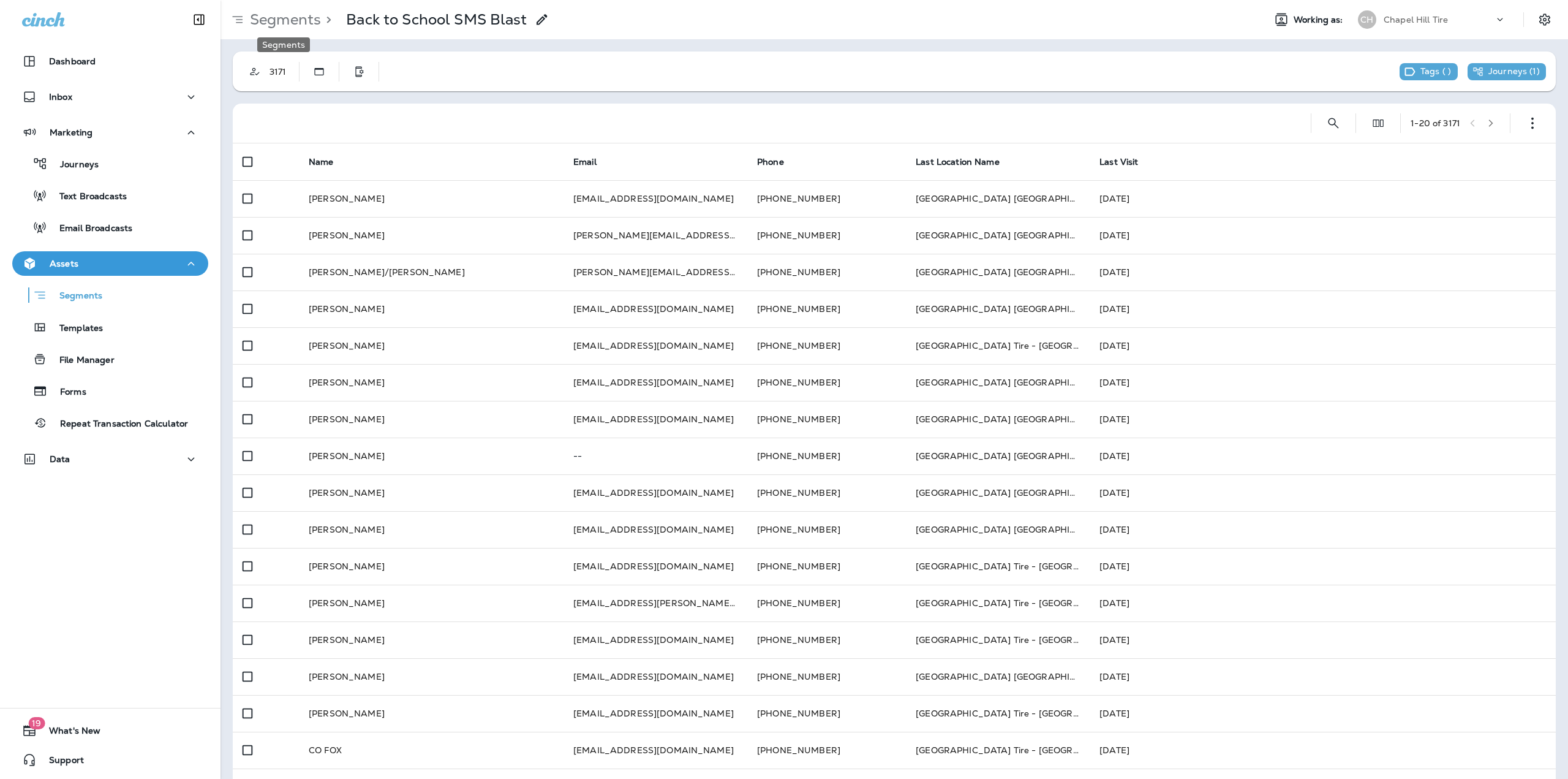
click at [263, 18] on p "Segments" at bounding box center [283, 20] width 76 height 18
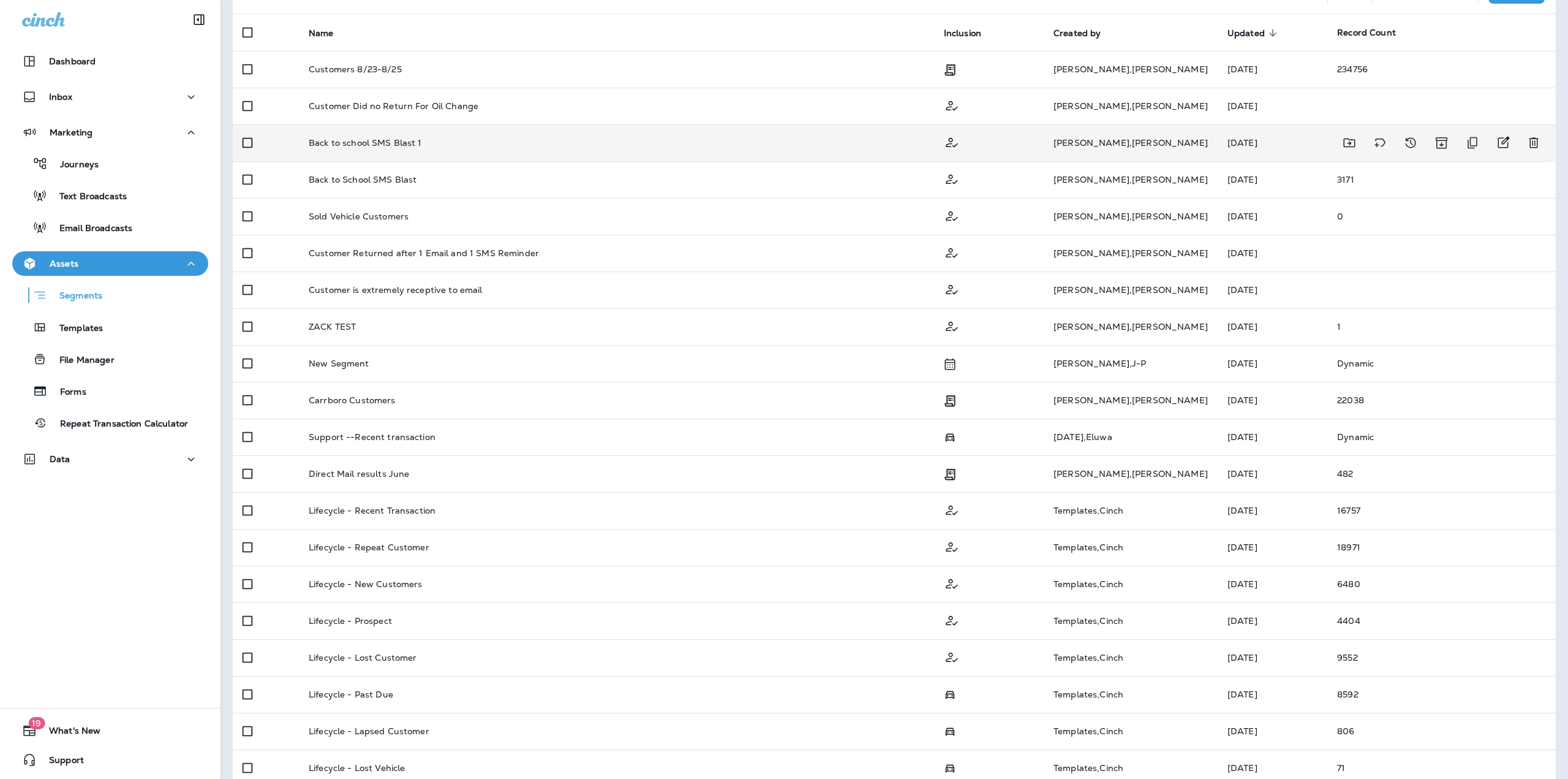
scroll to position [129, 0]
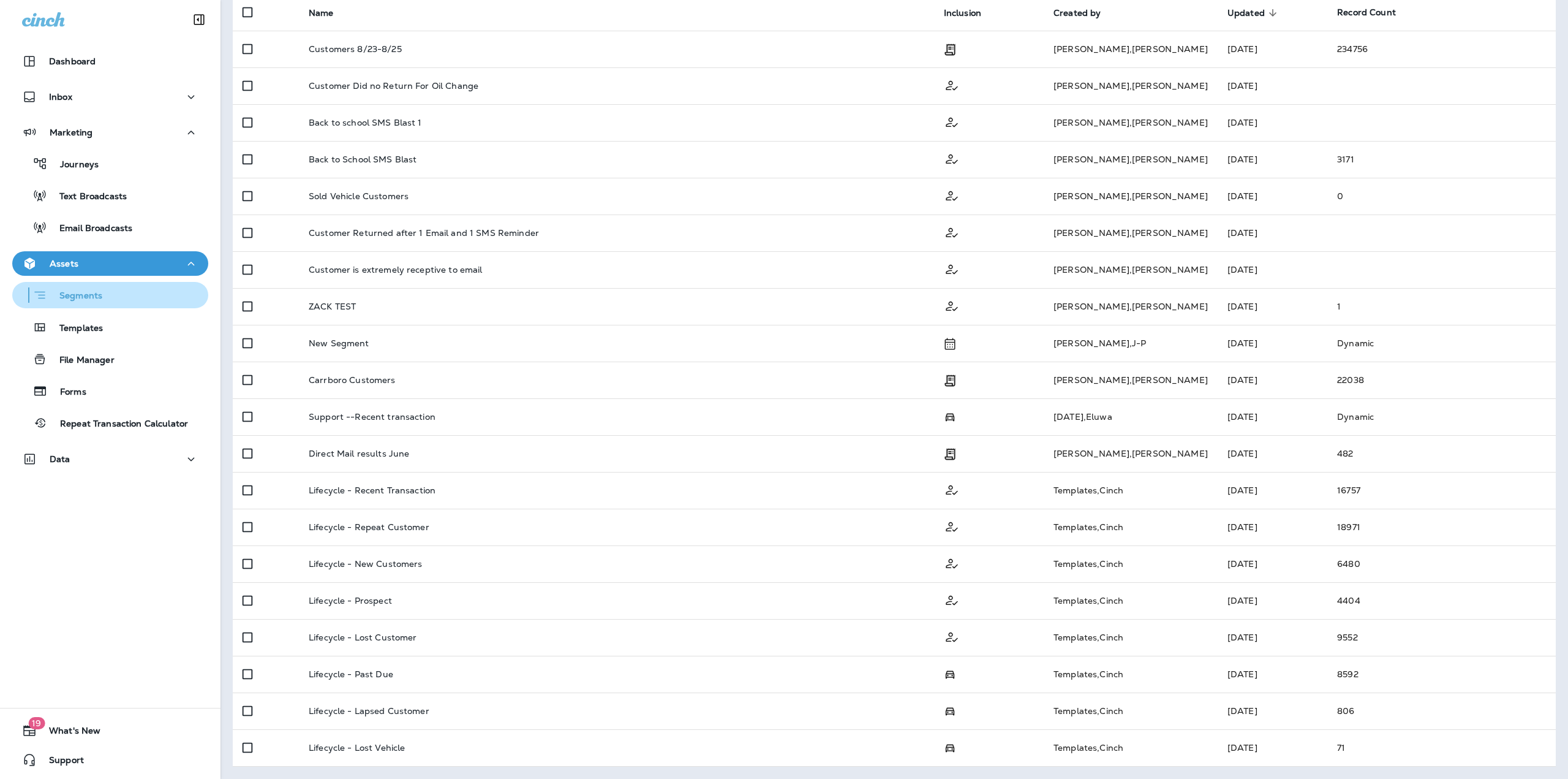
click at [100, 302] on div "Segments" at bounding box center [60, 295] width 85 height 19
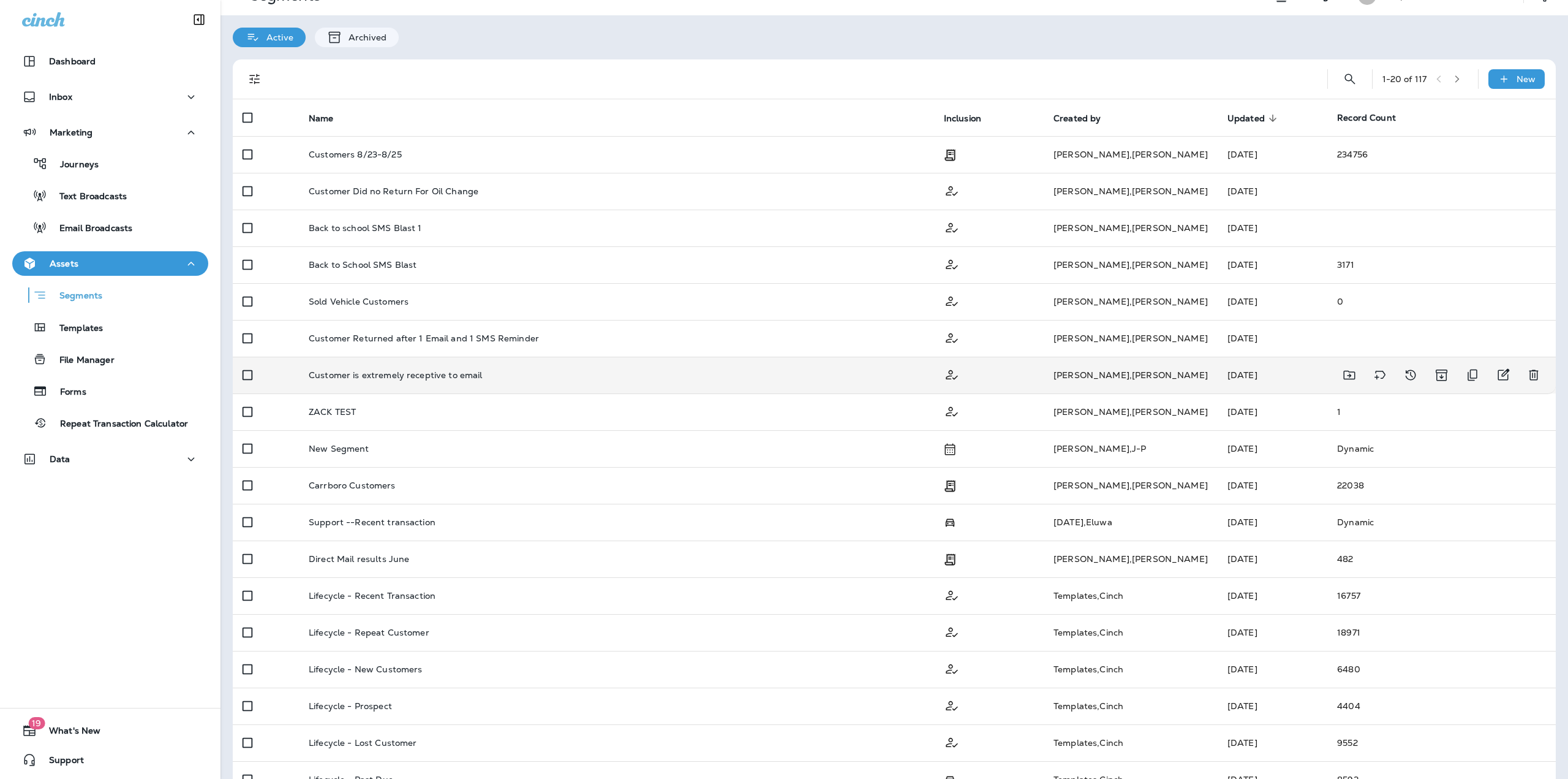
scroll to position [0, 0]
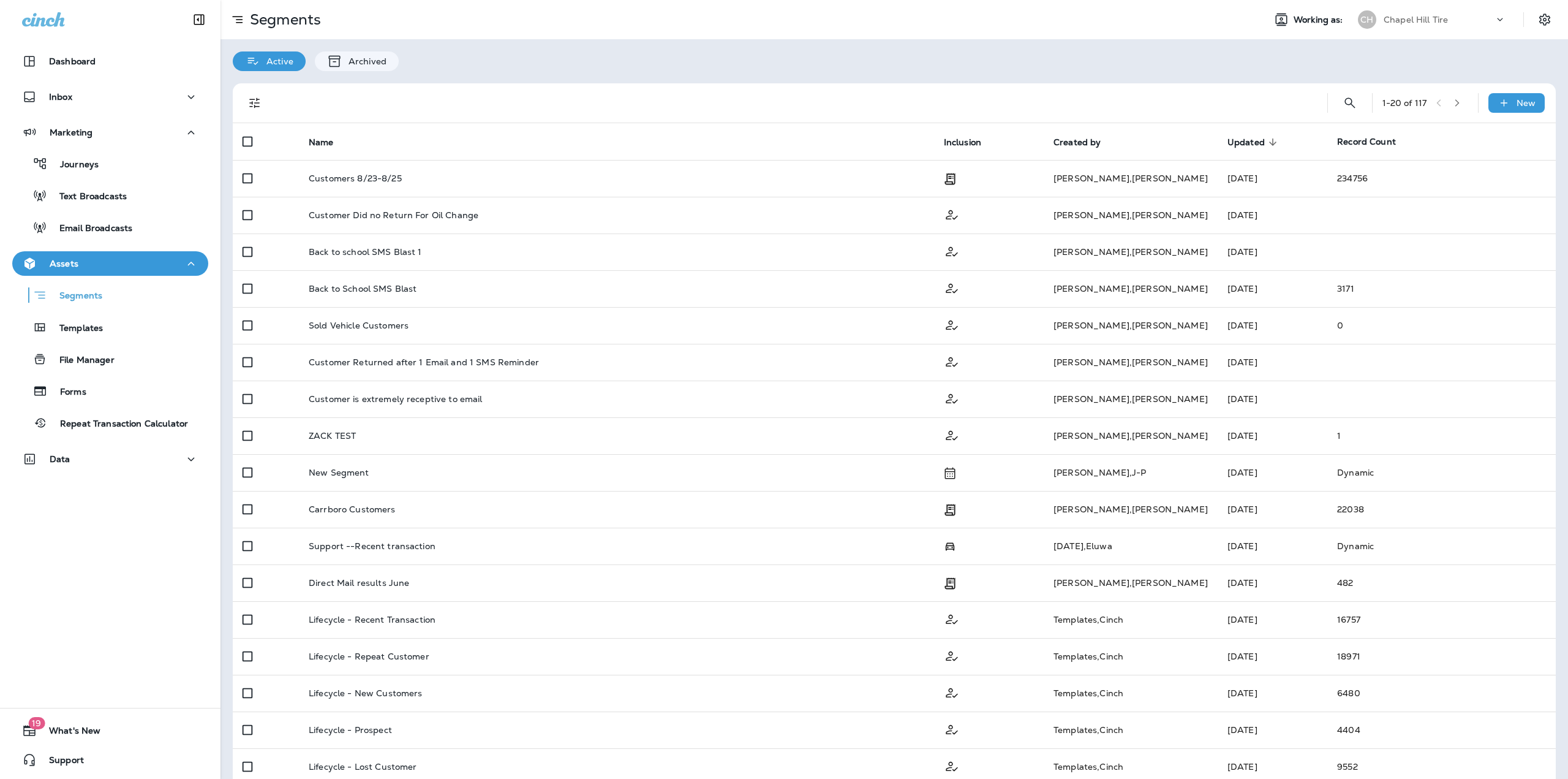
click at [1453, 107] on icon "button" at bounding box center [1457, 103] width 8 height 8
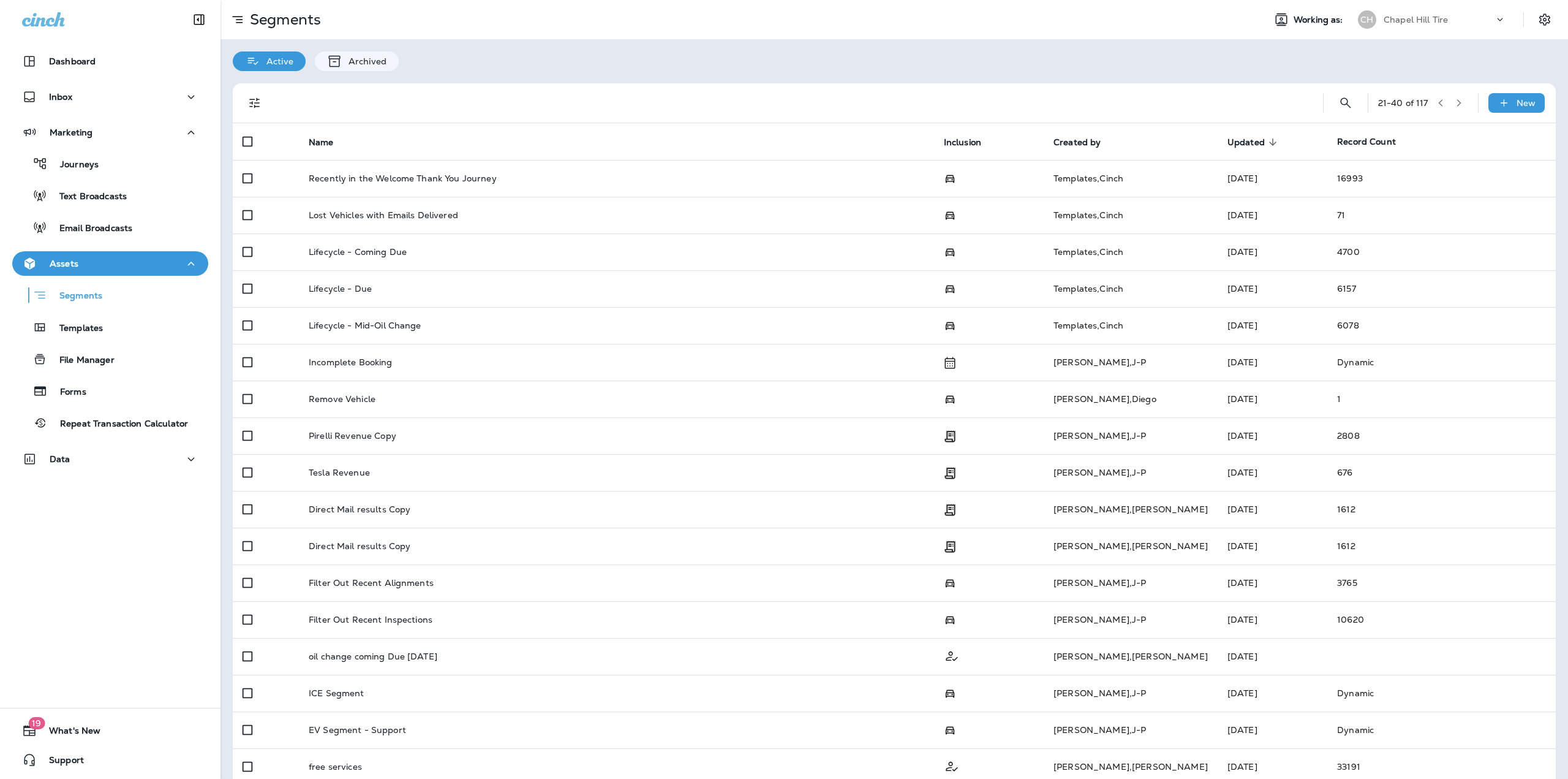
click at [1450, 110] on button "button" at bounding box center [1459, 103] width 18 height 18
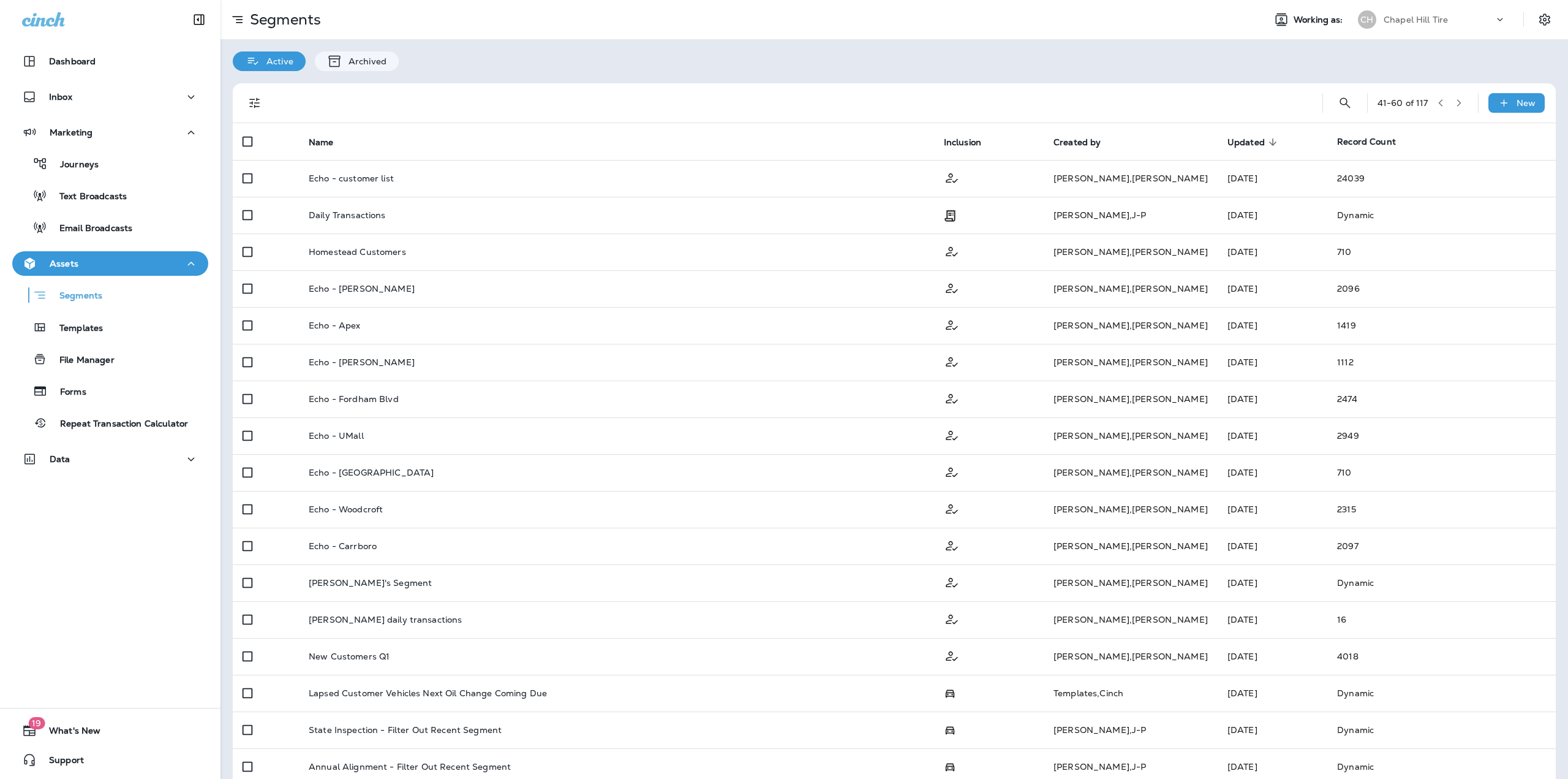
click at [1455, 105] on icon "button" at bounding box center [1458, 103] width 8 height 8
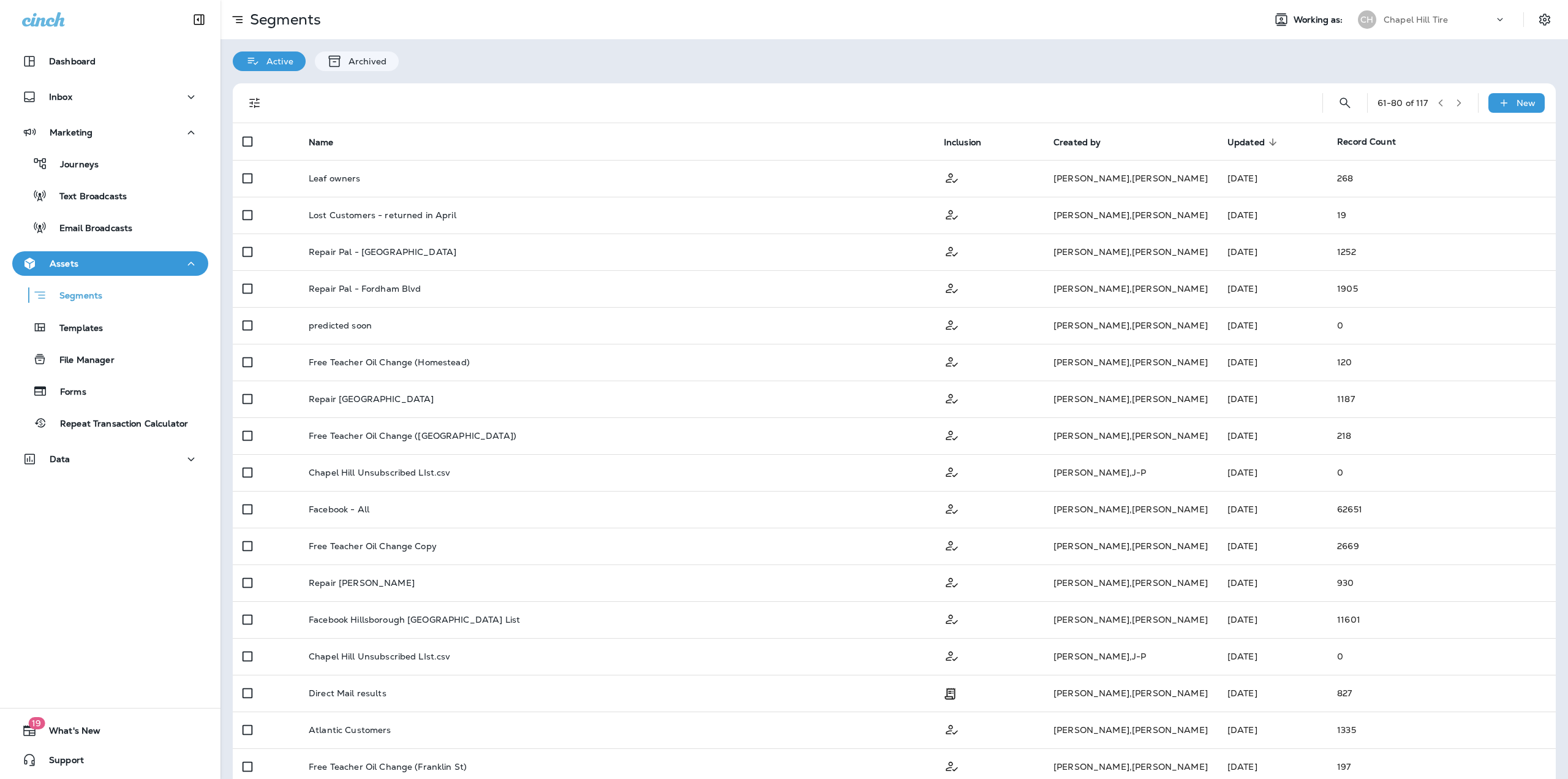
click at [1455, 103] on icon "button" at bounding box center [1458, 103] width 8 height 8
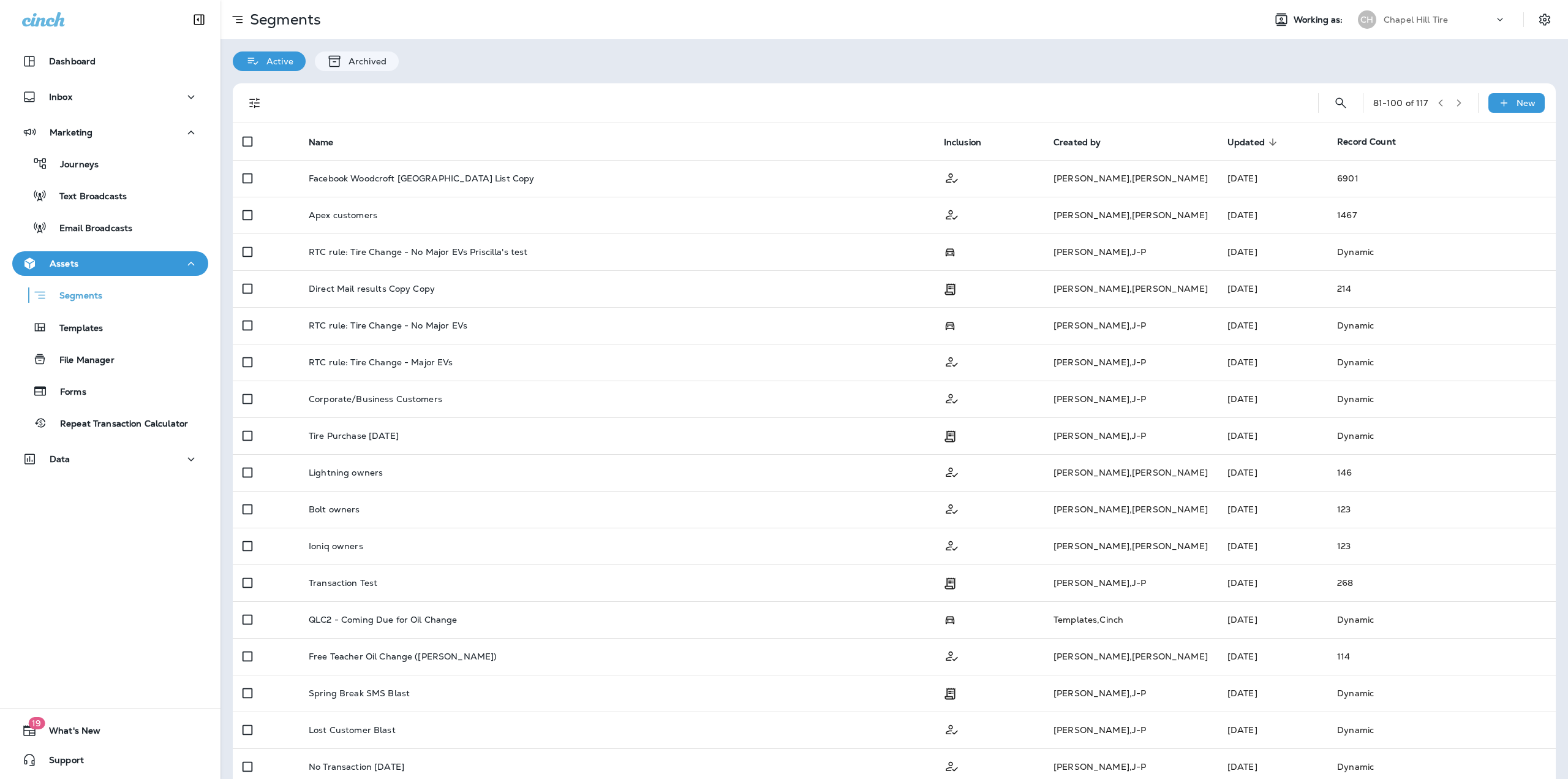
click at [1450, 104] on button "button" at bounding box center [1459, 103] width 18 height 18
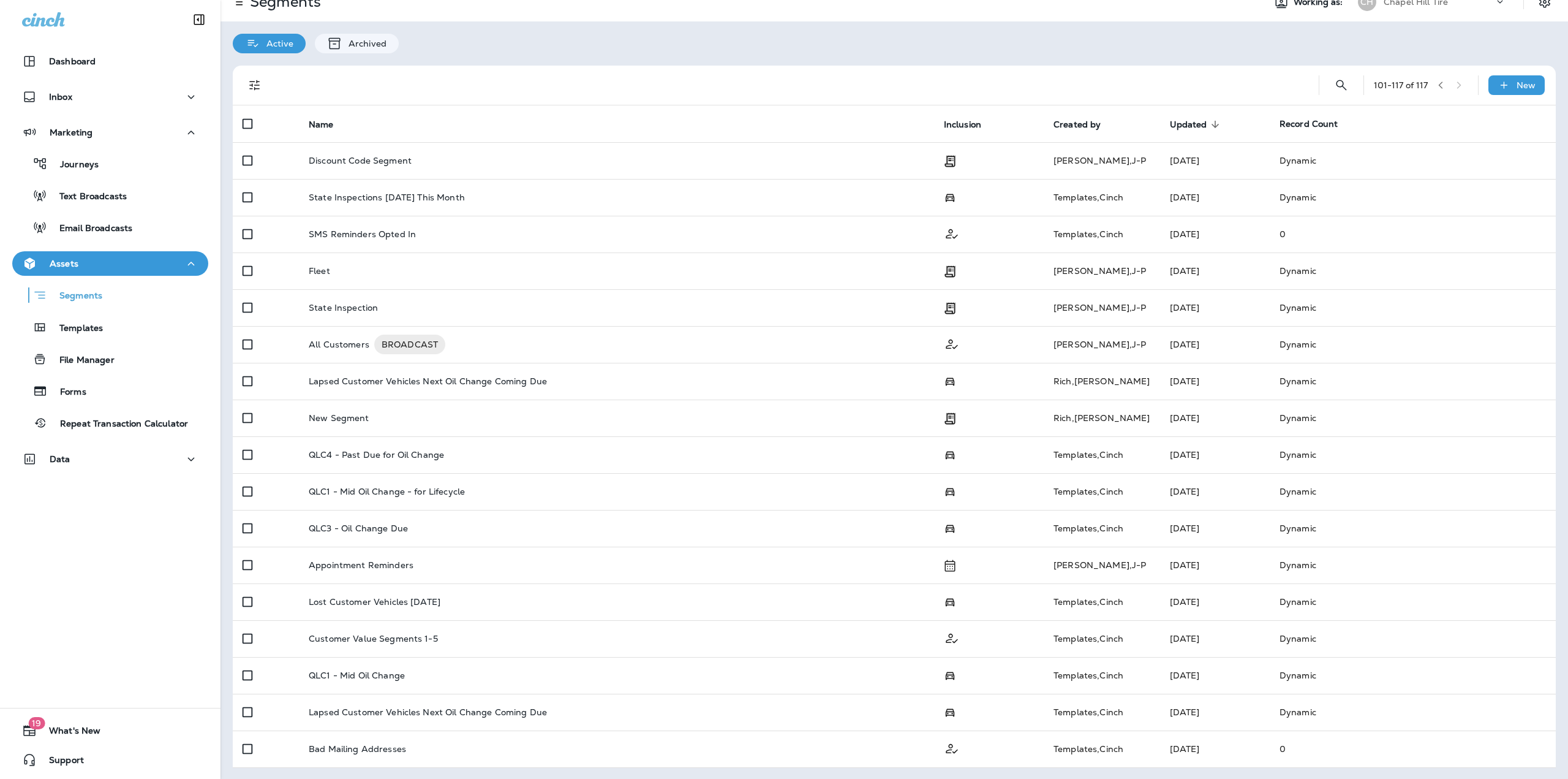
scroll to position [19, 0]
click at [1454, 86] on div "101 - 117 of 117" at bounding box center [1421, 84] width 94 height 18
click at [1452, 85] on div "101 - 117 of 117" at bounding box center [1421, 84] width 94 height 18
click at [1450, 85] on div "101 - 117 of 117" at bounding box center [1421, 84] width 94 height 18
click at [1438, 85] on icon "button" at bounding box center [1440, 84] width 5 height 8
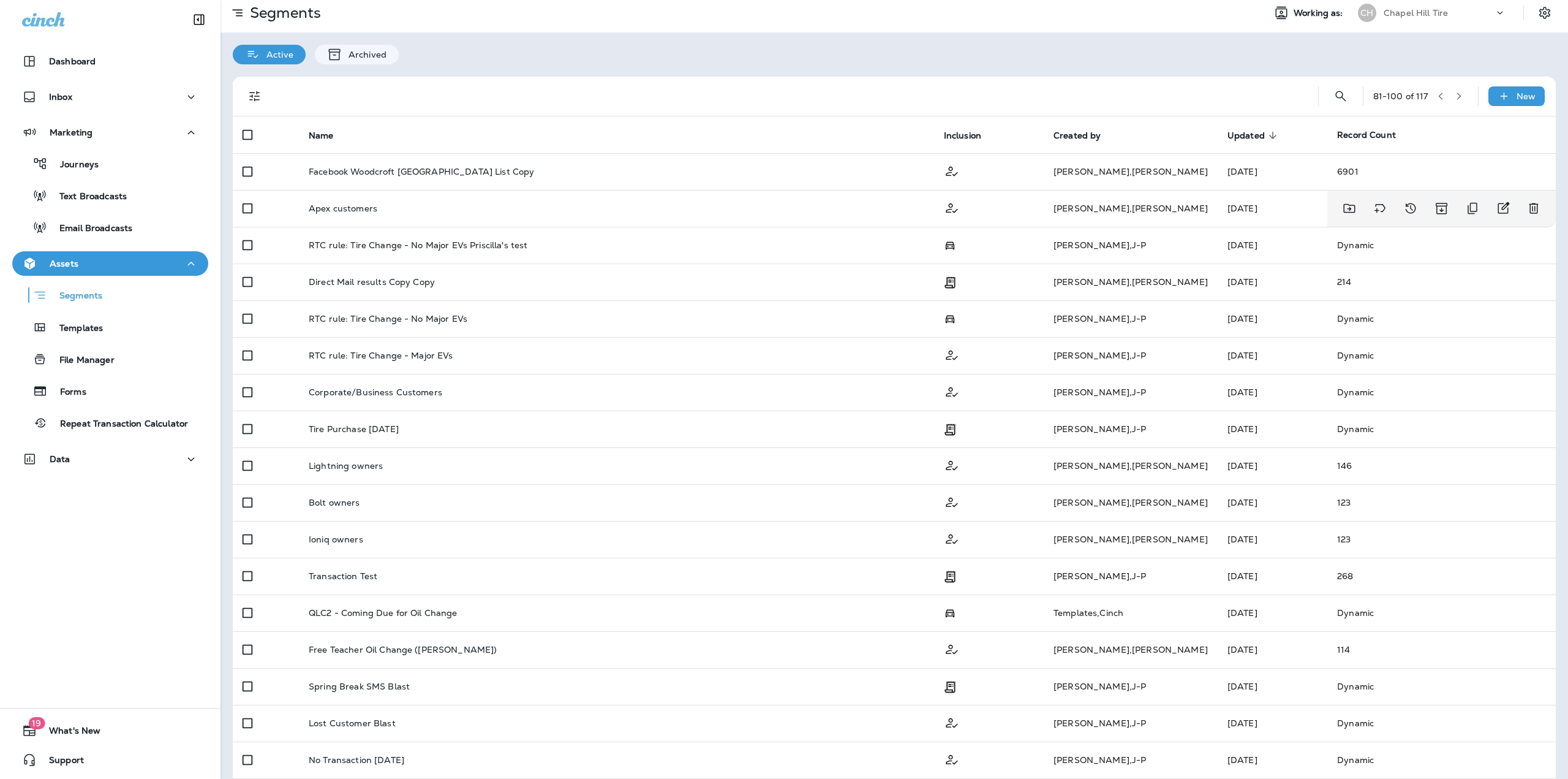
scroll to position [0, 0]
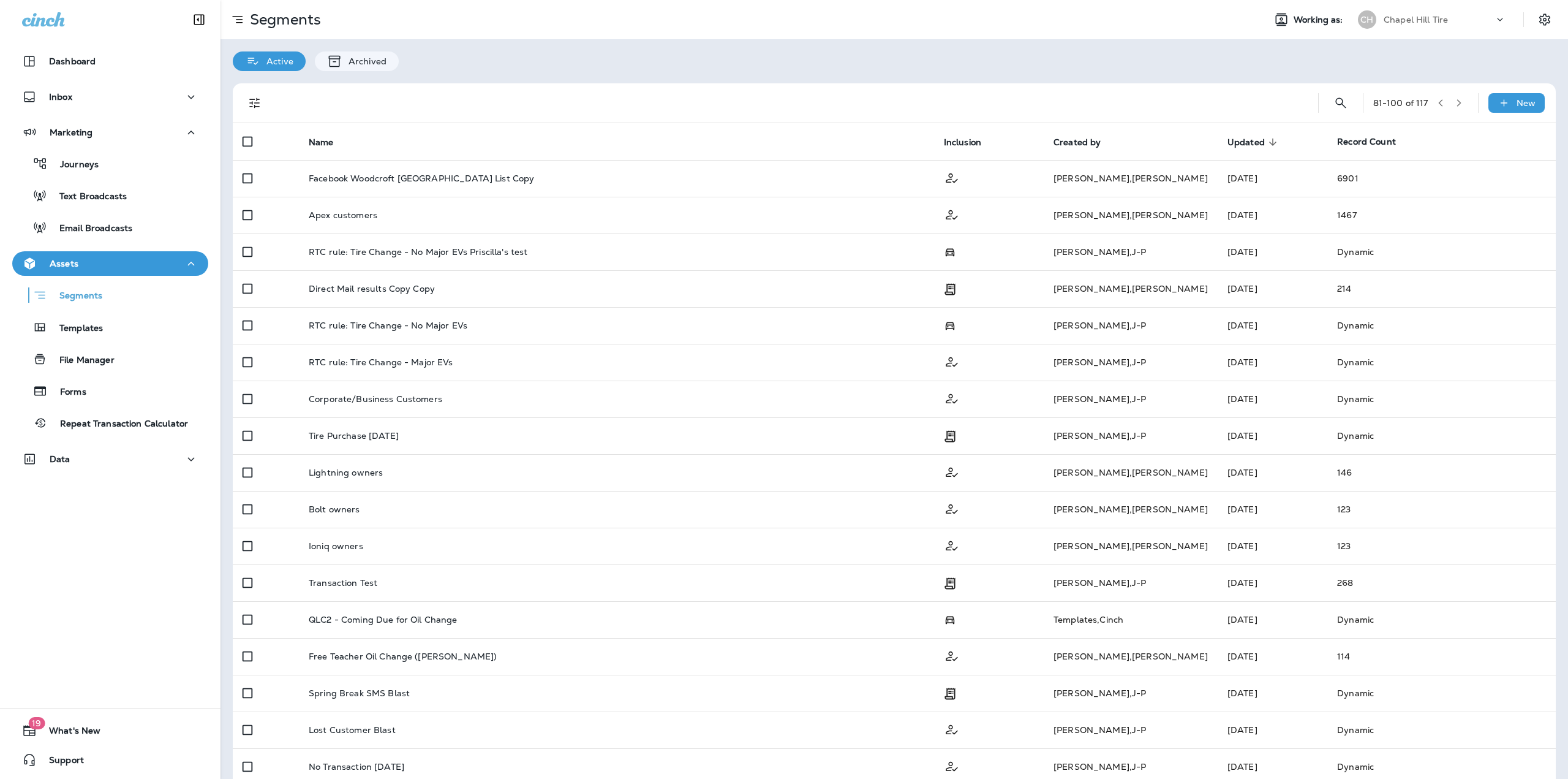
click at [1436, 102] on button "button" at bounding box center [1440, 103] width 18 height 18
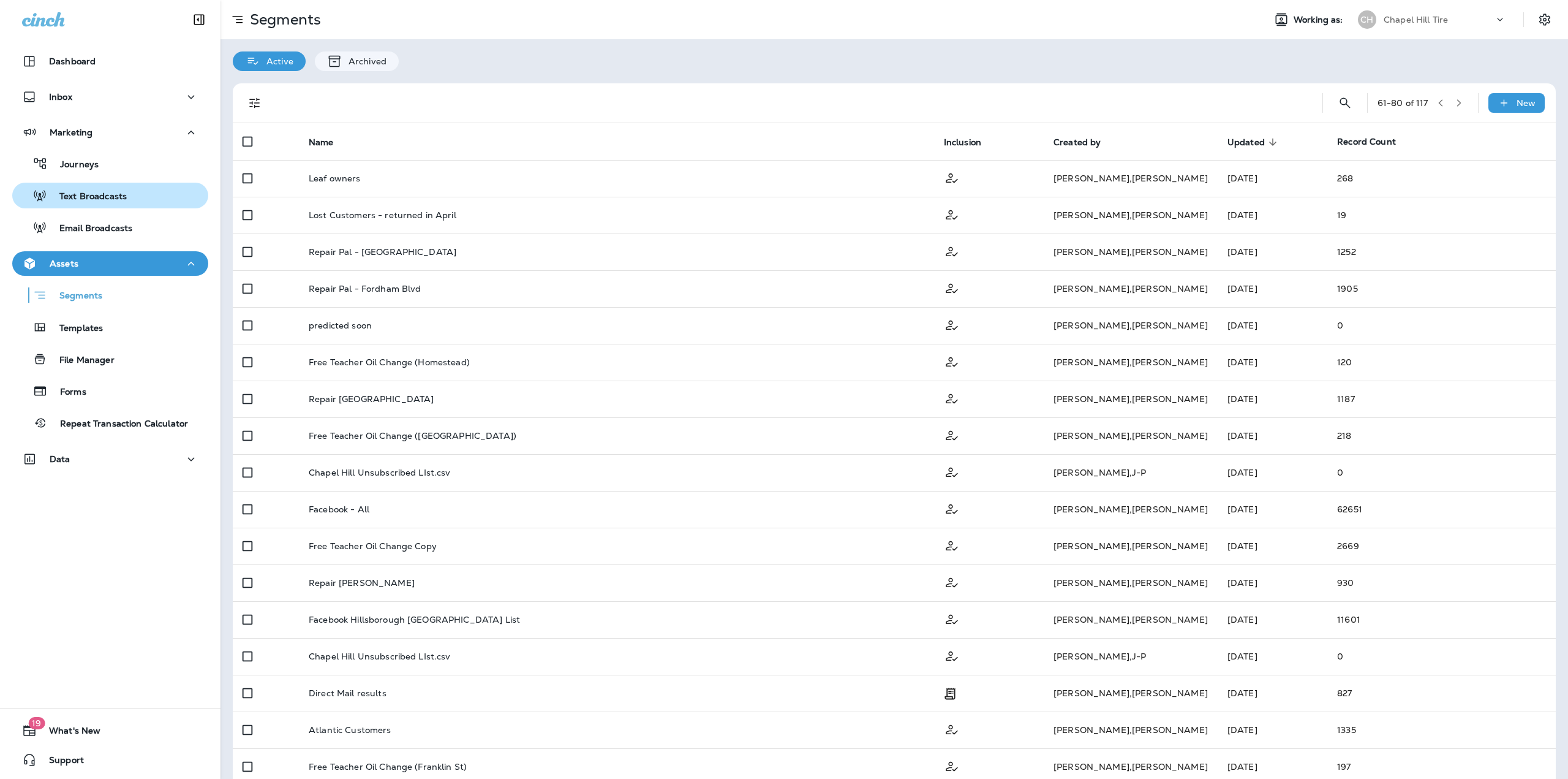
click at [91, 206] on button "Text Broadcasts" at bounding box center [110, 196] width 196 height 26
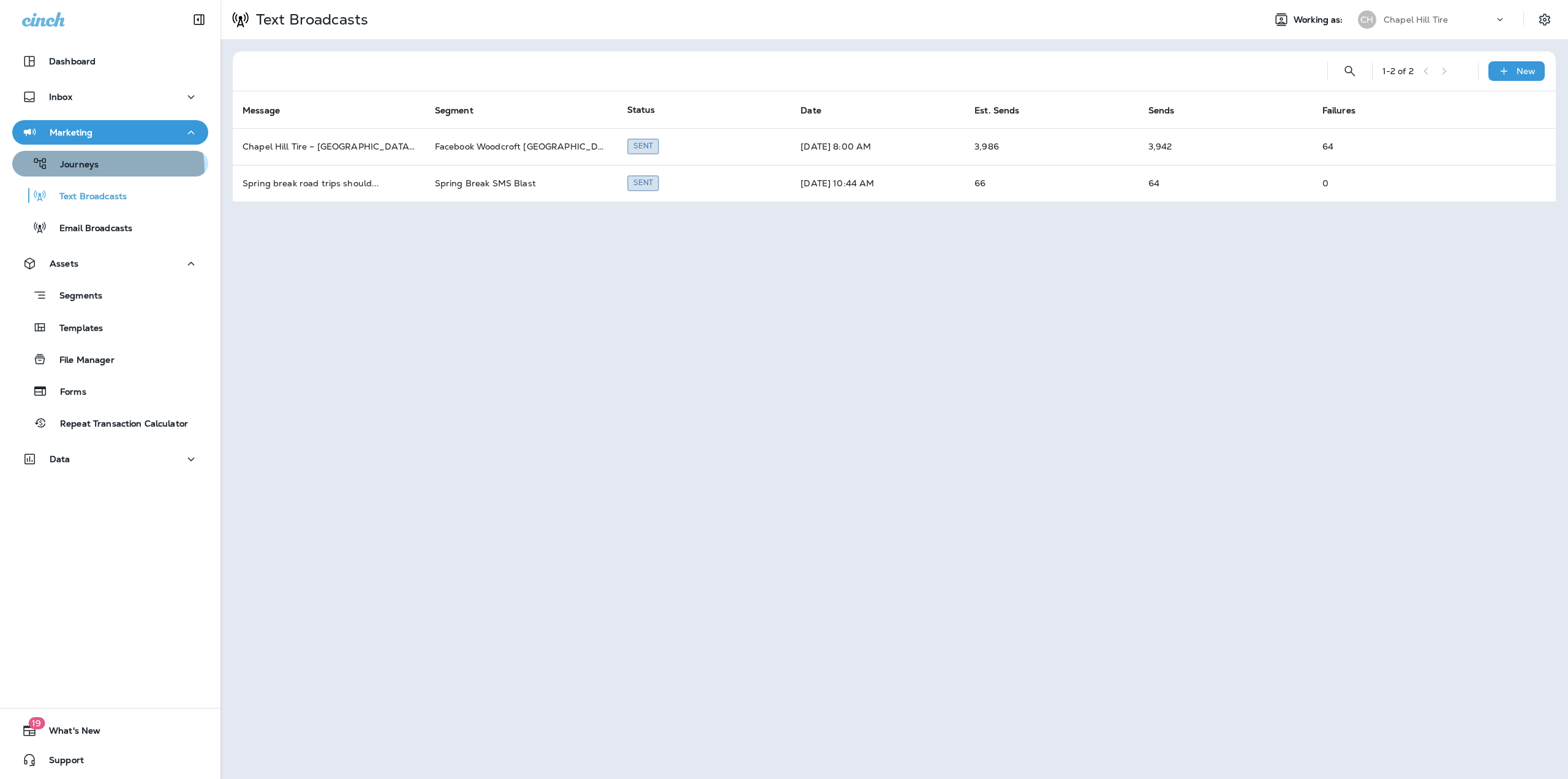
click at [100, 171] on div "Journeys" at bounding box center [110, 164] width 186 height 18
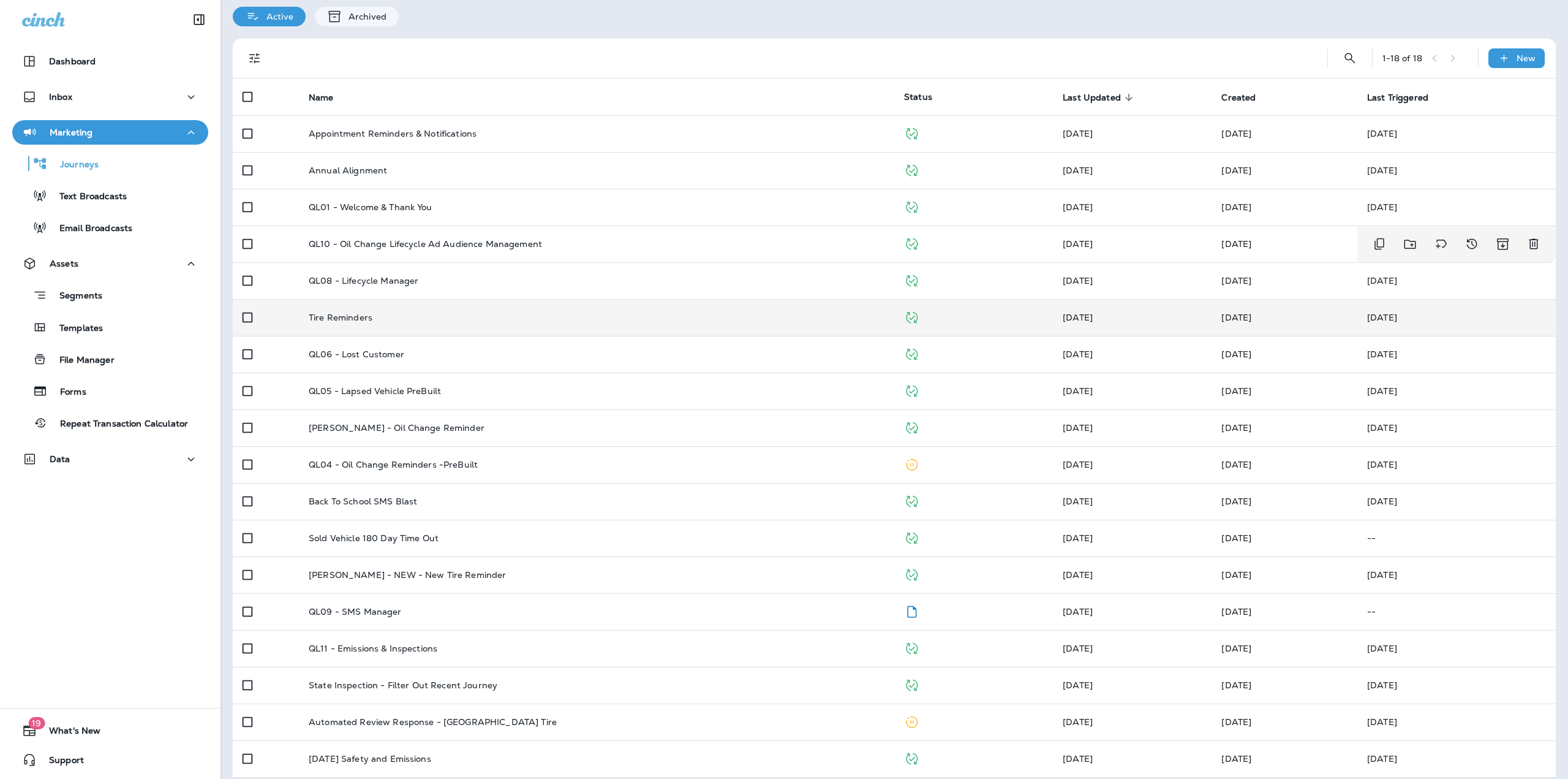
scroll to position [56, 0]
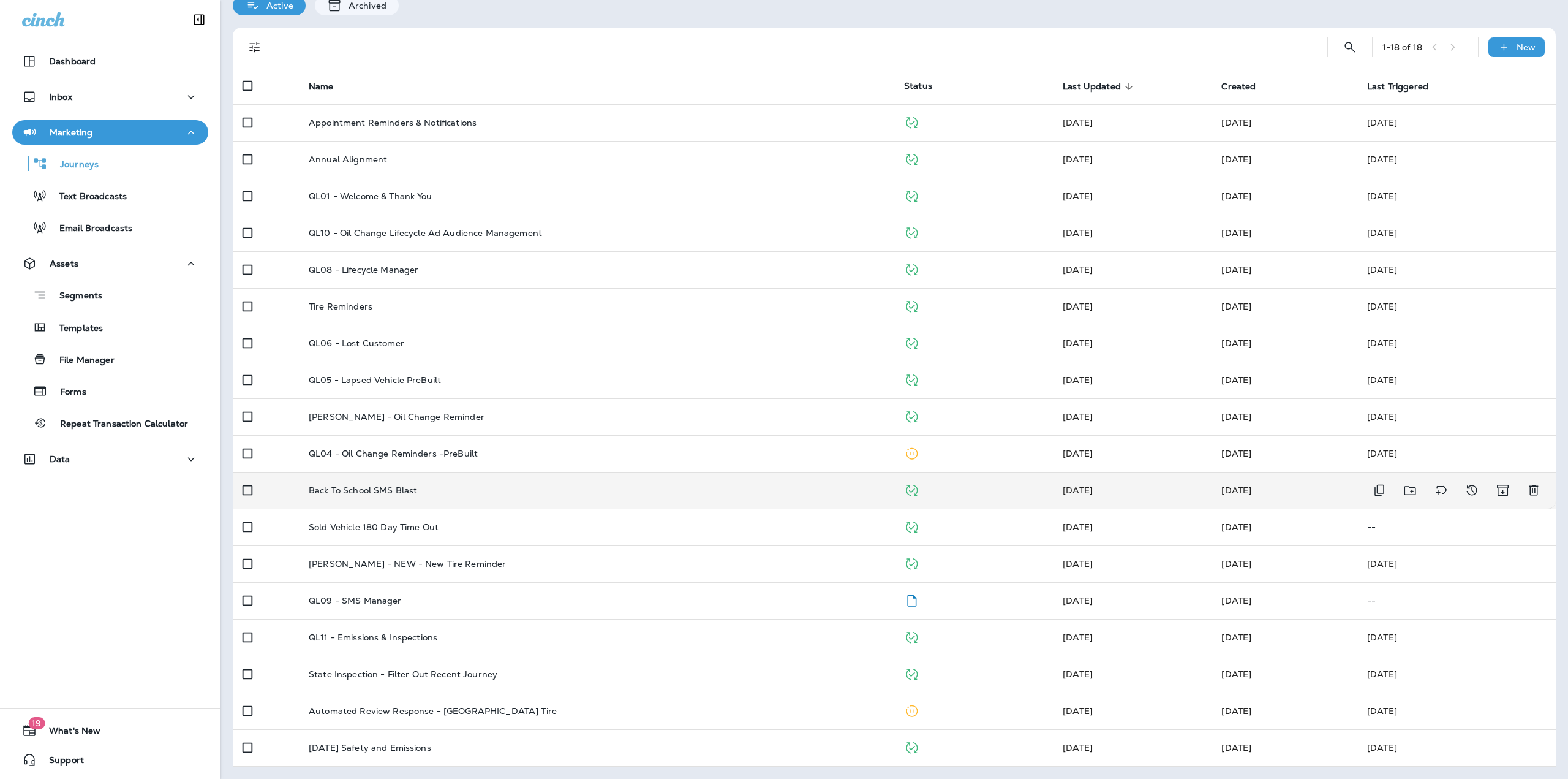
click at [365, 496] on td "Back To School SMS Blast" at bounding box center [597, 490] width 595 height 37
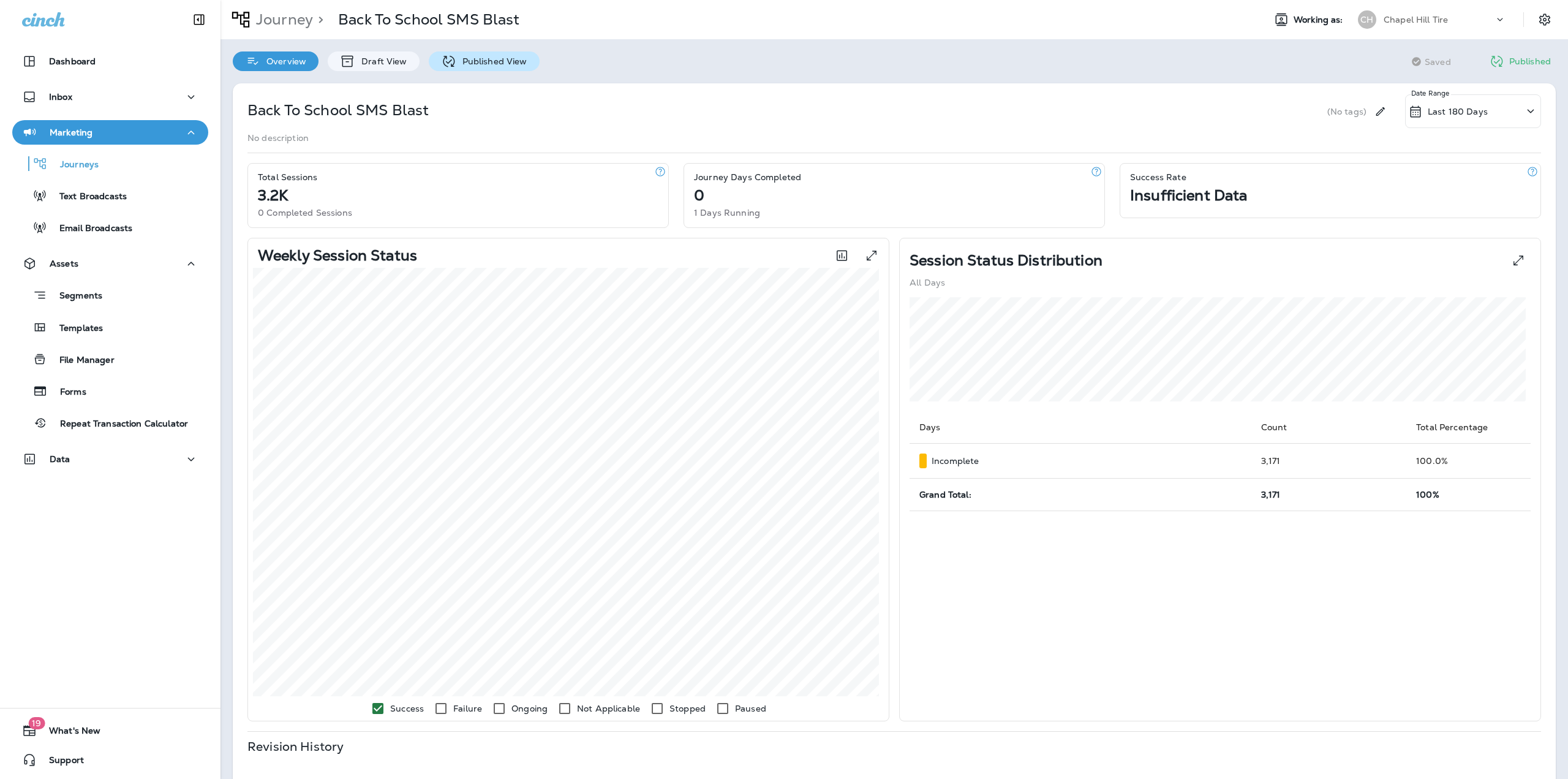
click at [504, 58] on p "Published View" at bounding box center [491, 61] width 71 height 10
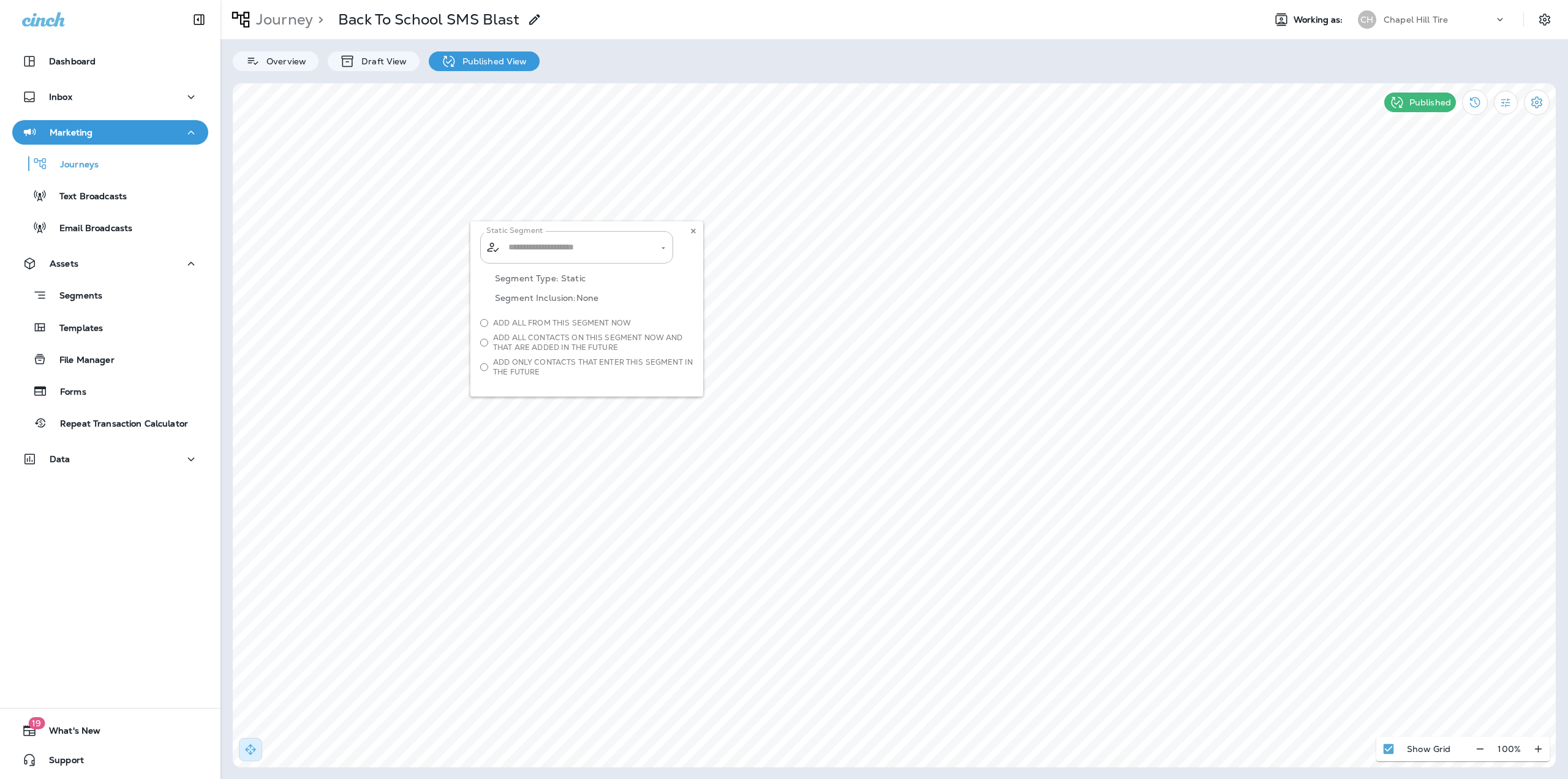
type input "**********"
click at [694, 234] on icon at bounding box center [693, 231] width 8 height 8
click at [87, 302] on p "Segments" at bounding box center [75, 296] width 55 height 12
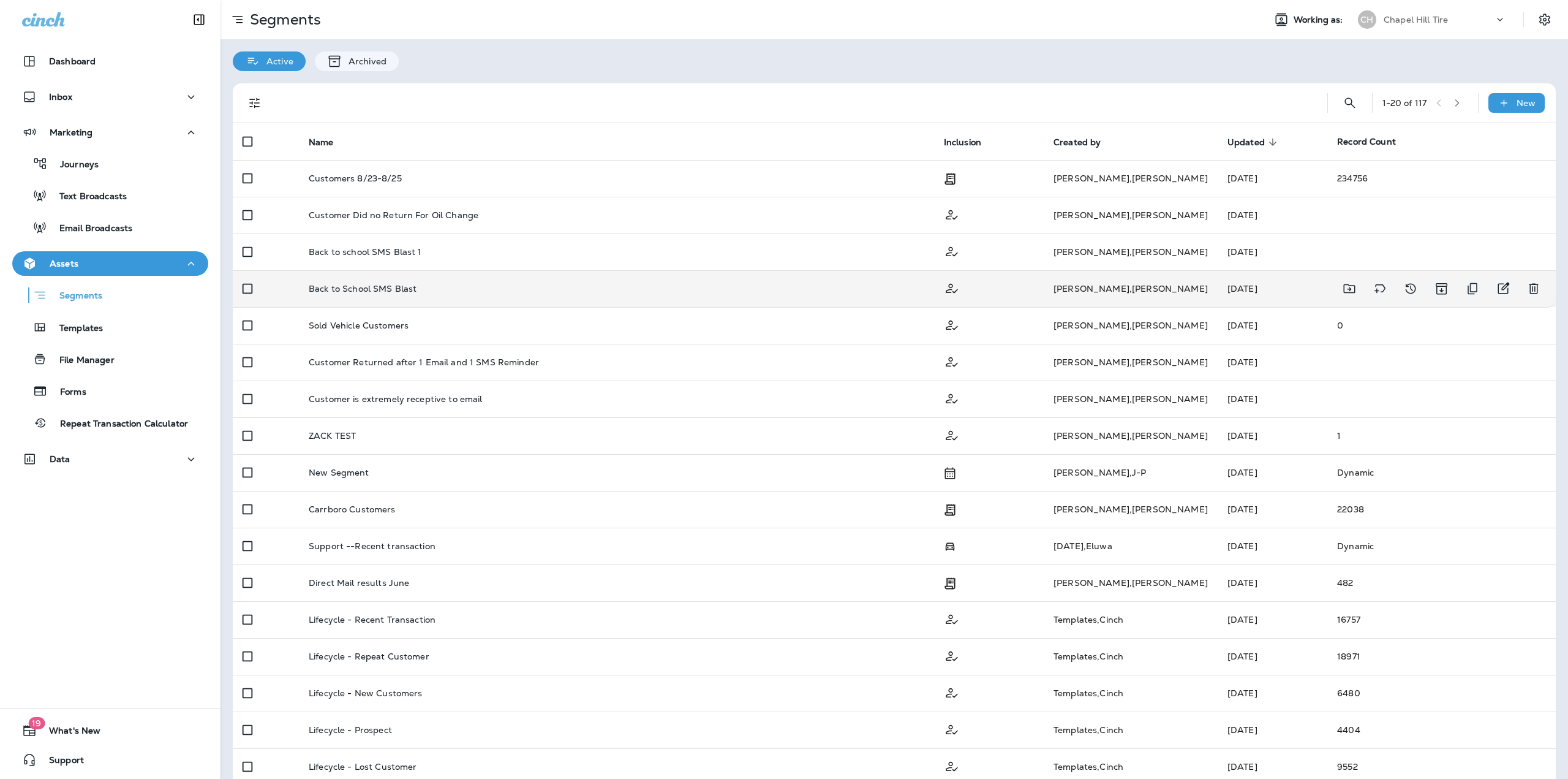
click at [307, 286] on td "Back to School SMS Blast" at bounding box center [617, 289] width 635 height 37
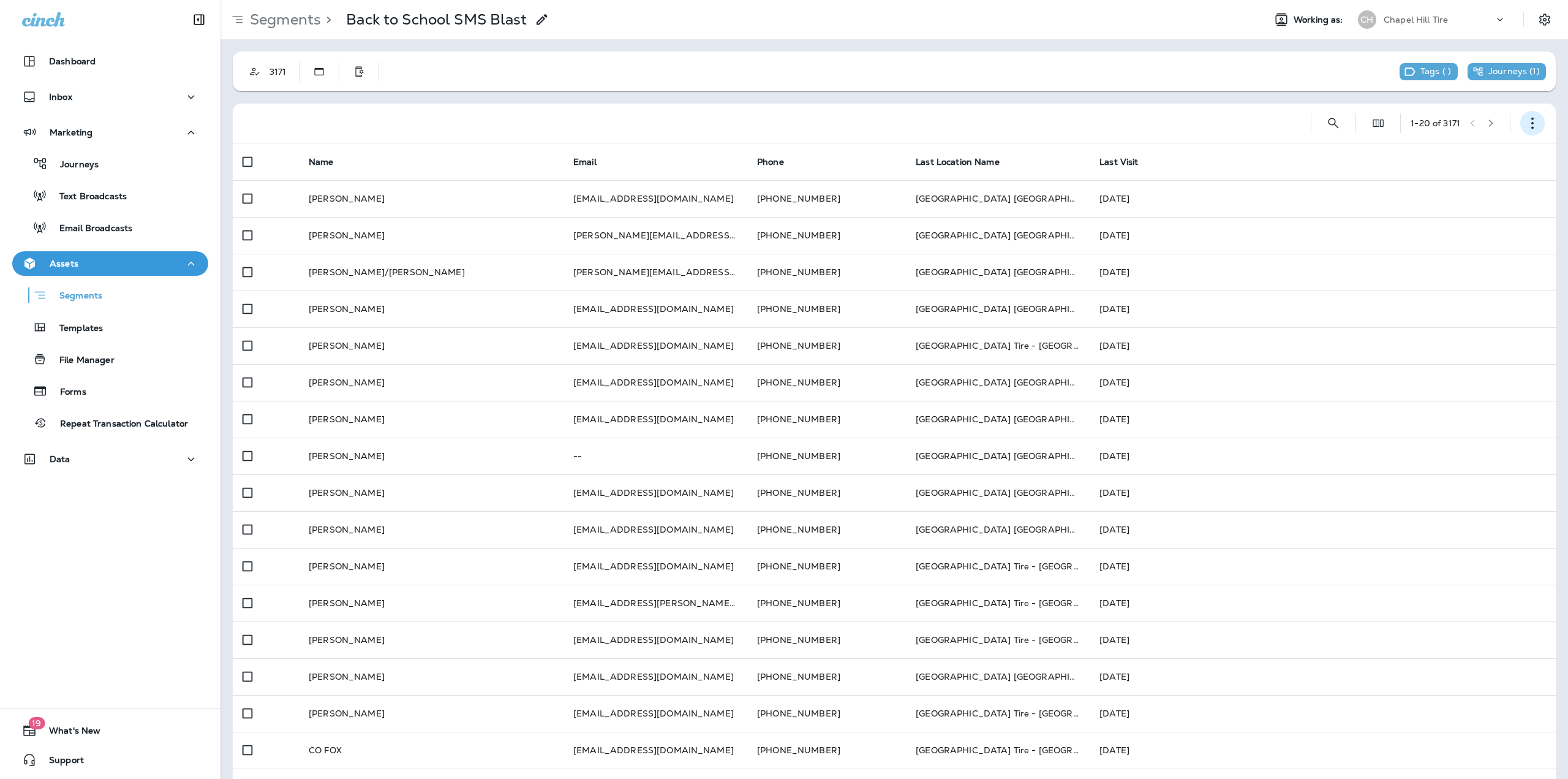
click at [1526, 126] on icon "button" at bounding box center [1532, 123] width 12 height 12
click at [1484, 144] on button "Edit Segment" at bounding box center [1461, 155] width 147 height 30
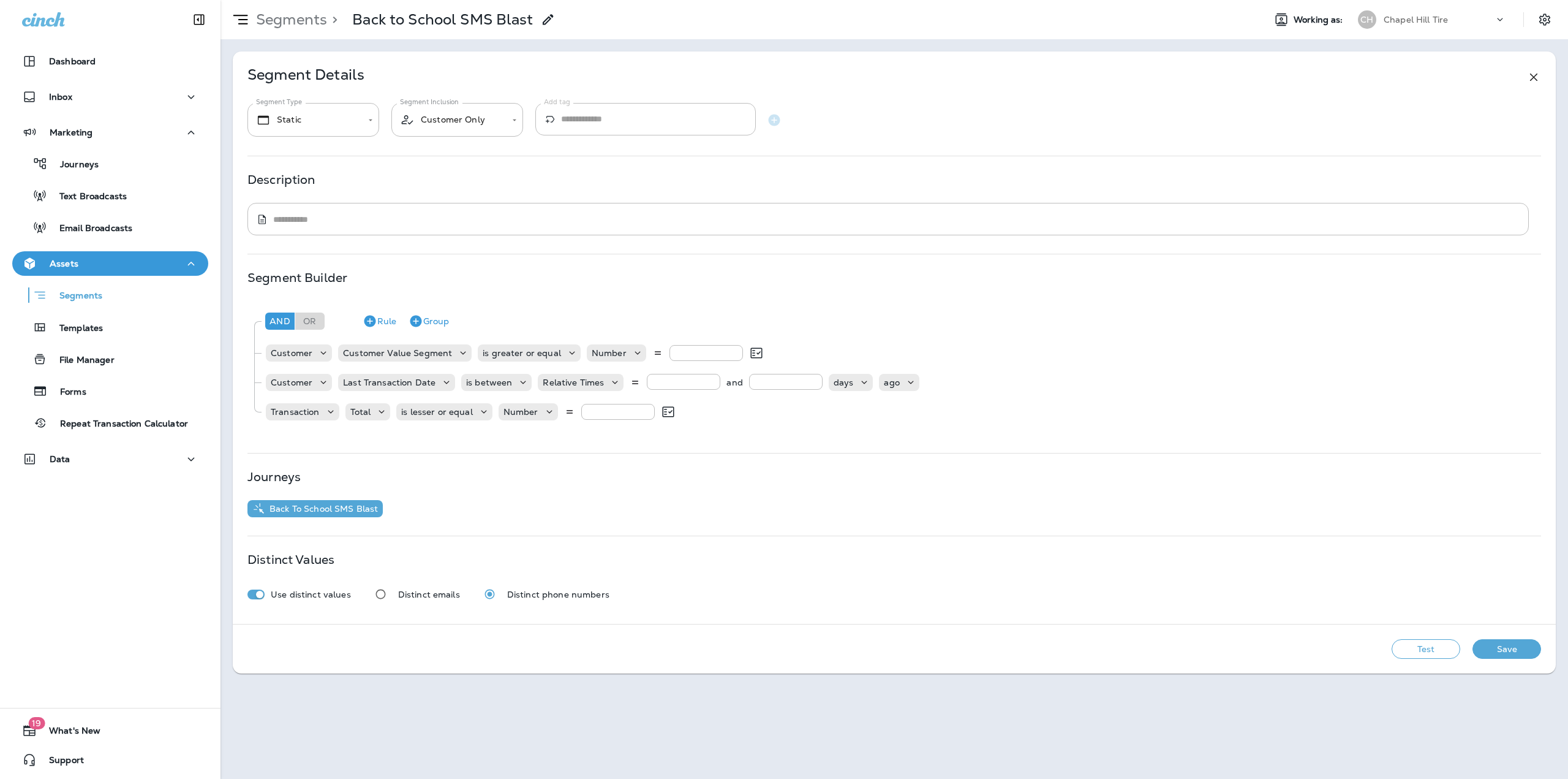
click at [544, 271] on div "**********" at bounding box center [894, 338] width 1323 height 573
click at [294, 20] on p "Segments" at bounding box center [289, 20] width 76 height 18
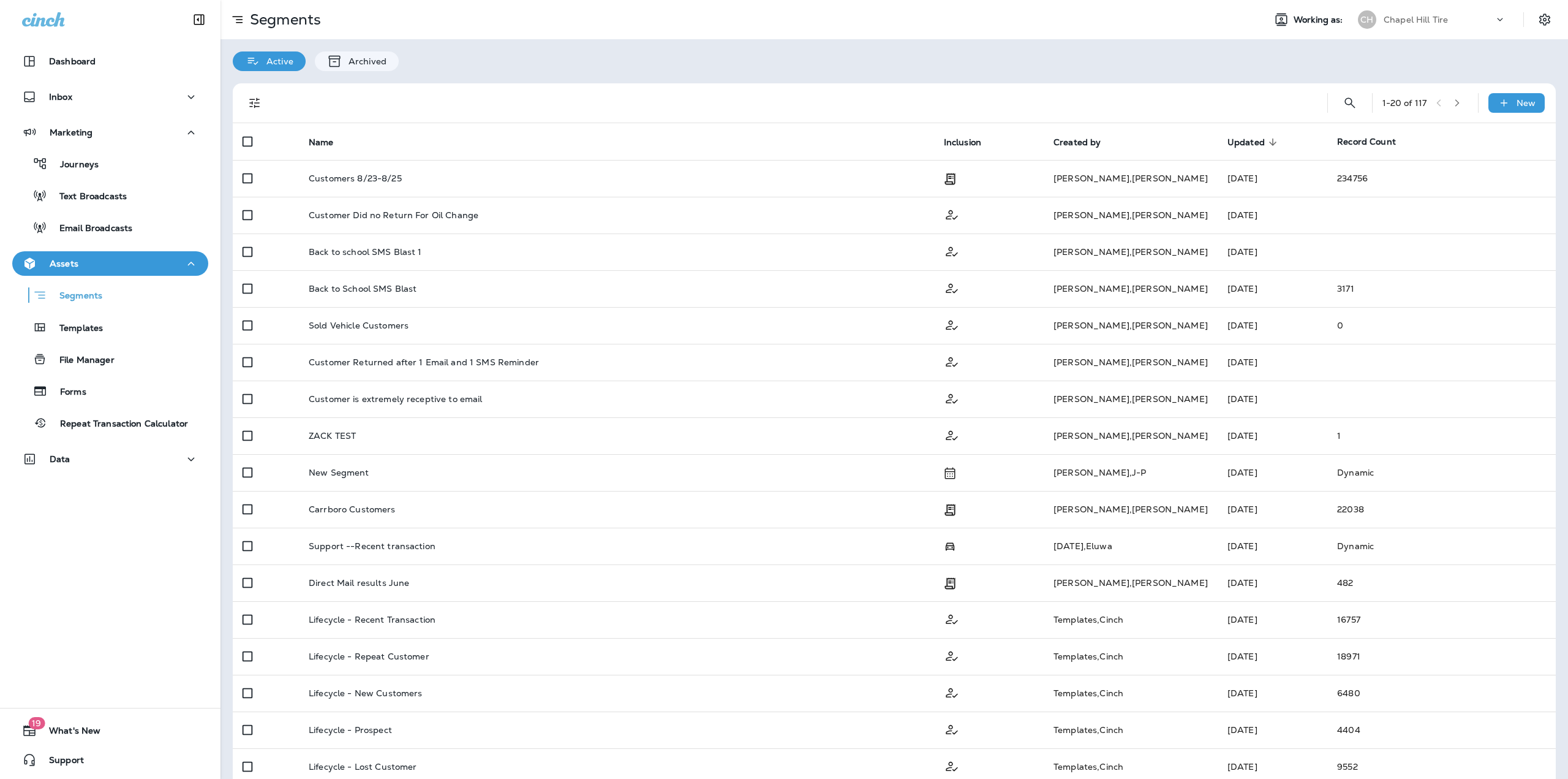
click at [1487, 13] on div "[GEOGRAPHIC_DATA] Tire" at bounding box center [1433, 20] width 167 height 18
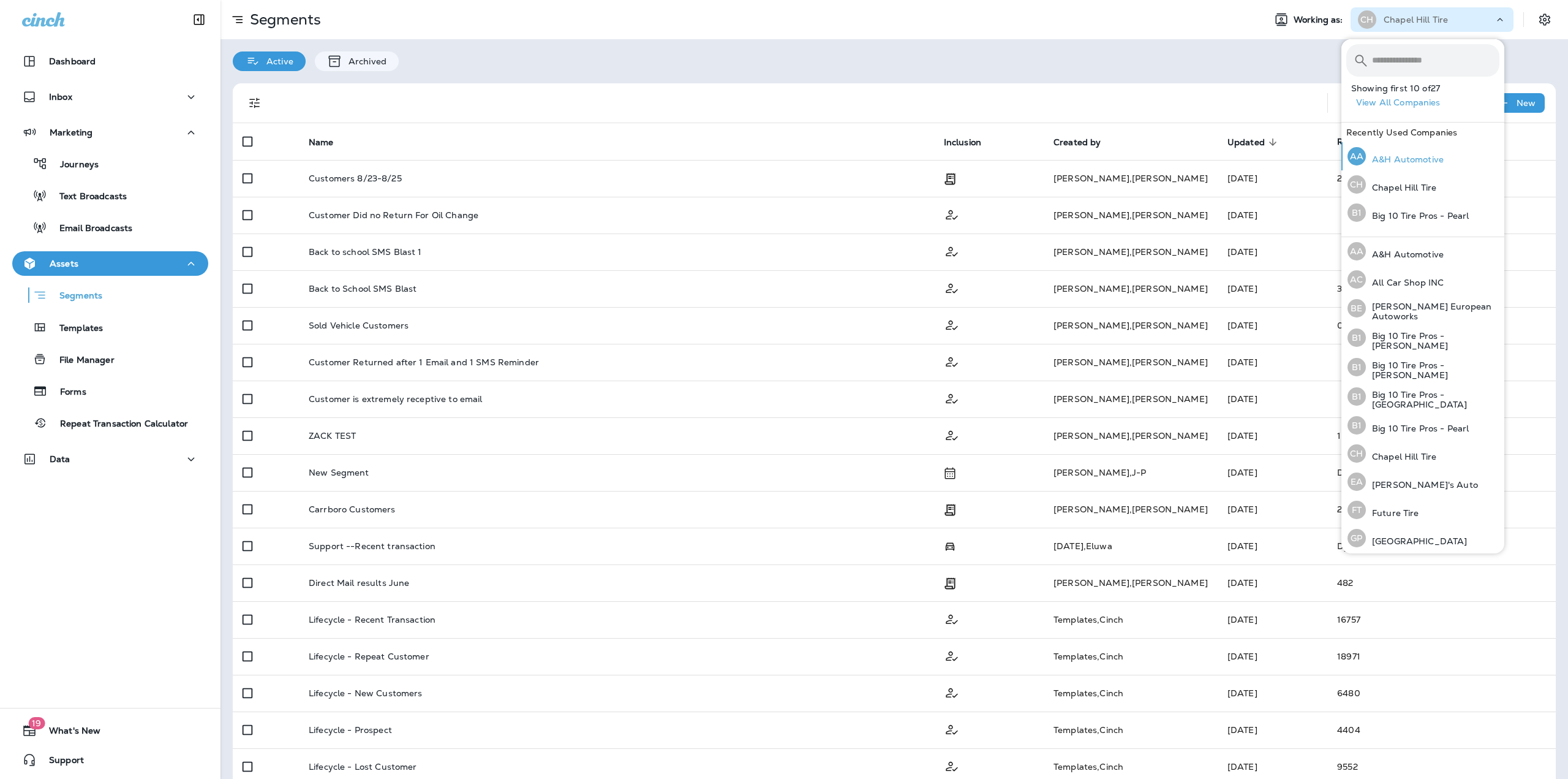
click at [1399, 156] on p "A&H Automotive" at bounding box center [1404, 159] width 78 height 10
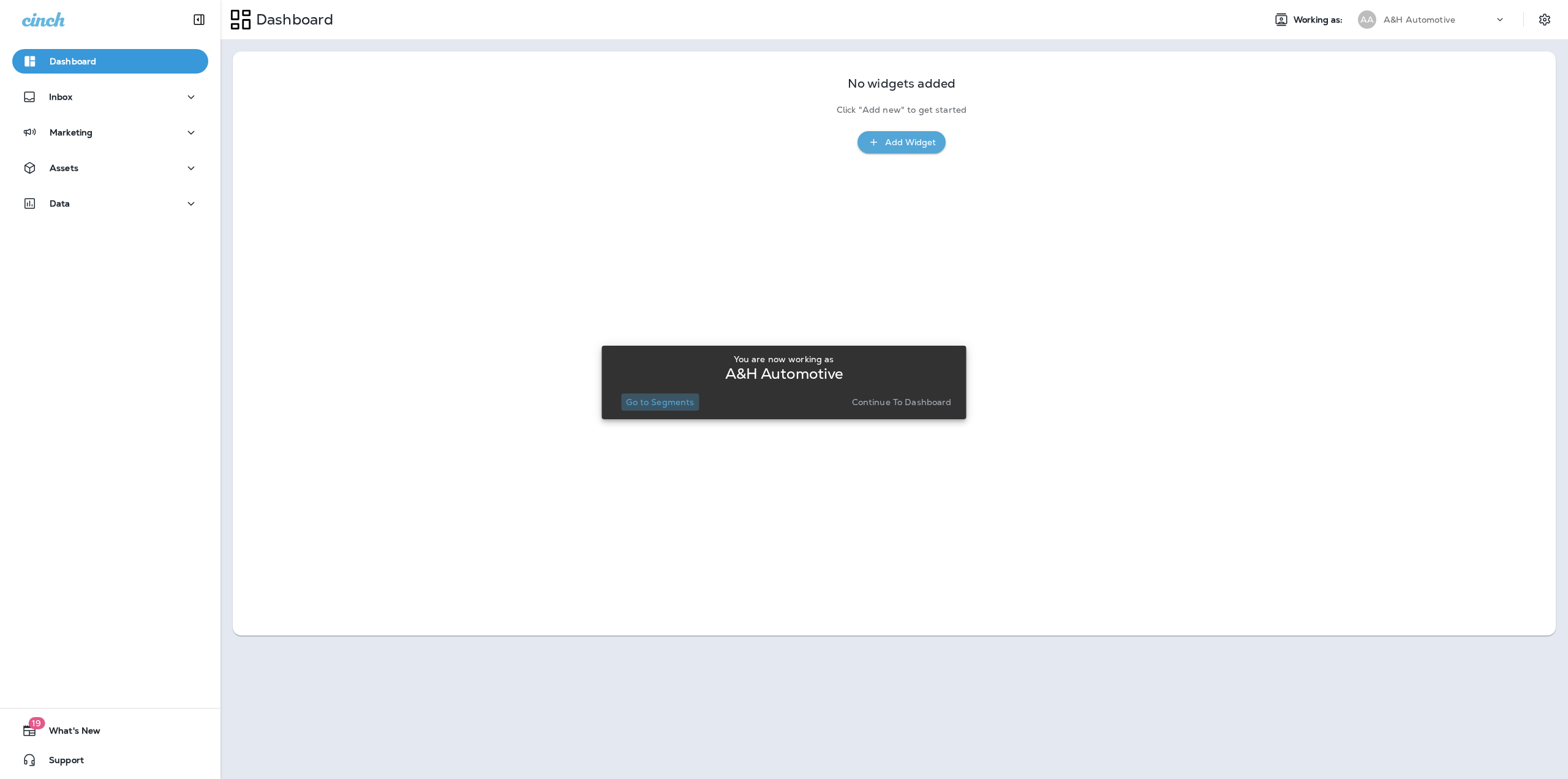
click at [677, 405] on p "Go to Segments" at bounding box center [659, 401] width 68 height 10
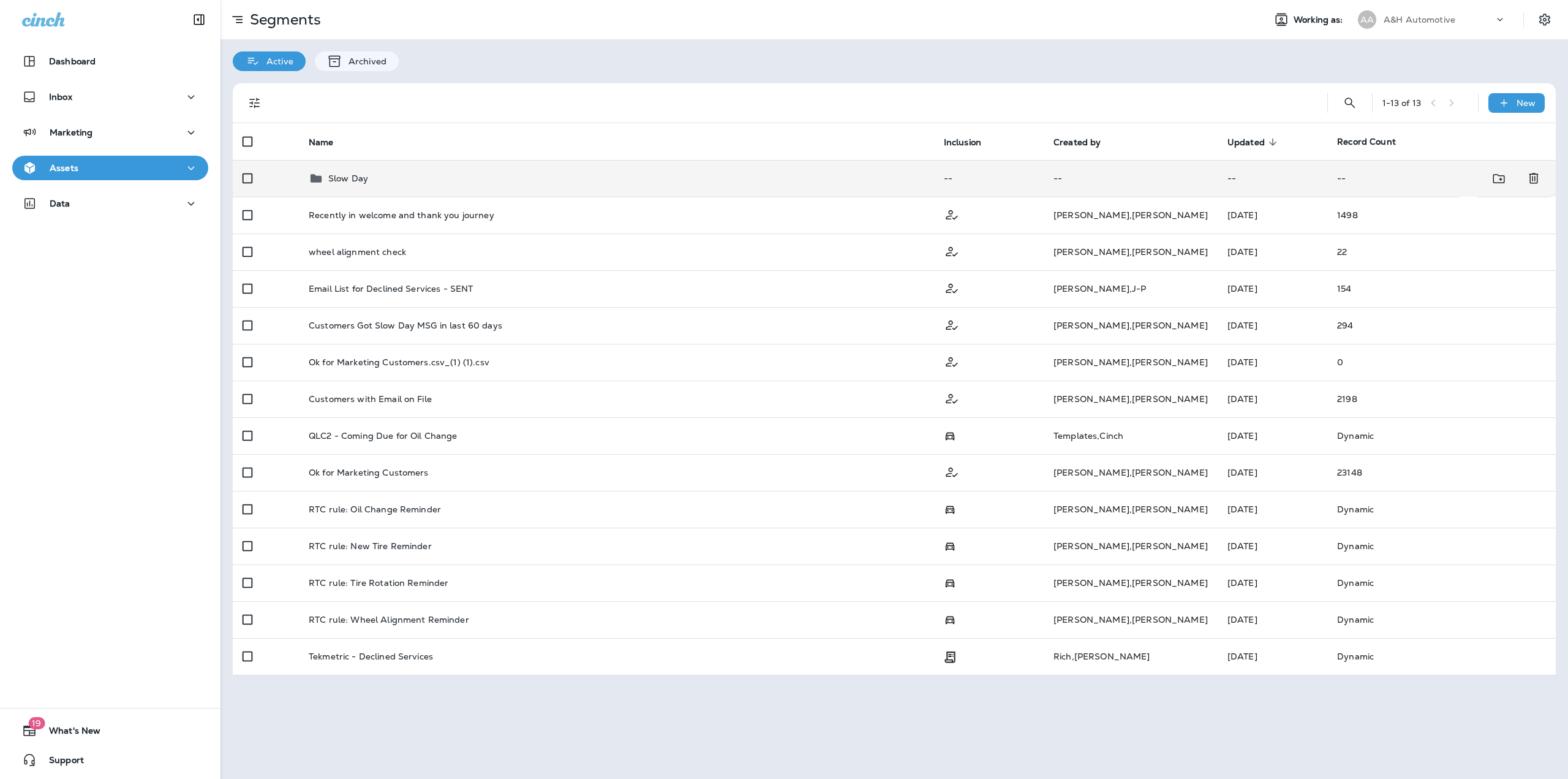
click at [331, 185] on div "Slow Day" at bounding box center [348, 177] width 40 height 14
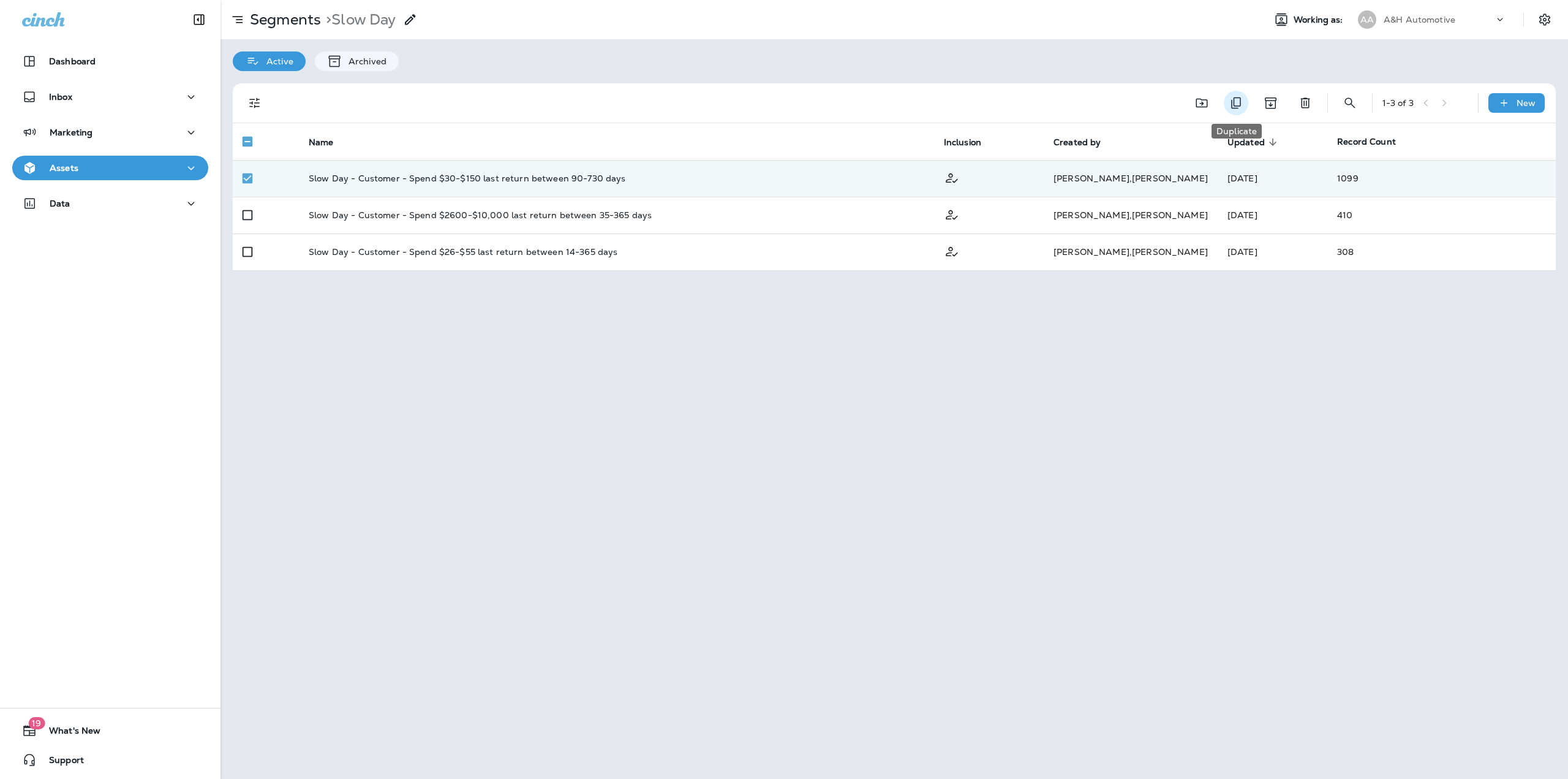
click at [1237, 101] on icon "Duplicate" at bounding box center [1235, 103] width 14 height 14
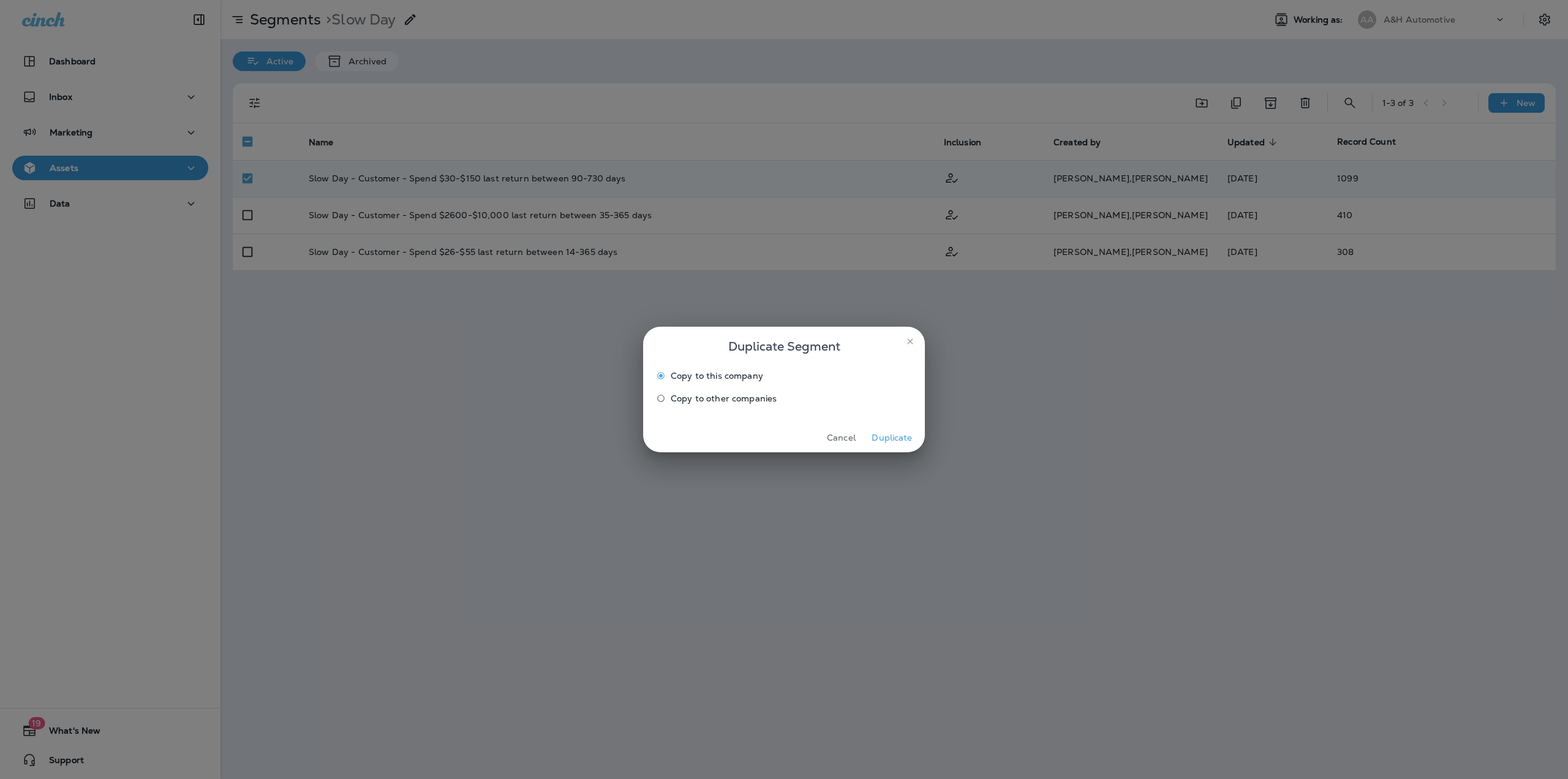
click at [741, 397] on span "Copy to other companies" at bounding box center [723, 398] width 106 height 10
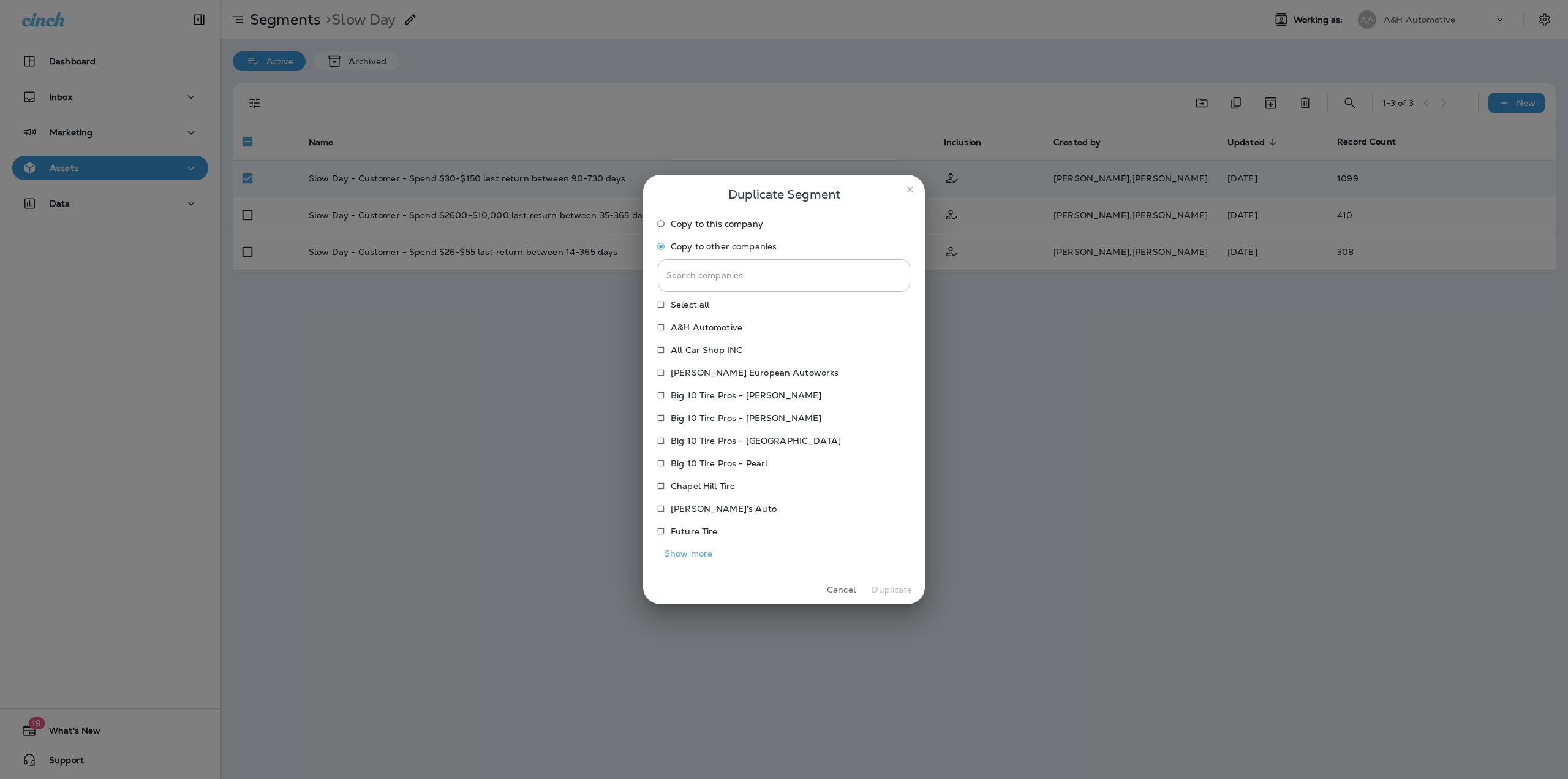
click at [692, 484] on p "Chapel Hill Tire" at bounding box center [703, 486] width 64 height 10
click at [891, 591] on button "Duplicate" at bounding box center [892, 589] width 46 height 19
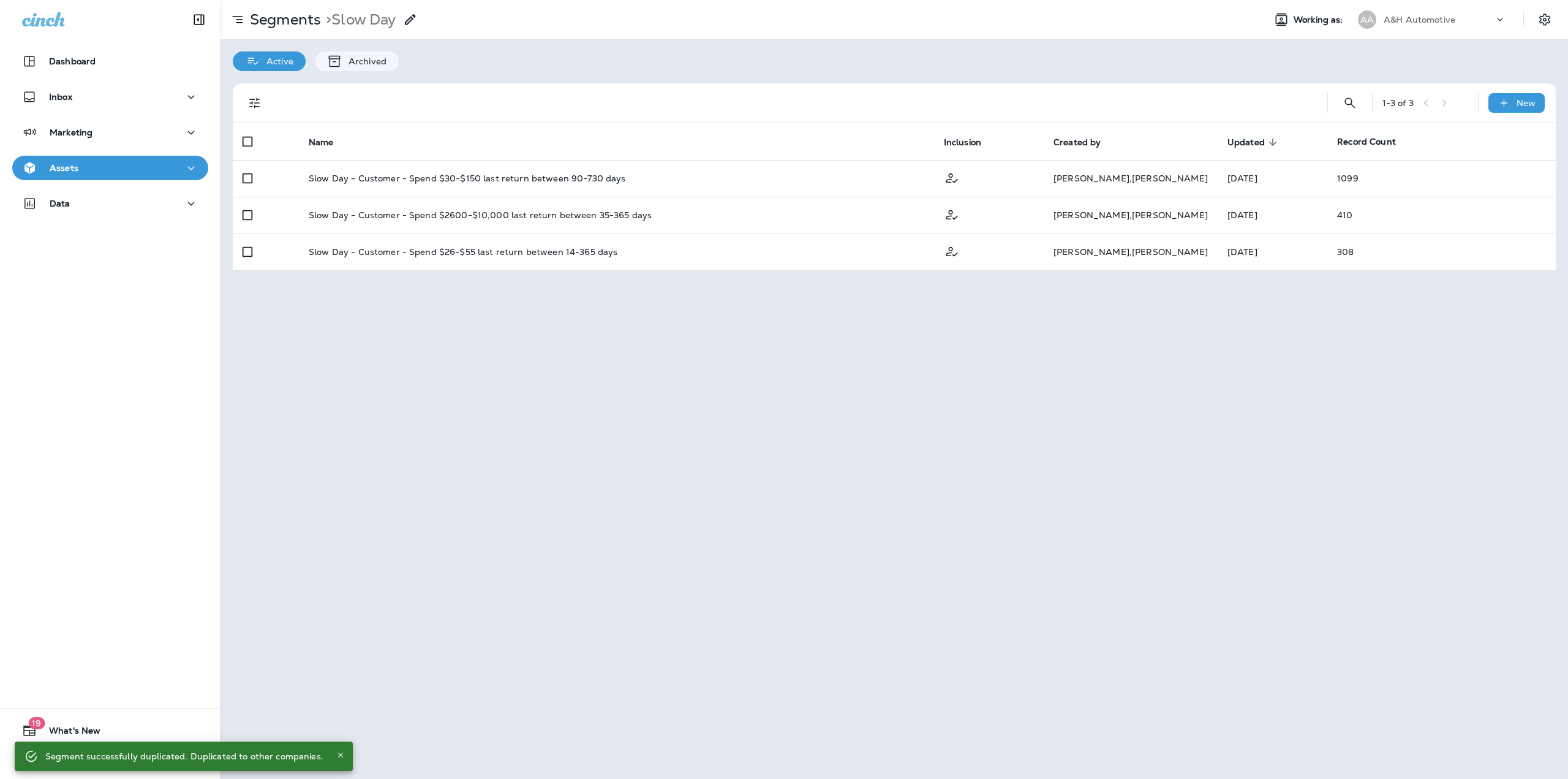
click at [1408, 17] on p "A&H Automotive" at bounding box center [1420, 19] width 72 height 10
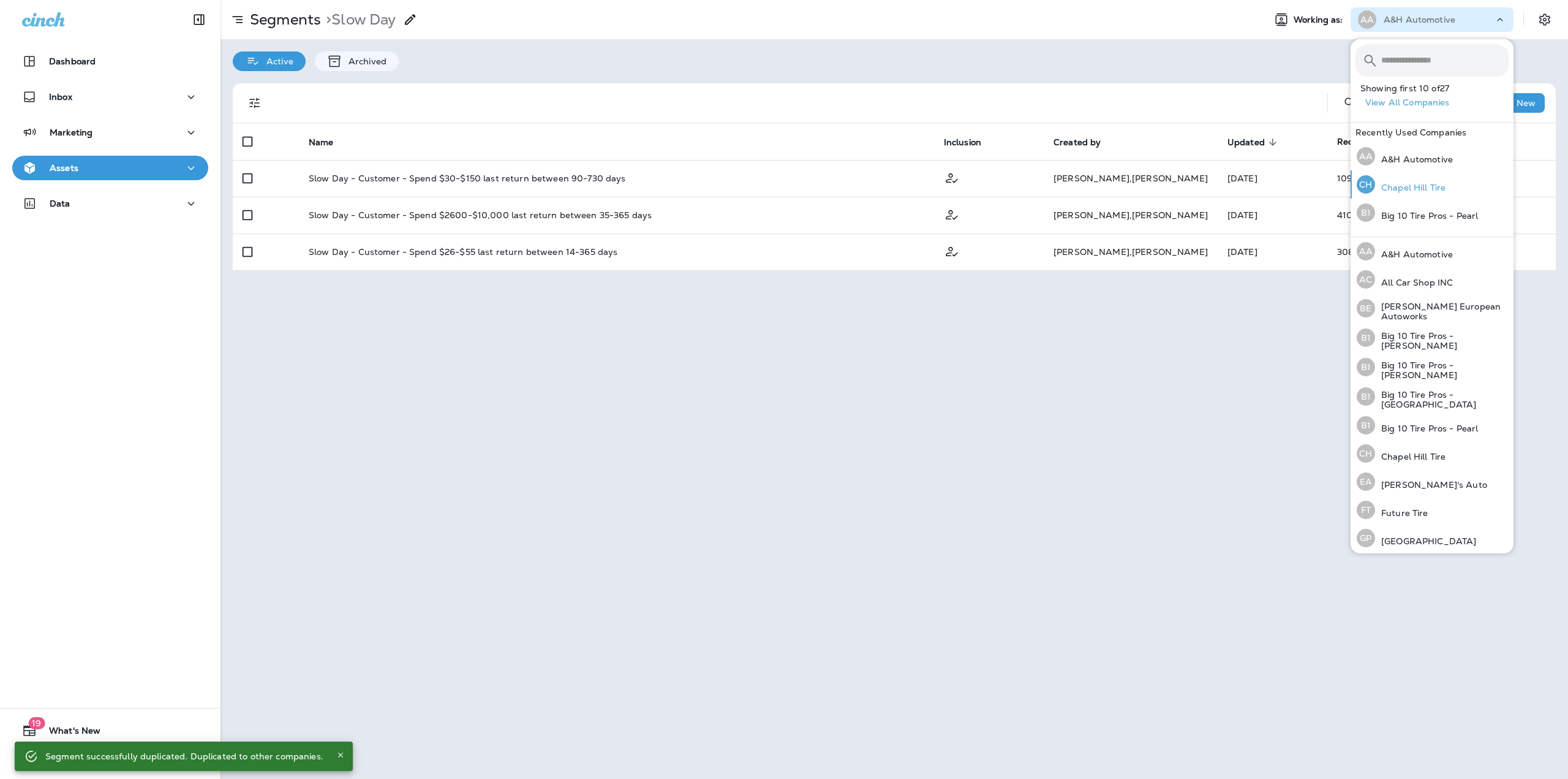
click at [1397, 183] on p "Chapel Hill Tire" at bounding box center [1410, 187] width 71 height 10
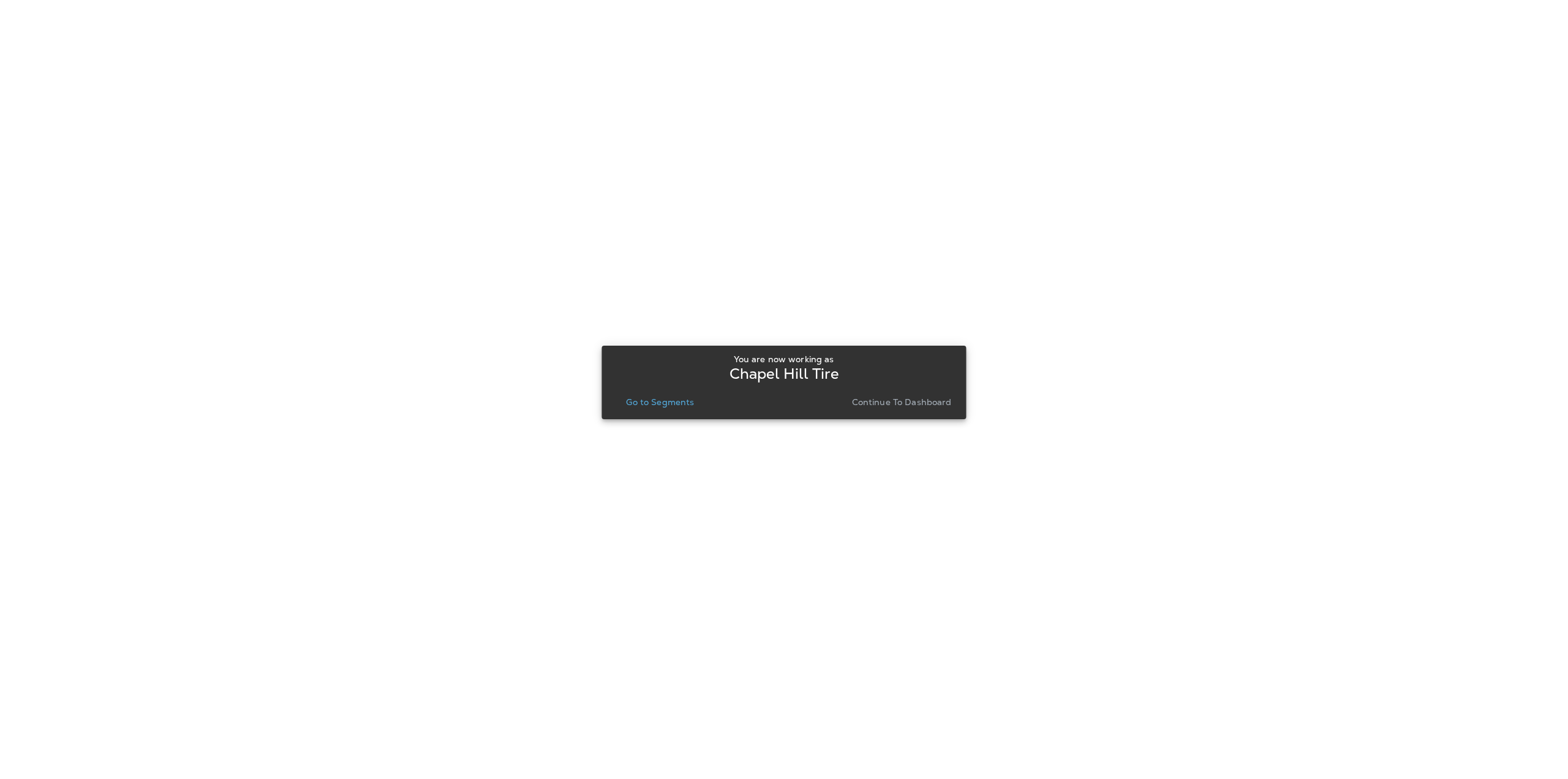
click at [638, 404] on p "Go to Segments" at bounding box center [659, 401] width 68 height 10
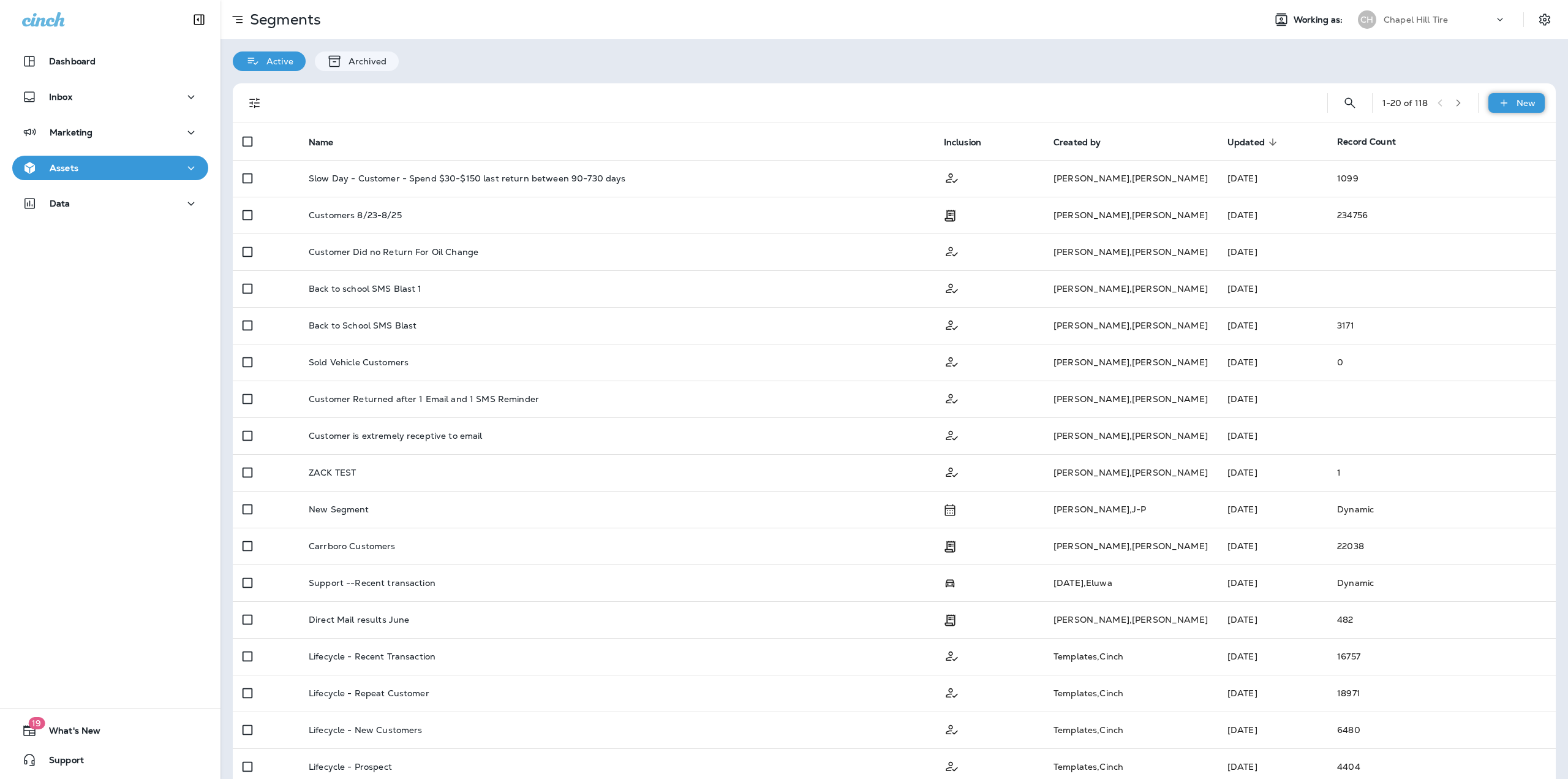
click at [1524, 98] on p "New" at bounding box center [1525, 103] width 19 height 10
click at [1459, 158] on p "New folder" at bounding box center [1464, 161] width 52 height 10
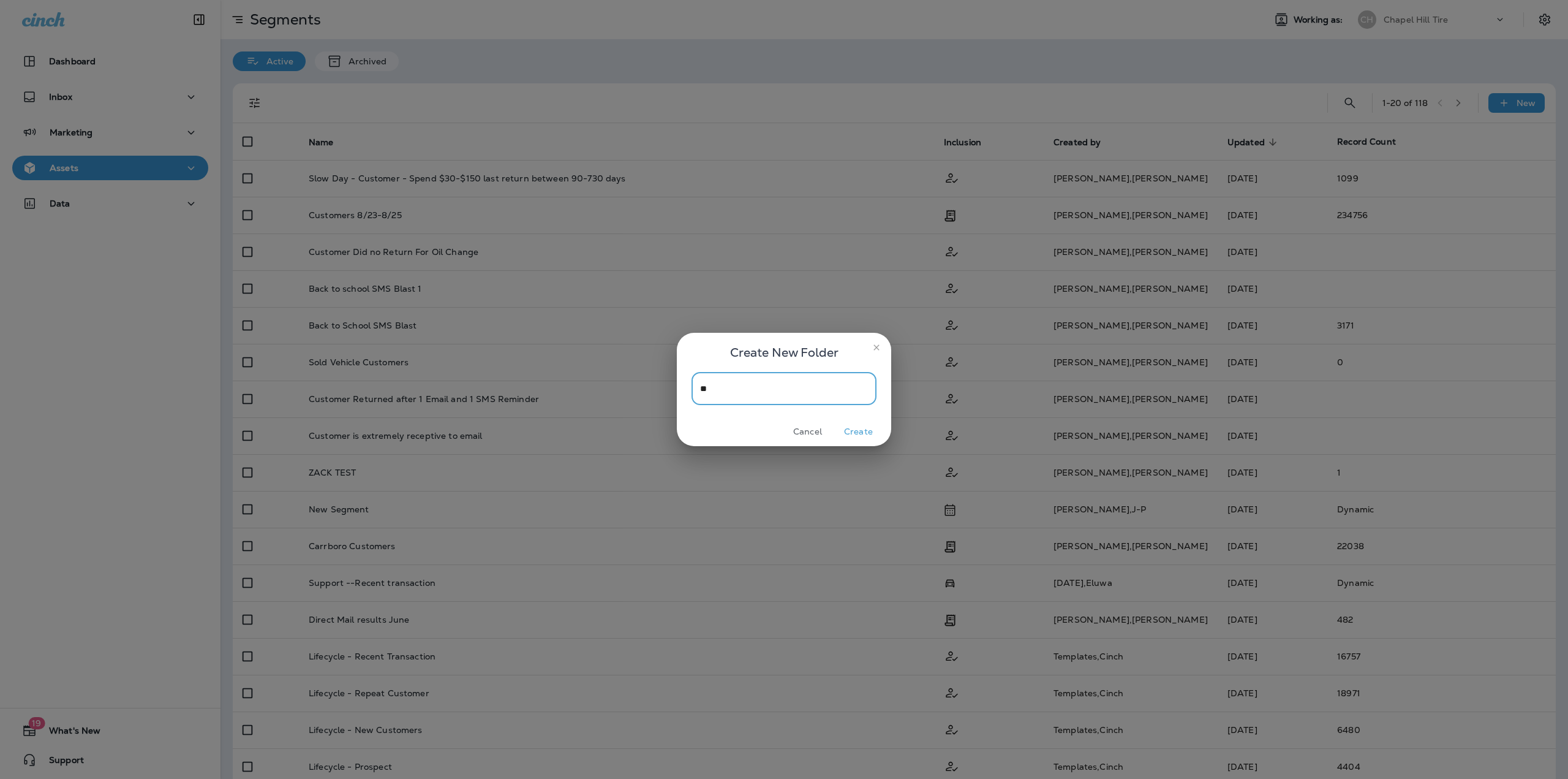
type input "*"
type input "**********"
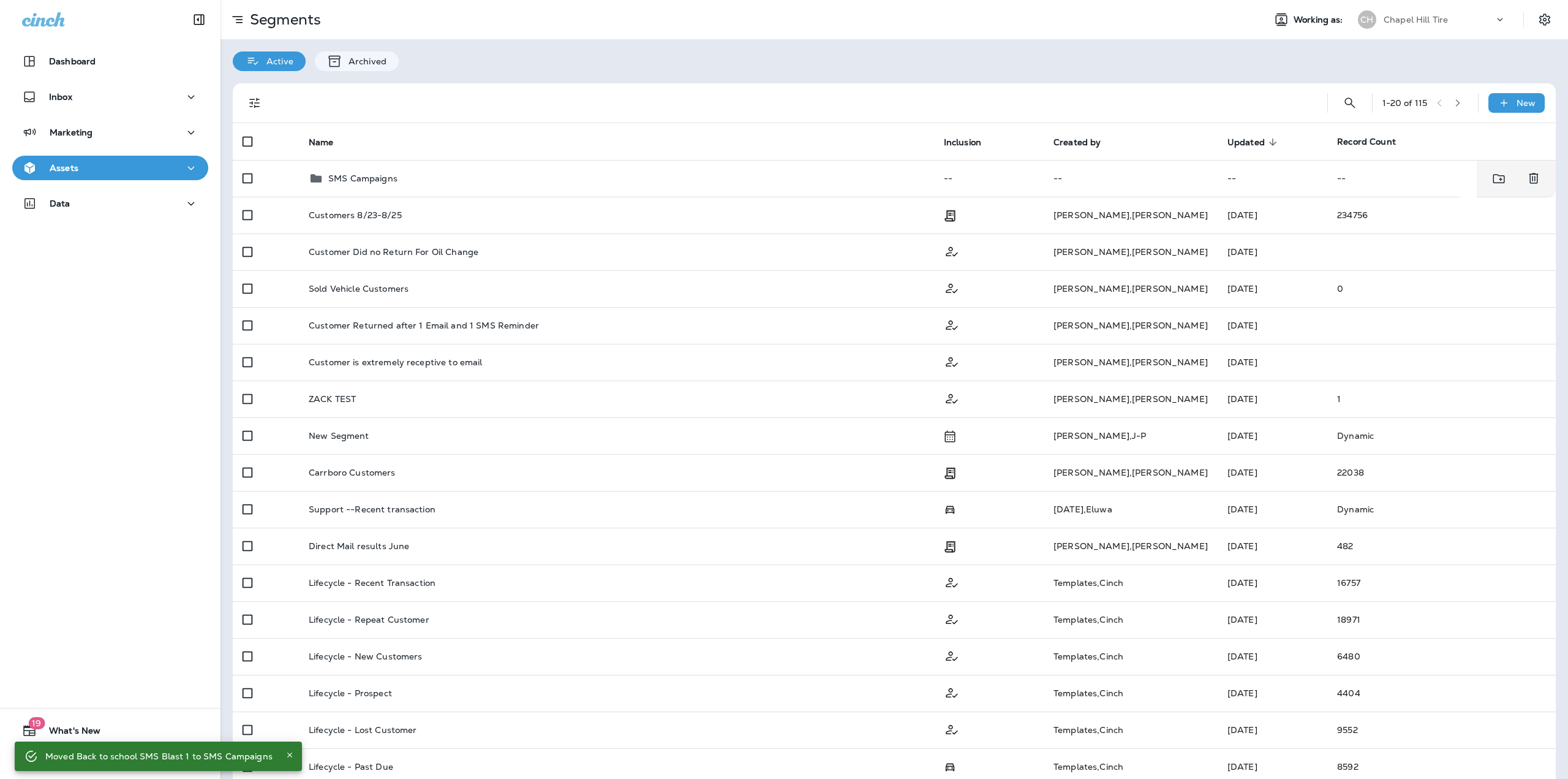
click at [396, 178] on p "SMS Campaigns" at bounding box center [362, 178] width 69 height 10
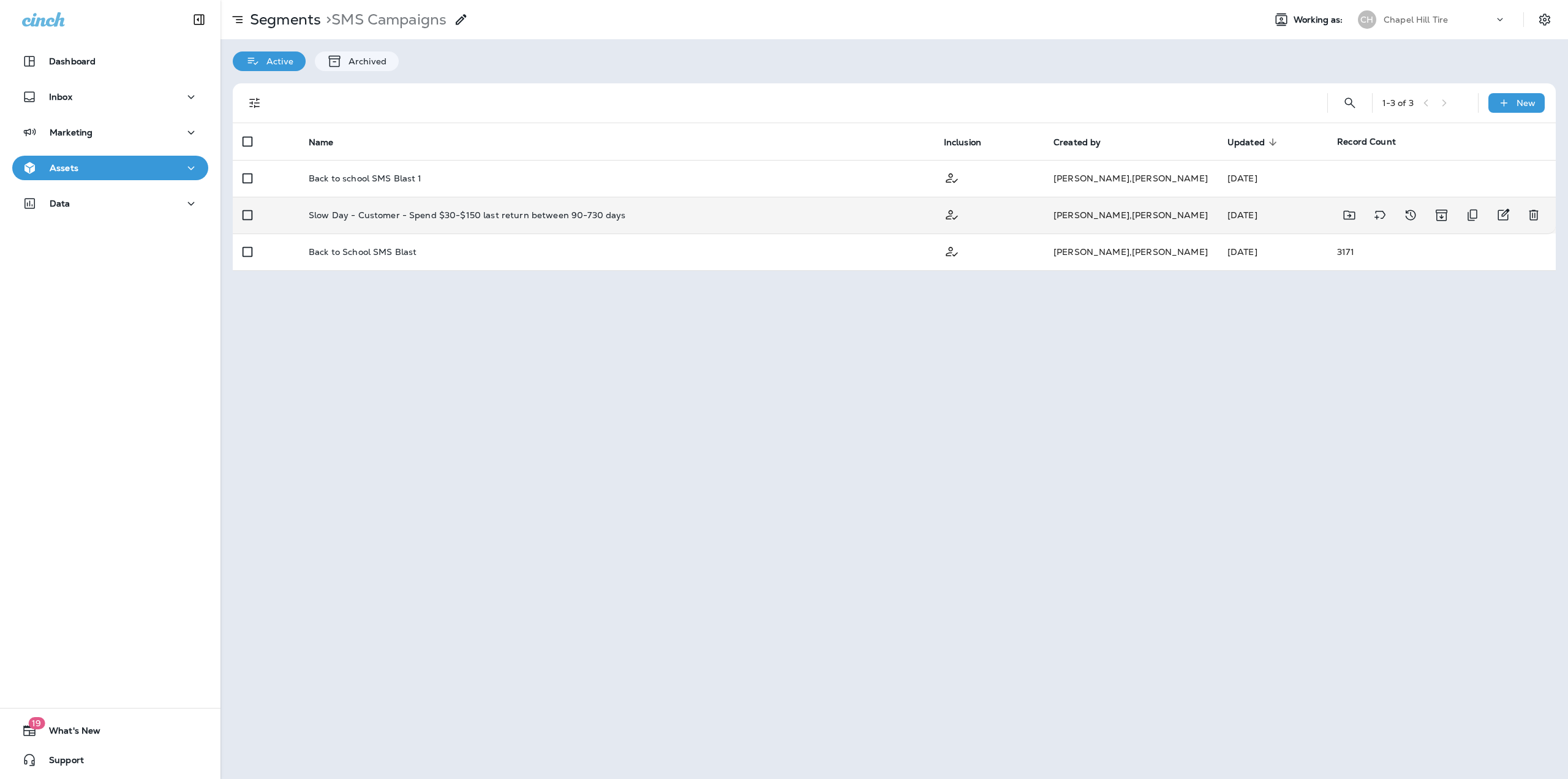
click at [304, 209] on td "Slow Day - Customer - Spend $30-$150 last return between 90-730 days" at bounding box center [617, 215] width 635 height 37
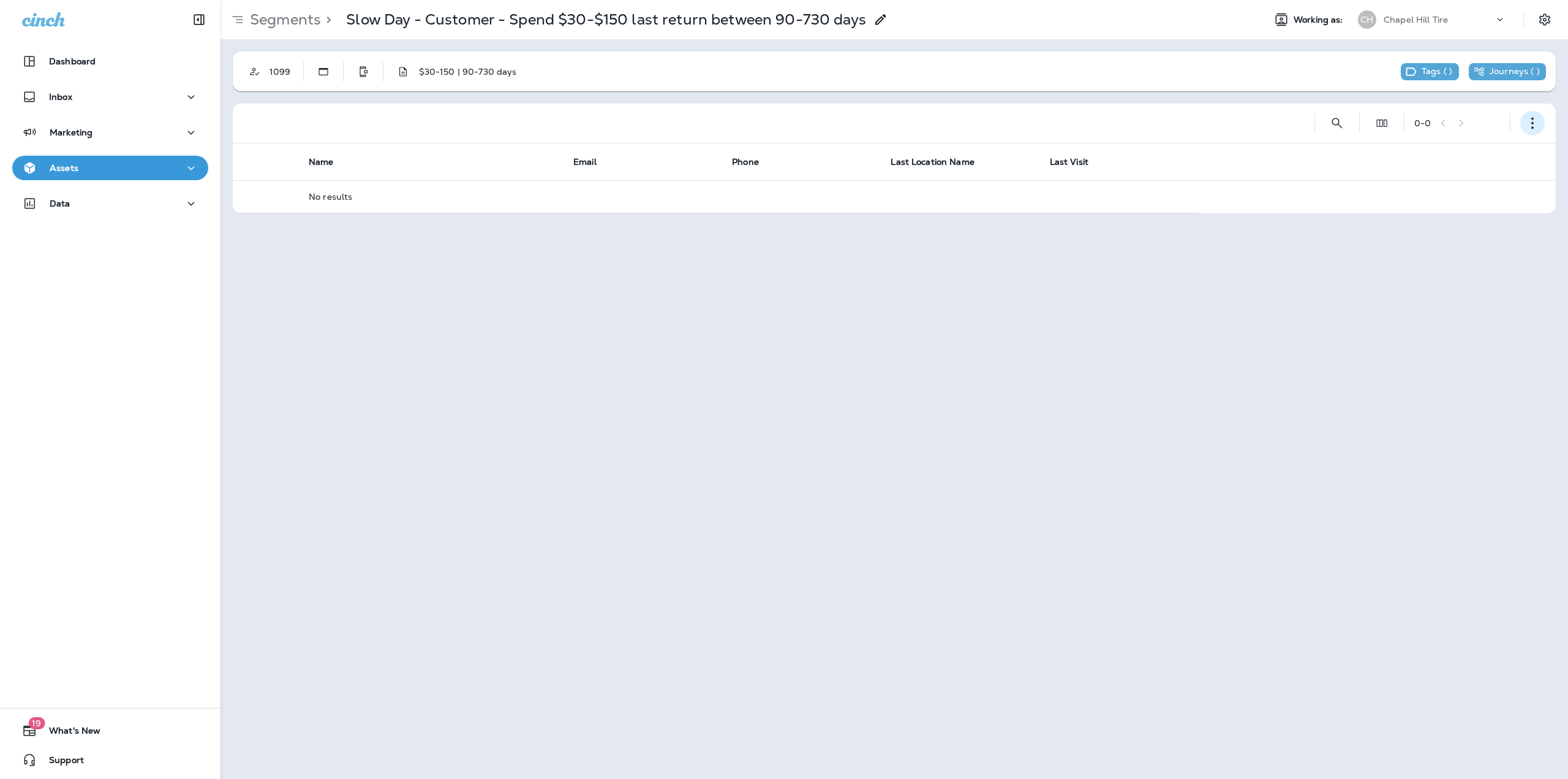
click at [1531, 134] on button "button" at bounding box center [1532, 123] width 24 height 24
click at [1469, 155] on p "Edit Segment" at bounding box center [1451, 155] width 63 height 10
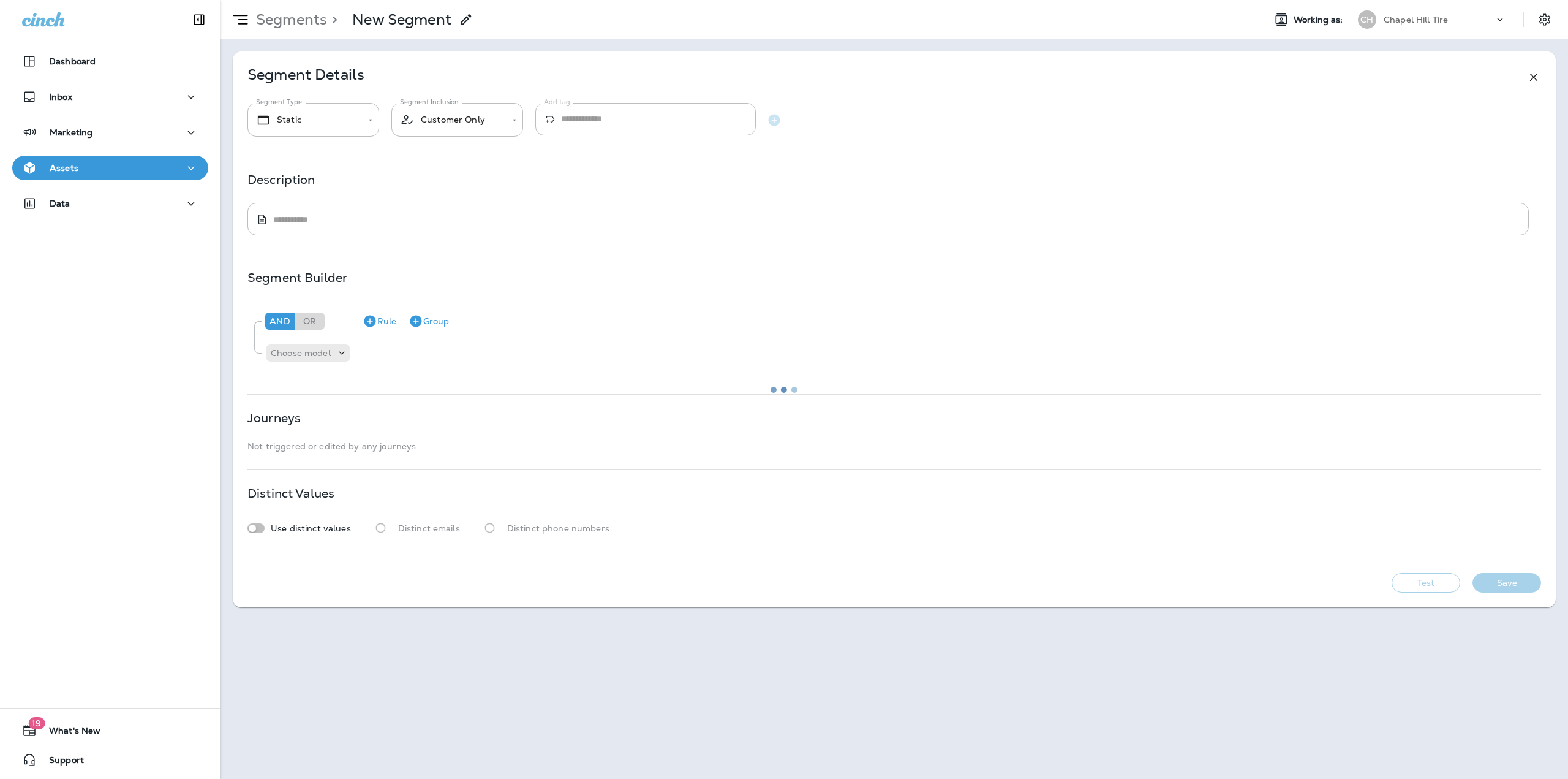
type textarea "**********"
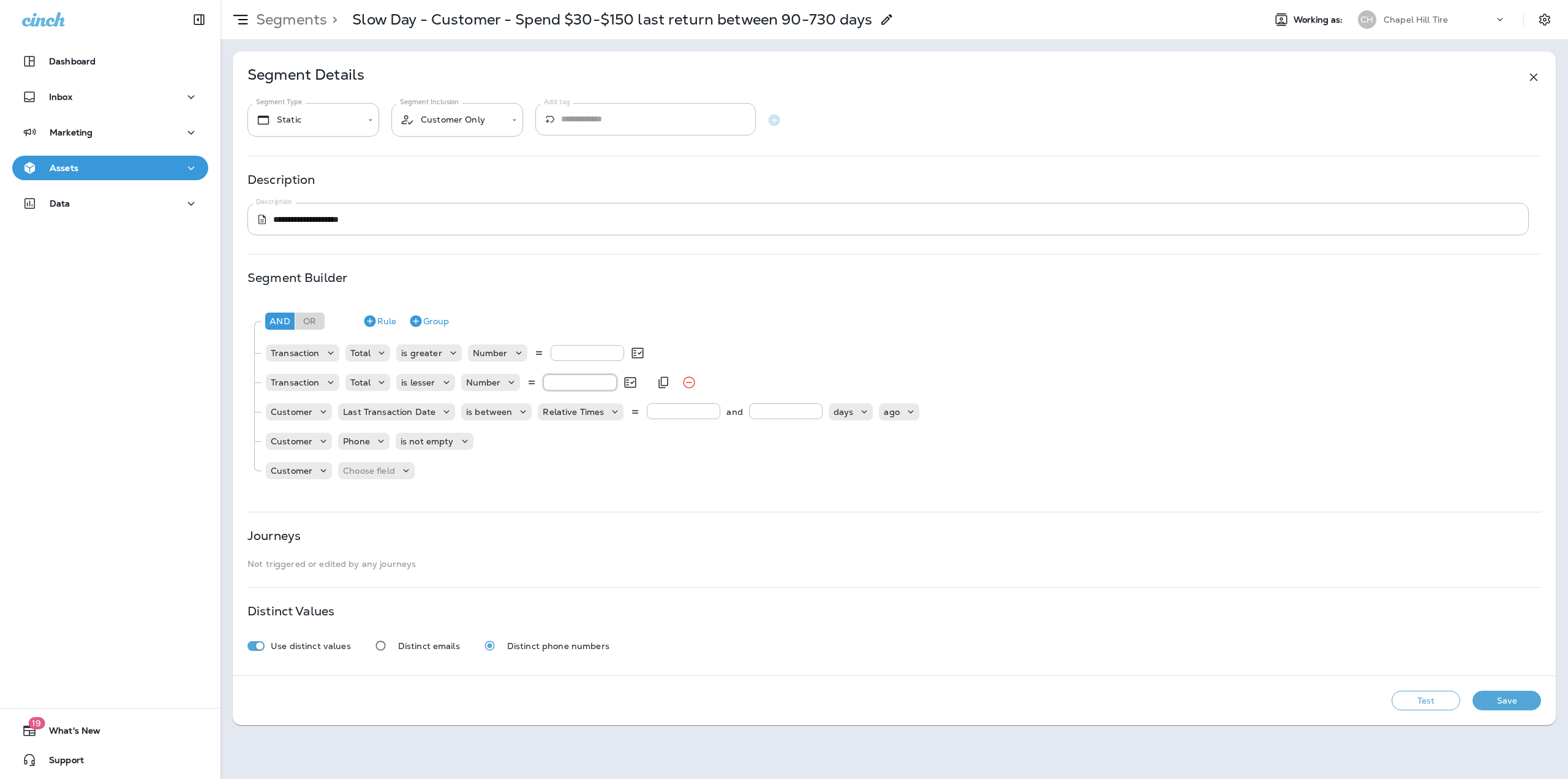
drag, startPoint x: 566, startPoint y: 382, endPoint x: 550, endPoint y: 385, distance: 16.3
click at [550, 385] on input "***" at bounding box center [580, 382] width 74 height 16
type input "***"
click at [381, 464] on div "Choose field" at bounding box center [376, 471] width 77 height 18
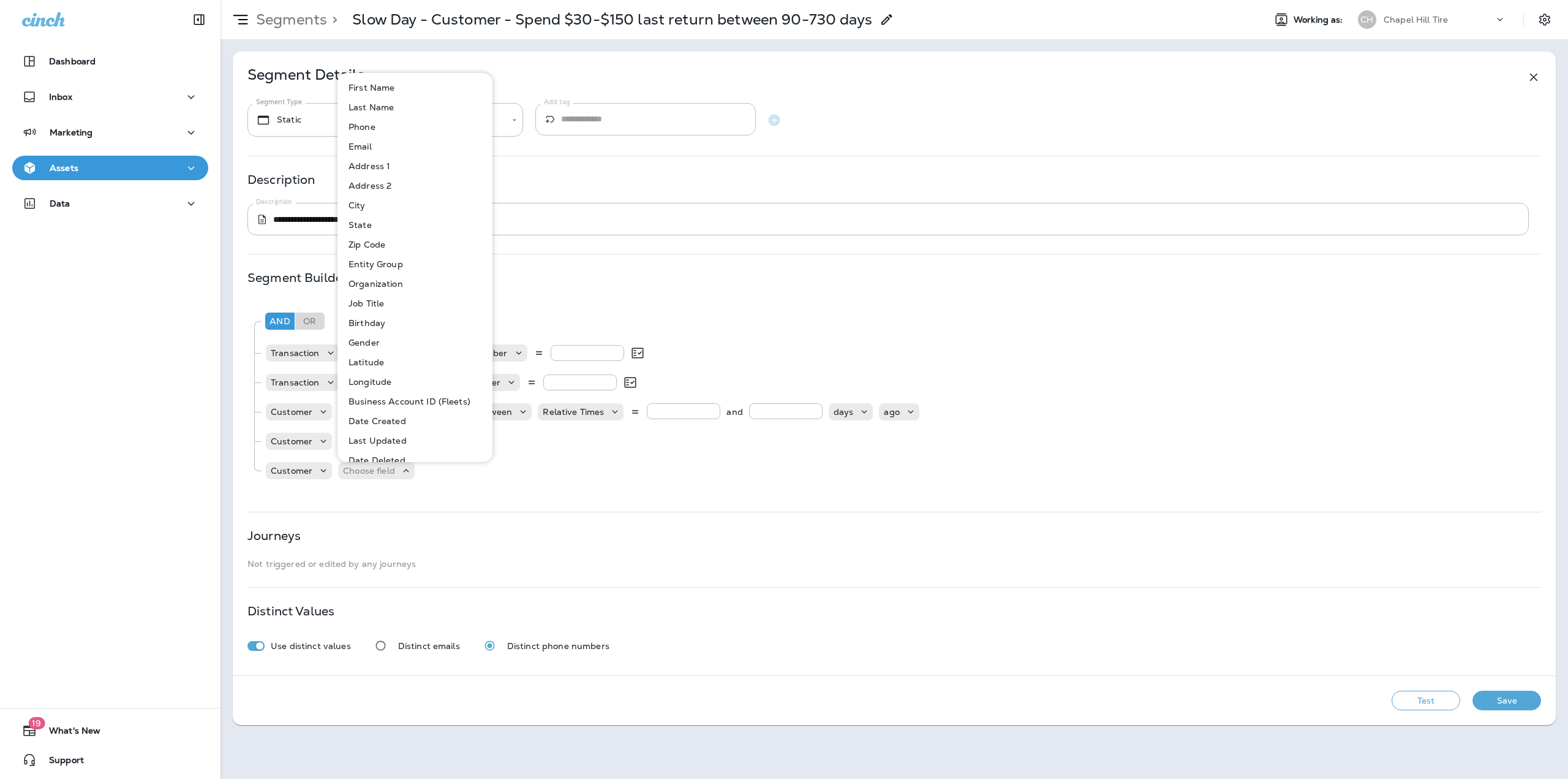
click at [315, 494] on div "**********" at bounding box center [894, 363] width 1323 height 624
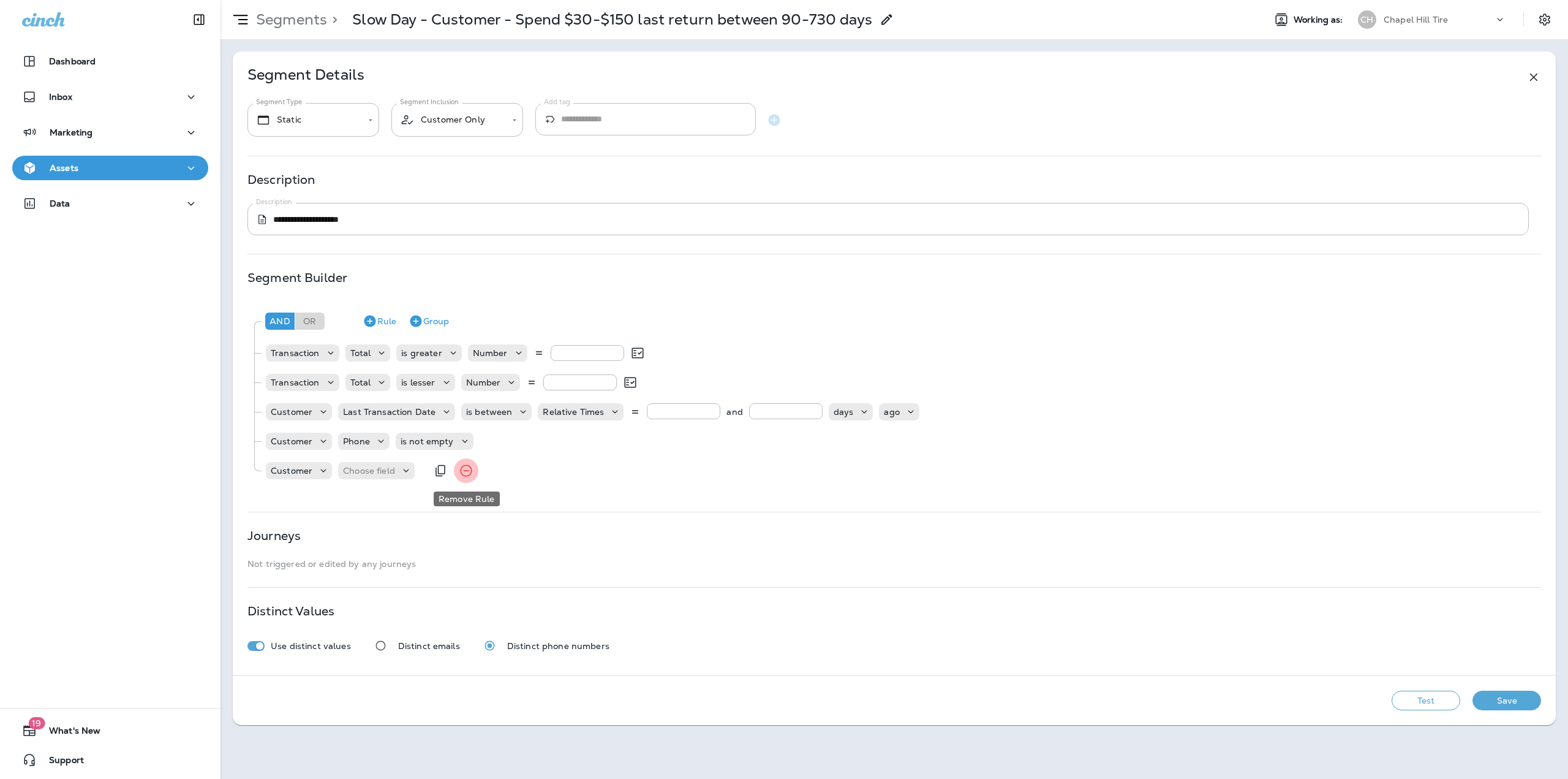
click at [466, 470] on icon "Remove Rule" at bounding box center [466, 470] width 14 height 14
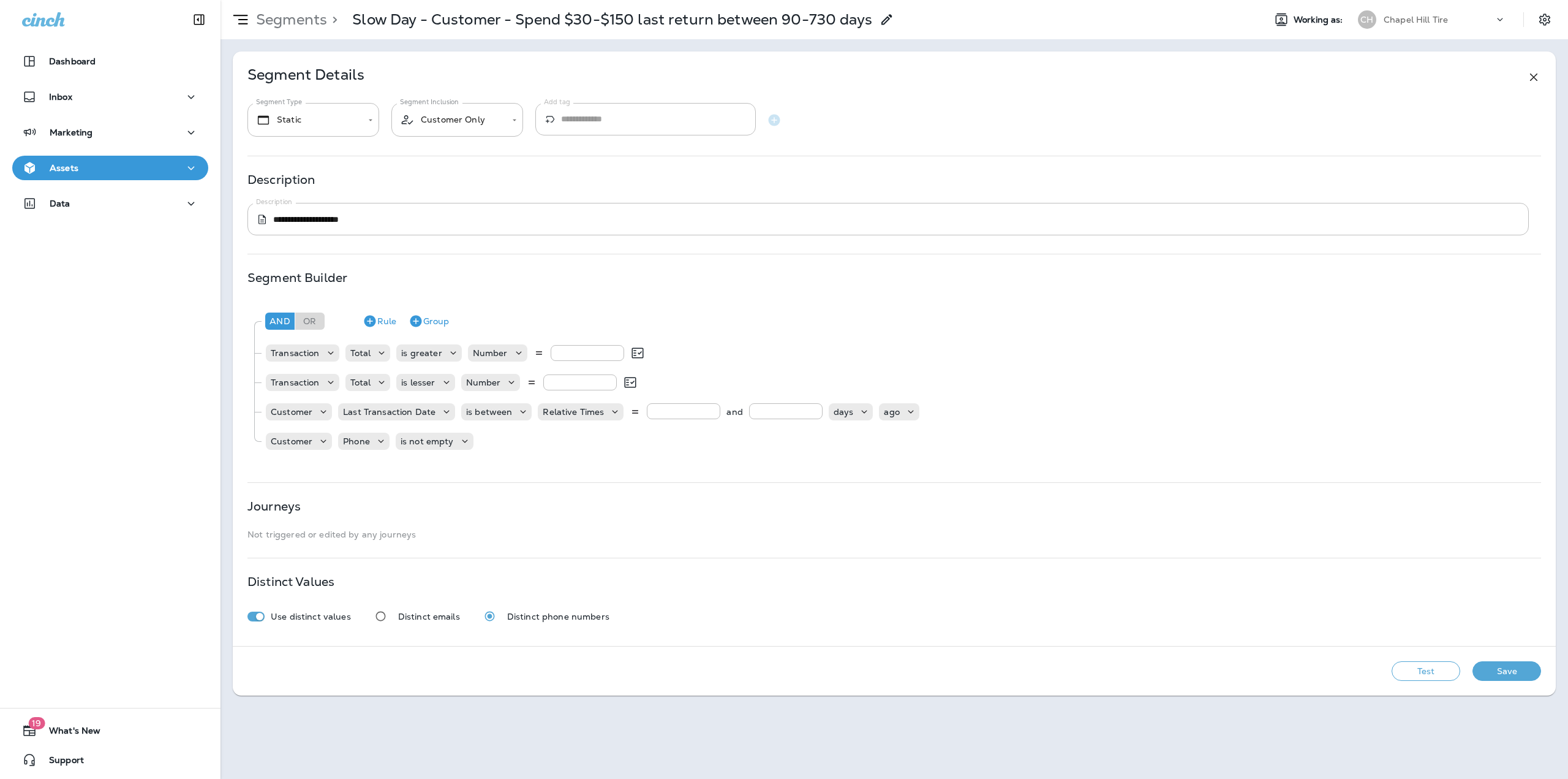
click at [1432, 669] on button "Test" at bounding box center [1426, 671] width 69 height 20
click at [1313, 672] on button "Get Total" at bounding box center [1339, 671] width 81 height 20
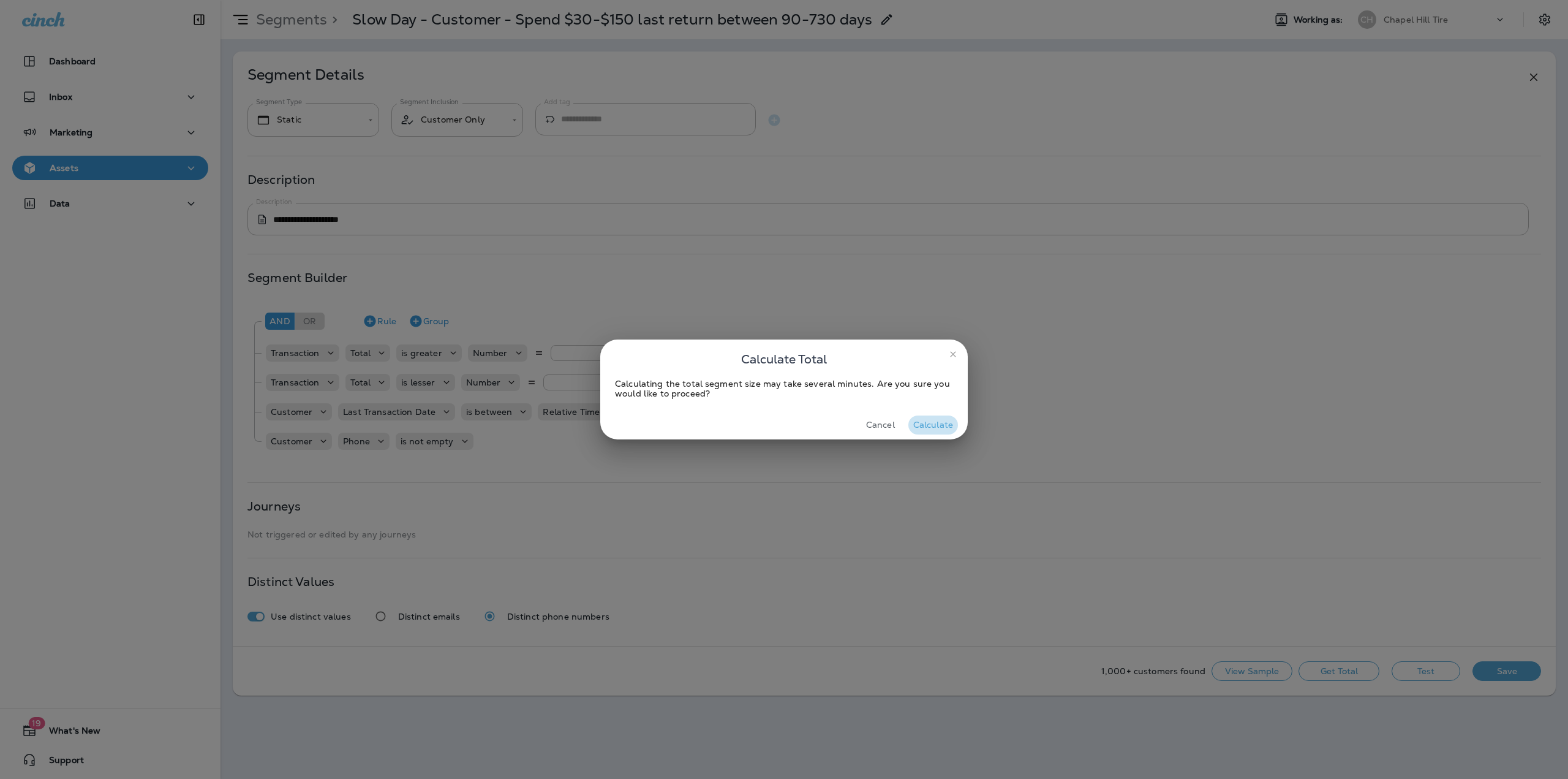
click at [927, 421] on button "Calculate" at bounding box center [932, 425] width 49 height 19
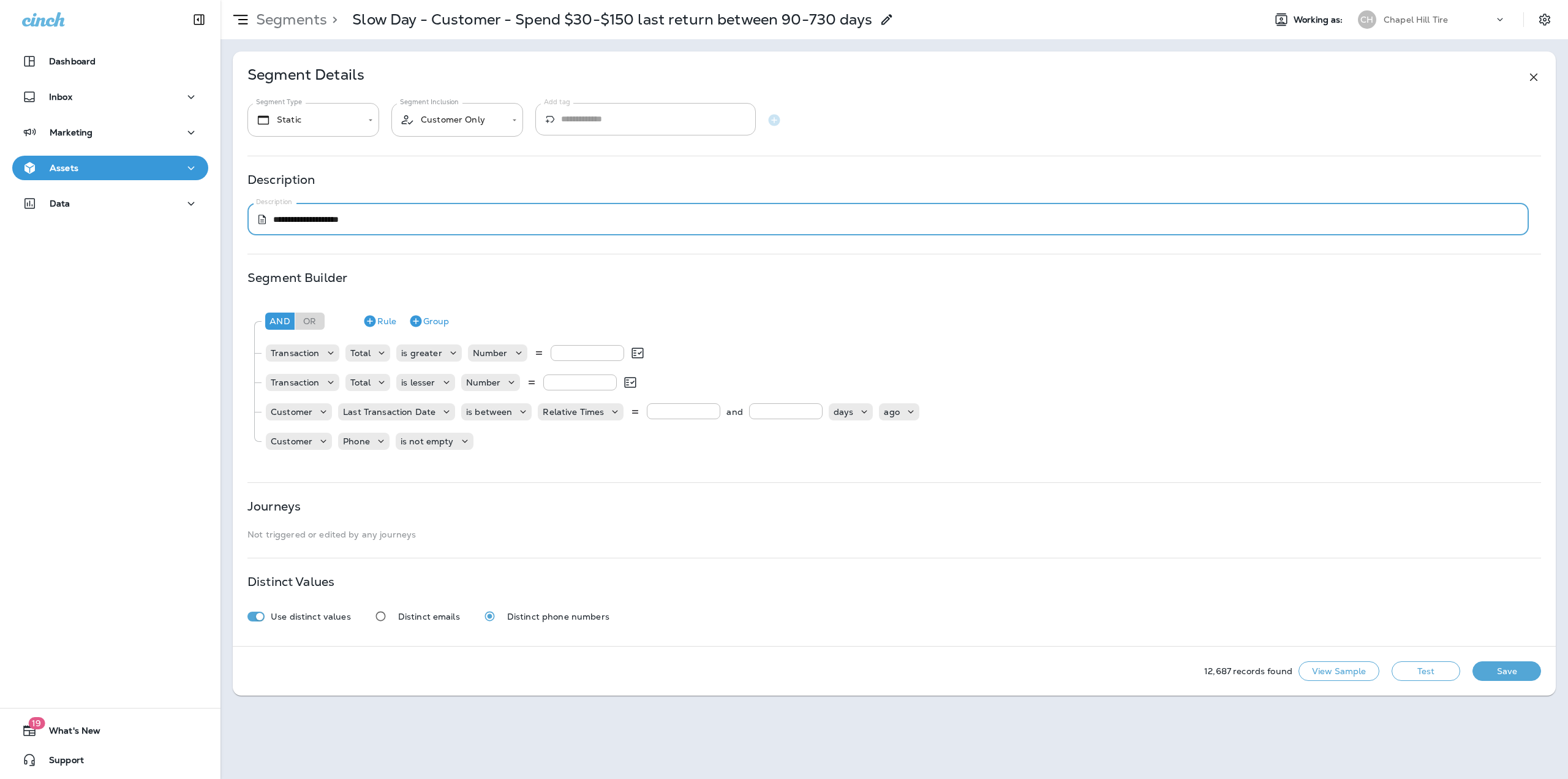
drag, startPoint x: 307, startPoint y: 220, endPoint x: 299, endPoint y: 224, distance: 8.9
click at [299, 224] on textarea "**********" at bounding box center [897, 219] width 1247 height 12
type textarea "**********"
click at [884, 22] on use at bounding box center [887, 20] width 11 height 11
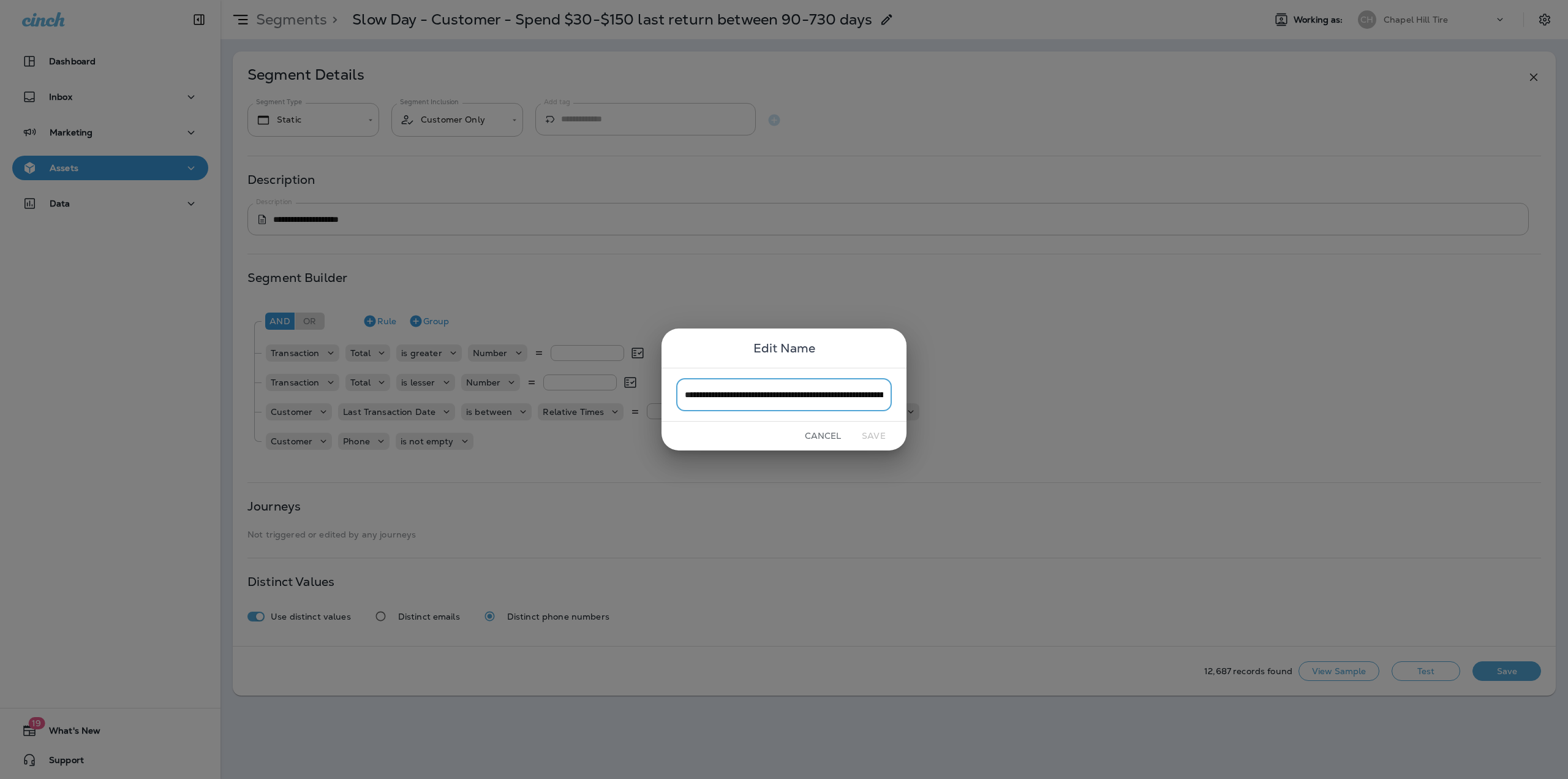
scroll to position [0, 108]
click at [738, 395] on input "**********" at bounding box center [783, 394] width 215 height 33
type input "**********"
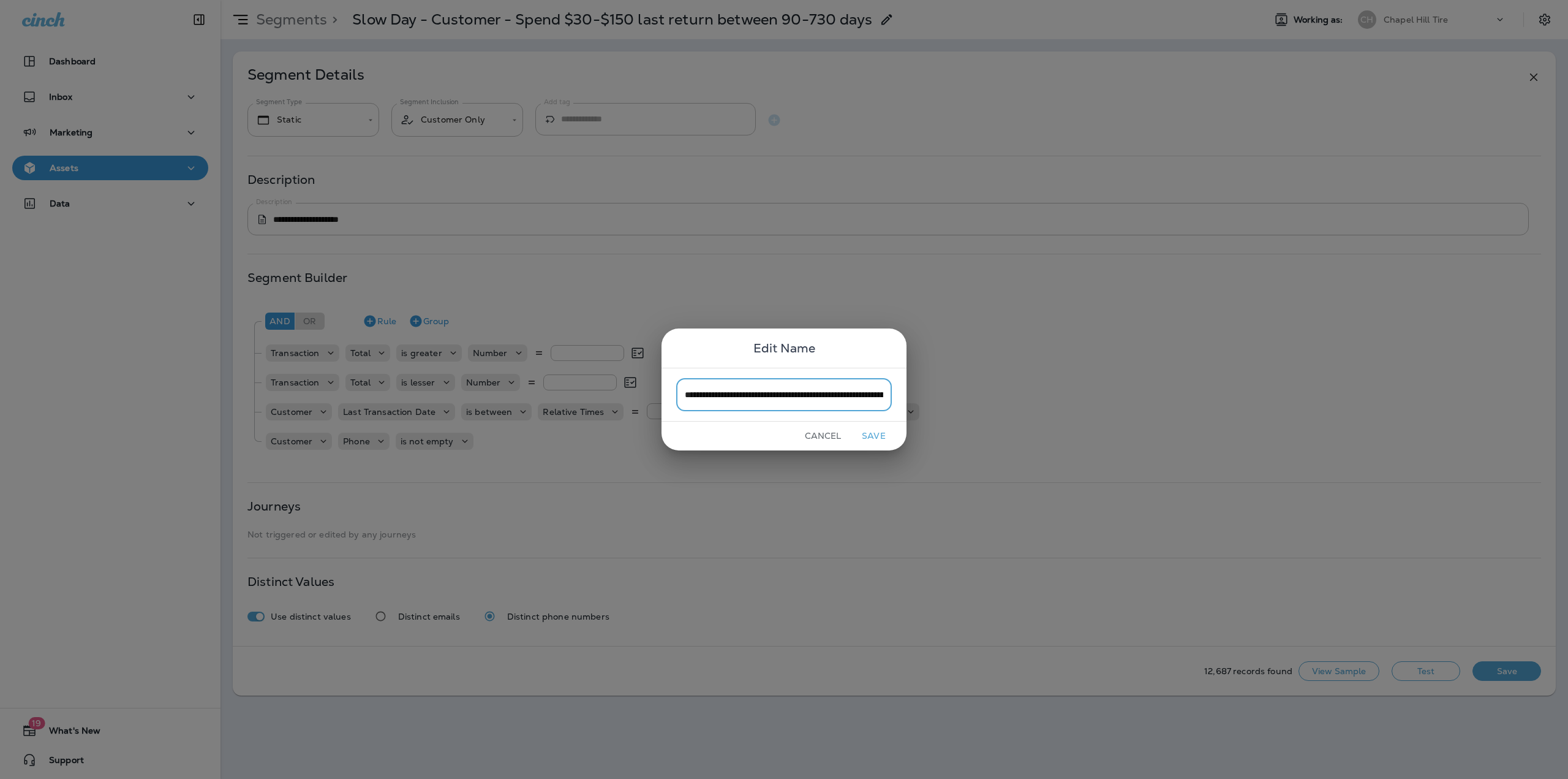
click at [872, 430] on button "Save" at bounding box center [874, 436] width 46 height 19
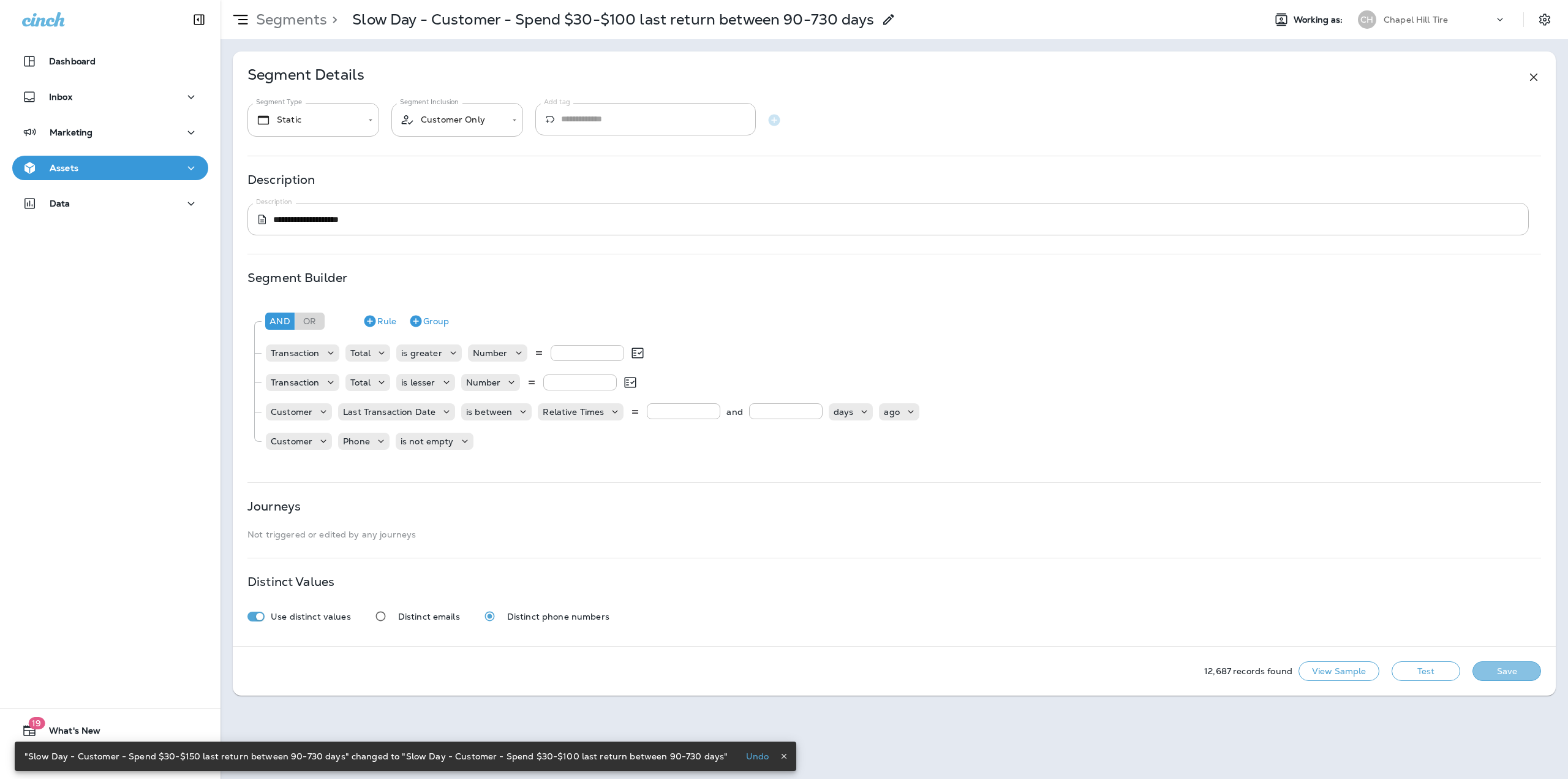
click at [1493, 666] on button "Save" at bounding box center [1506, 671] width 69 height 20
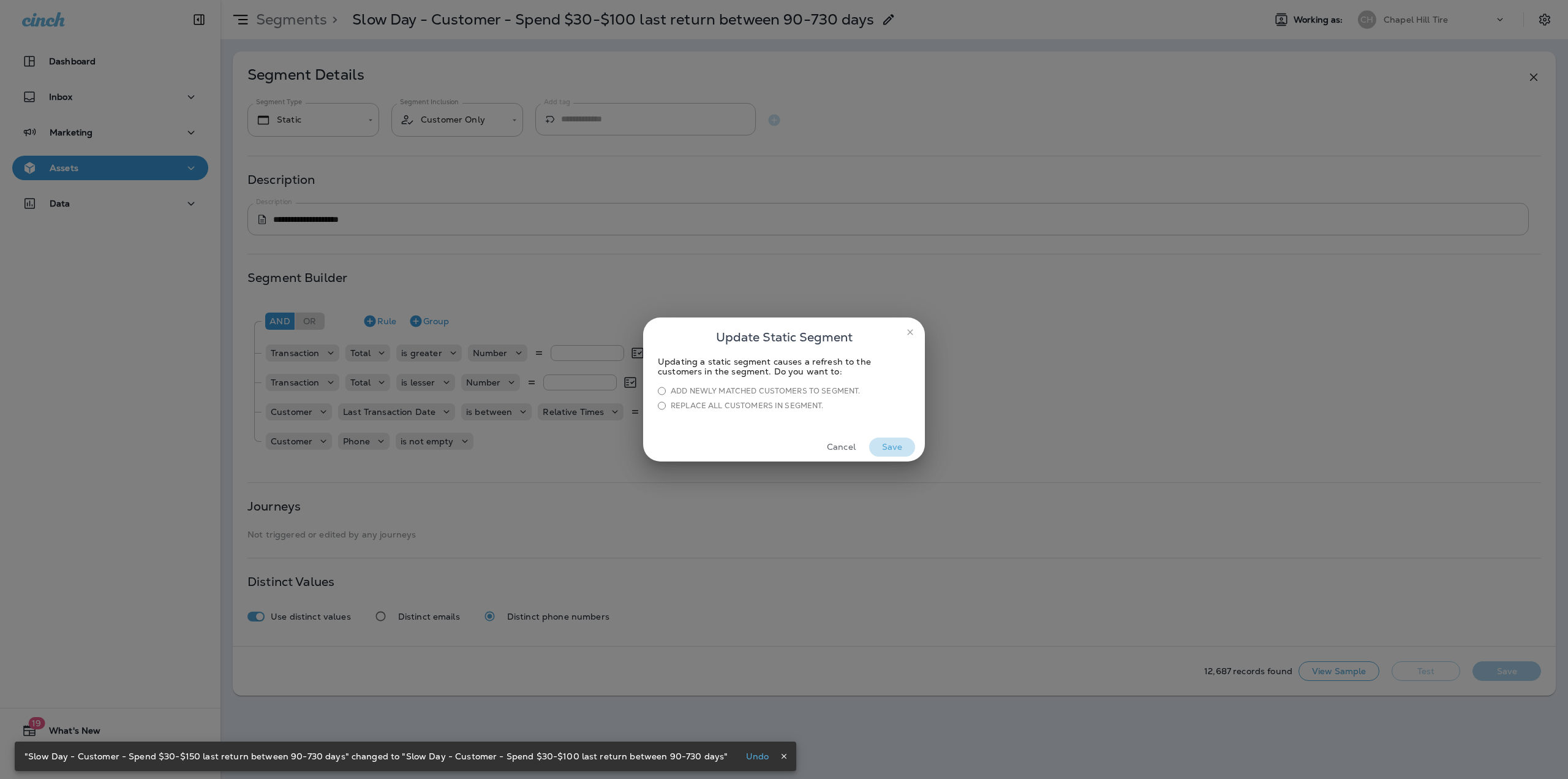
click at [885, 450] on button "Save" at bounding box center [892, 447] width 46 height 19
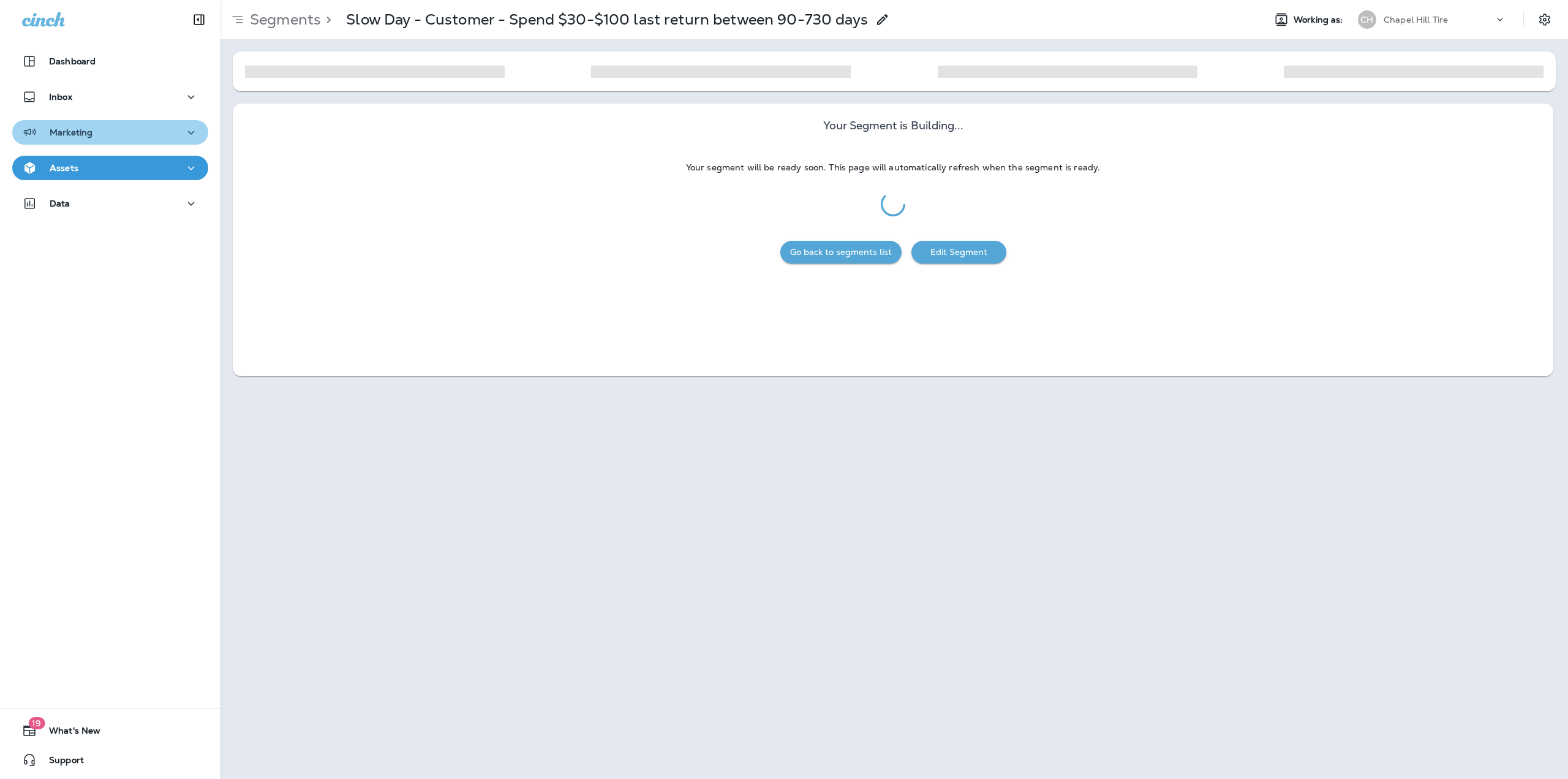
click at [116, 136] on div "Marketing" at bounding box center [110, 132] width 177 height 15
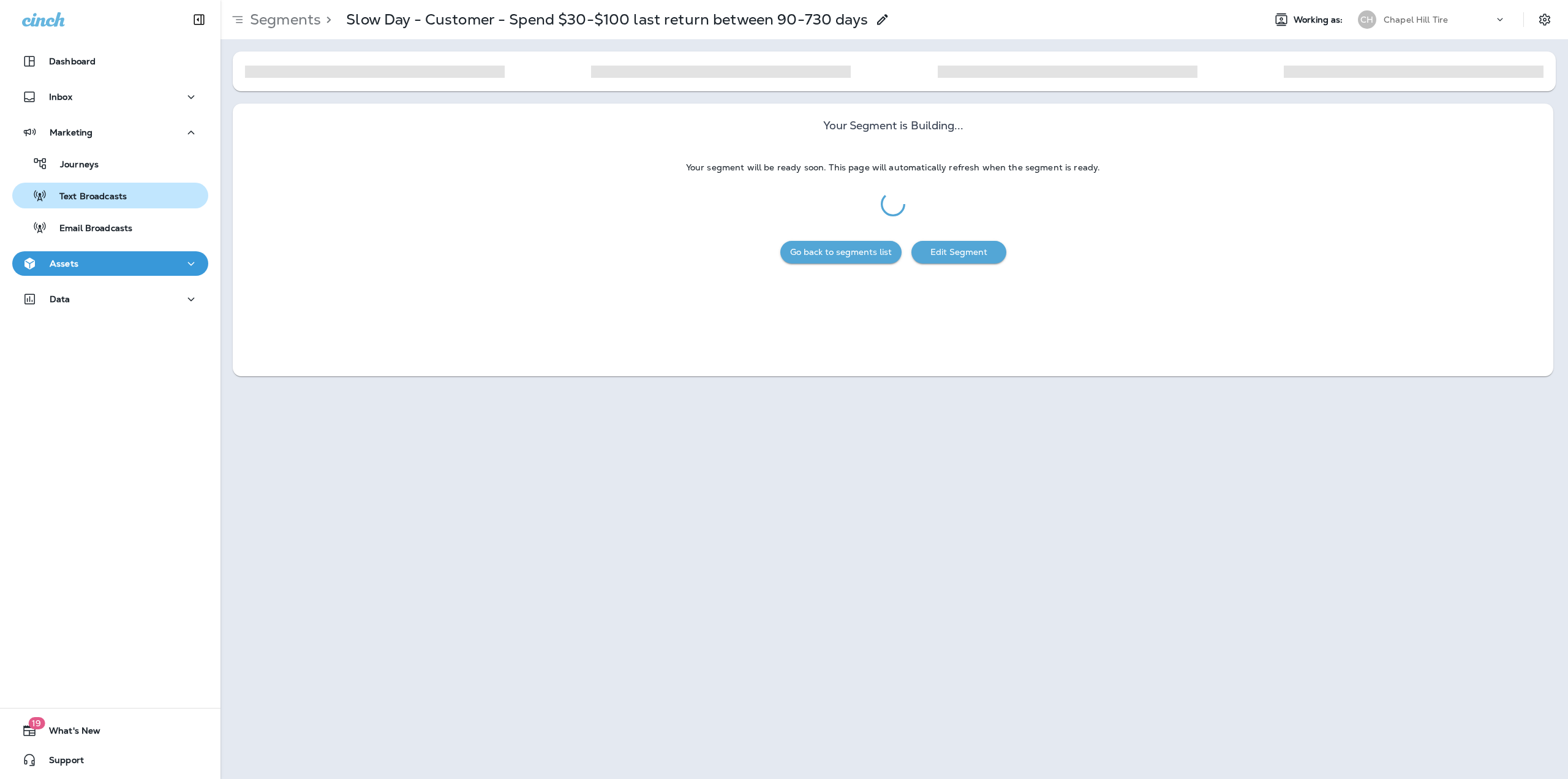
click at [119, 195] on p "Text Broadcasts" at bounding box center [87, 196] width 80 height 11
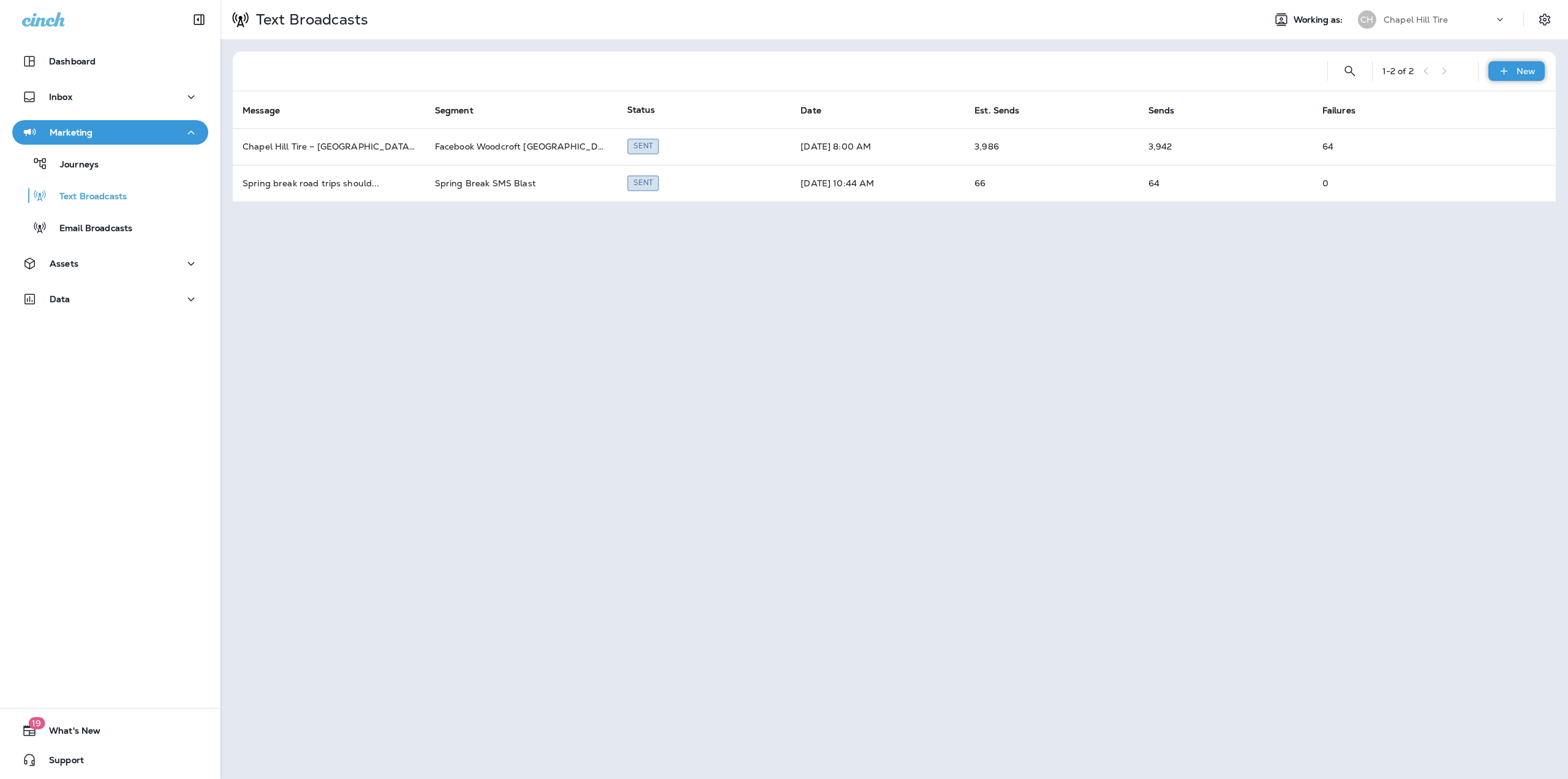
click at [1525, 71] on p "New" at bounding box center [1525, 71] width 19 height 10
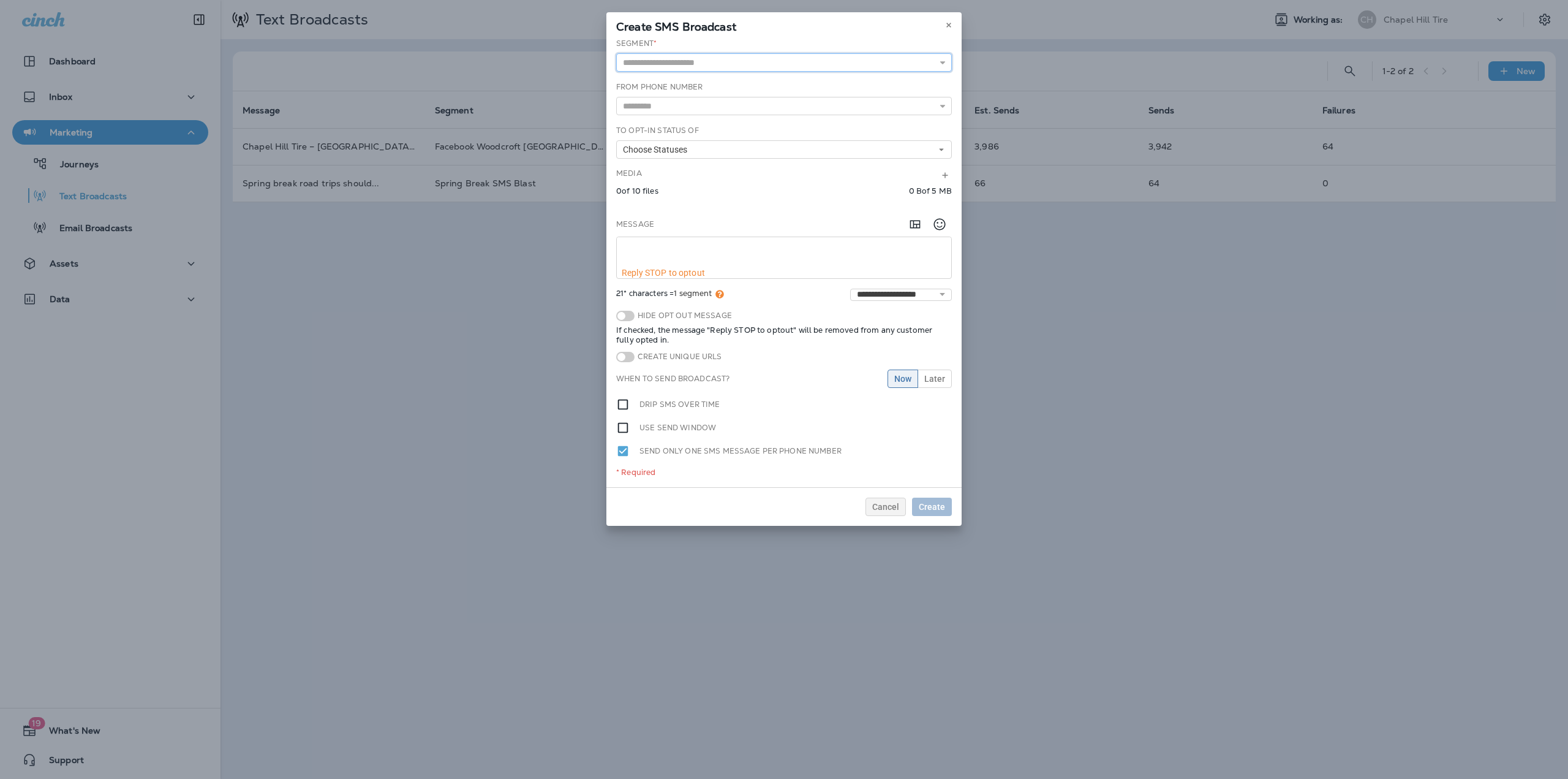
click at [685, 57] on input "text" at bounding box center [783, 62] width 336 height 18
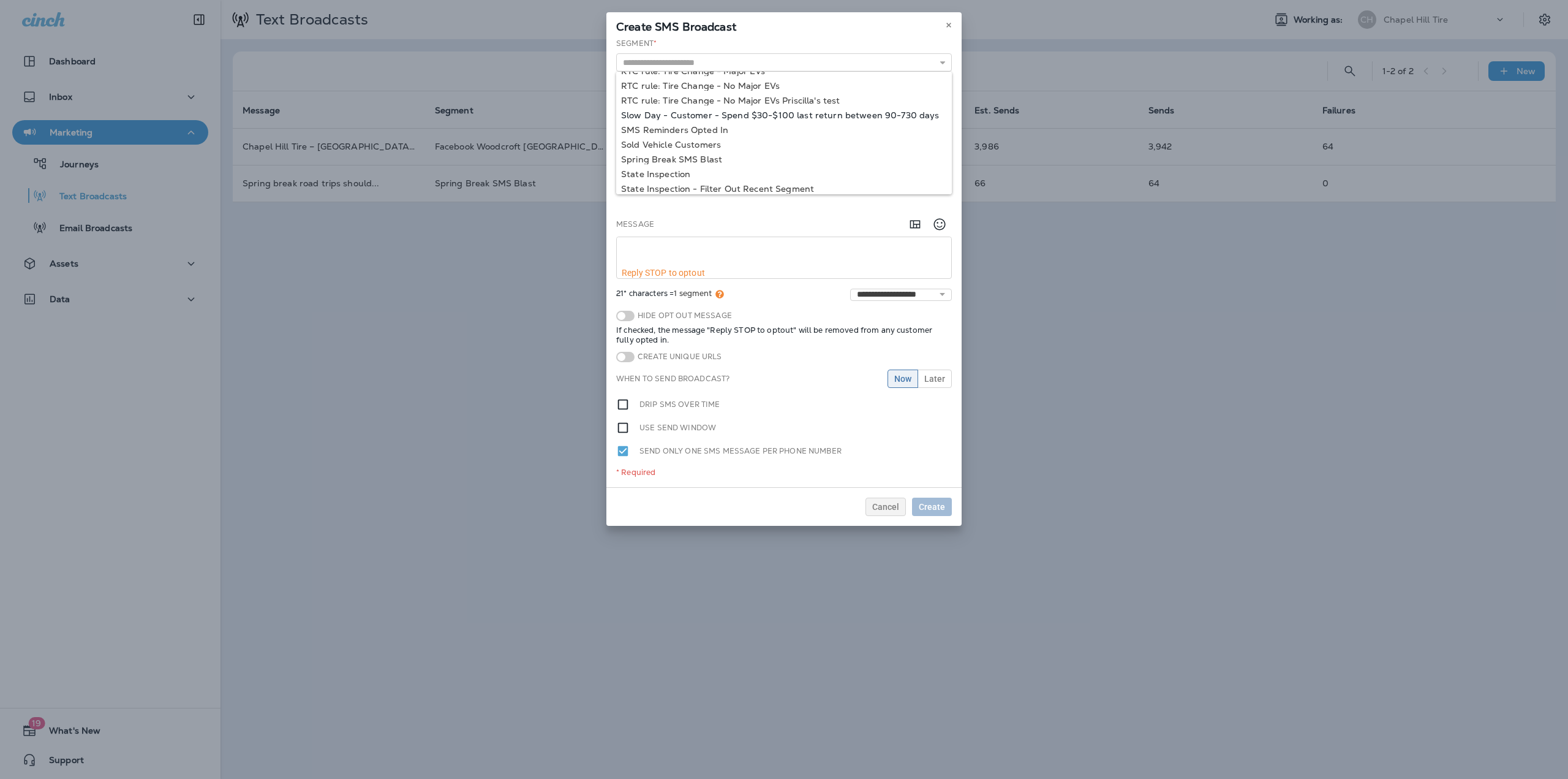
type input "**********"
click at [767, 117] on div "**********" at bounding box center [784, 263] width 355 height 449
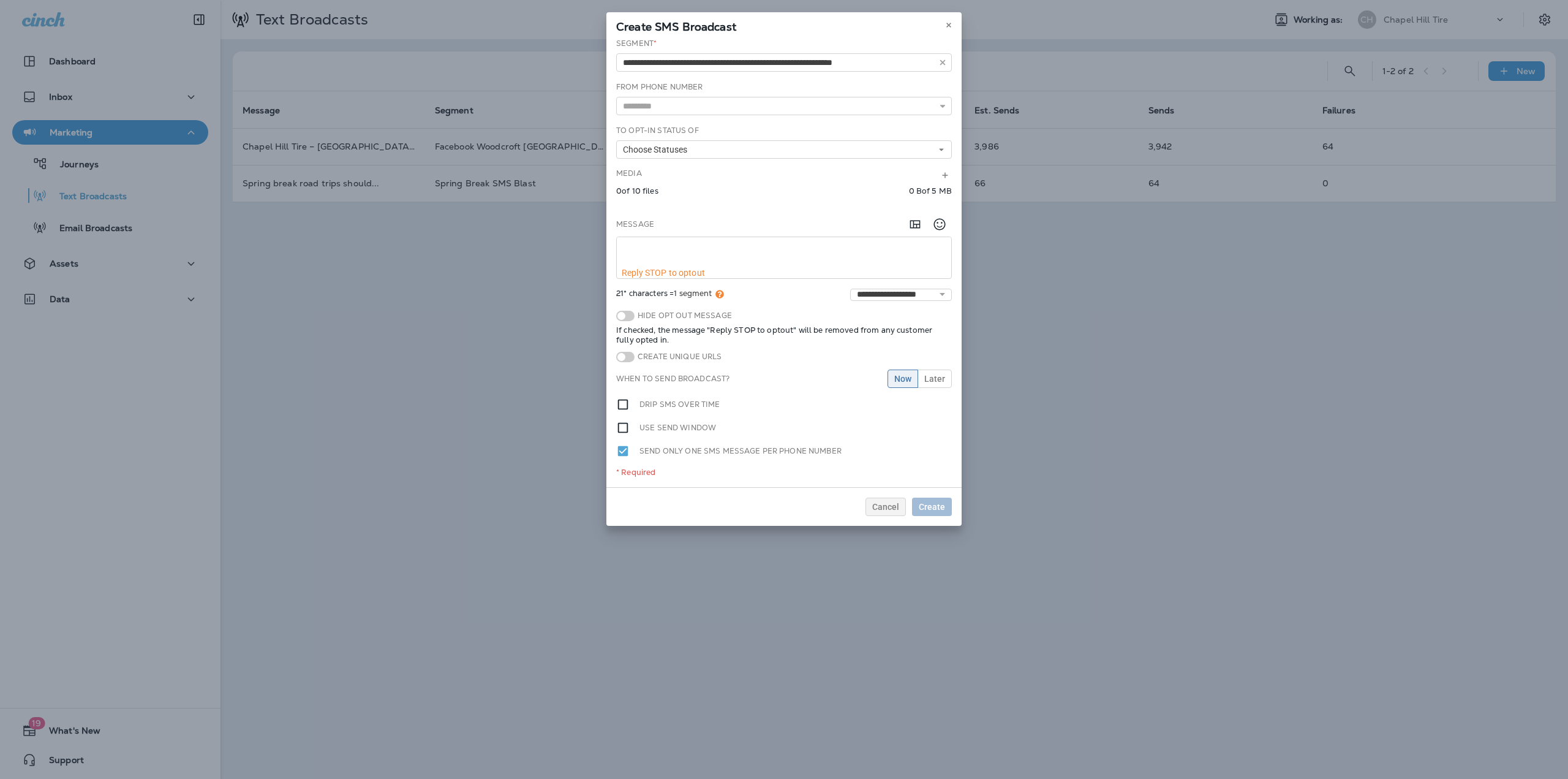
click at [673, 94] on div "From Phone Number Automatic Last Location Phone Number [PHONE_NUMBER]" at bounding box center [783, 98] width 336 height 34
click at [669, 102] on input "text" at bounding box center [783, 106] width 336 height 18
type input "*********"
click at [651, 121] on div "**********" at bounding box center [784, 263] width 355 height 449
click at [649, 138] on div "To Opt-In Status of Choose Statuses Opt In Pending Suppressed Unknown" at bounding box center [783, 142] width 336 height 34
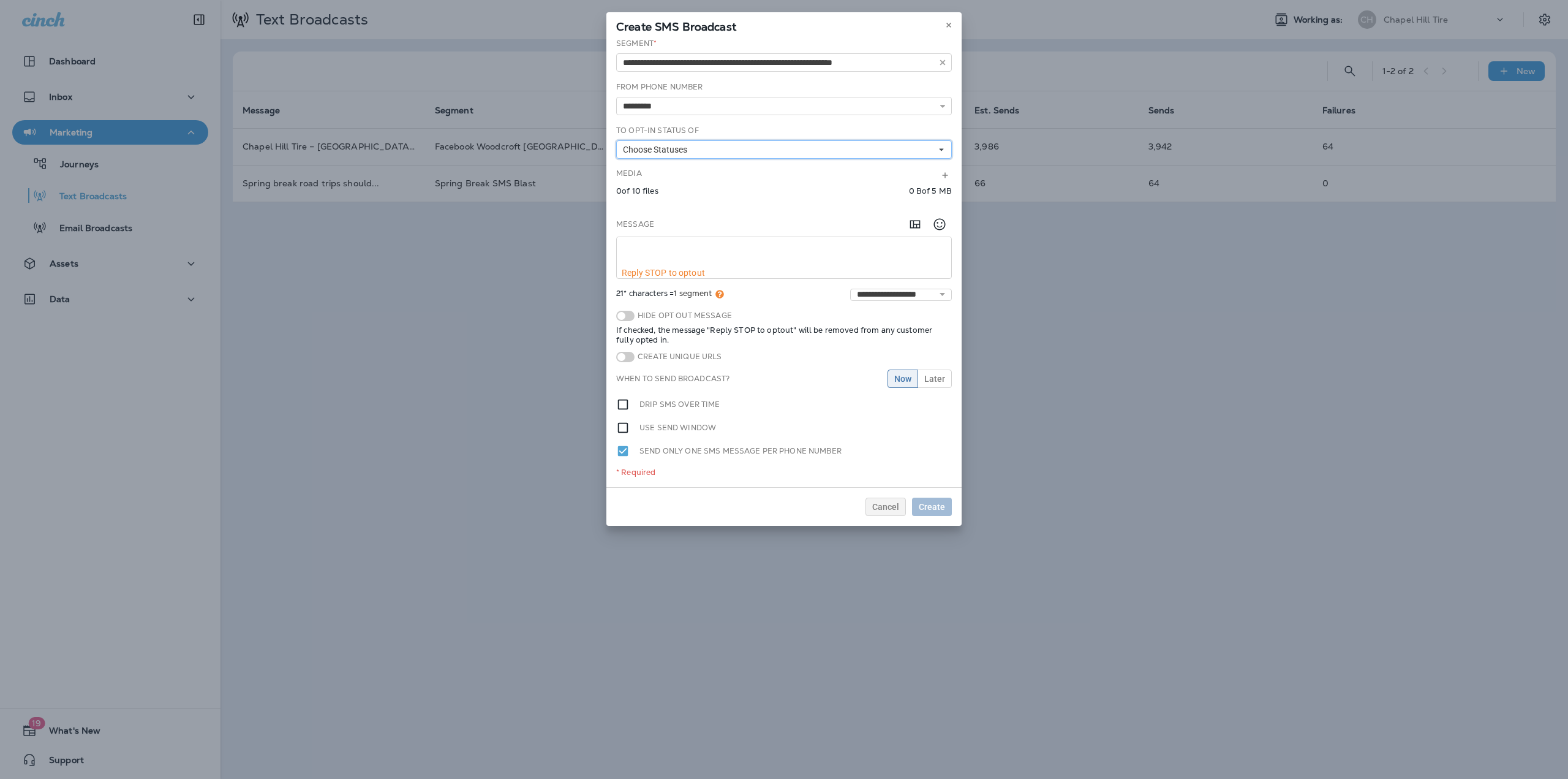
click at [649, 146] on span "Choose Statuses" at bounding box center [657, 150] width 69 height 11
drag, startPoint x: 644, startPoint y: 165, endPoint x: 642, endPoint y: 174, distance: 9.2
click at [643, 166] on div "Opt In" at bounding box center [784, 169] width 326 height 10
click at [642, 184] on div "Pending" at bounding box center [784, 184] width 326 height 10
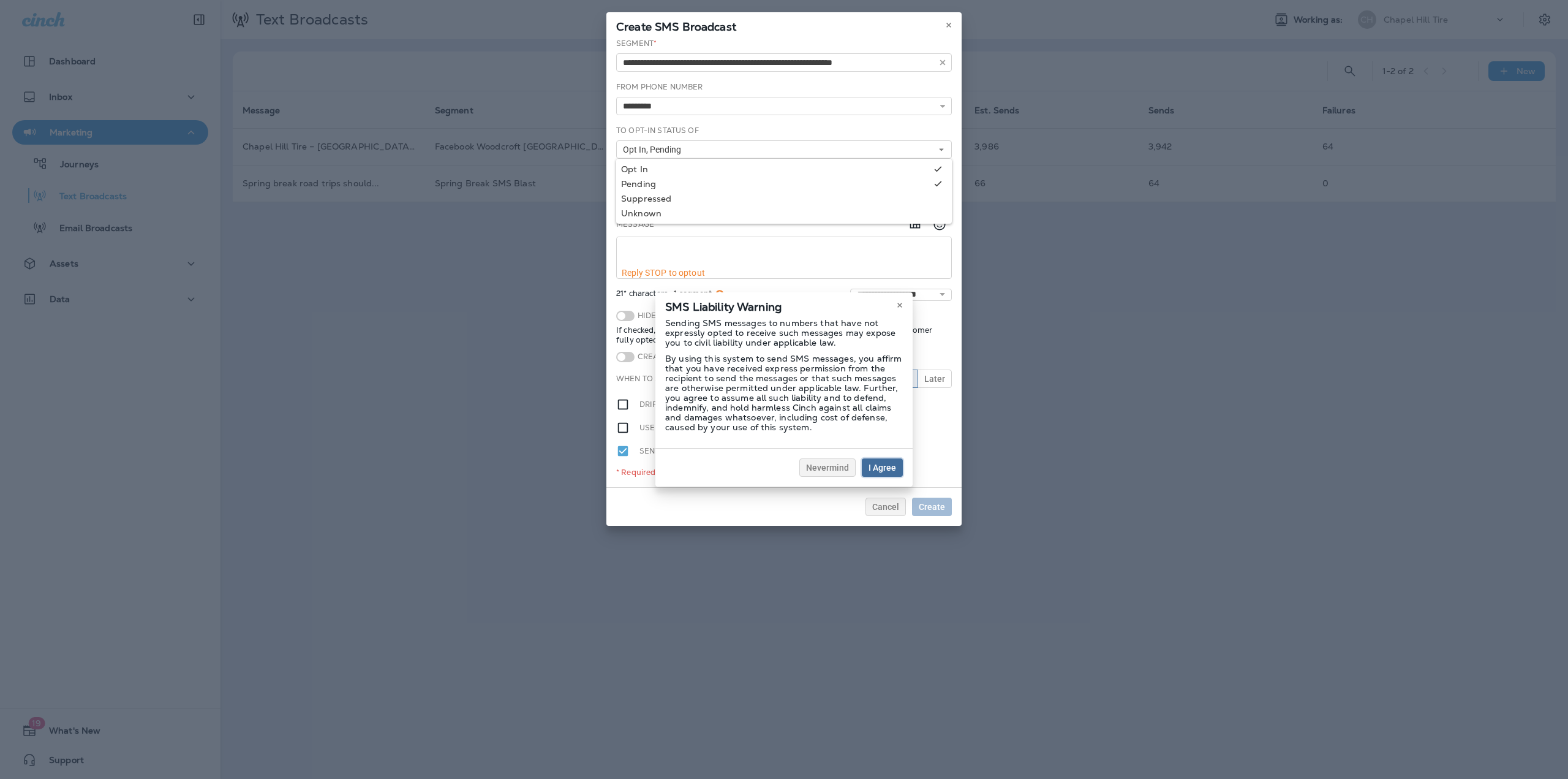
click at [866, 465] on button "I Agree" at bounding box center [882, 468] width 41 height 18
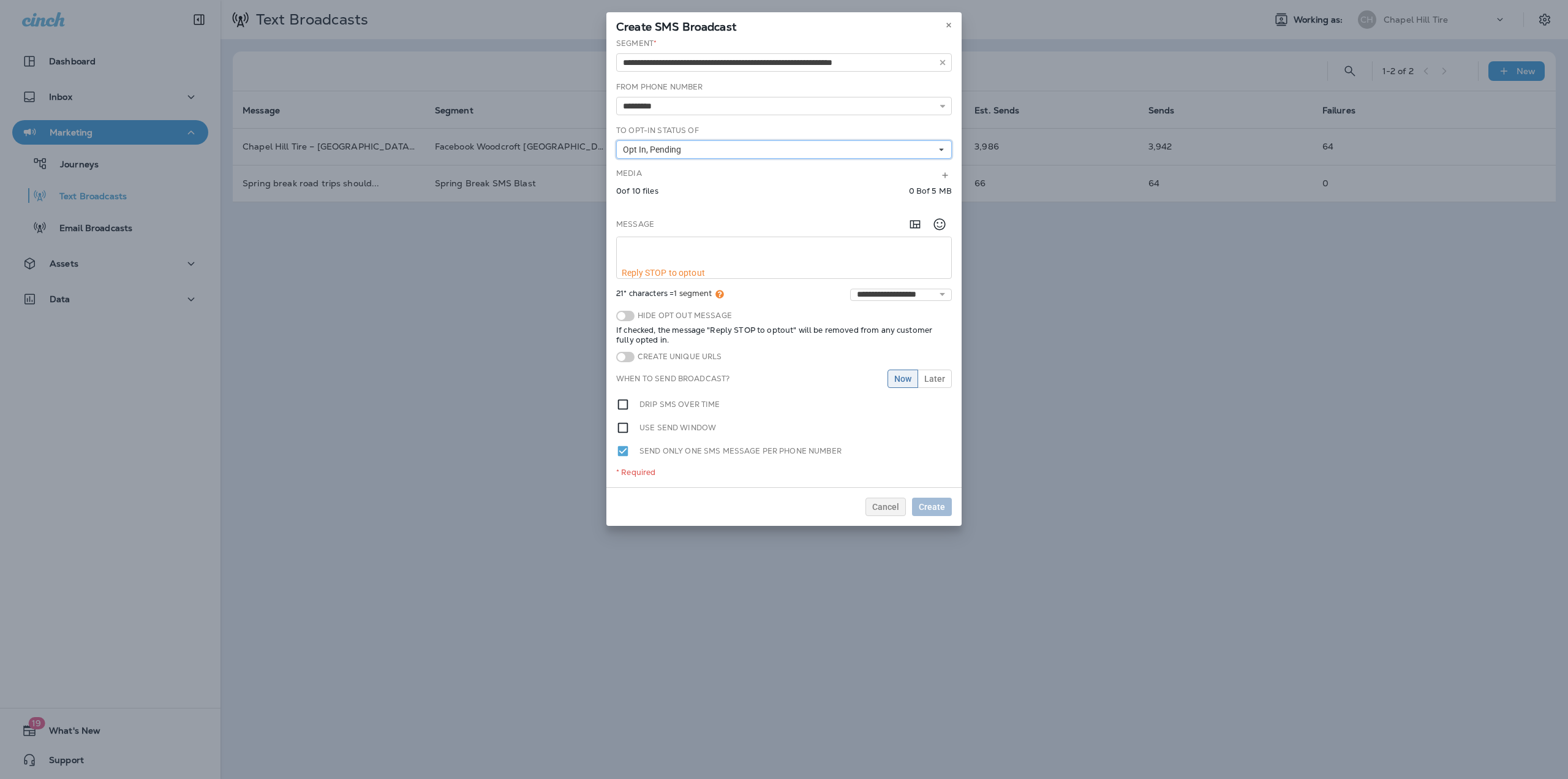
click at [666, 149] on span "Opt In, Pending" at bounding box center [654, 150] width 63 height 11
click at [668, 196] on div "Suppressed" at bounding box center [784, 198] width 326 height 10
click at [664, 211] on div "Unknown" at bounding box center [784, 213] width 326 height 10
click at [696, 231] on div "Message" at bounding box center [783, 224] width 336 height 24
click at [908, 231] on icon "Add in a premade template" at bounding box center [914, 224] width 14 height 14
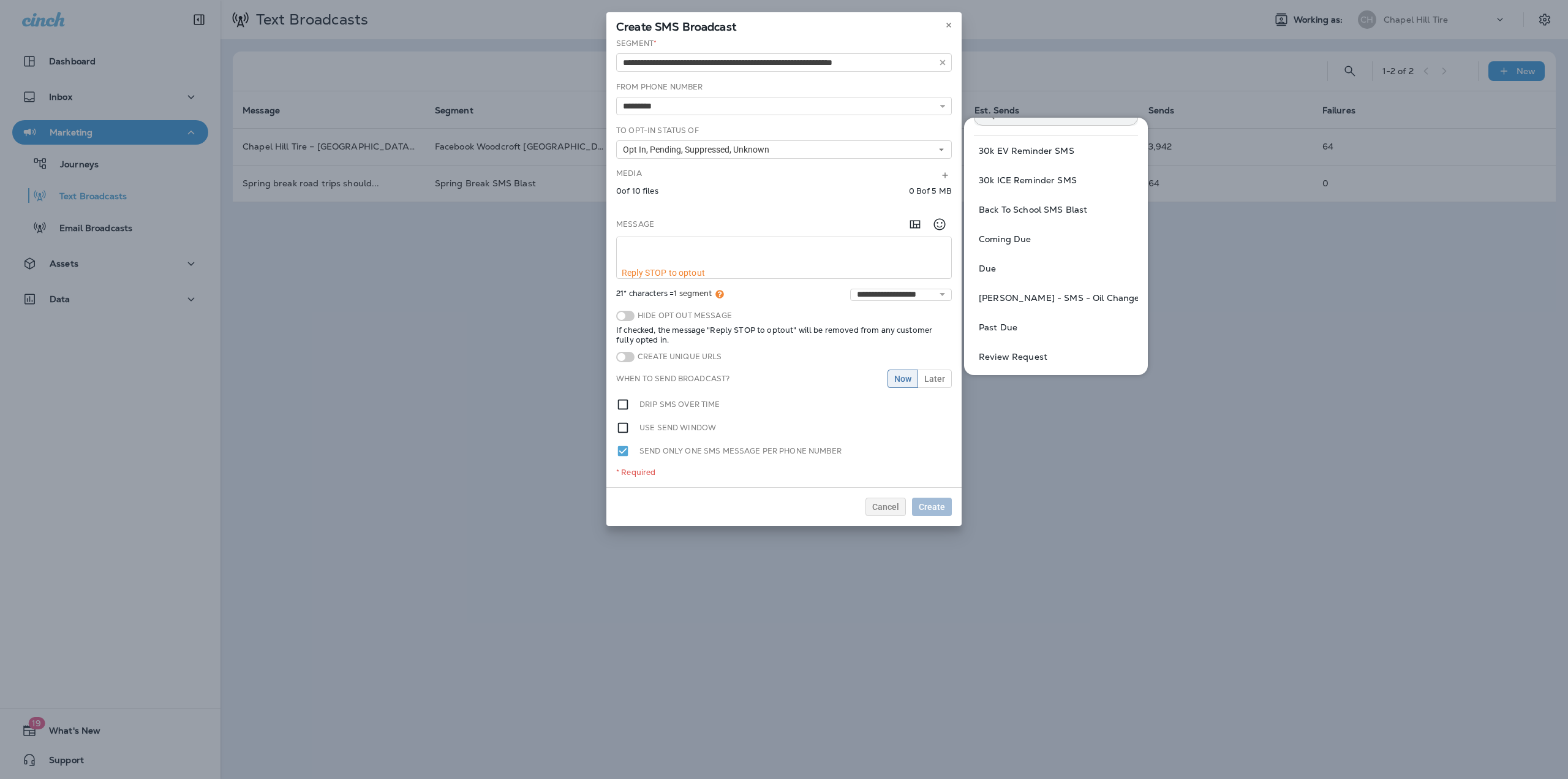
scroll to position [61, 0]
click at [1046, 209] on button "Back To School SMS Blast" at bounding box center [1056, 204] width 164 height 30
type textarea "**********"
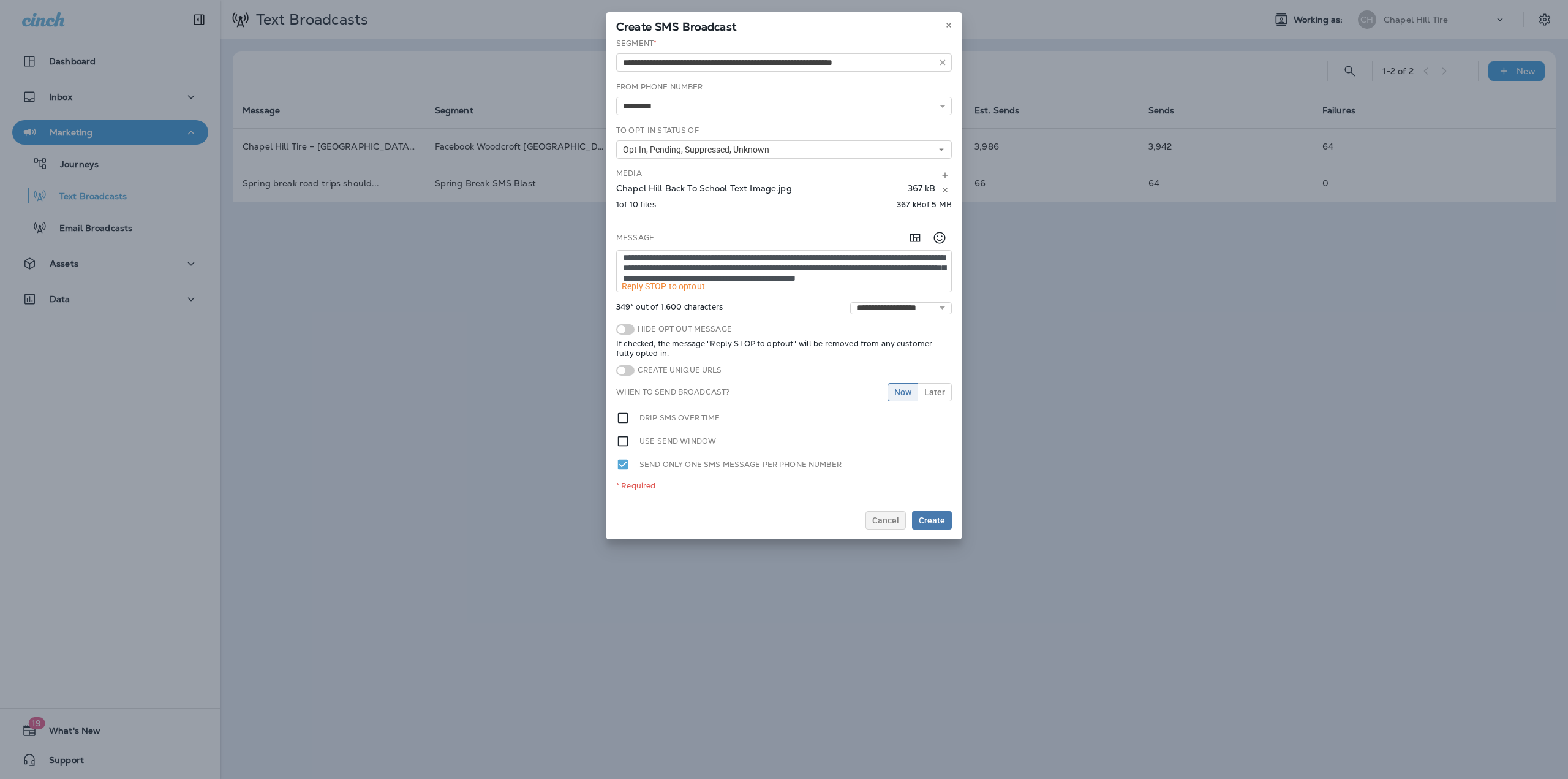
scroll to position [0, 0]
click at [620, 331] on span at bounding box center [625, 330] width 18 height 11
click at [921, 395] on button "Later" at bounding box center [934, 392] width 34 height 18
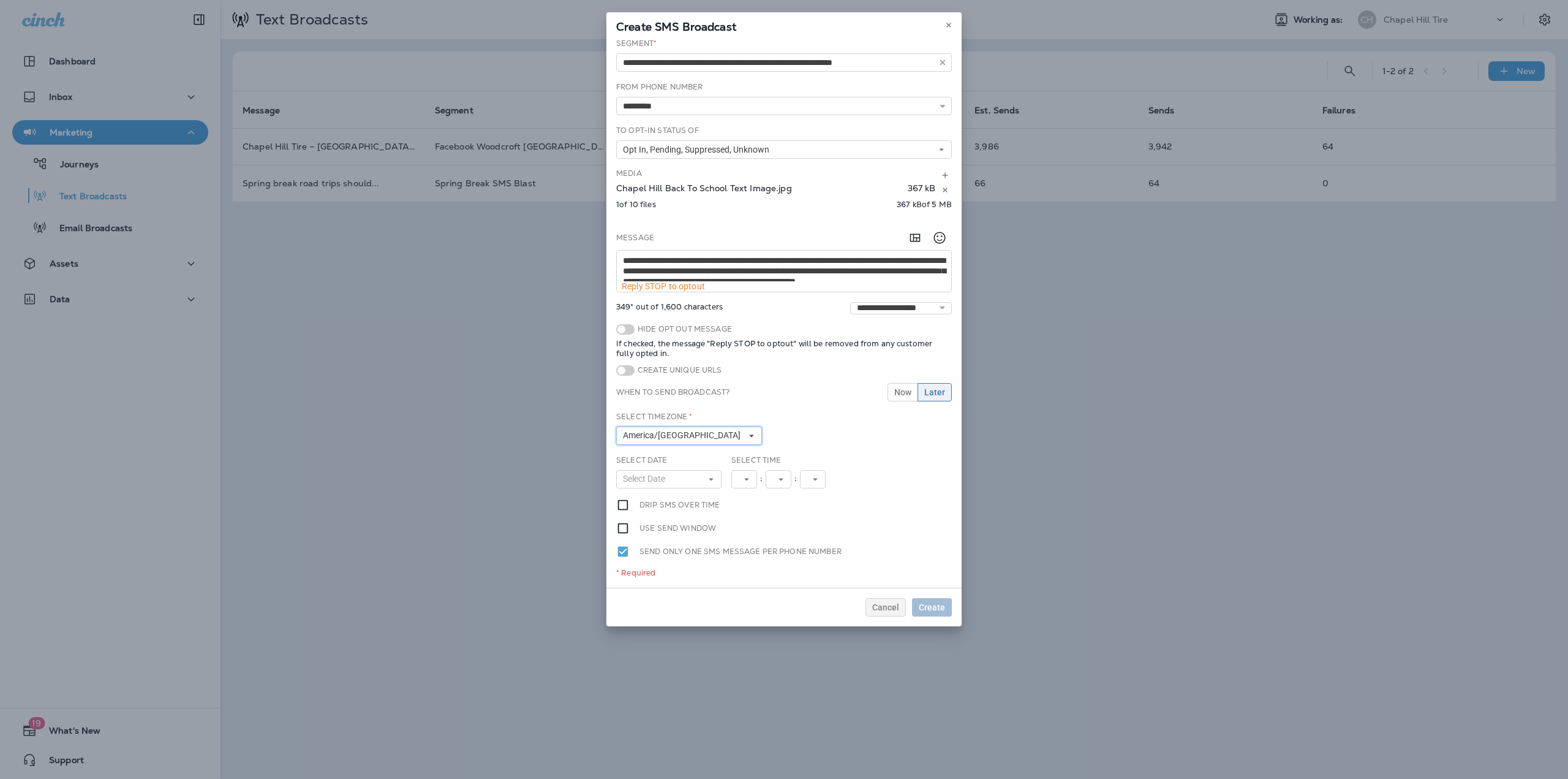
click at [684, 433] on span "America/[GEOGRAPHIC_DATA]" at bounding box center [684, 436] width 123 height 11
click at [674, 436] on span "America/[GEOGRAPHIC_DATA]" at bounding box center [684, 436] width 123 height 11
click at [656, 468] on div "Eastern Standard Time (EST)" at bounding box center [701, 462] width 171 height 24
click at [697, 478] on button "Select Date" at bounding box center [668, 479] width 105 height 18
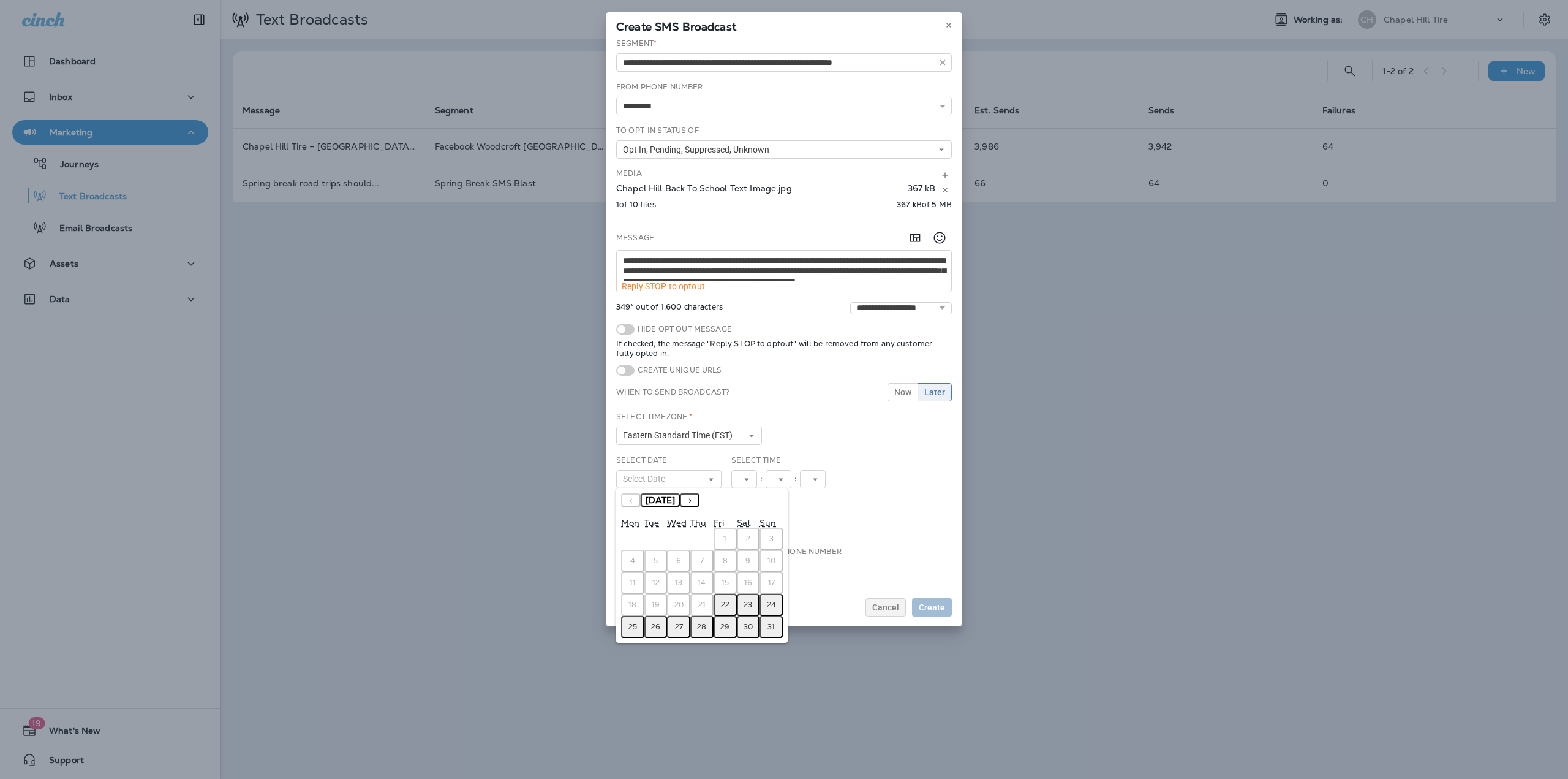
click at [626, 629] on button "25" at bounding box center [633, 627] width 24 height 22
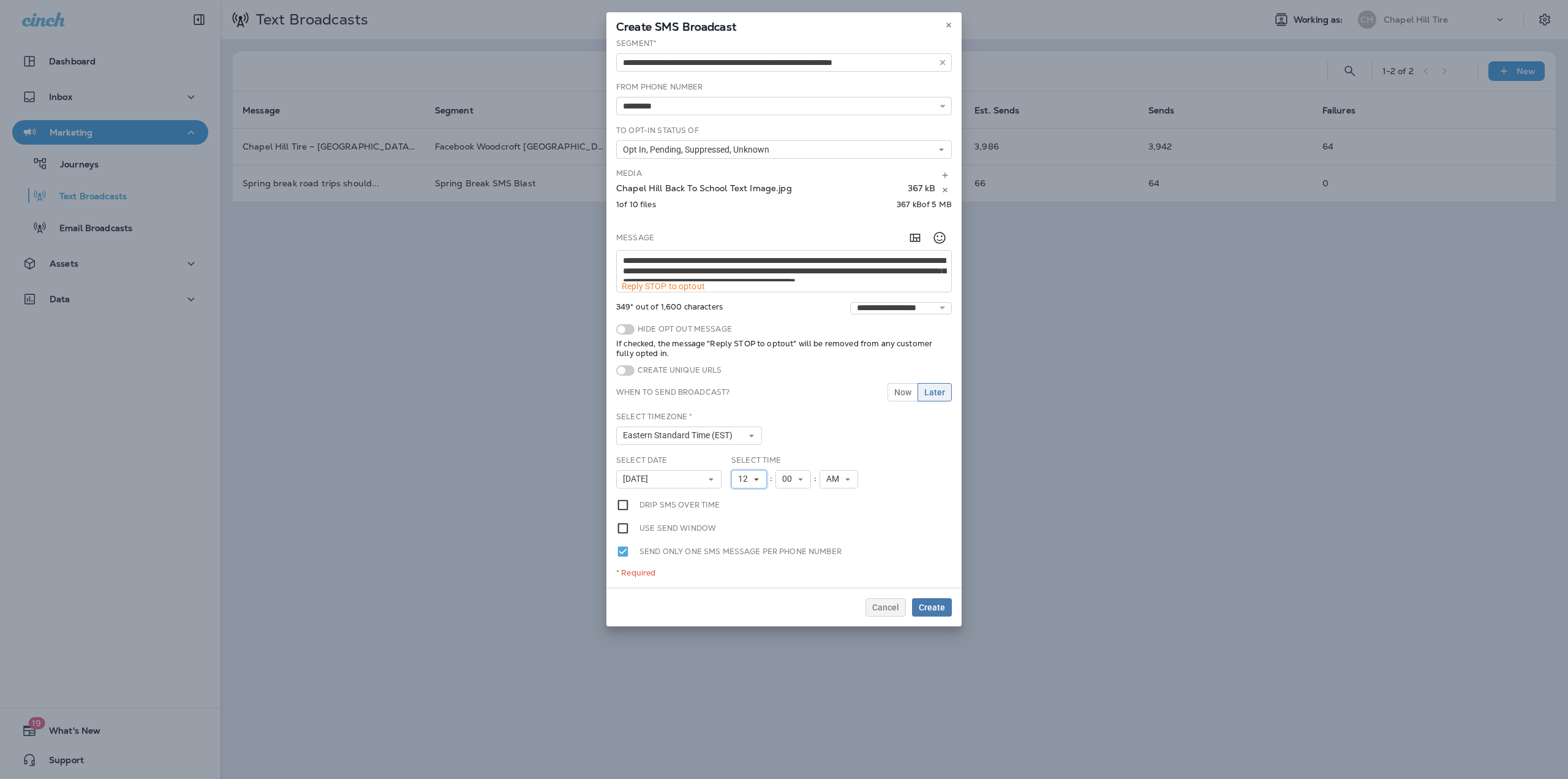
click at [754, 474] on button "12" at bounding box center [749, 479] width 36 height 18
click at [747, 615] on link "10" at bounding box center [749, 620] width 36 height 14
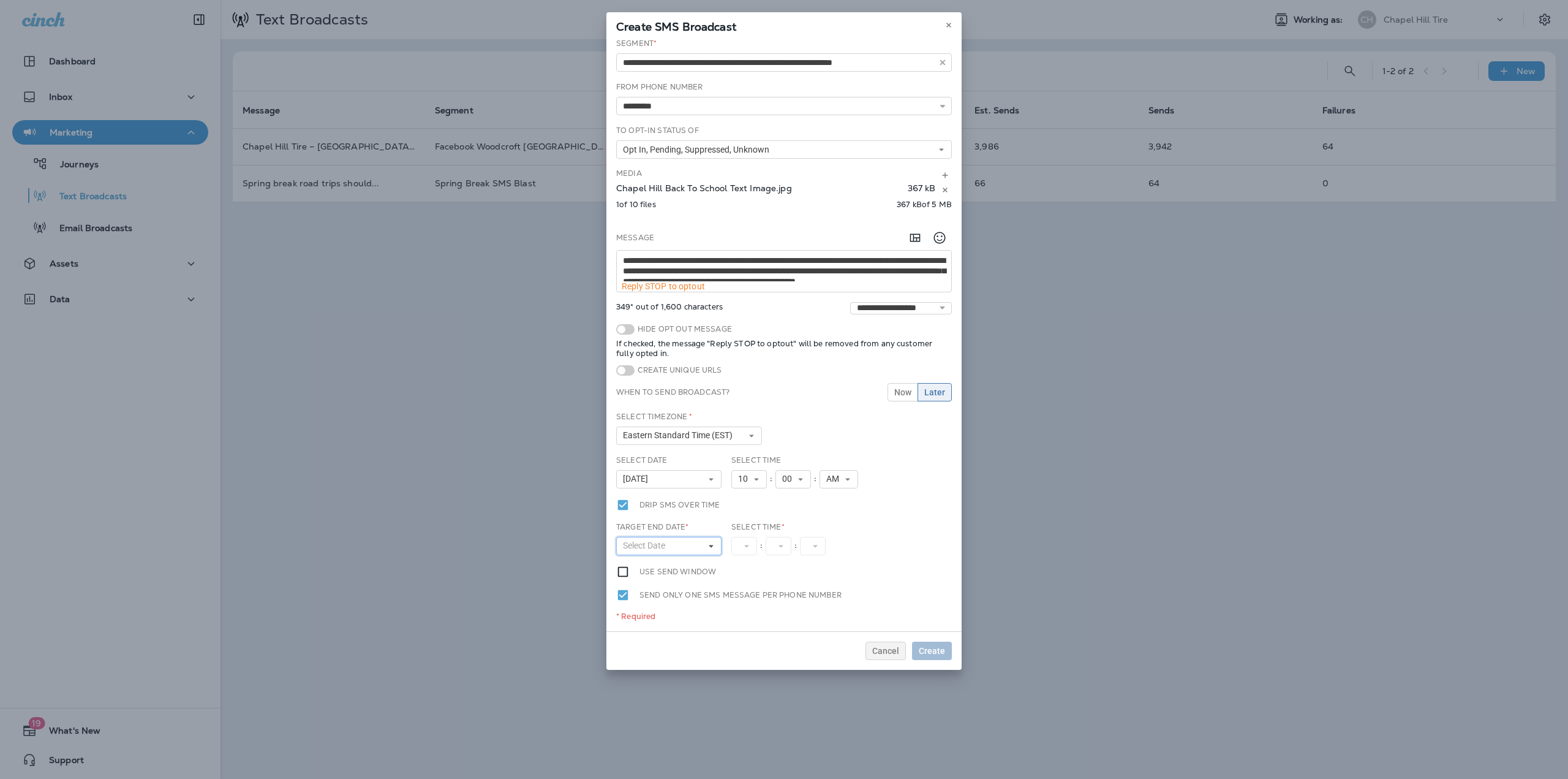
click at [660, 545] on span "Select Date" at bounding box center [646, 546] width 47 height 11
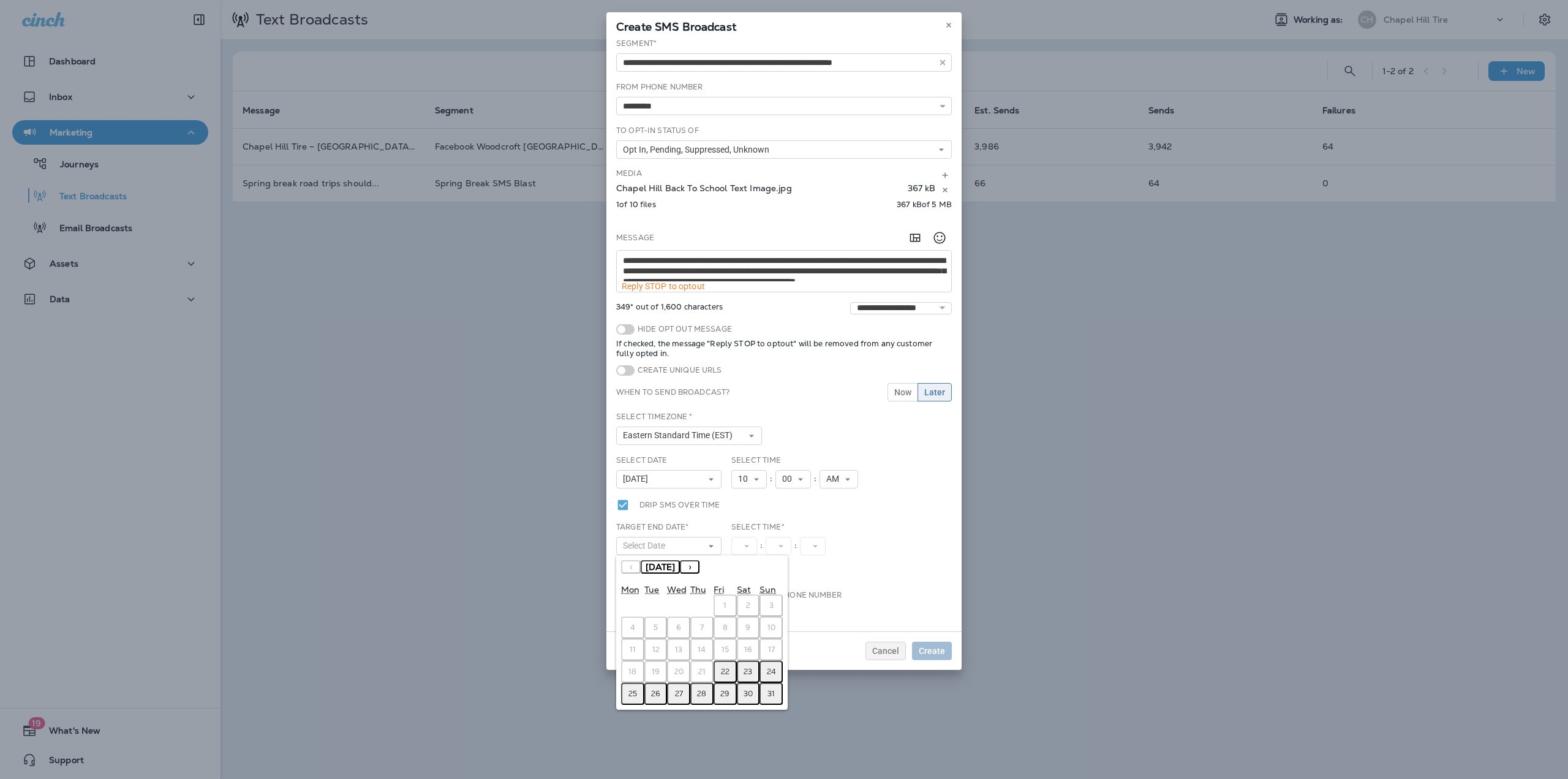
click at [726, 701] on button "29" at bounding box center [725, 693] width 24 height 22
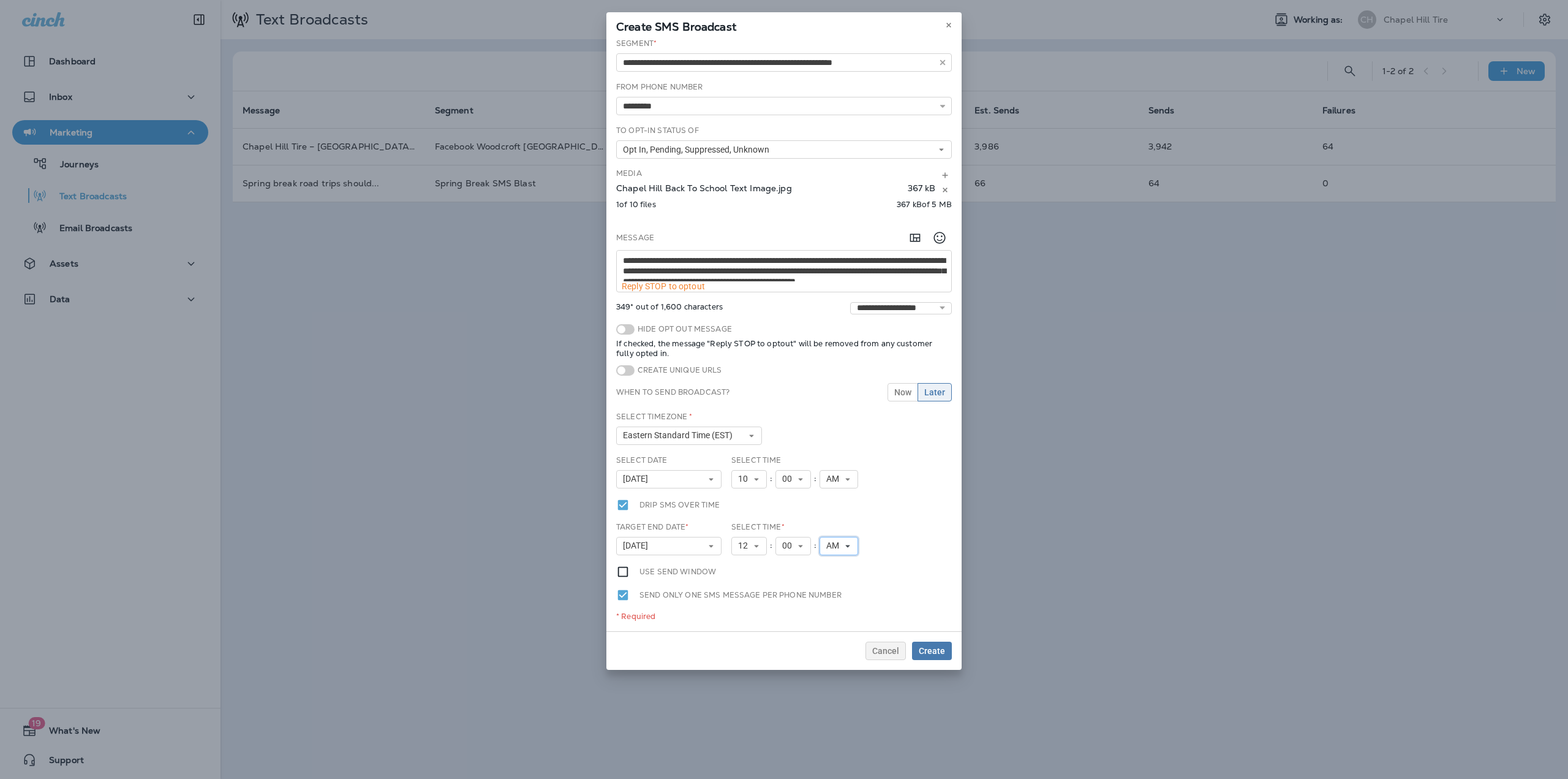
click at [838, 550] on span "AM" at bounding box center [834, 546] width 18 height 11
click at [839, 566] on link "AM" at bounding box center [839, 565] width 39 height 14
click at [836, 544] on span "AM" at bounding box center [834, 546] width 18 height 11
click at [835, 578] on link "PM" at bounding box center [839, 579] width 39 height 14
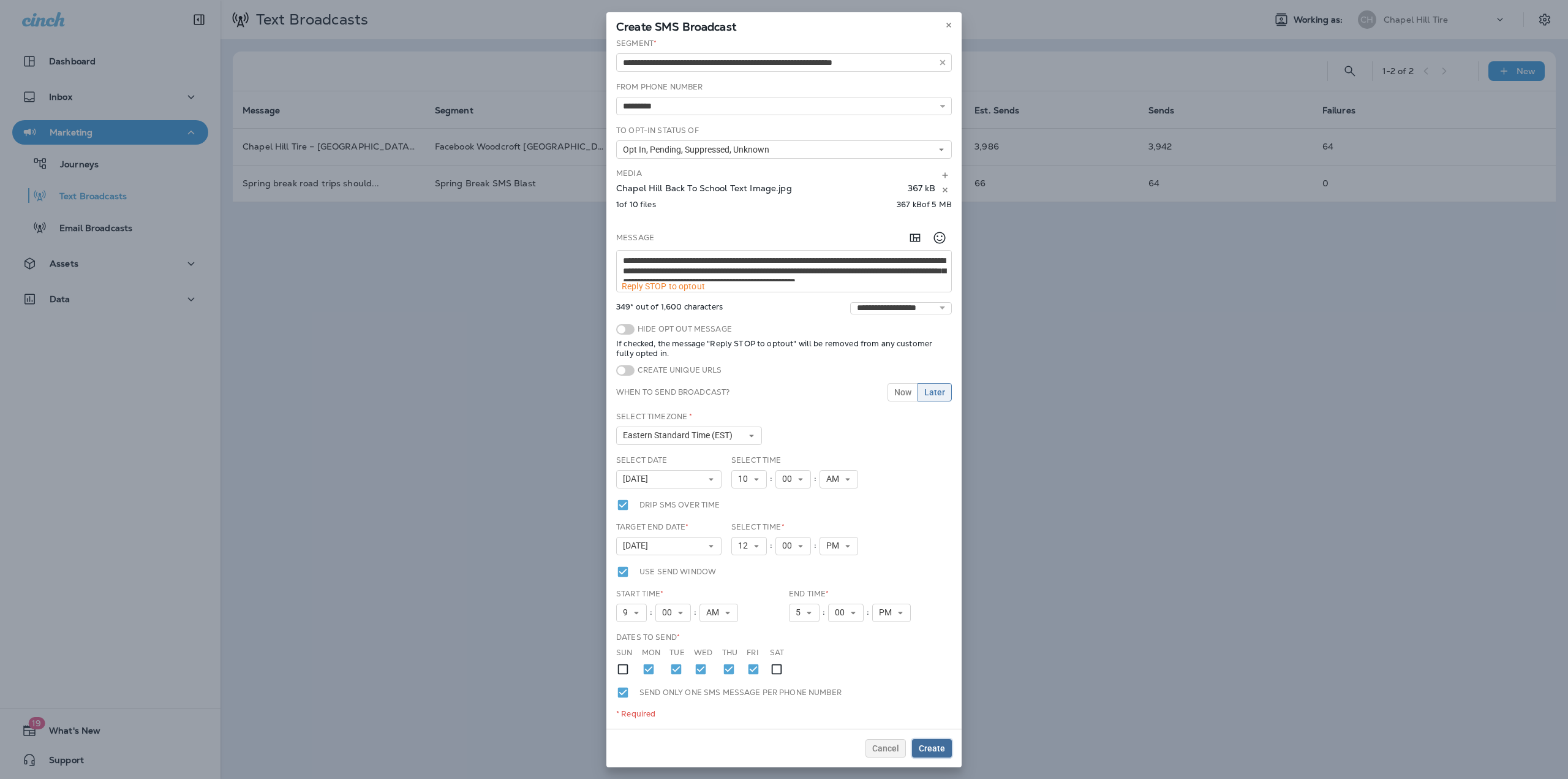
click at [932, 748] on span "Create" at bounding box center [932, 748] width 27 height 8
